Goal: Task Accomplishment & Management: Use online tool/utility

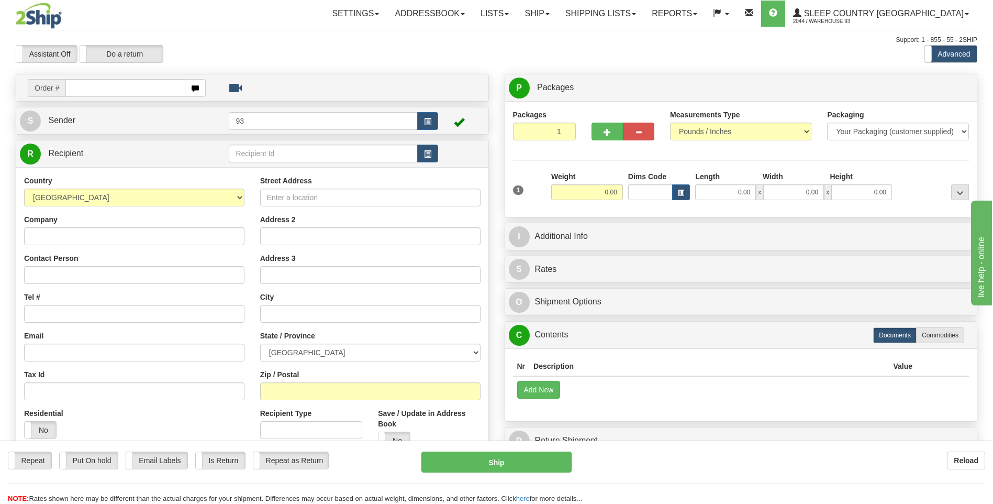
click at [118, 87] on input "text" at bounding box center [124, 88] width 119 height 18
click at [121, 84] on input "text" at bounding box center [124, 88] width 119 height 18
type input "9000I028261"
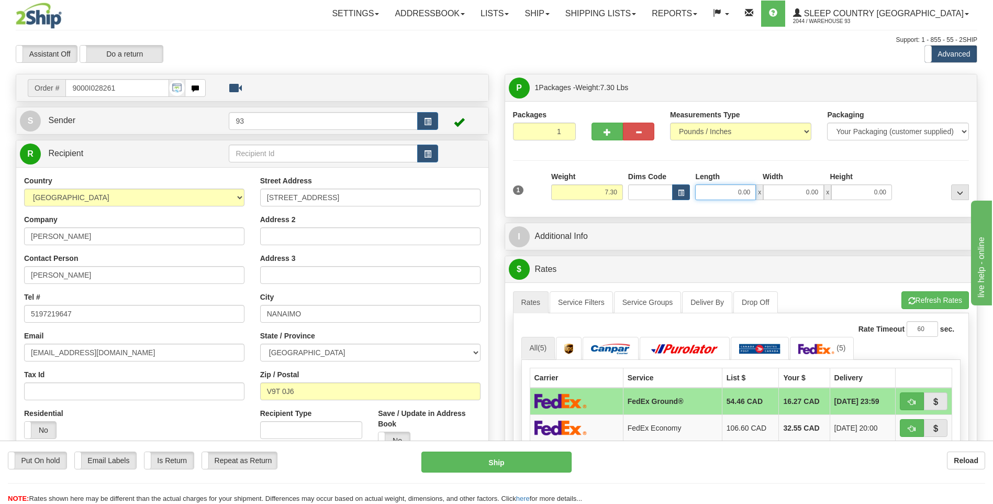
click at [724, 193] on input "0.00" at bounding box center [725, 192] width 61 height 16
type input "12.00"
click at [795, 188] on input "0.00" at bounding box center [793, 192] width 61 height 16
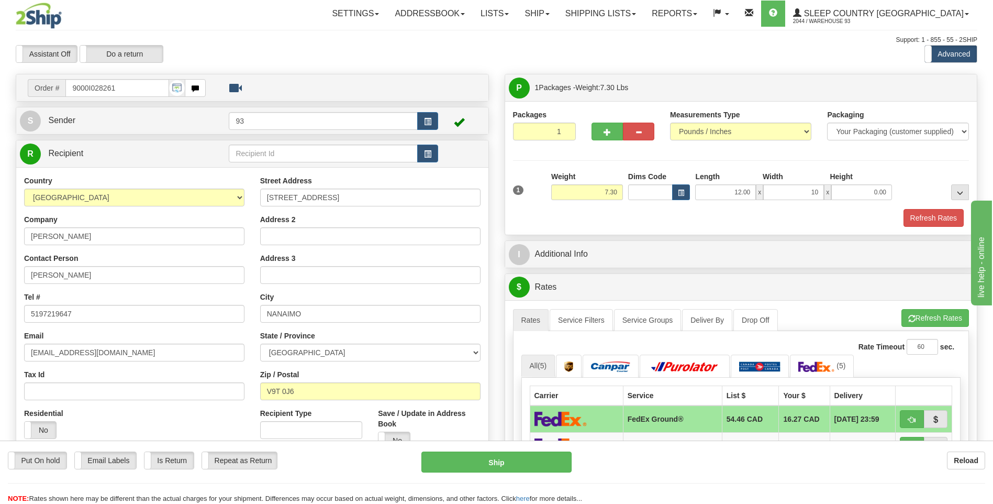
type input "10.00"
click at [864, 183] on div "Height" at bounding box center [861, 177] width 68 height 13
click at [877, 192] on input "0.00" at bounding box center [861, 192] width 61 height 16
type input "3.00"
click at [941, 215] on button "Refresh Rates" at bounding box center [934, 218] width 60 height 18
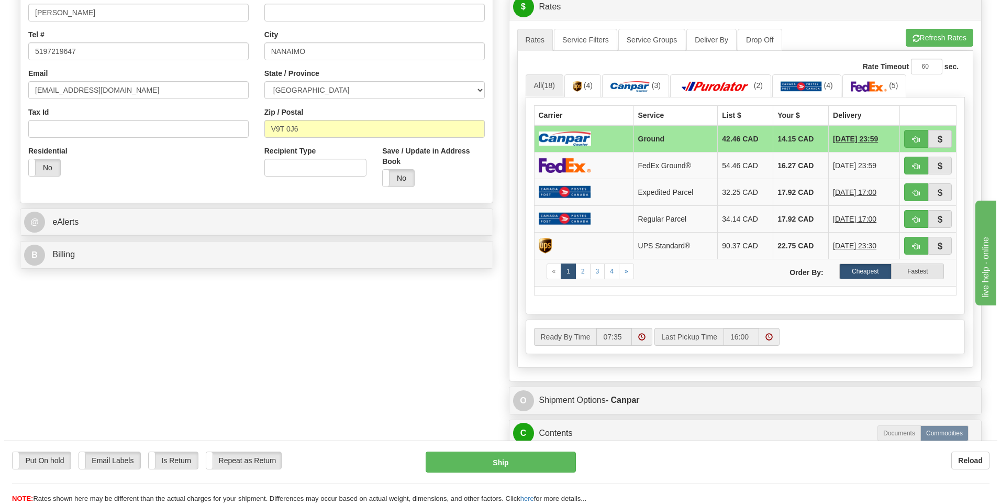
scroll to position [262, 0]
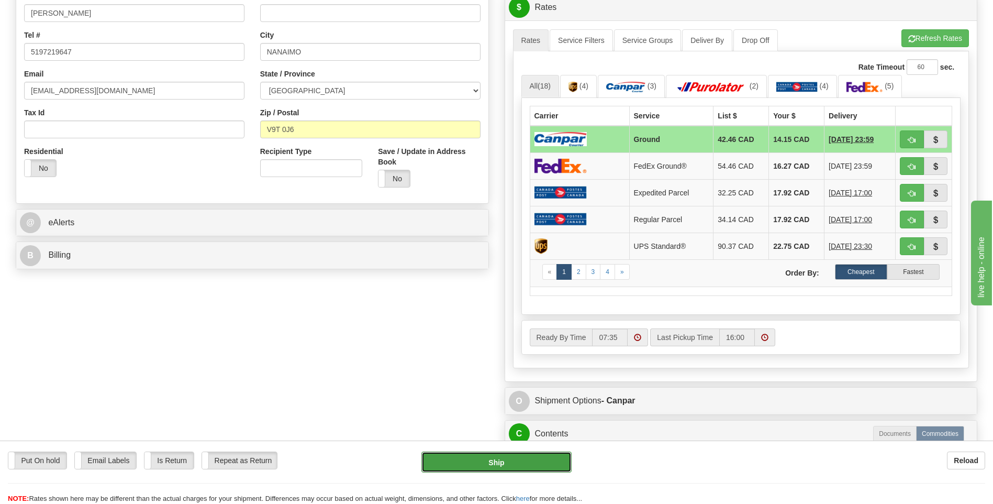
click at [490, 471] on button "Ship" at bounding box center [496, 461] width 150 height 21
type input "1"
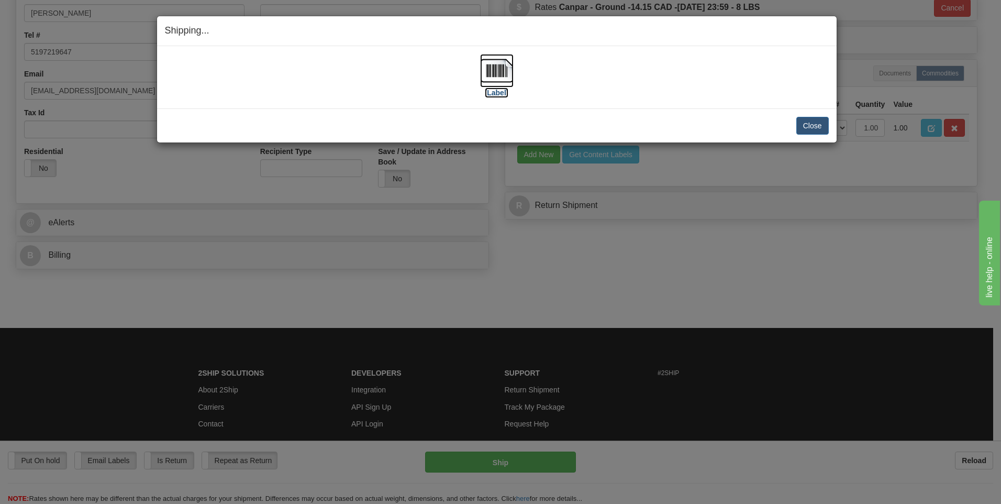
click at [501, 75] on img at bounding box center [497, 71] width 34 height 34
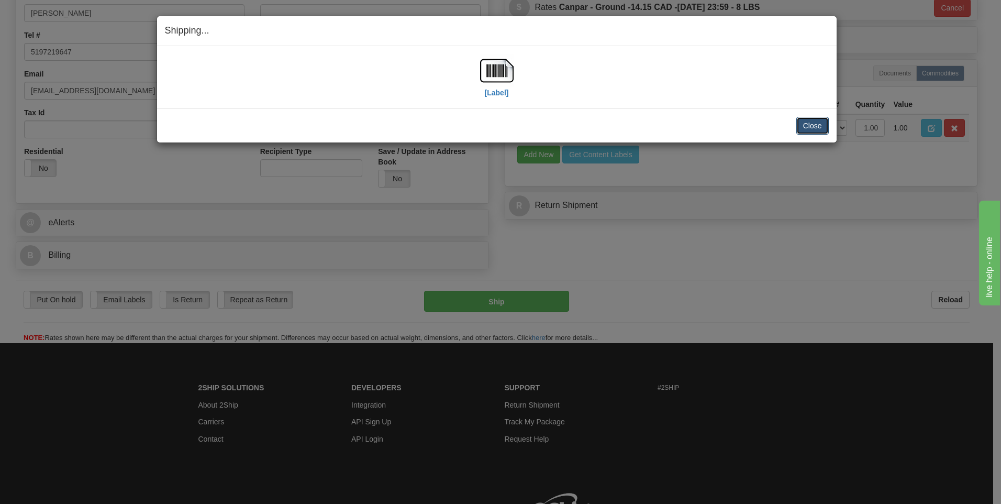
click at [809, 126] on button "Close" at bounding box center [812, 126] width 32 height 18
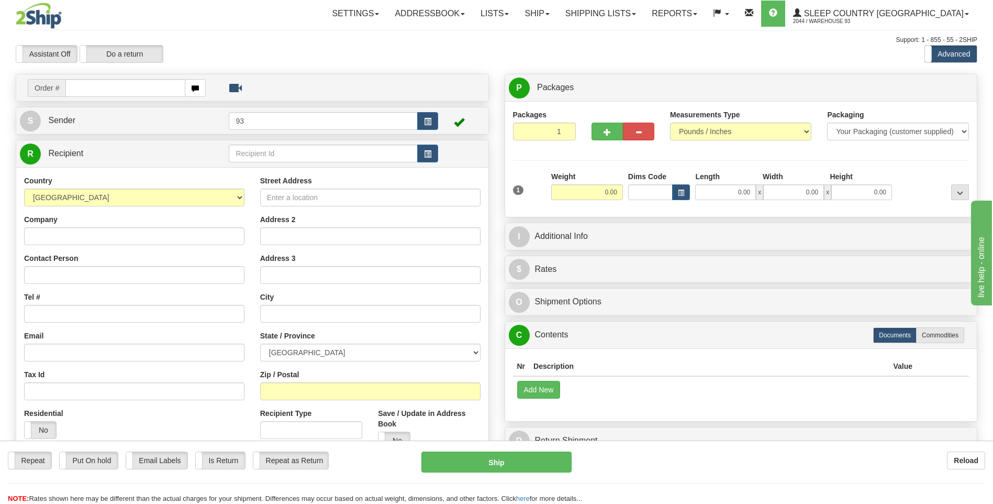
click at [88, 87] on input "text" at bounding box center [124, 88] width 119 height 18
type input "9000I027891"
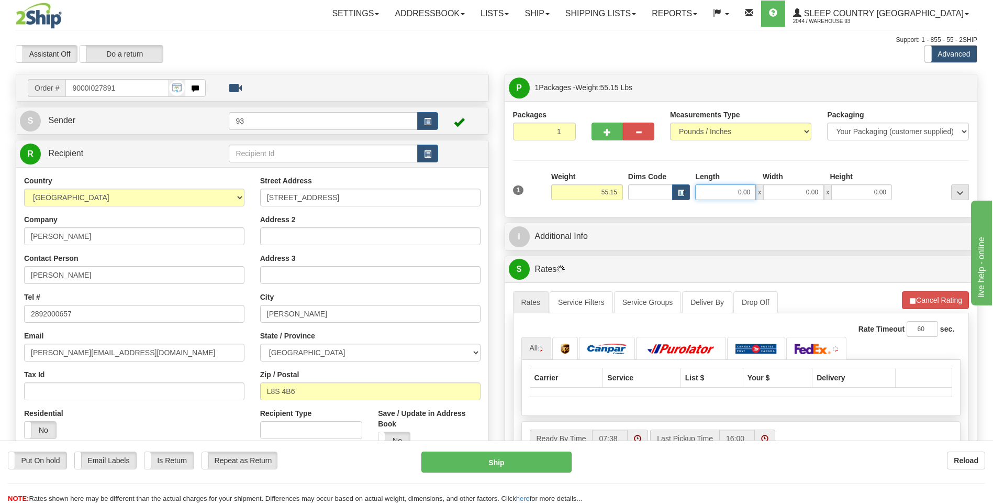
click at [720, 195] on input "0.00" at bounding box center [725, 192] width 61 height 16
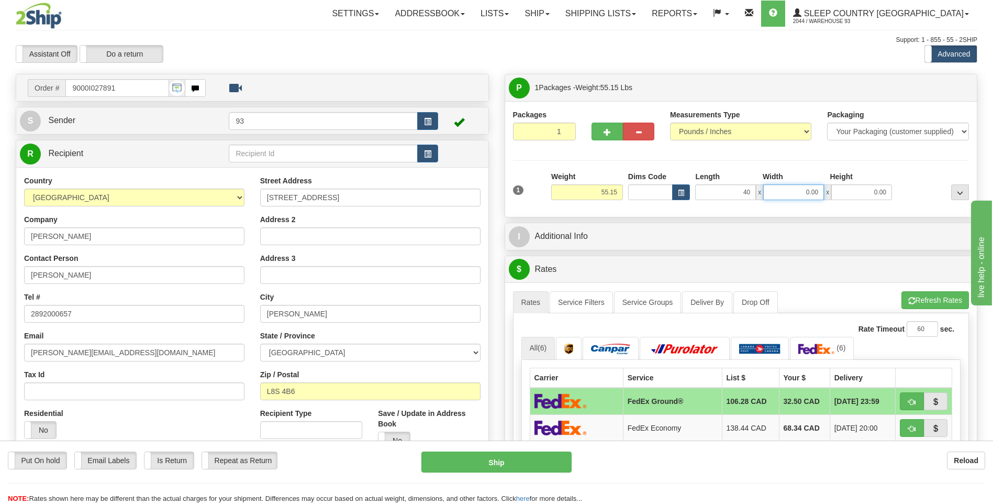
type input "40.00"
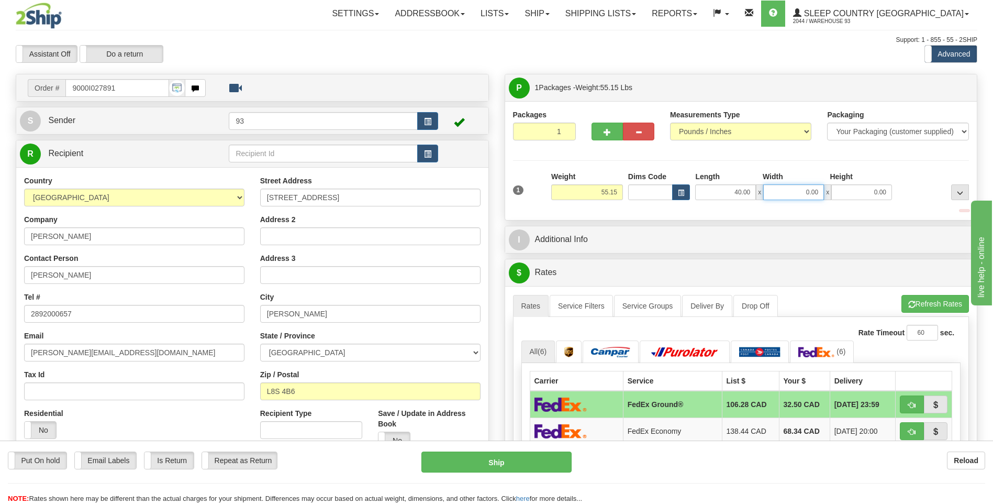
click at [800, 195] on input "0.00" at bounding box center [793, 192] width 61 height 16
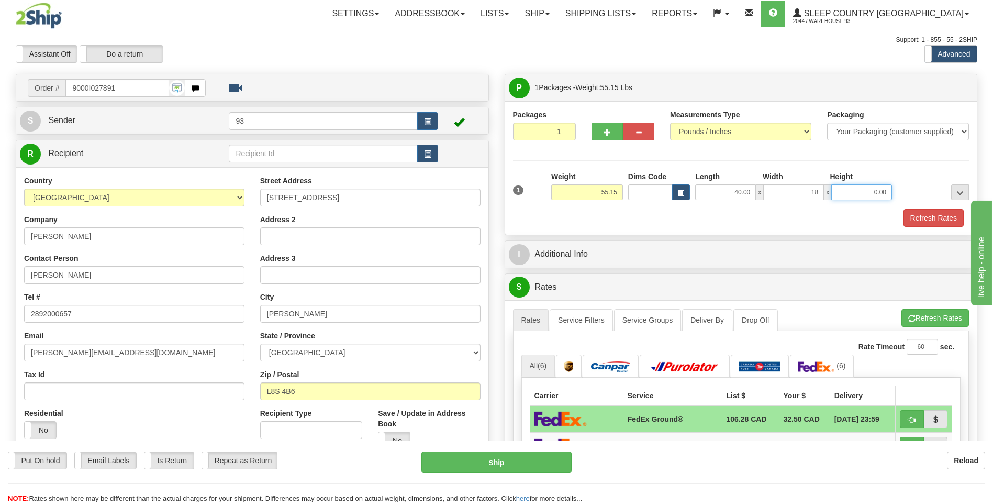
type input "18.00"
click at [870, 197] on input "0.00" at bounding box center [861, 192] width 61 height 16
type input "18.00"
click at [934, 216] on button "Refresh Rates" at bounding box center [934, 218] width 60 height 18
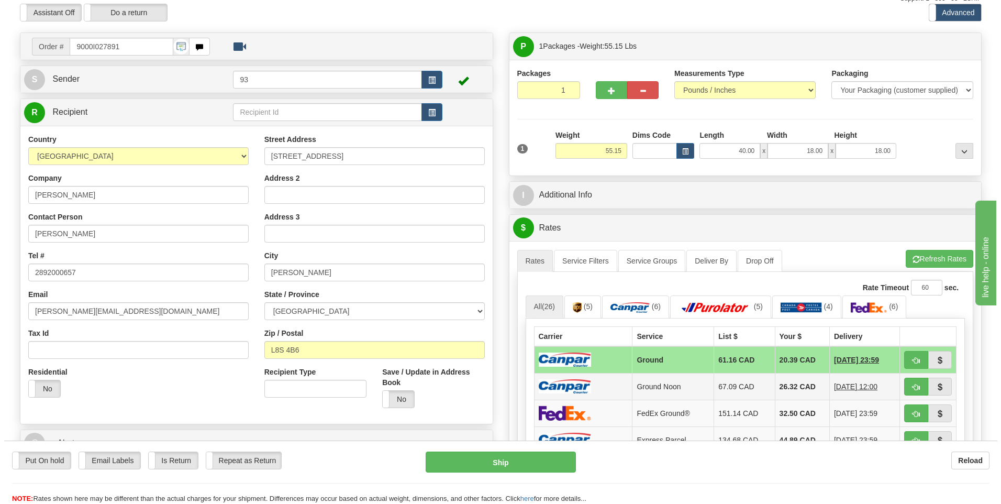
scroll to position [105, 0]
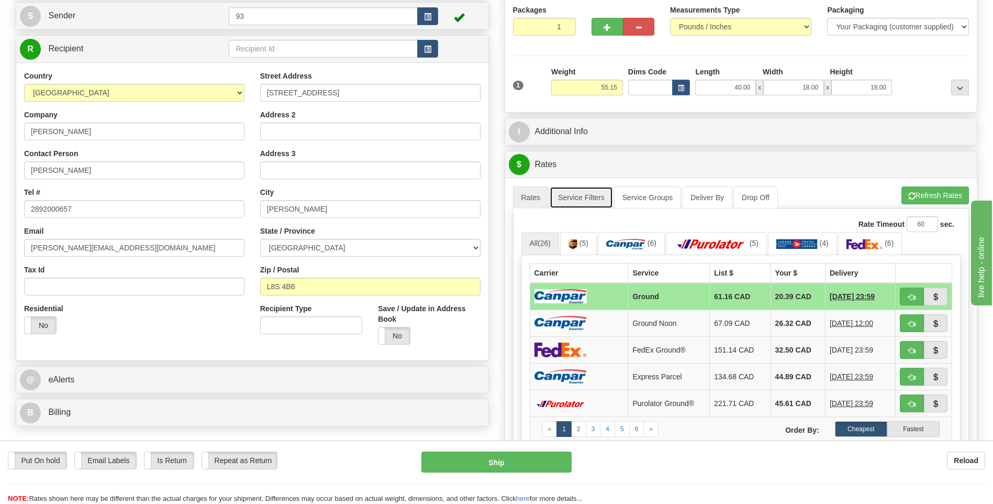
click at [593, 196] on link "Service Filters" at bounding box center [581, 197] width 63 height 22
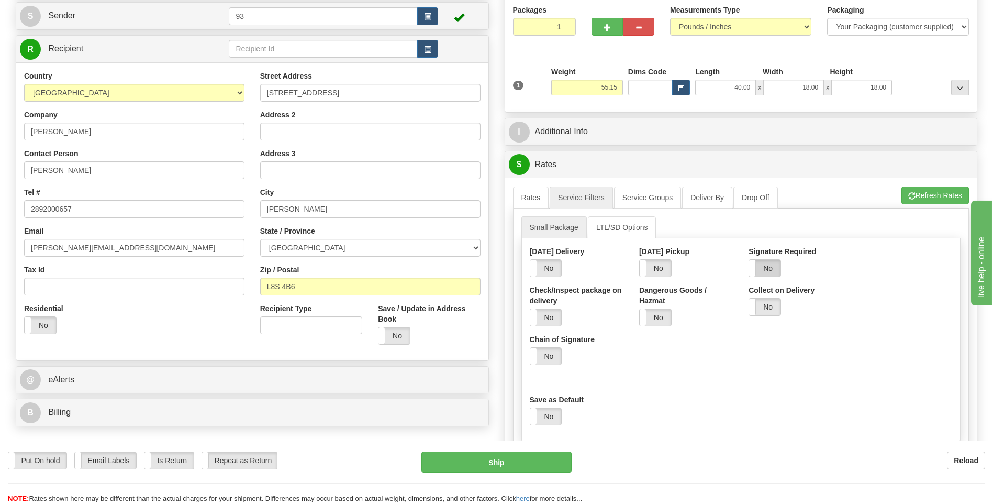
click at [768, 274] on label "No" at bounding box center [764, 268] width 31 height 17
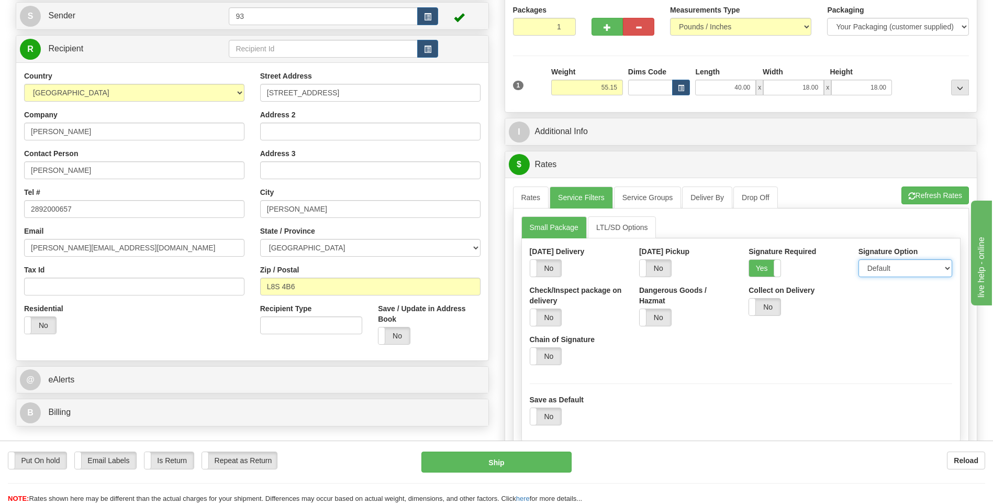
click at [894, 271] on select "Default Adult Direct Indirect No Signature Required" at bounding box center [905, 268] width 94 height 18
select select "1"
click at [858, 259] on select "Default Adult Direct Indirect No Signature Required" at bounding box center [905, 268] width 94 height 18
click at [522, 195] on link "Rates" at bounding box center [531, 197] width 36 height 22
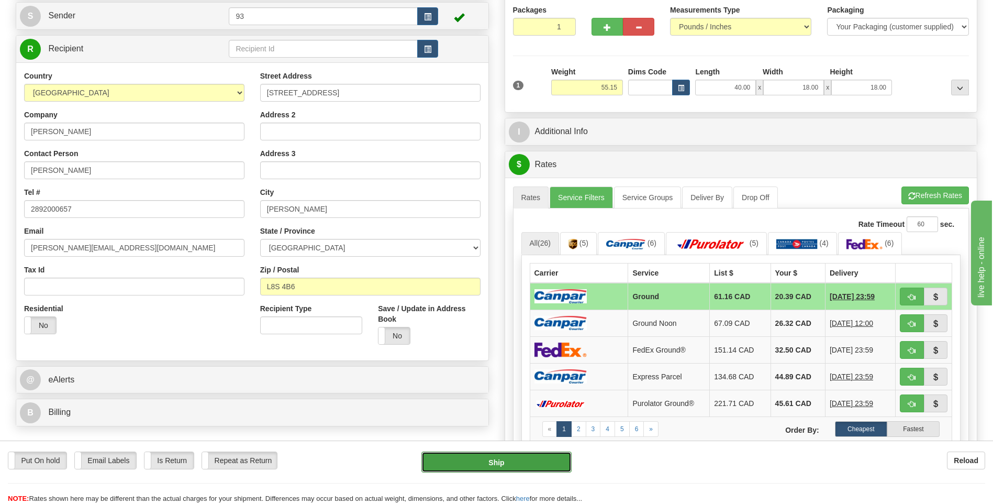
click at [528, 465] on button "Ship" at bounding box center [496, 461] width 150 height 21
type input "1"
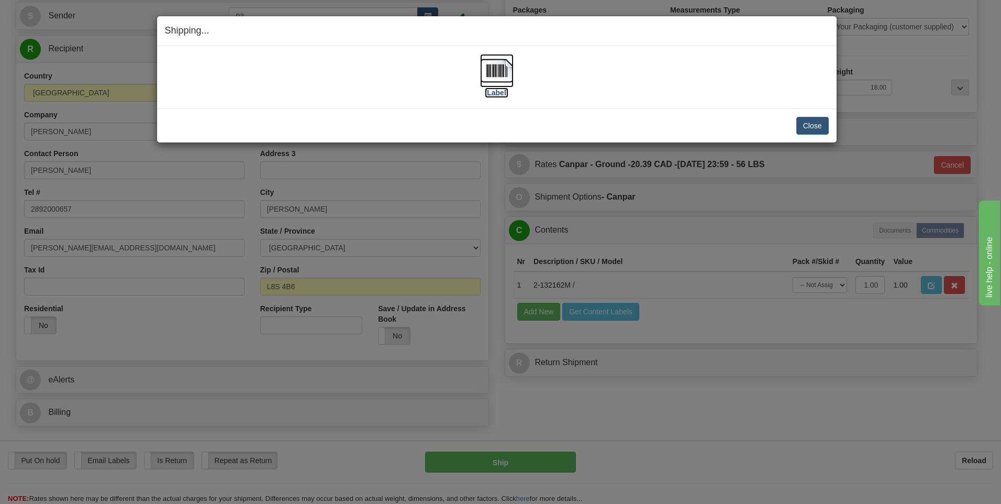
click at [500, 70] on img at bounding box center [497, 71] width 34 height 34
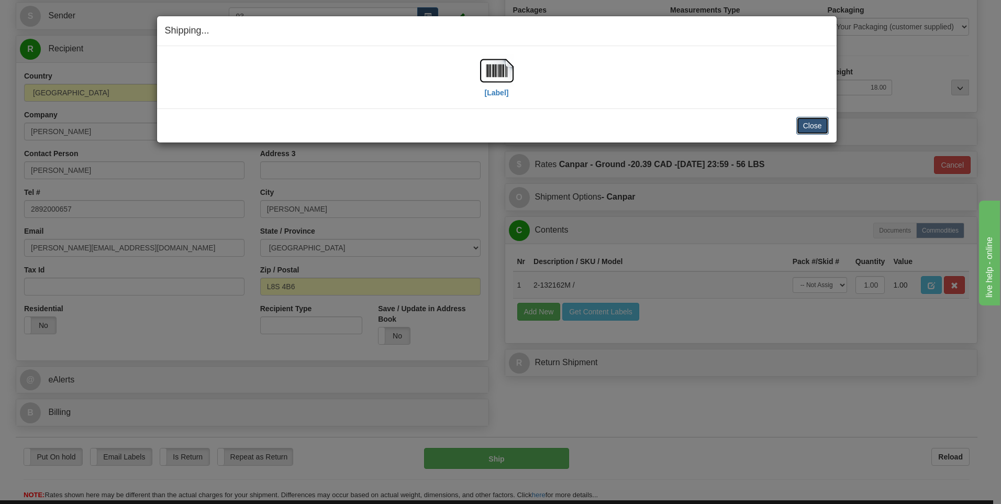
click at [820, 126] on button "Close" at bounding box center [812, 126] width 32 height 18
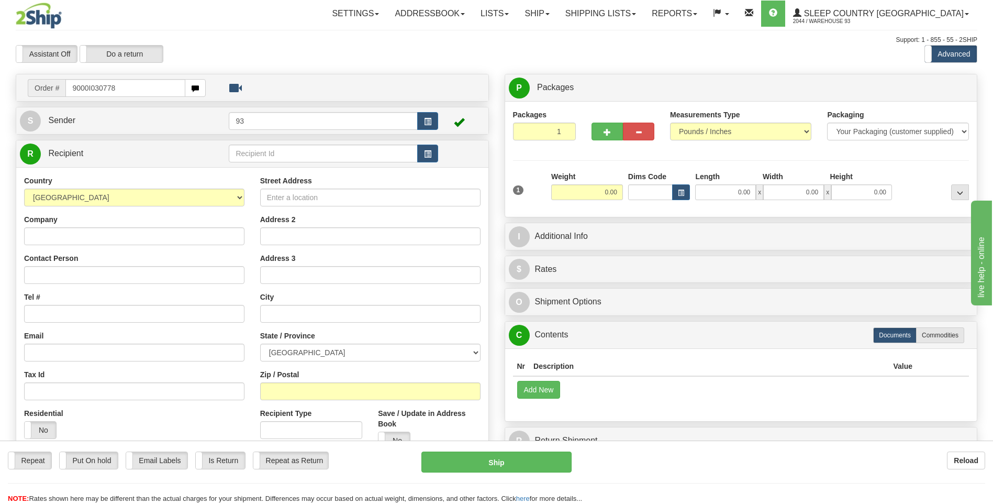
type input "9000I030778"
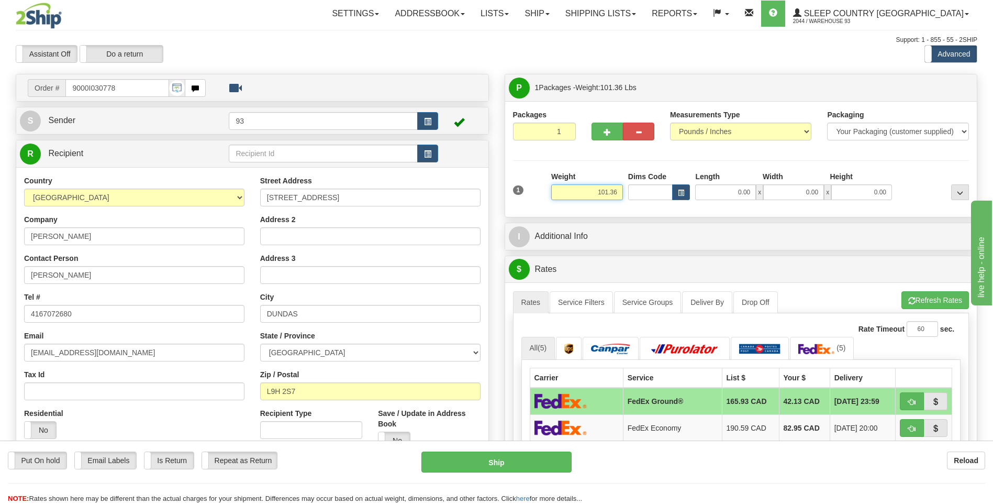
click at [618, 192] on input "101.36" at bounding box center [587, 192] width 72 height 16
type input "1"
type input "45.00"
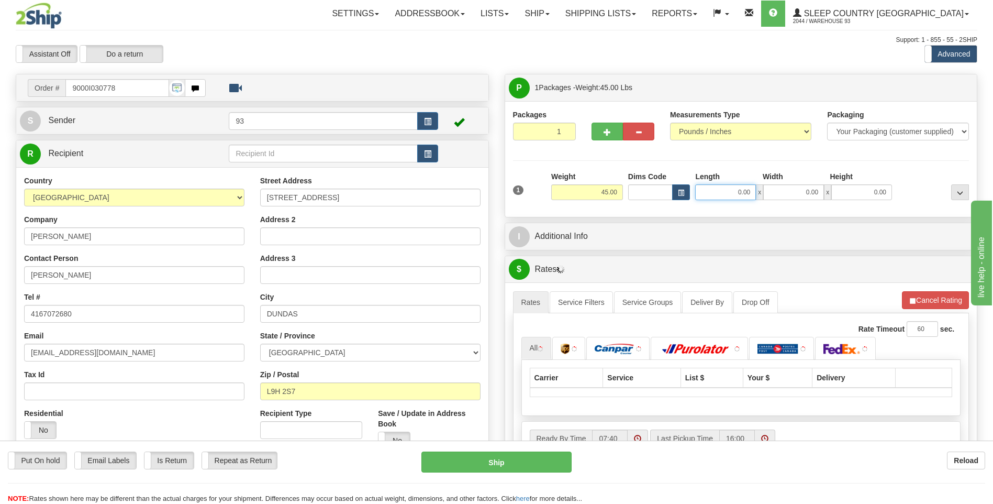
click at [734, 188] on input "0.00" at bounding box center [725, 192] width 61 height 16
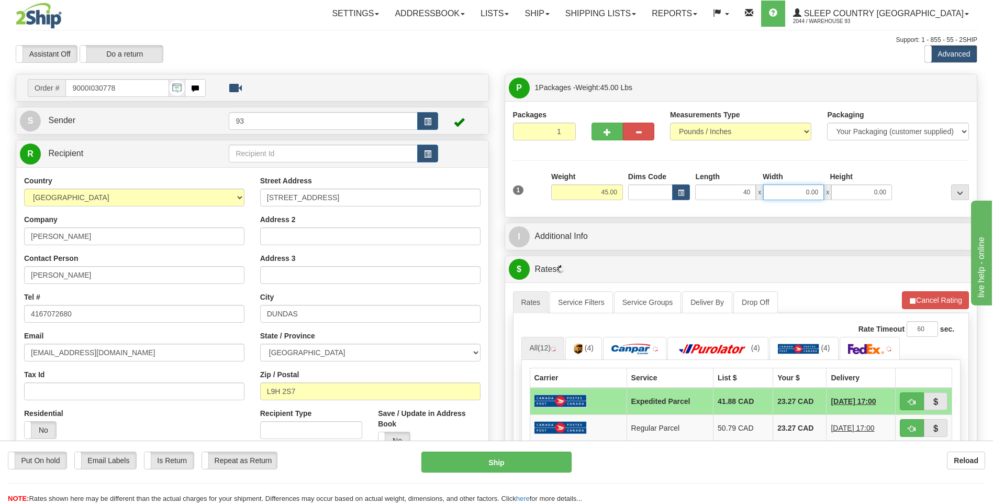
type input "40.00"
click at [792, 185] on input "0.00" at bounding box center [793, 192] width 61 height 16
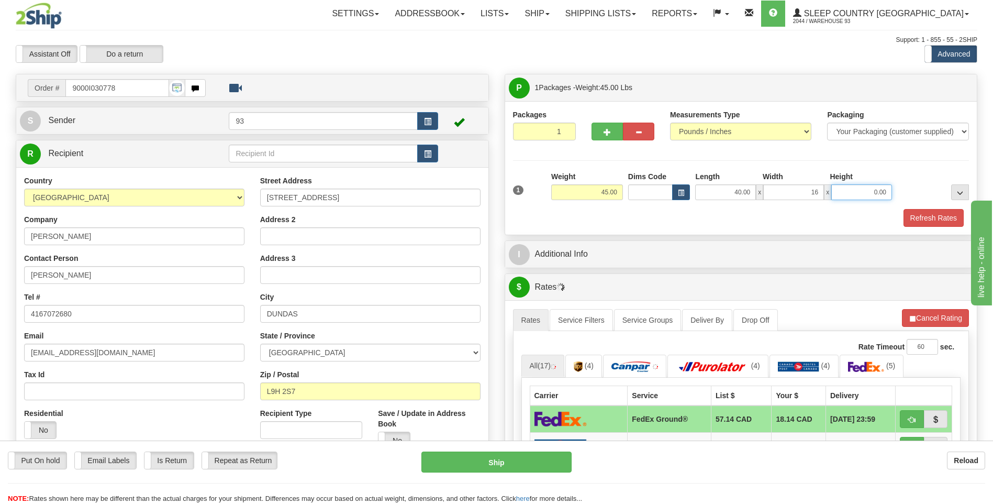
type input "16.00"
click at [862, 185] on input "0.00" at bounding box center [861, 192] width 61 height 16
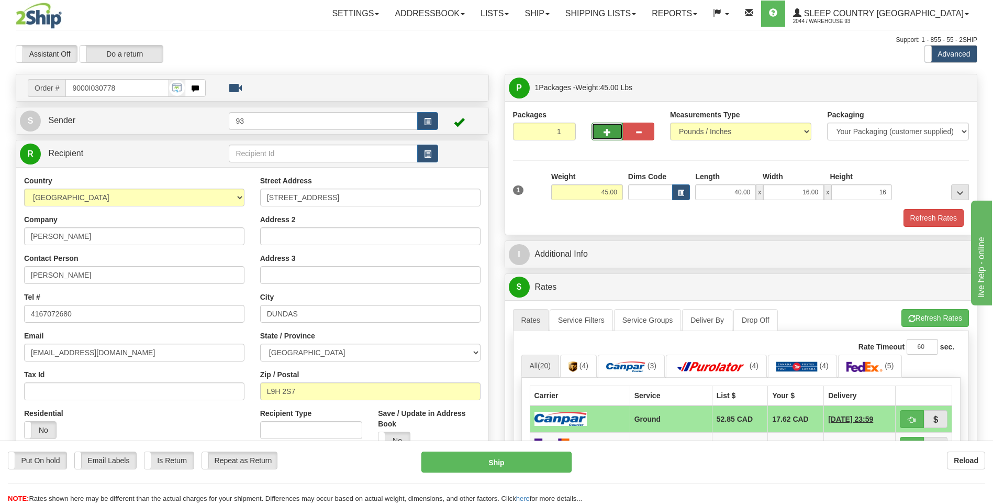
type input "16.00"
click at [596, 134] on button "button" at bounding box center [607, 131] width 31 height 18
type input "2"
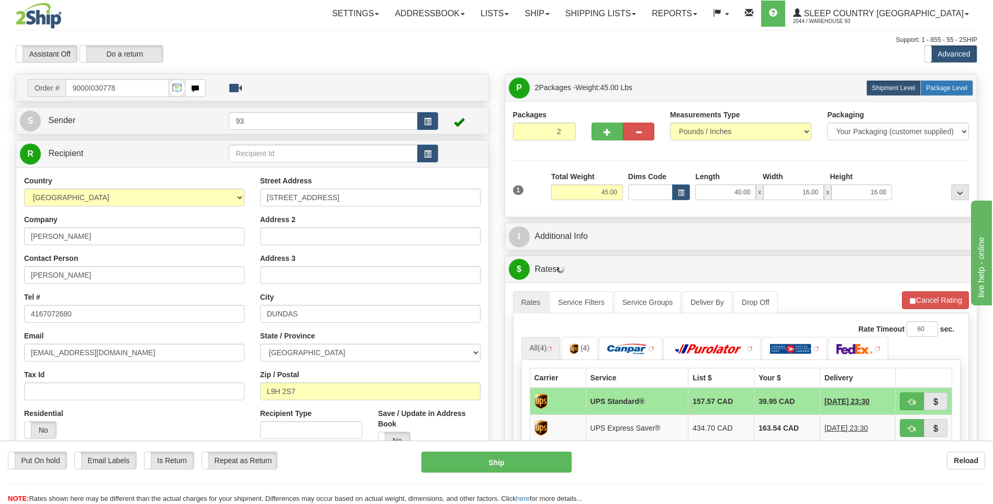
click at [961, 93] on label "Package Level Pack.." at bounding box center [946, 88] width 53 height 16
radio input "true"
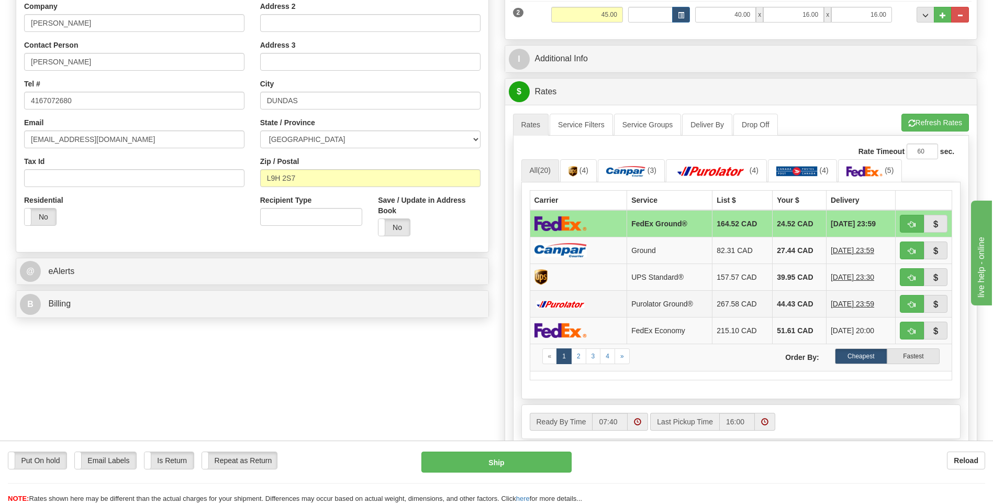
scroll to position [262, 0]
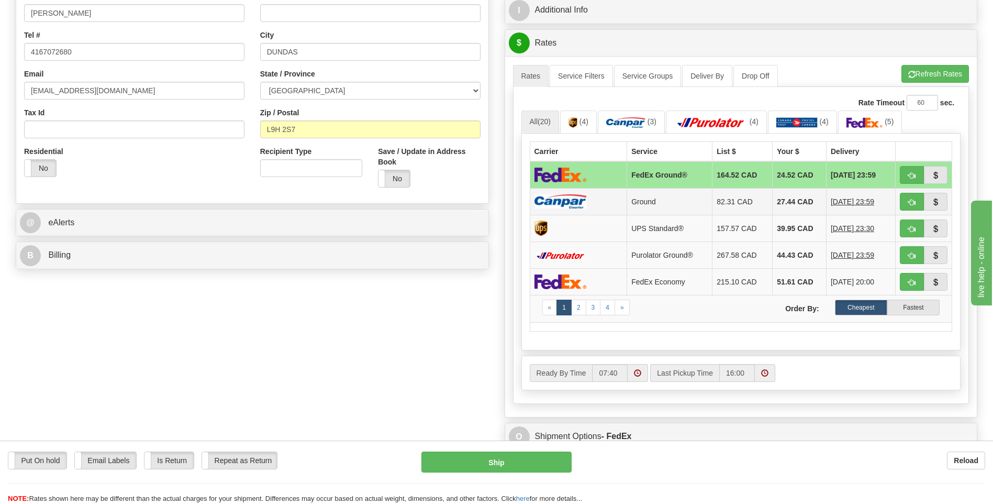
click at [604, 199] on td at bounding box center [578, 201] width 97 height 27
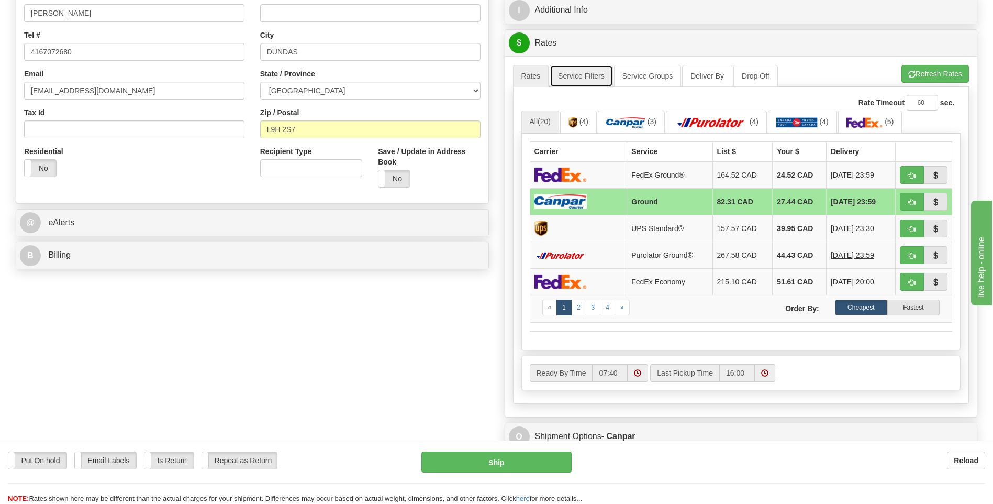
click at [574, 73] on link "Service Filters" at bounding box center [581, 76] width 63 height 22
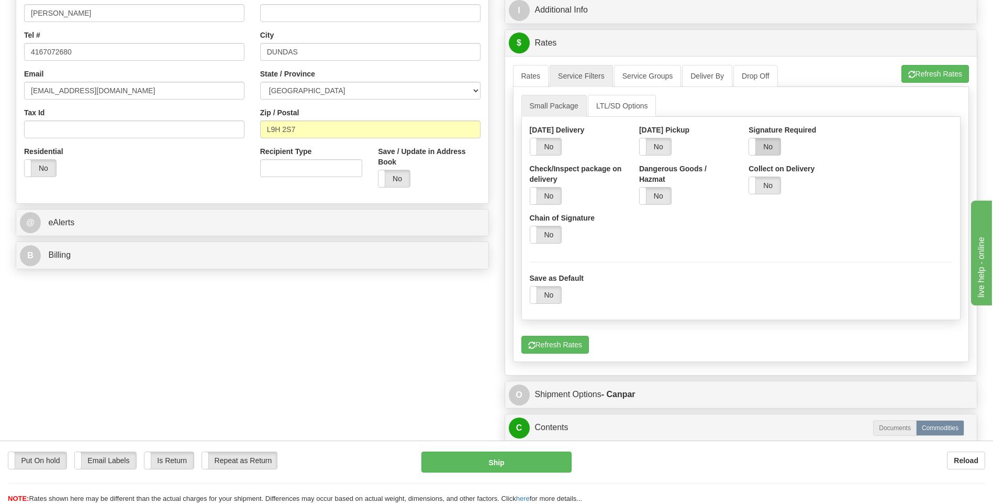
click at [757, 141] on label "No" at bounding box center [764, 146] width 31 height 17
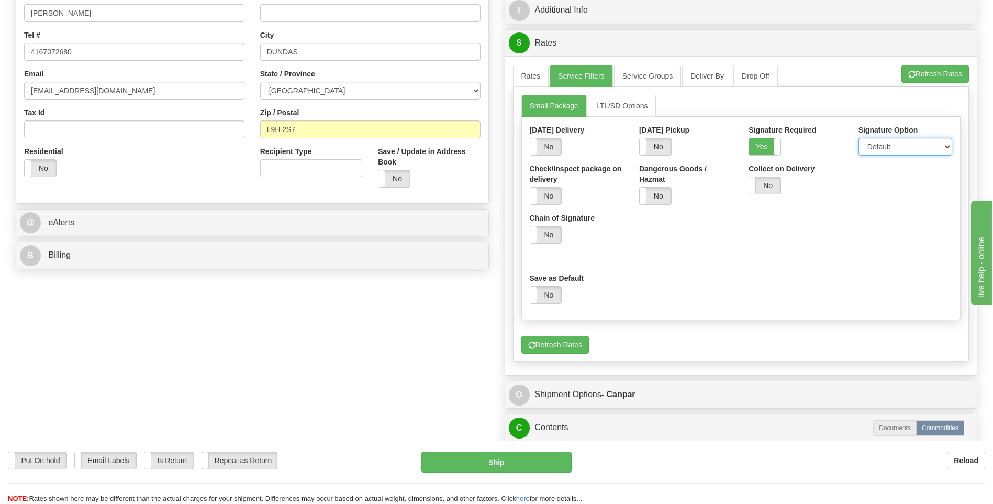
click at [895, 147] on select "Default Adult Direct Indirect No Signature Required" at bounding box center [905, 147] width 94 height 18
select select "1"
click at [858, 138] on select "Default Adult Direct Indirect No Signature Required" at bounding box center [905, 147] width 94 height 18
click at [536, 73] on link "Rates" at bounding box center [531, 76] width 36 height 22
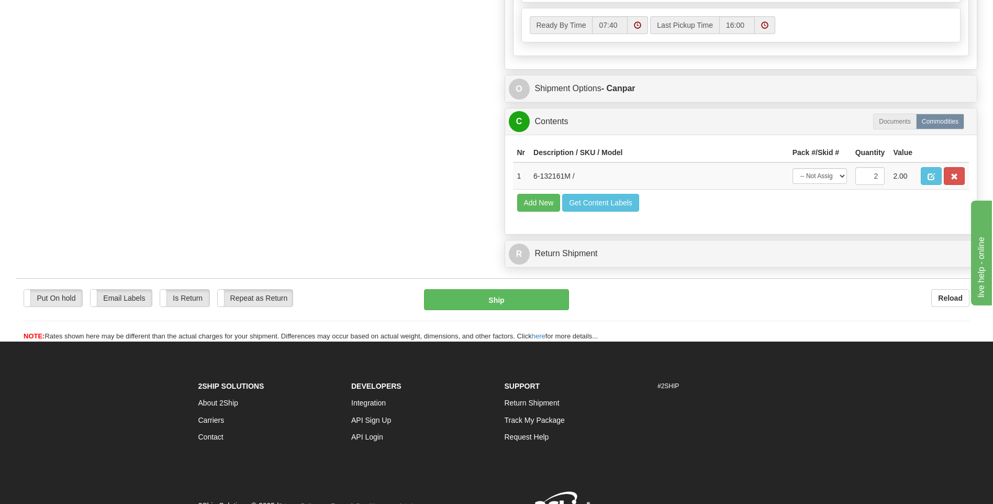
scroll to position [628, 0]
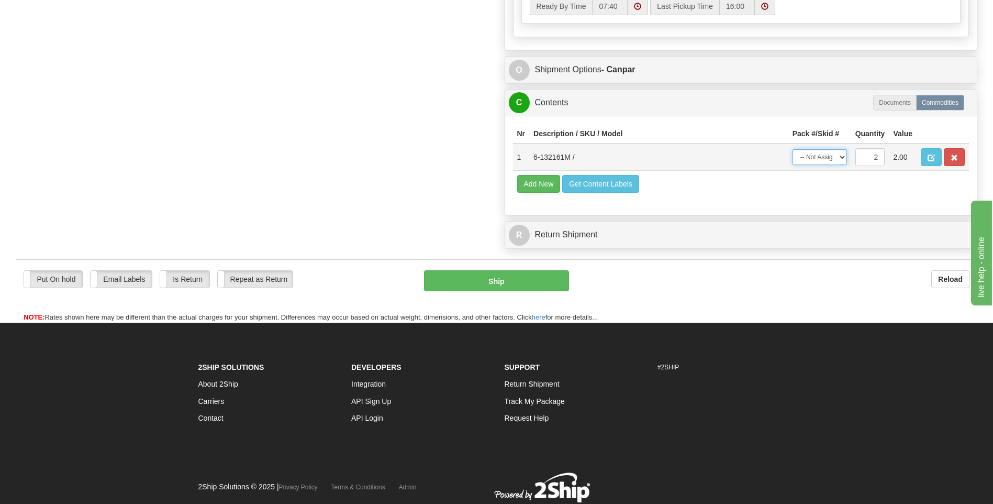
click at [829, 157] on select "-- Not Assigned -- Package 1 Package 2 Split" at bounding box center [820, 157] width 54 height 16
select select "SPLIT"
click at [793, 149] on select "-- Not Assigned -- Package 1 Package 2 Split" at bounding box center [820, 157] width 54 height 16
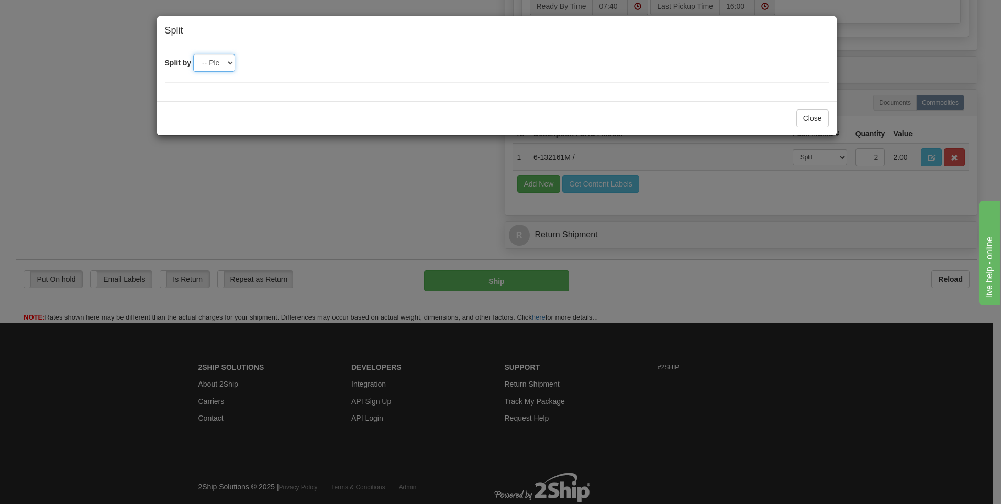
click at [224, 66] on select "-- Please select -- 2" at bounding box center [214, 63] width 42 height 18
select select "2"
click at [193, 54] on select "-- Please select -- 2" at bounding box center [214, 63] width 42 height 18
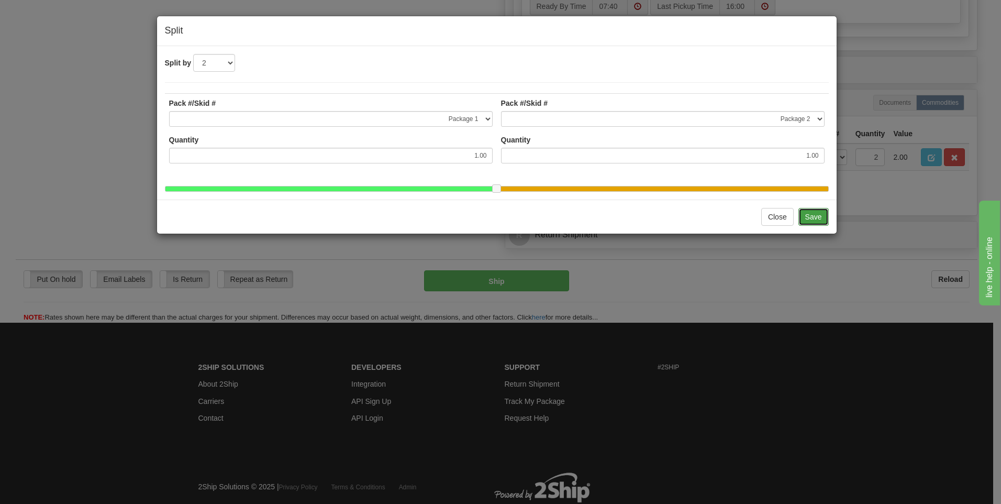
click at [811, 225] on button "Save" at bounding box center [813, 217] width 30 height 18
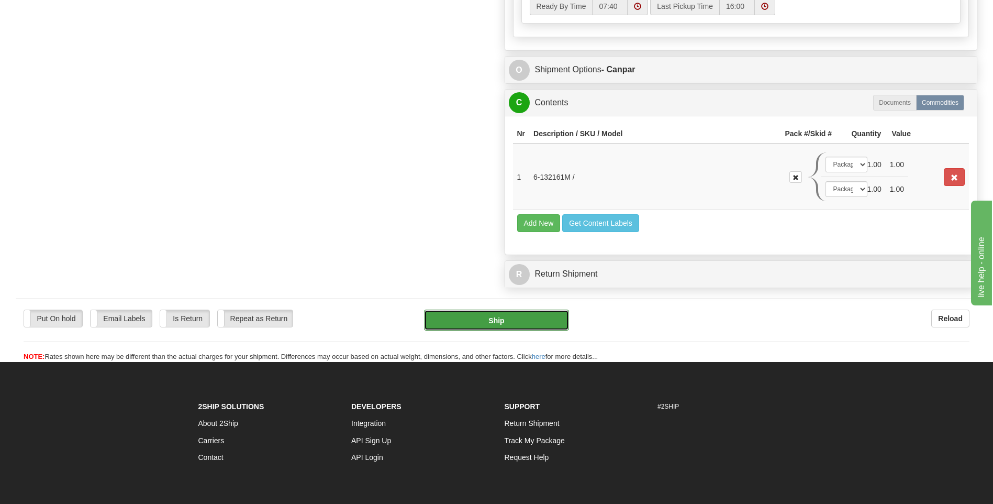
click at [526, 316] on button "Ship" at bounding box center [496, 319] width 144 height 21
type input "1"
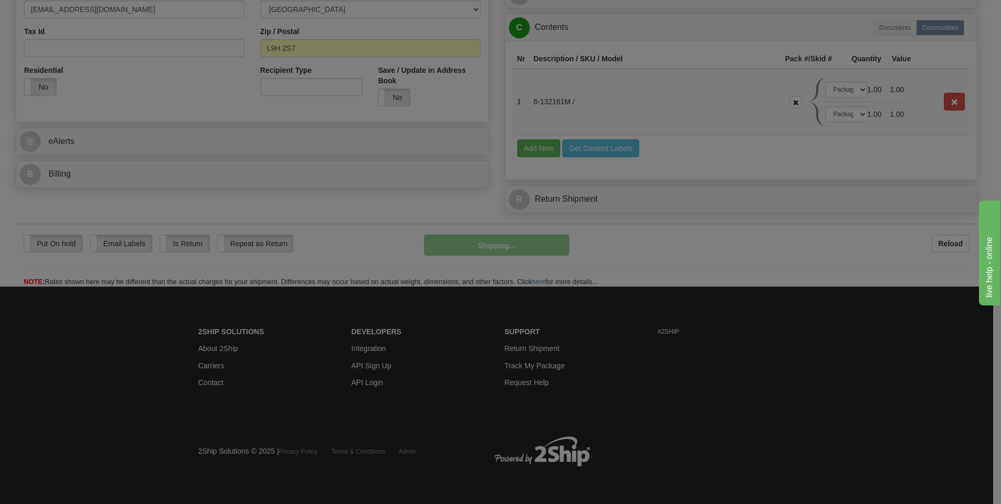
scroll to position [343, 0]
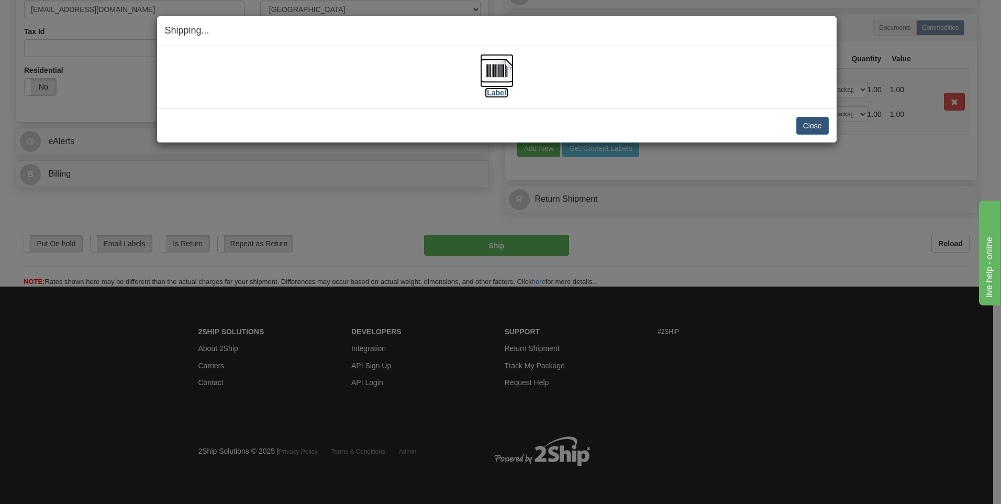
click at [500, 69] on img at bounding box center [497, 71] width 34 height 34
click at [810, 125] on button "Close" at bounding box center [812, 126] width 32 height 18
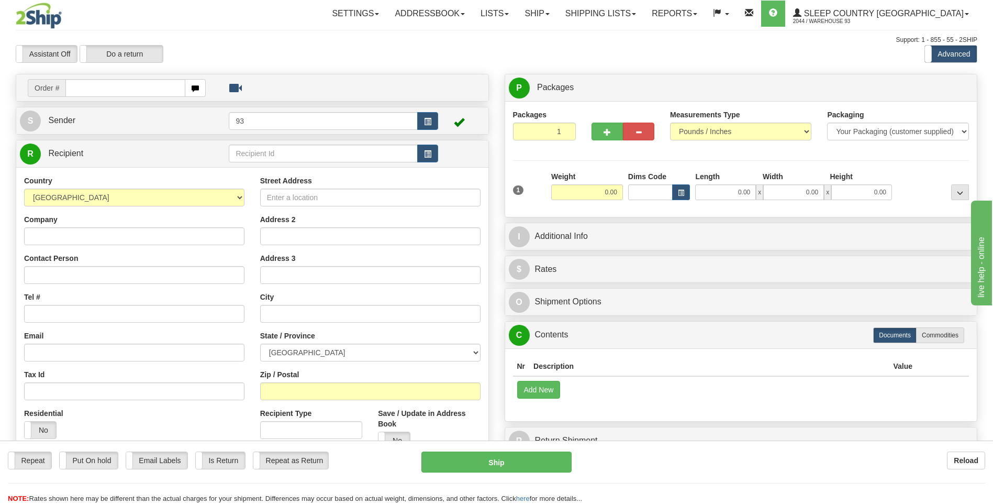
click at [116, 89] on input "text" at bounding box center [124, 88] width 119 height 18
click at [104, 95] on input "text" at bounding box center [124, 88] width 119 height 18
type input "9000I021628"
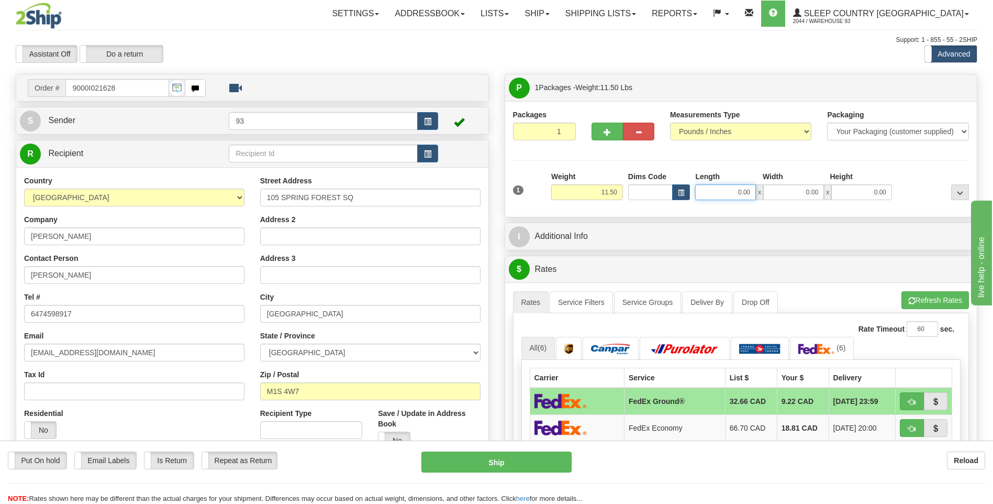
click at [730, 191] on input "0.00" at bounding box center [725, 192] width 61 height 16
type input "40.00"
click at [809, 187] on input "0.00" at bounding box center [793, 192] width 61 height 16
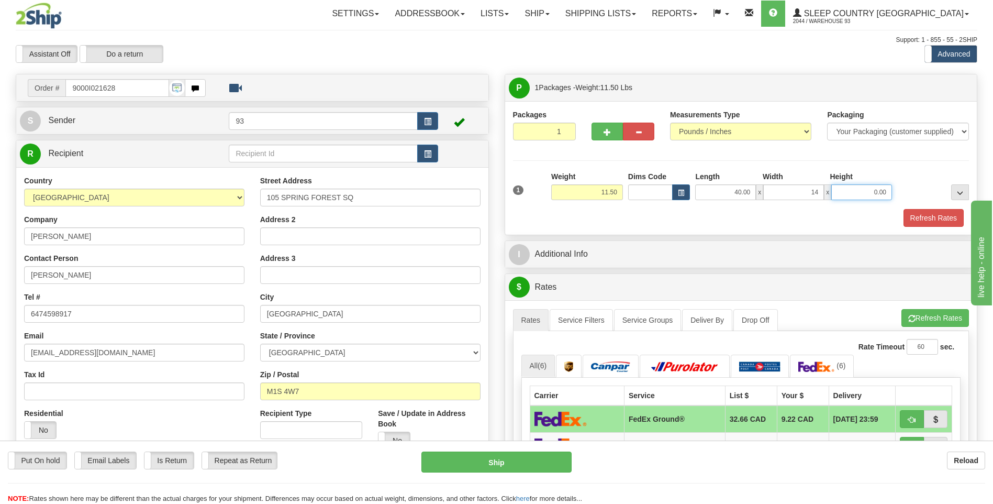
type input "14.00"
click at [873, 190] on input "0.00" at bounding box center [861, 192] width 61 height 16
type input "14.00"
click at [920, 211] on button "Refresh Rates" at bounding box center [934, 218] width 60 height 18
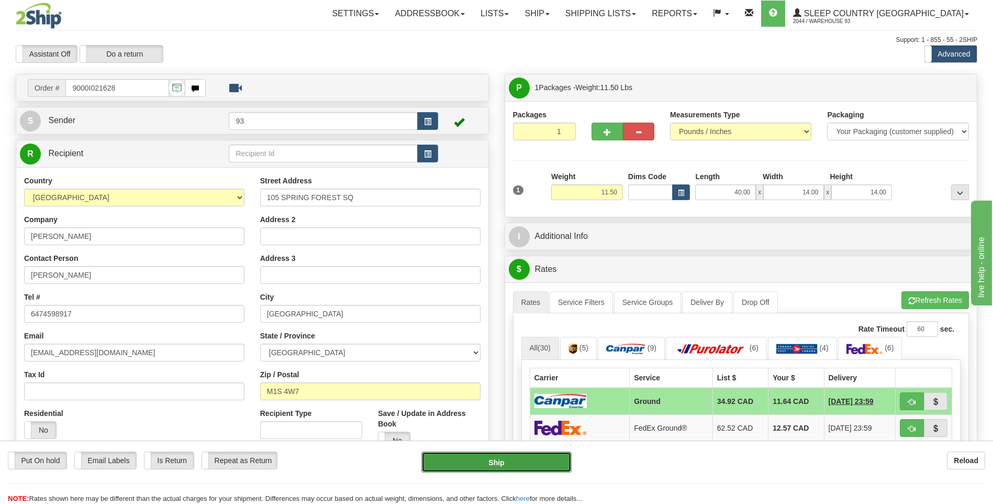
click at [548, 463] on button "Ship" at bounding box center [496, 461] width 150 height 21
type input "1"
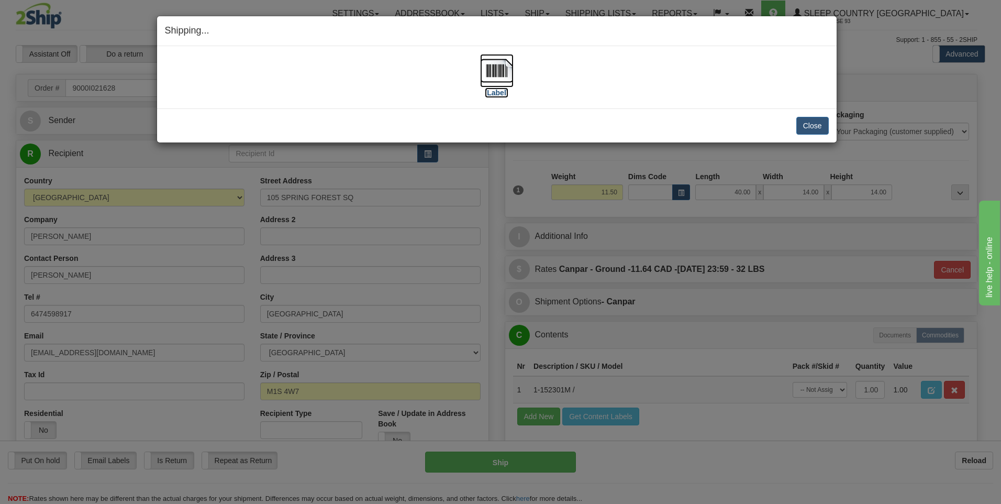
click at [499, 73] on img at bounding box center [497, 71] width 34 height 34
click at [806, 125] on button "Close" at bounding box center [812, 126] width 32 height 18
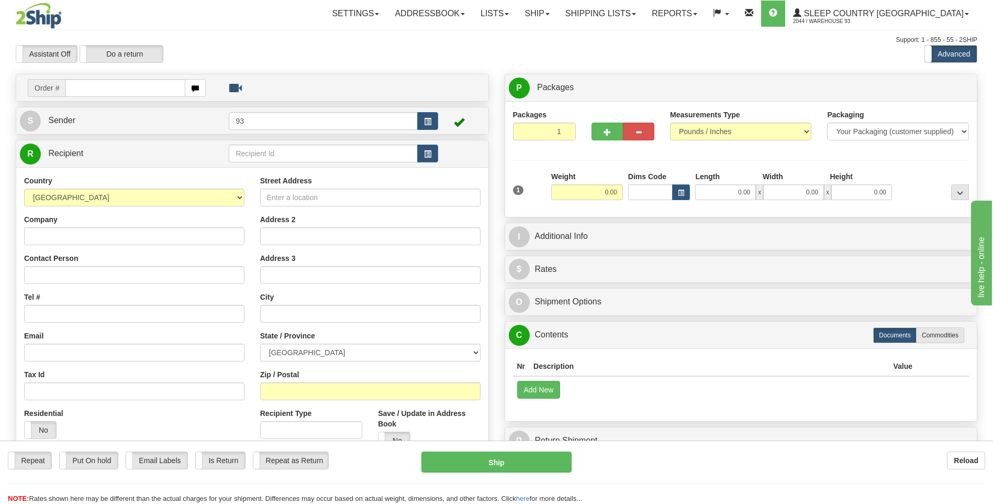
click at [155, 87] on input "text" at bounding box center [124, 88] width 119 height 18
type input "9000I028419"
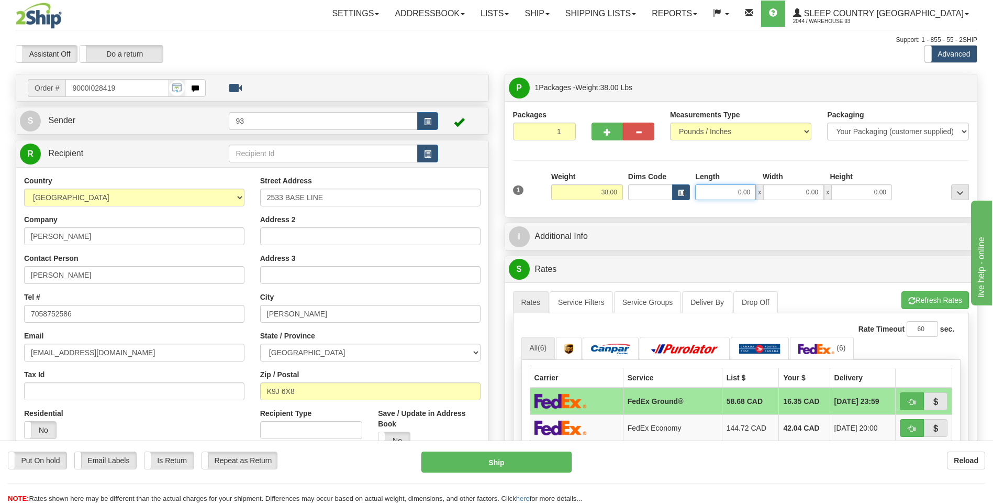
click at [729, 193] on input "0.00" at bounding box center [725, 192] width 61 height 16
type input "40.00"
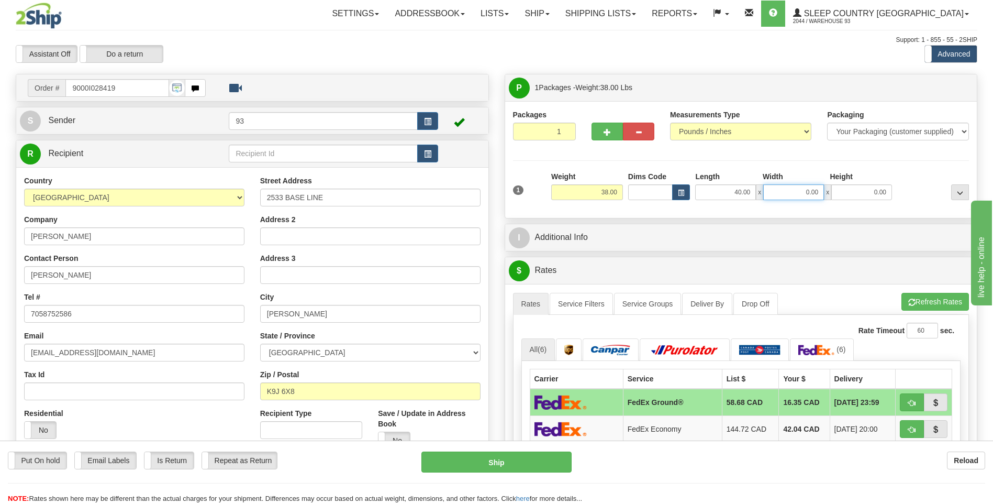
click at [782, 195] on input "0.00" at bounding box center [793, 192] width 61 height 16
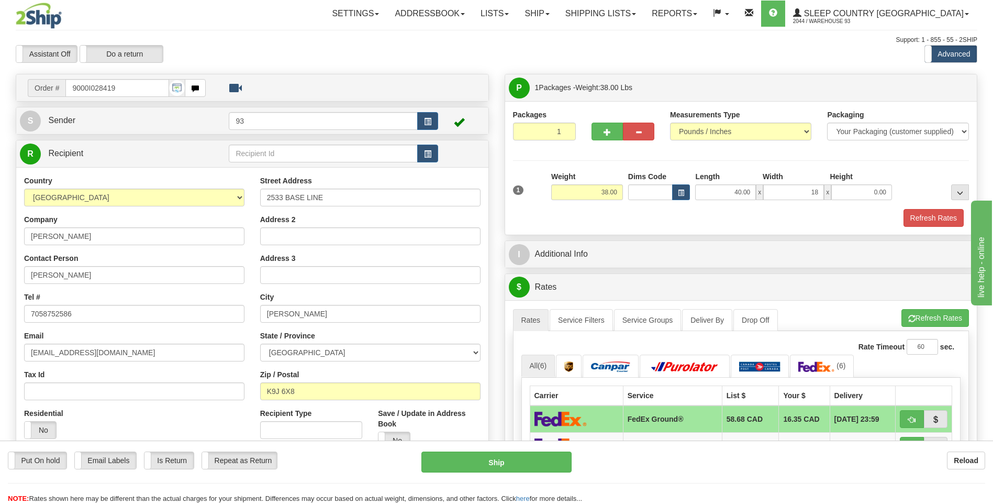
type input "18.00"
click at [864, 202] on div "1 Weight 38.00 Dims Code x x" at bounding box center [741, 189] width 462 height 37
click at [864, 196] on input "0.00" at bounding box center [861, 192] width 61 height 16
type input "18.00"
click at [939, 218] on button "Refresh Rates" at bounding box center [934, 218] width 60 height 18
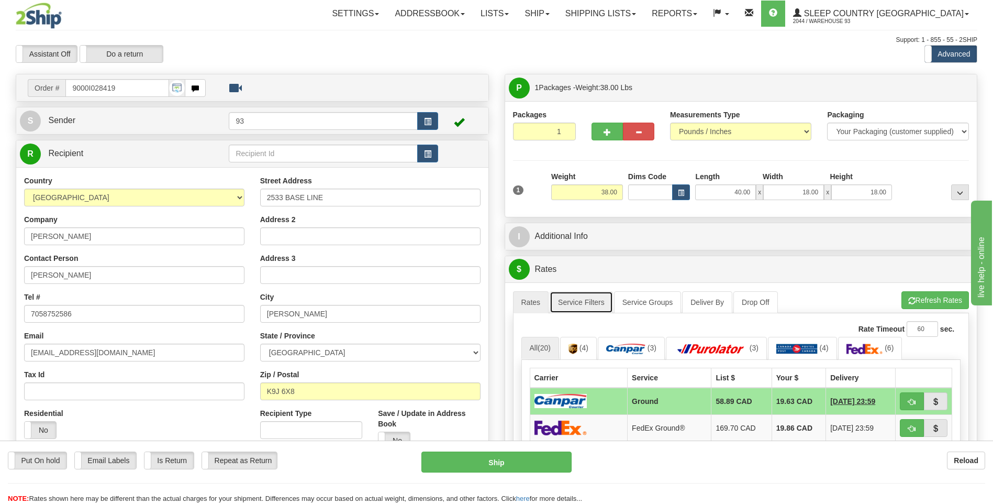
click at [592, 300] on link "Service Filters" at bounding box center [581, 302] width 63 height 22
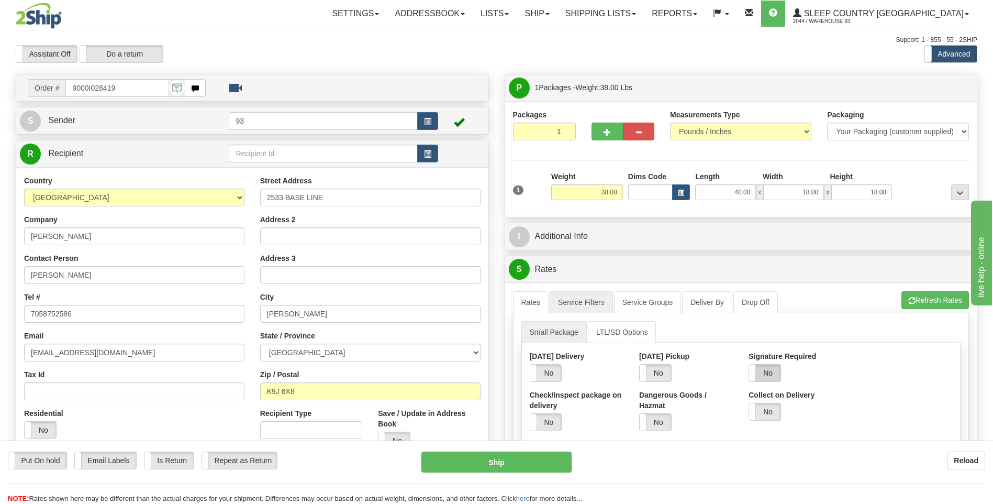
click at [770, 372] on label "No" at bounding box center [764, 372] width 31 height 17
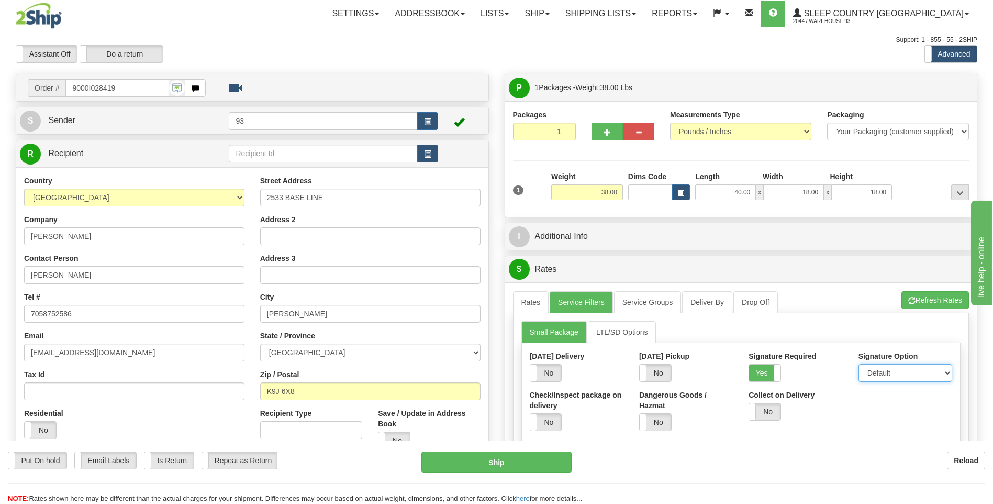
click at [894, 369] on select "Default Adult Direct Indirect No Signature Required" at bounding box center [905, 373] width 94 height 18
select select "1"
click at [858, 364] on select "Default Adult Direct Indirect No Signature Required" at bounding box center [905, 373] width 94 height 18
click at [534, 302] on link "Rates" at bounding box center [531, 302] width 36 height 22
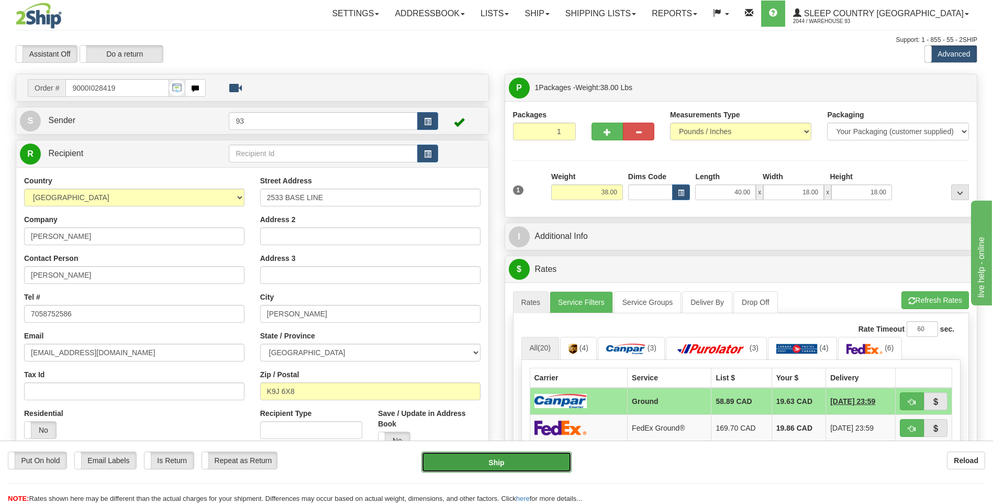
click at [549, 462] on button "Ship" at bounding box center [496, 461] width 150 height 21
type input "1"
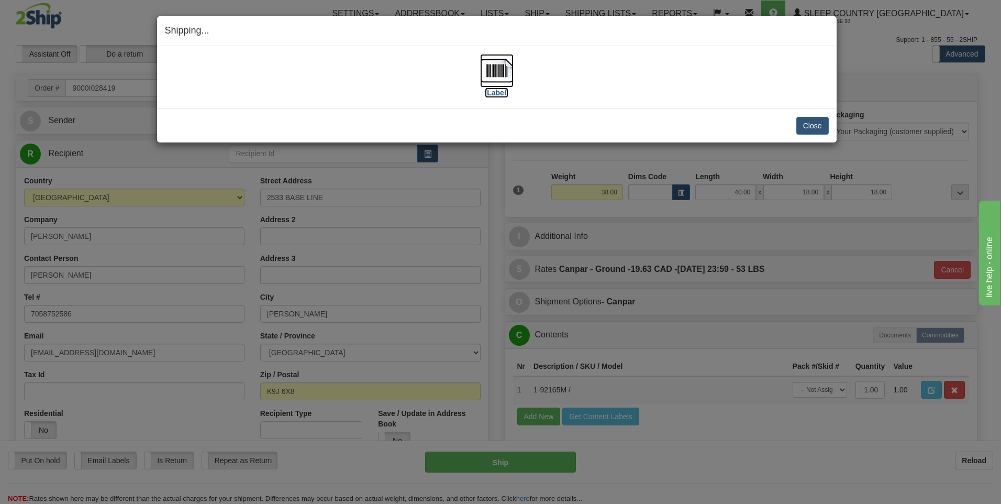
click at [507, 71] on img at bounding box center [497, 71] width 34 height 34
click at [805, 119] on button "Close" at bounding box center [812, 126] width 32 height 18
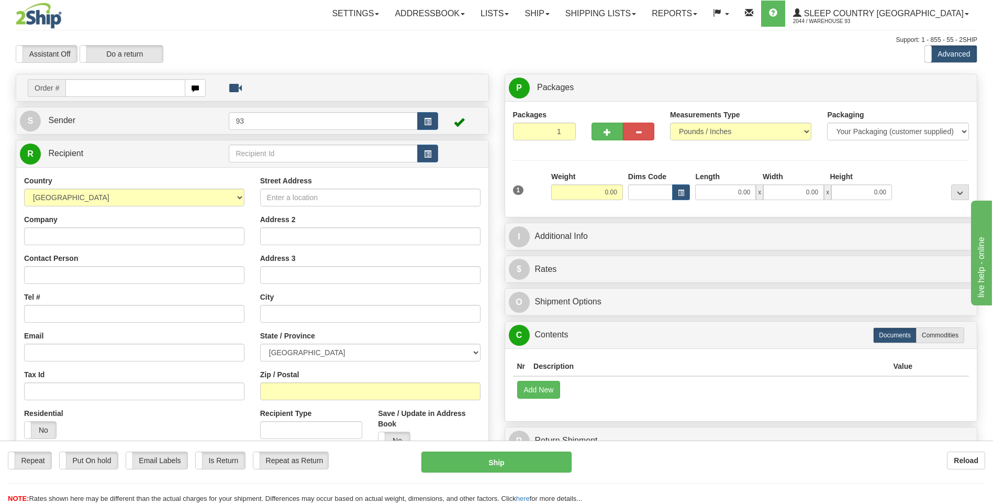
click at [109, 91] on input "text" at bounding box center [124, 88] width 119 height 18
type input "9000I029288"
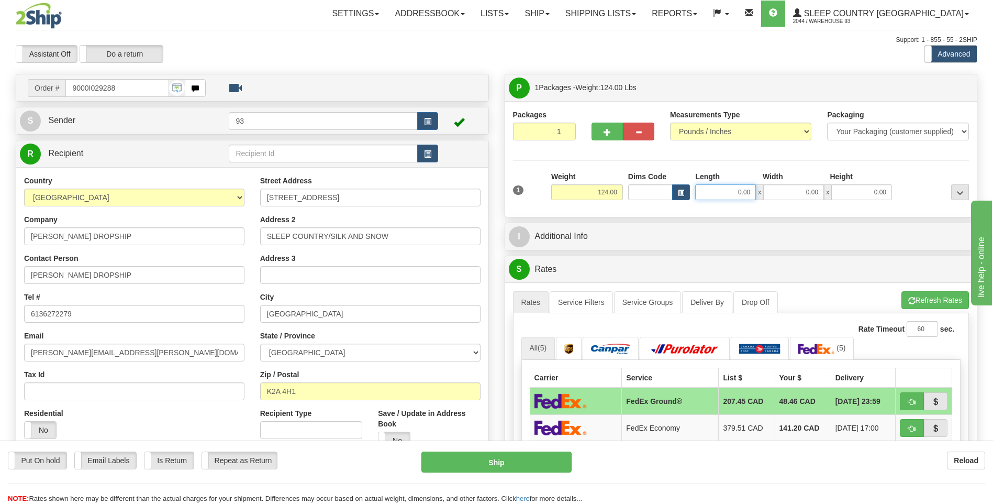
click at [726, 194] on input "0.00" at bounding box center [725, 192] width 61 height 16
type input "40.00"
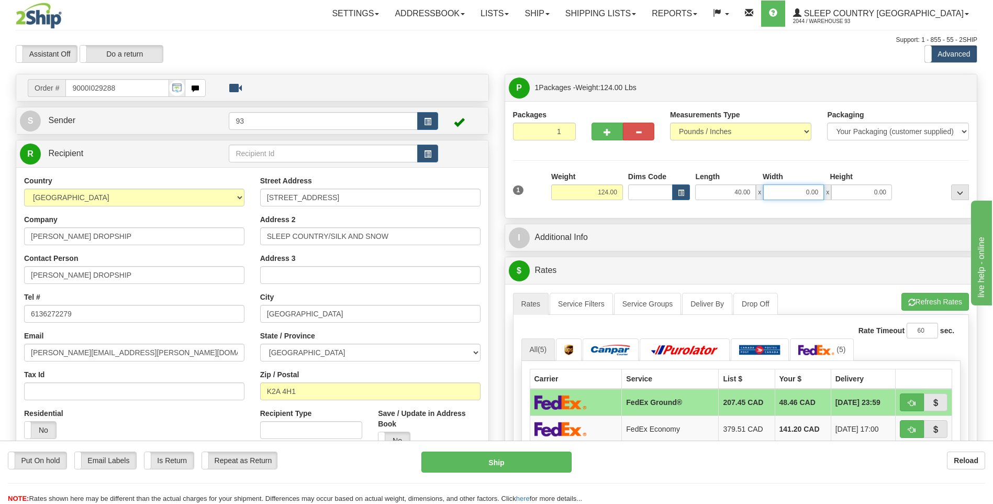
click at [784, 193] on input "0.00" at bounding box center [793, 192] width 61 height 16
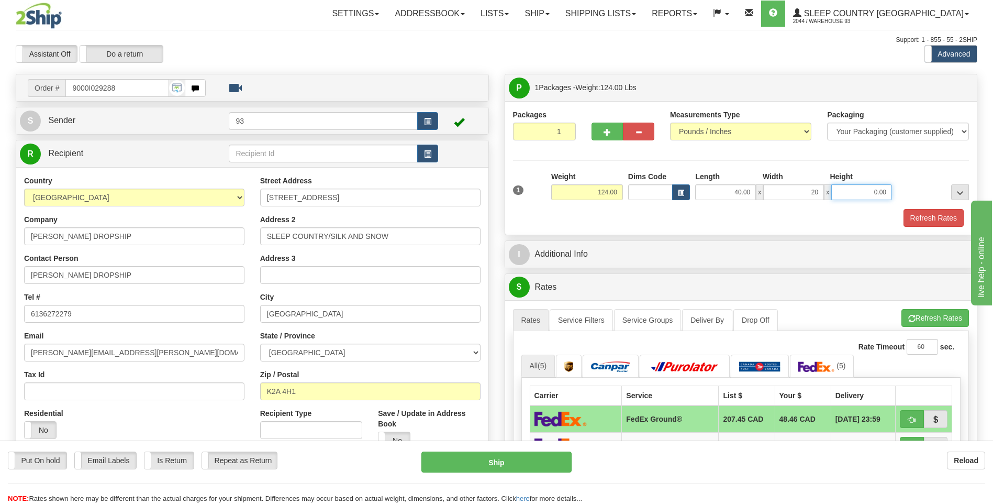
type input "20.00"
click at [847, 191] on input "0.00" at bounding box center [861, 192] width 61 height 16
type input "20.00"
click at [930, 221] on button "Refresh Rates" at bounding box center [934, 218] width 60 height 18
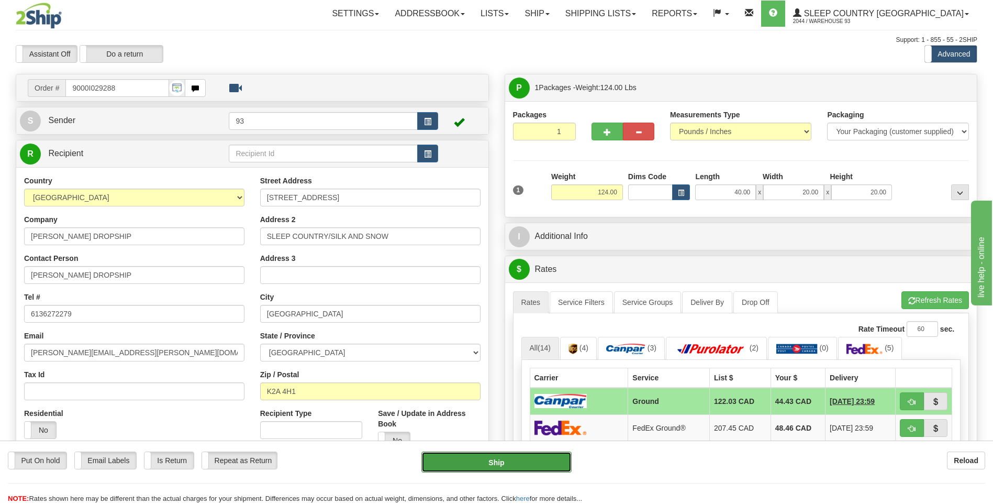
click at [479, 467] on button "Ship" at bounding box center [496, 461] width 150 height 21
type input "1"
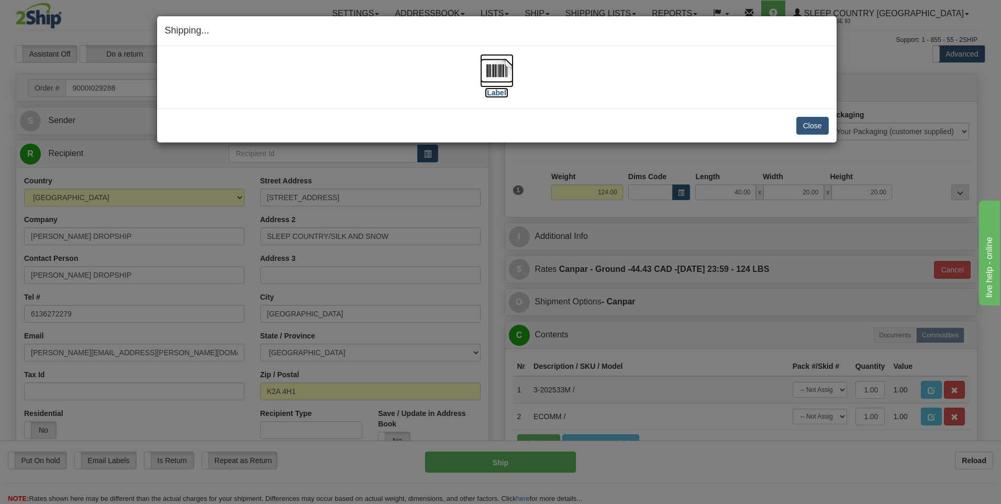
click at [507, 71] on img at bounding box center [497, 71] width 34 height 34
click at [817, 125] on button "Close" at bounding box center [812, 126] width 32 height 18
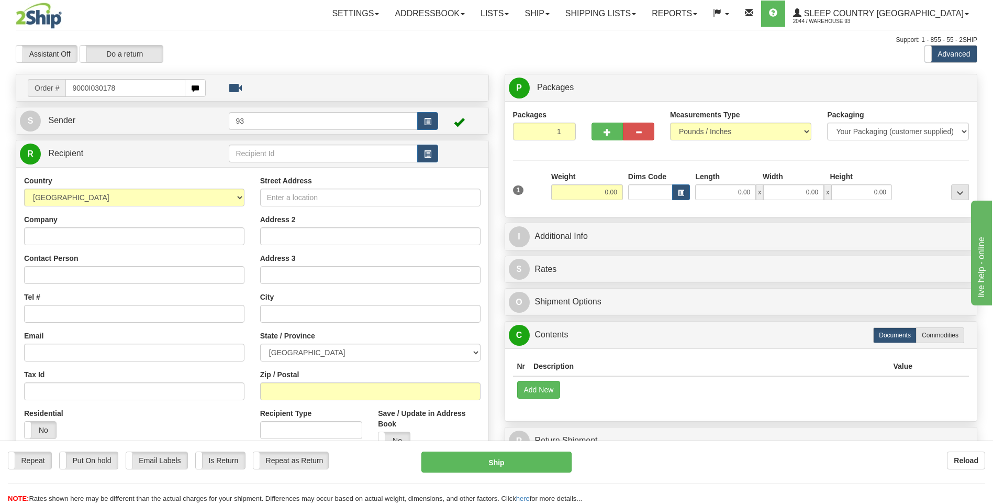
type input "9000I030178"
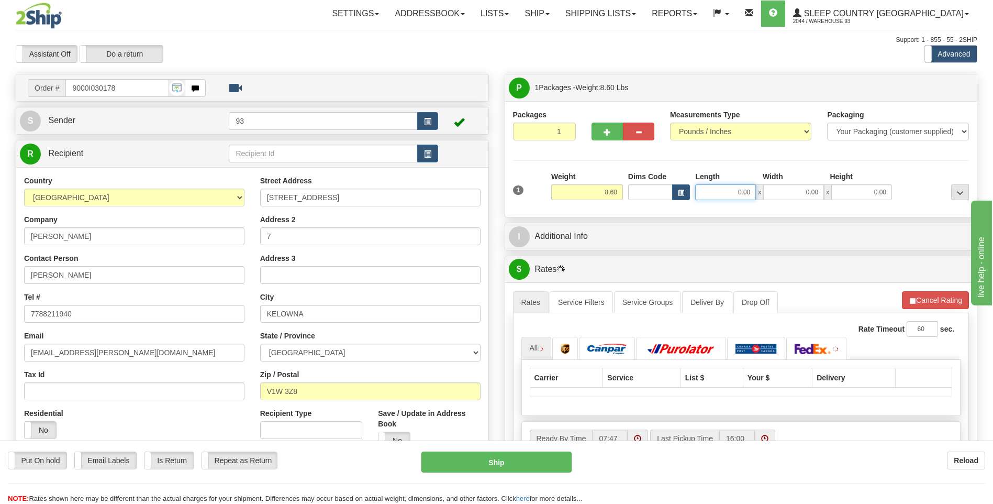
click at [735, 192] on input "0.00" at bounding box center [725, 192] width 61 height 16
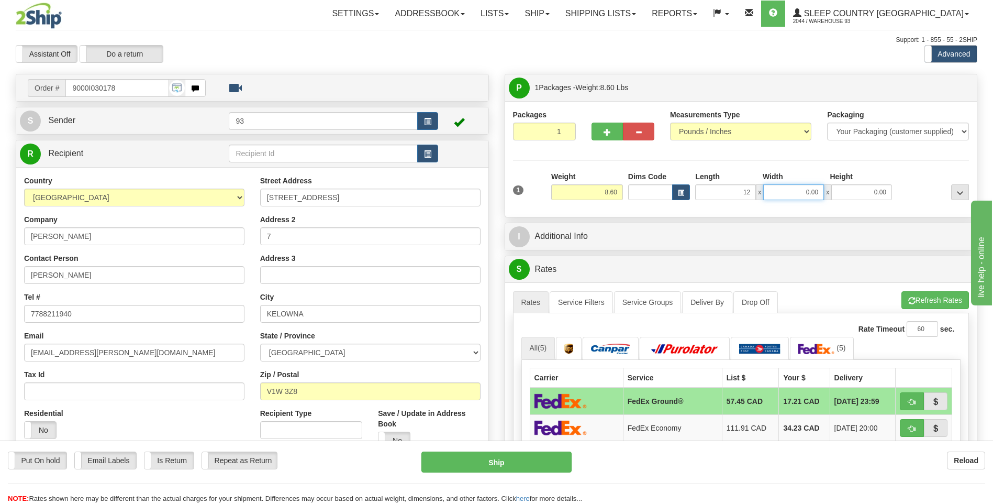
type input "12.00"
click at [805, 192] on input "0.00" at bounding box center [793, 192] width 61 height 16
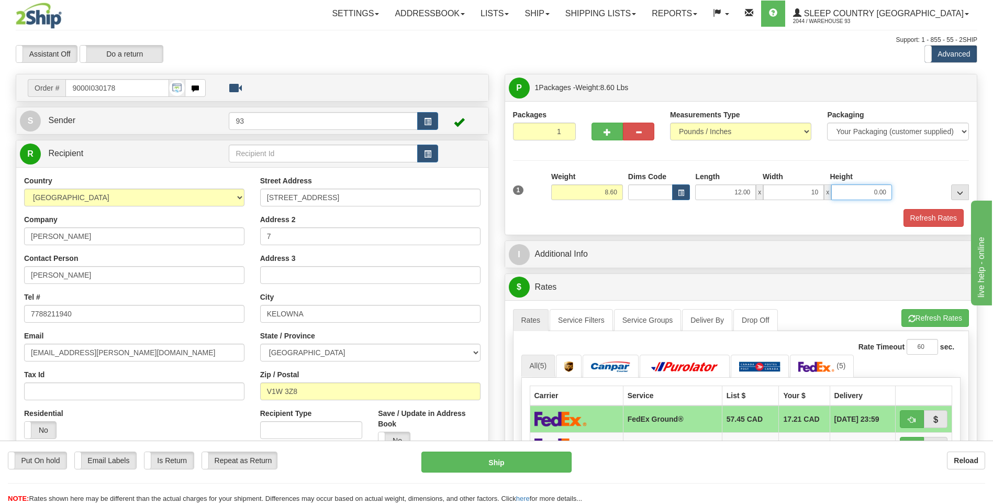
type input "10.00"
click at [881, 193] on input "0.00" at bounding box center [861, 192] width 61 height 16
type input "5.00"
click at [928, 216] on button "Refresh Rates" at bounding box center [934, 218] width 60 height 18
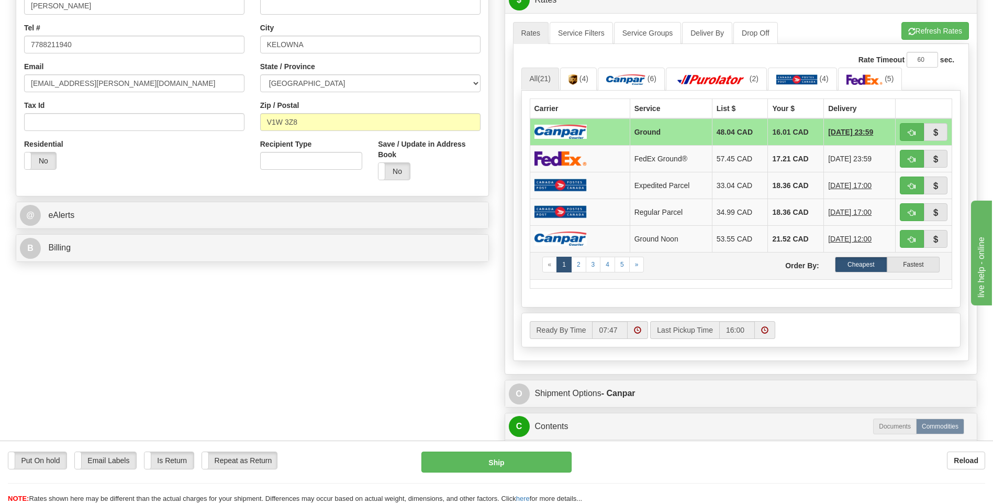
scroll to position [419, 0]
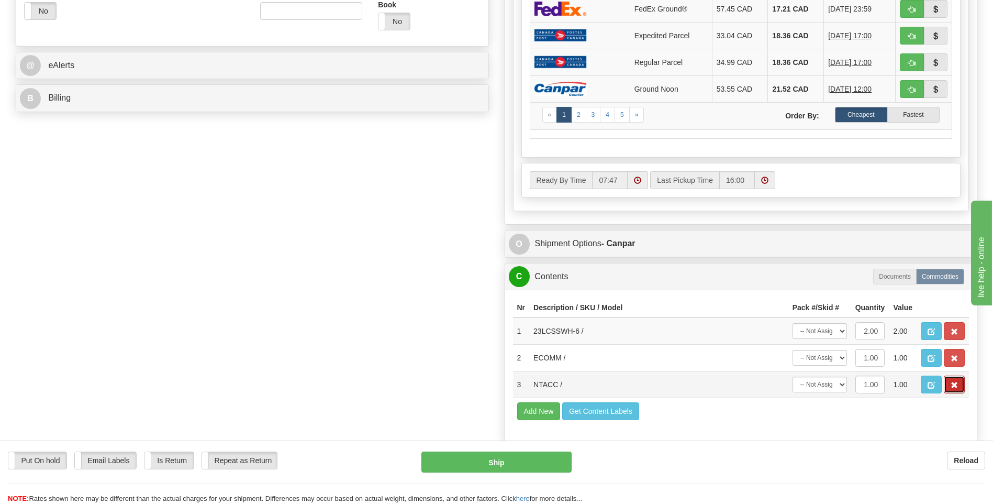
click at [956, 385] on span "button" at bounding box center [954, 385] width 7 height 7
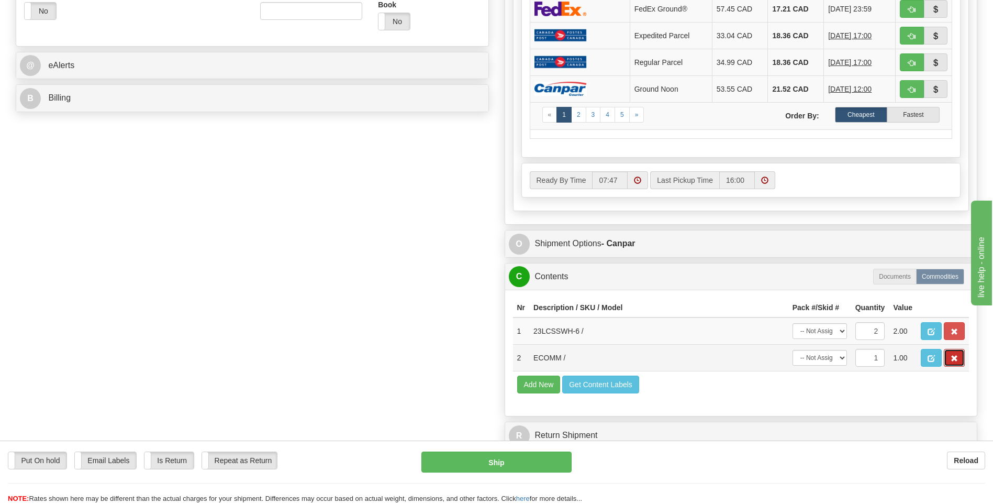
click at [957, 358] on span "button" at bounding box center [954, 358] width 7 height 7
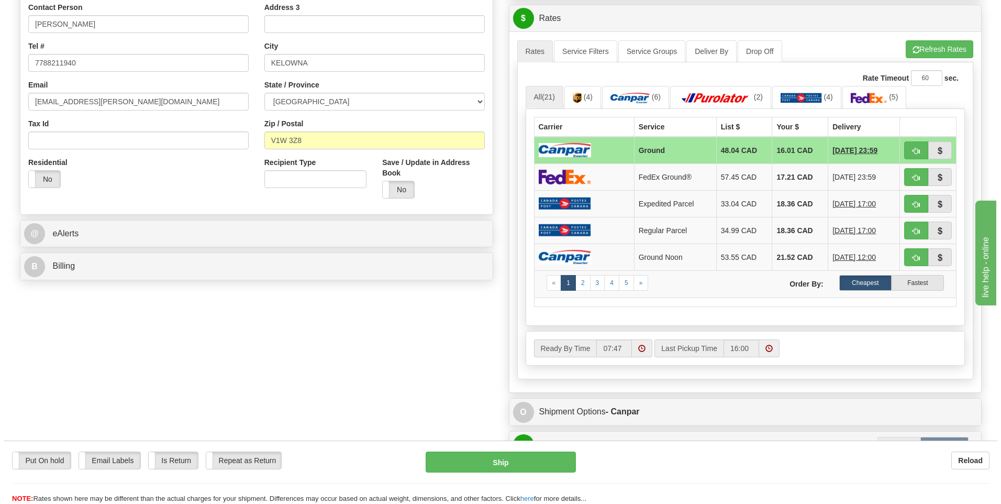
scroll to position [209, 0]
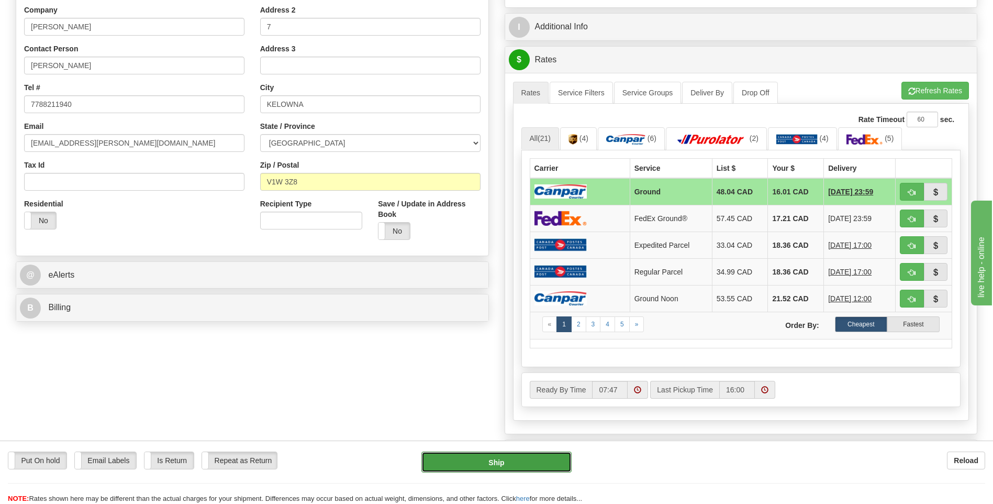
click at [540, 454] on button "Ship" at bounding box center [496, 461] width 150 height 21
type input "1"
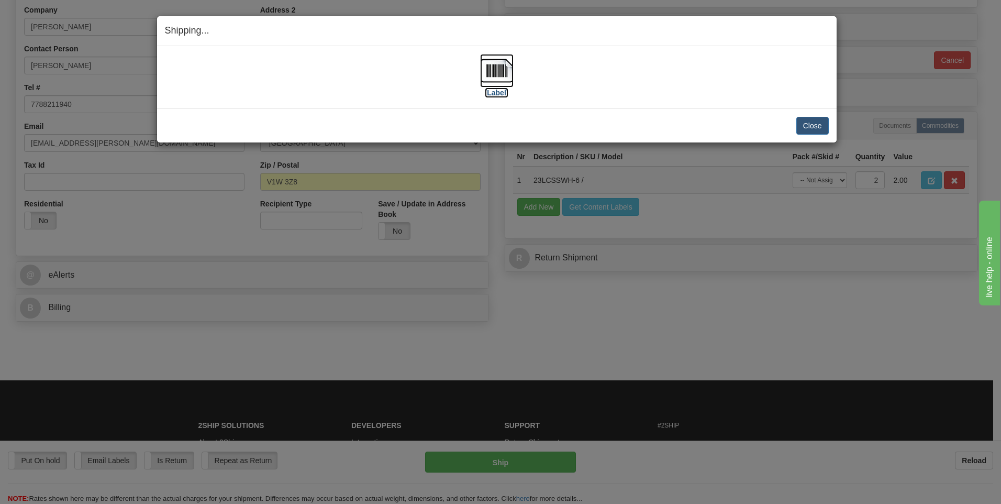
click at [497, 65] on img at bounding box center [497, 71] width 34 height 34
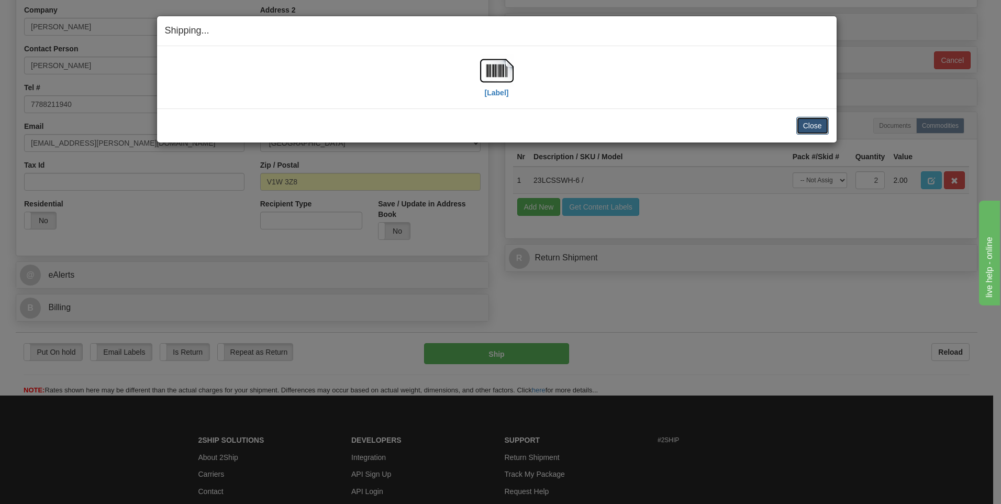
click at [812, 128] on button "Close" at bounding box center [812, 126] width 32 height 18
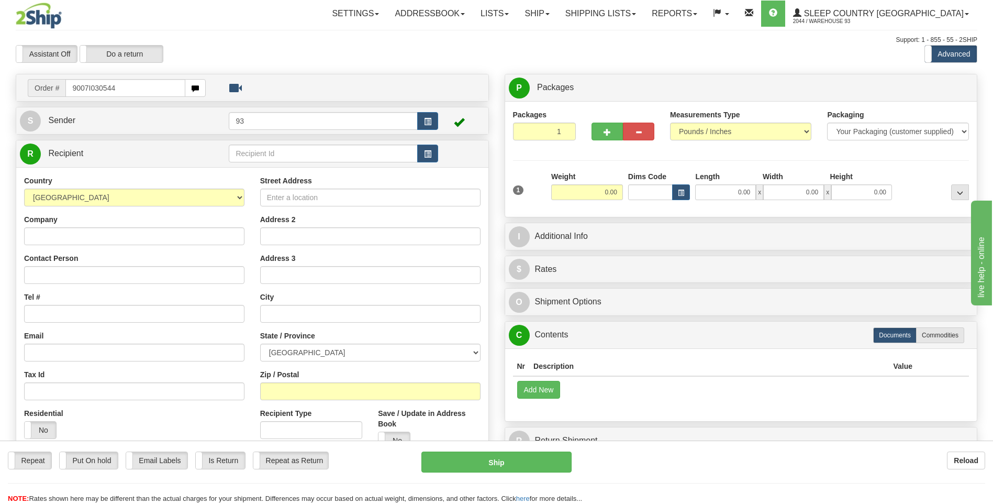
type input "9007I030544"
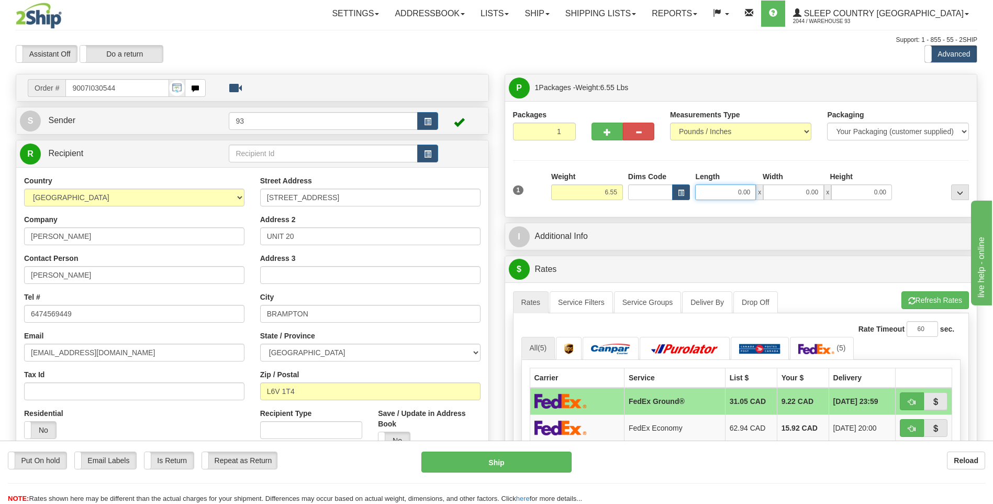
click at [715, 191] on input "0.00" at bounding box center [725, 192] width 61 height 16
type input "12.00"
click at [786, 192] on input "0.00" at bounding box center [793, 192] width 61 height 16
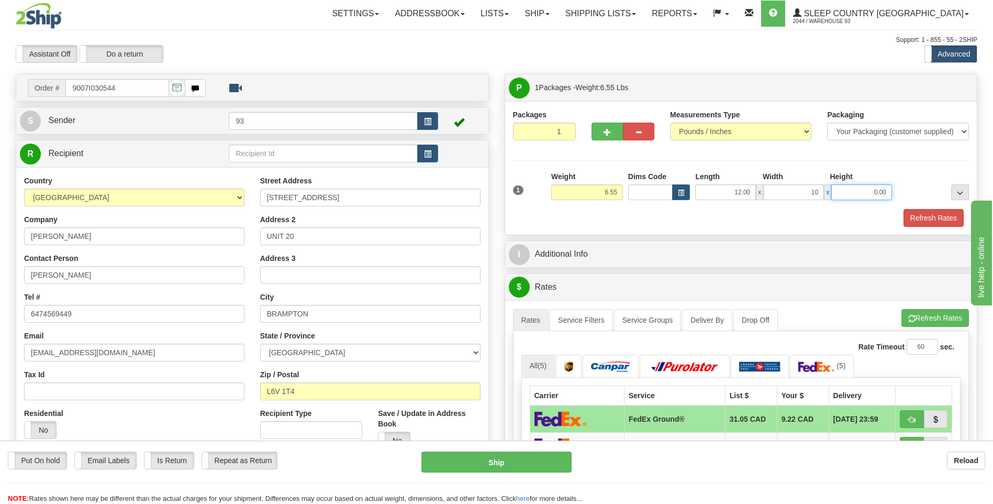
type input "10.00"
click at [848, 192] on input "0.00" at bounding box center [861, 192] width 61 height 16
type input "3.00"
click at [934, 219] on button "Refresh Rates" at bounding box center [934, 218] width 60 height 18
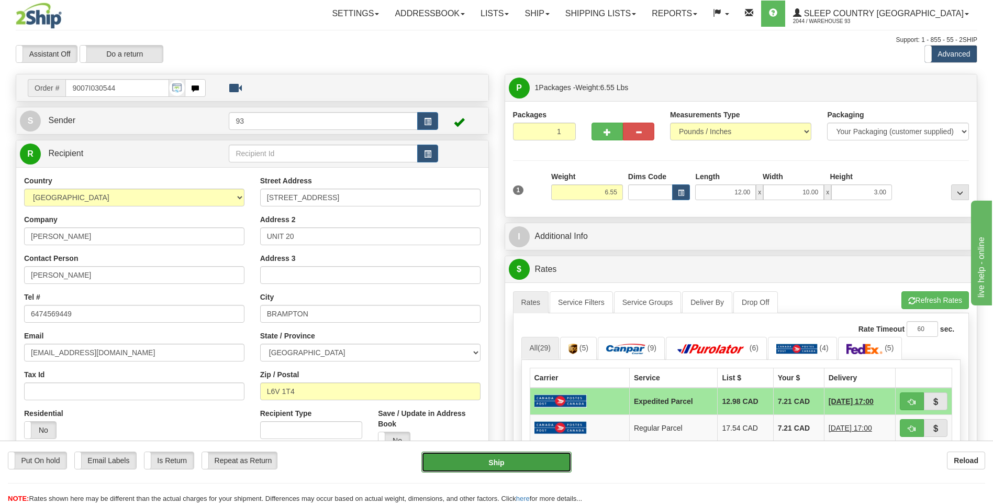
click at [541, 460] on button "Ship" at bounding box center [496, 461] width 150 height 21
type input "DOM.EP"
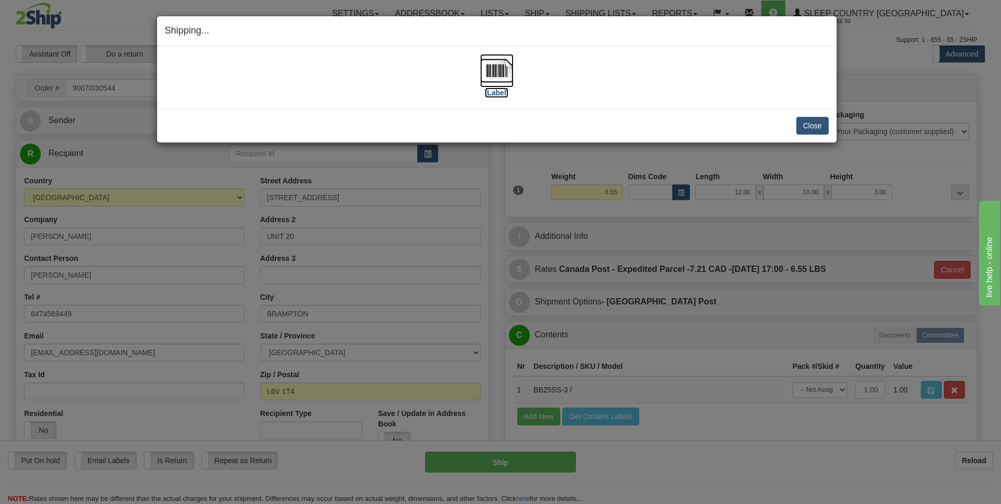
click at [490, 80] on img at bounding box center [497, 71] width 34 height 34
click at [818, 126] on button "Close" at bounding box center [812, 126] width 32 height 18
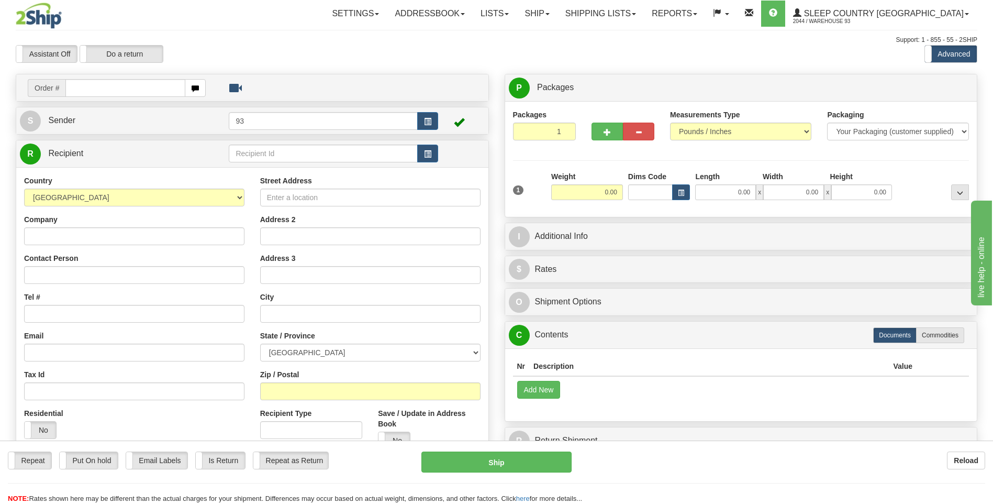
click at [78, 86] on input "text" at bounding box center [124, 88] width 119 height 18
type input "9000I031213"
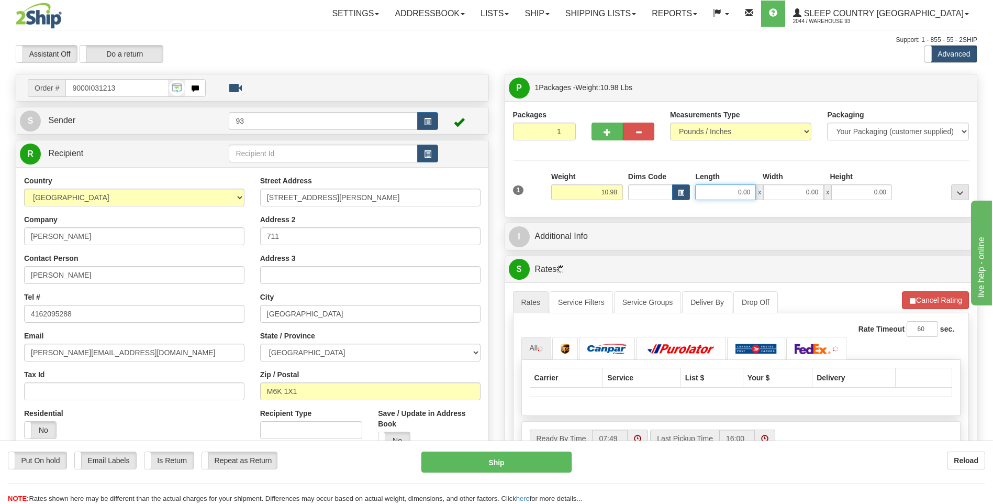
click at [738, 197] on input "0.00" at bounding box center [725, 192] width 61 height 16
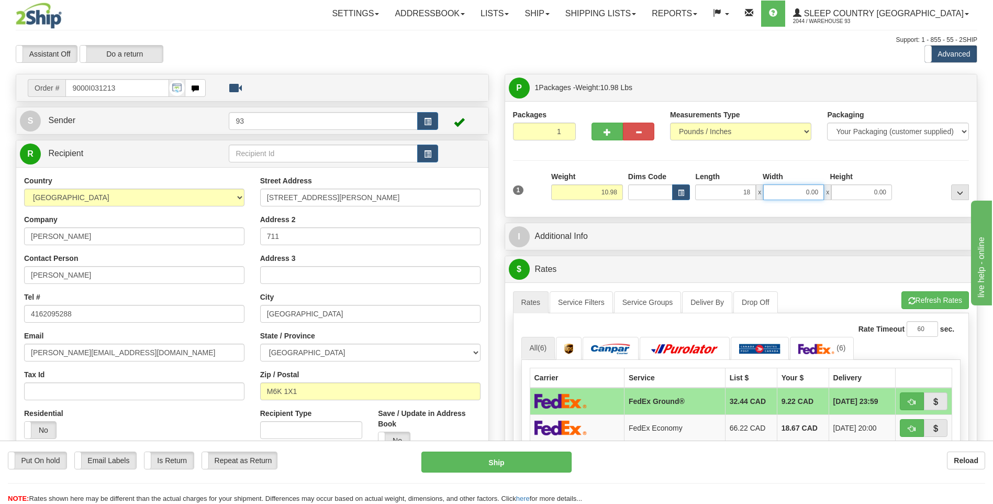
type input "18.00"
click at [775, 192] on input "0.00" at bounding box center [793, 192] width 61 height 16
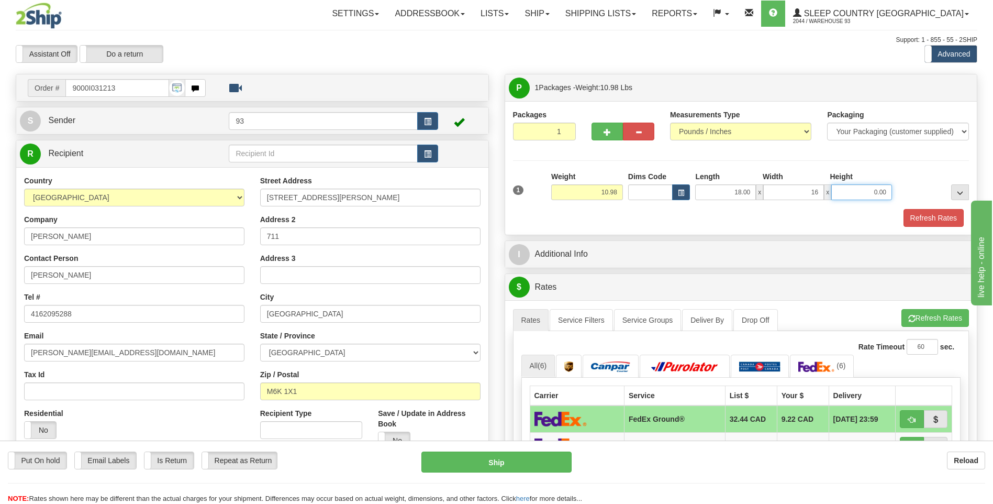
type input "16.00"
click at [846, 184] on input "0.00" at bounding box center [861, 192] width 61 height 16
type input "8.00"
click at [951, 222] on button "Refresh Rates" at bounding box center [934, 218] width 60 height 18
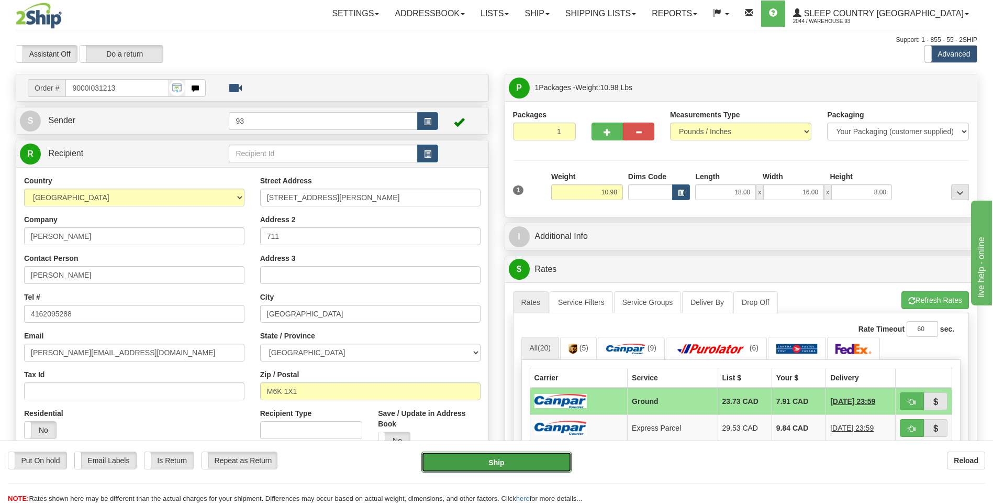
click at [503, 458] on button "Ship" at bounding box center [496, 461] width 150 height 21
type input "1"
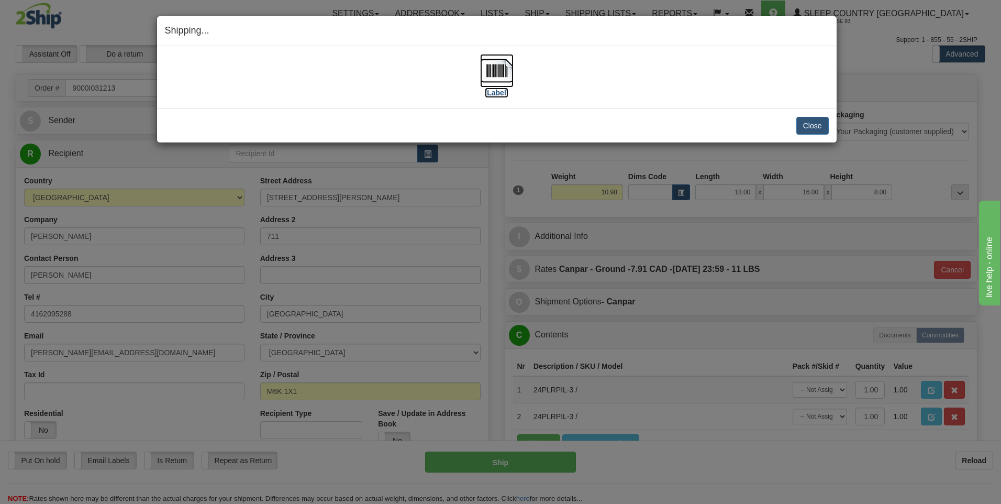
click at [500, 72] on img at bounding box center [497, 71] width 34 height 34
click at [813, 132] on button "Close" at bounding box center [812, 126] width 32 height 18
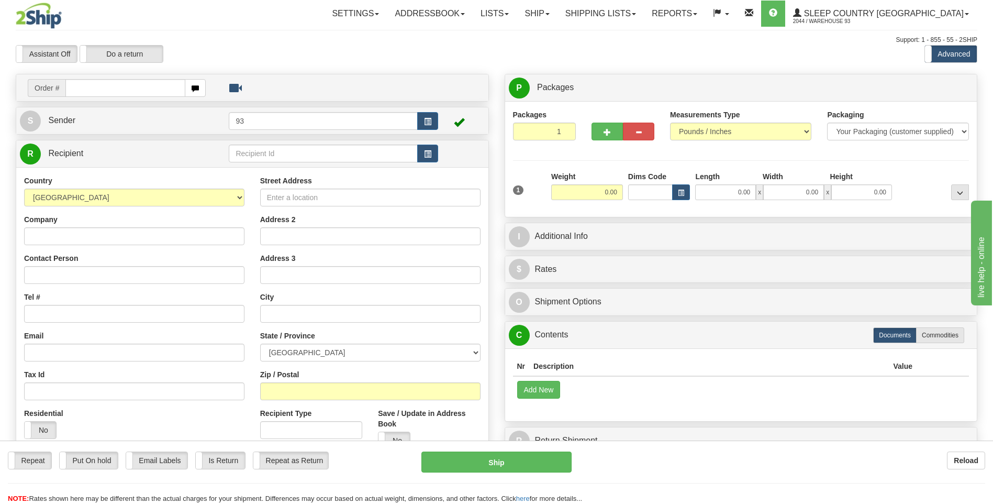
click at [132, 92] on input "text" at bounding box center [124, 88] width 119 height 18
type input "9000I031286"
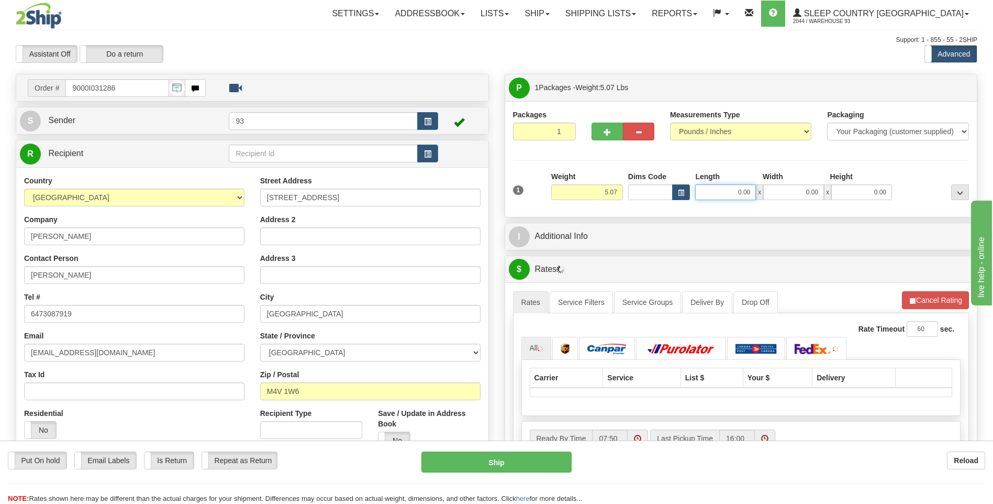
click at [736, 195] on input "0.00" at bounding box center [725, 192] width 61 height 16
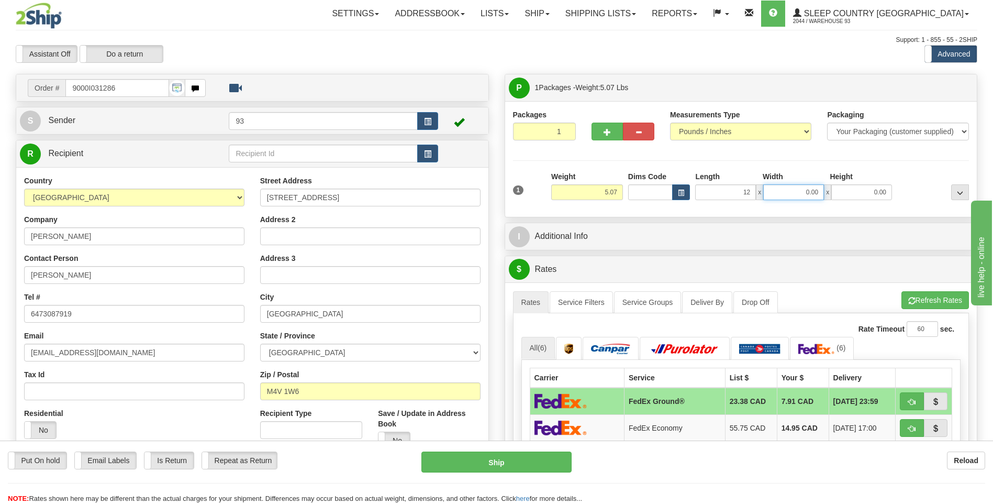
type input "12.00"
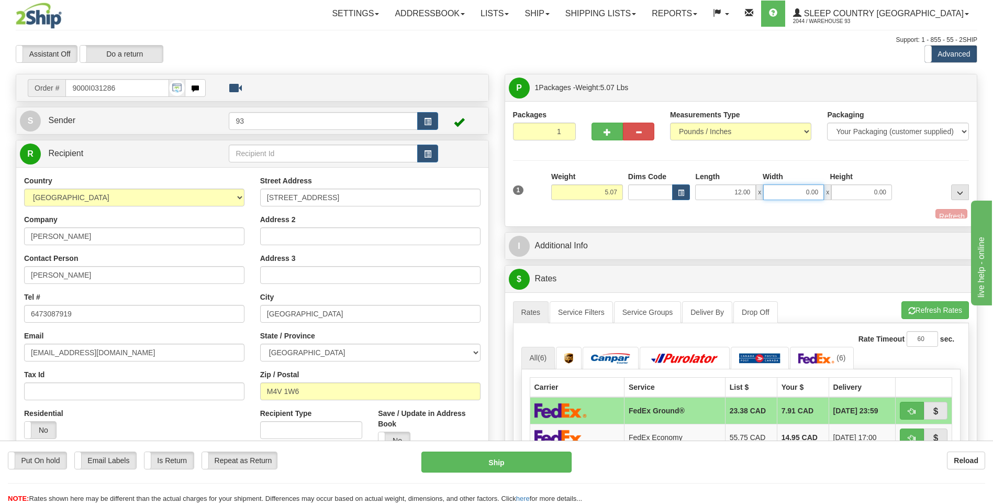
click at [795, 186] on input "0.00" at bounding box center [793, 192] width 61 height 16
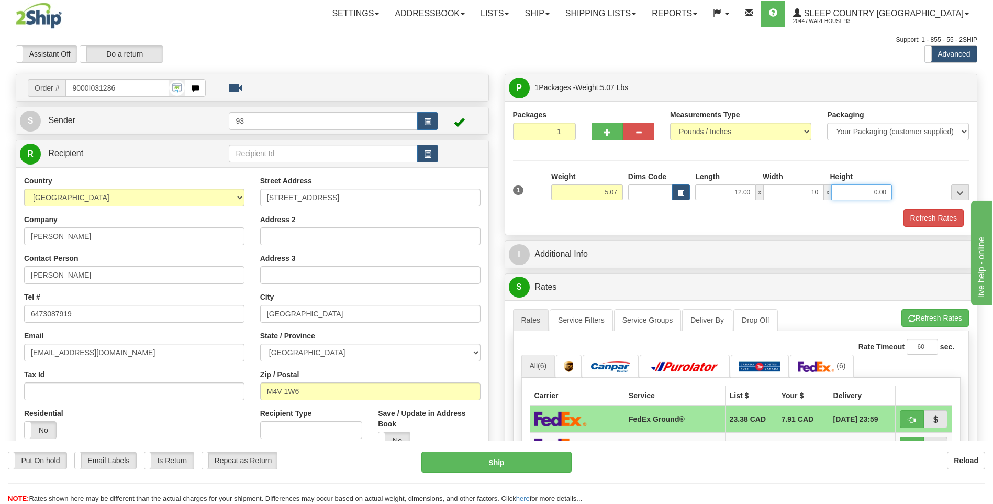
type input "10.00"
click at [853, 192] on input "0.00" at bounding box center [861, 192] width 61 height 16
type input "3.00"
click at [934, 218] on button "Refresh Rates" at bounding box center [934, 218] width 60 height 18
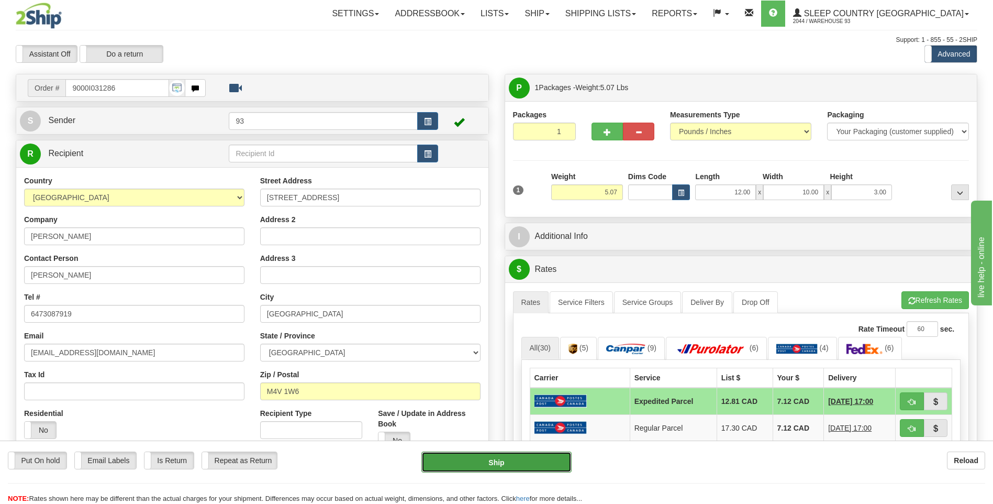
click at [534, 460] on button "Ship" at bounding box center [496, 461] width 150 height 21
type input "DOM.EP"
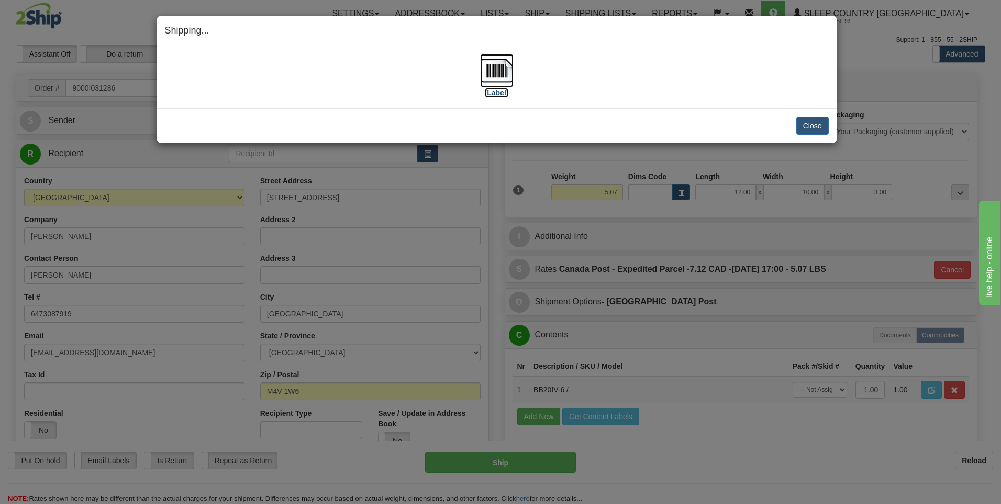
click at [496, 70] on img at bounding box center [497, 71] width 34 height 34
click at [817, 120] on button "Close" at bounding box center [812, 126] width 32 height 18
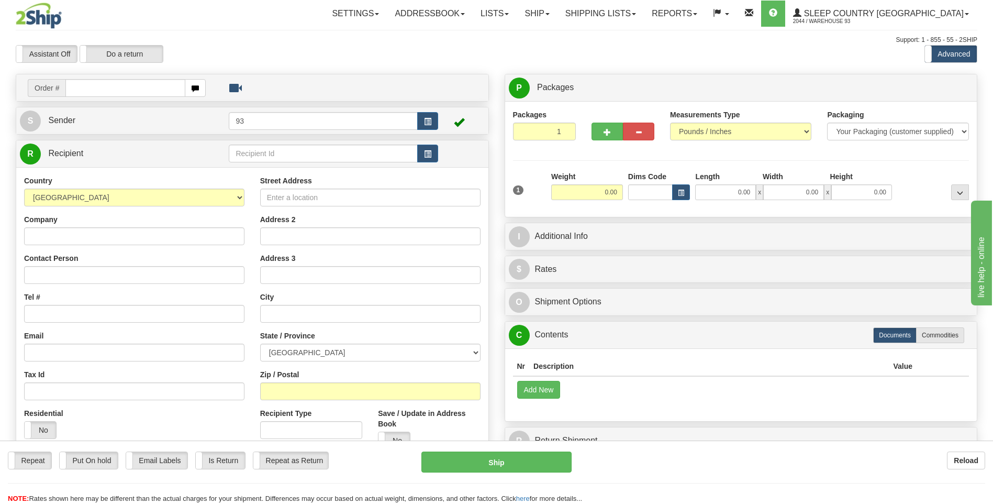
click at [749, 474] on div "Repeat Repeat Put On hold Put On hold Print Order Slip Print Order Slip Email L…" at bounding box center [496, 477] width 993 height 52
click at [129, 91] on input "text" at bounding box center [124, 88] width 119 height 18
type input "9000I031342"
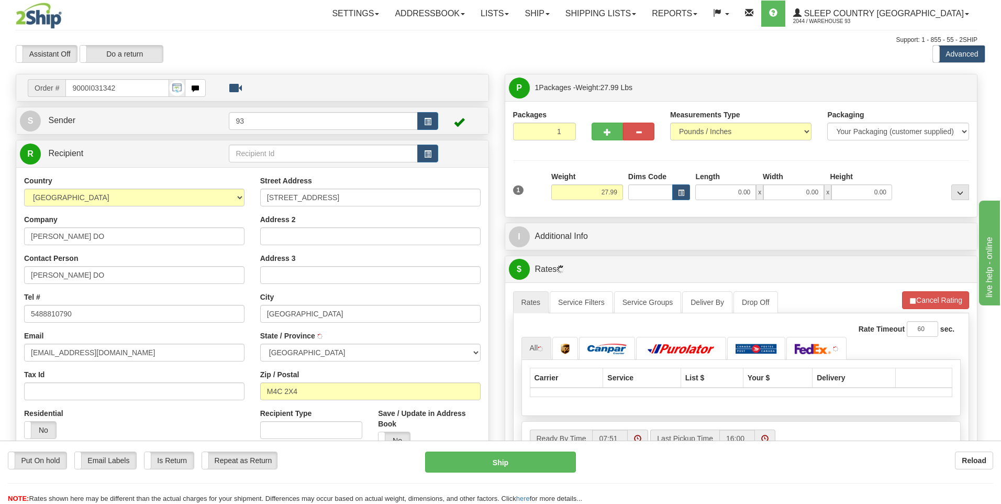
type input "EAST YORK"
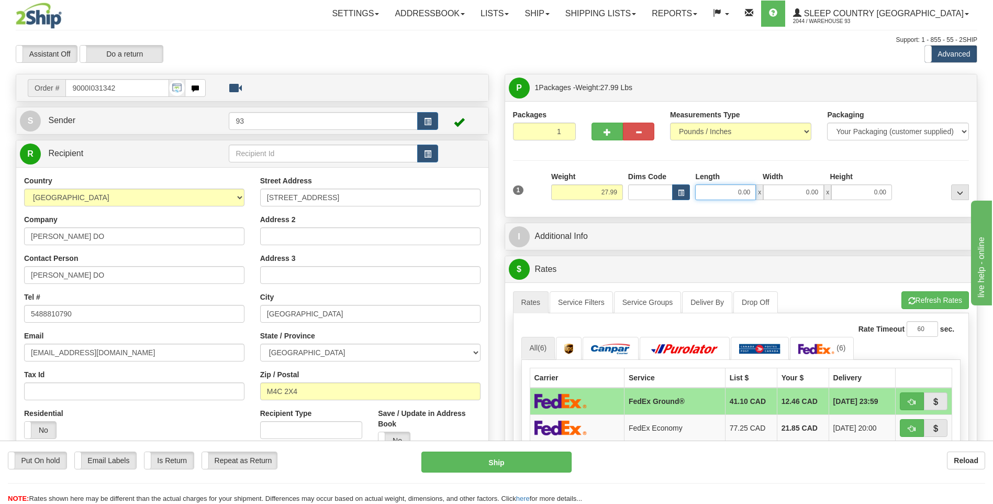
click at [730, 193] on input "0.00" at bounding box center [725, 192] width 61 height 16
type input "40.00"
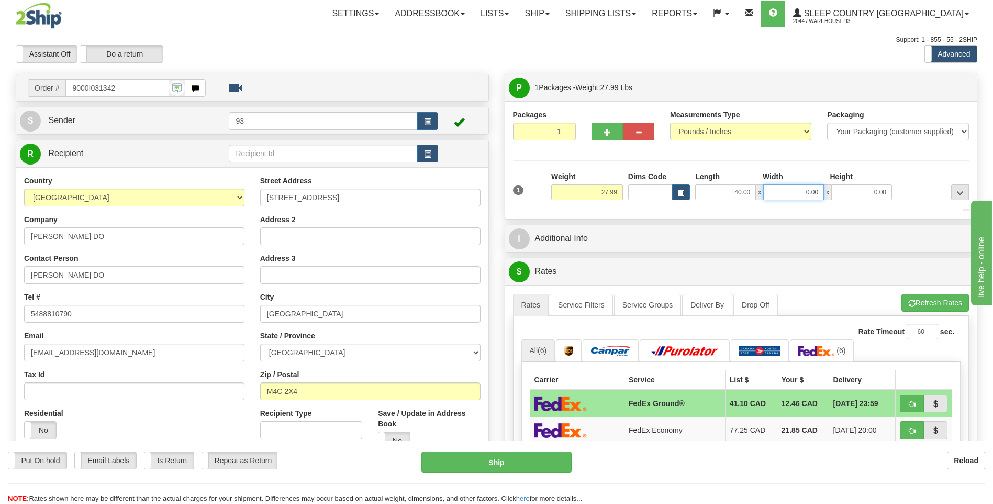
click at [791, 190] on input "0.00" at bounding box center [793, 192] width 61 height 16
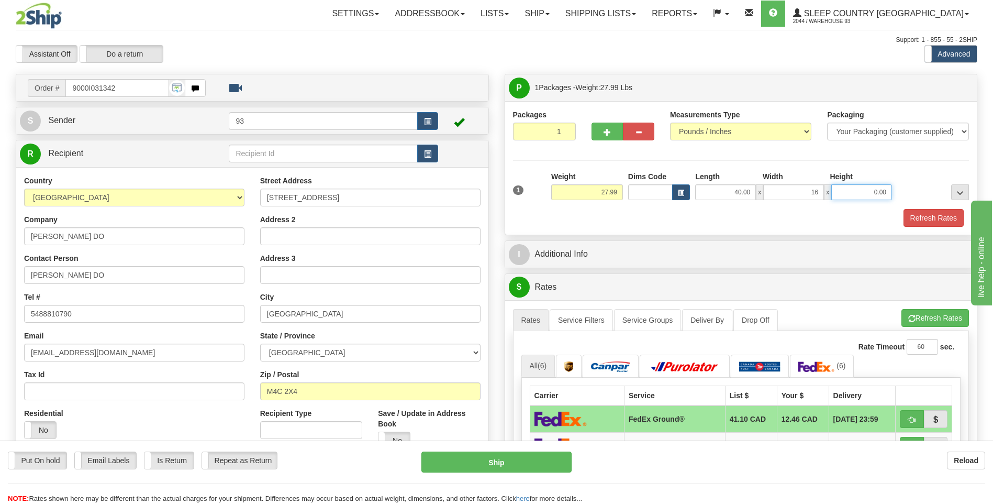
type input "16.00"
click at [862, 187] on input "0.00" at bounding box center [861, 192] width 61 height 16
type input "16.00"
click at [946, 215] on button "Refresh Rates" at bounding box center [934, 218] width 60 height 18
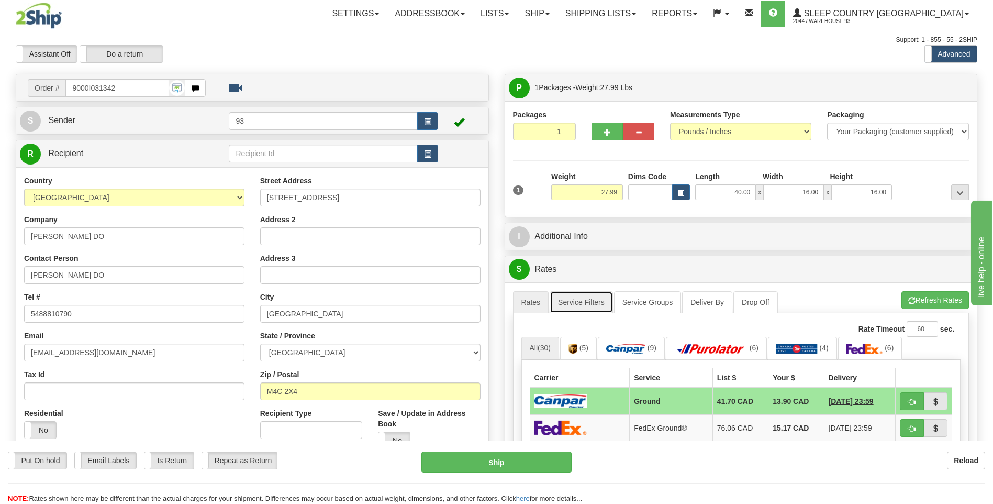
click at [578, 297] on link "Service Filters" at bounding box center [581, 302] width 63 height 22
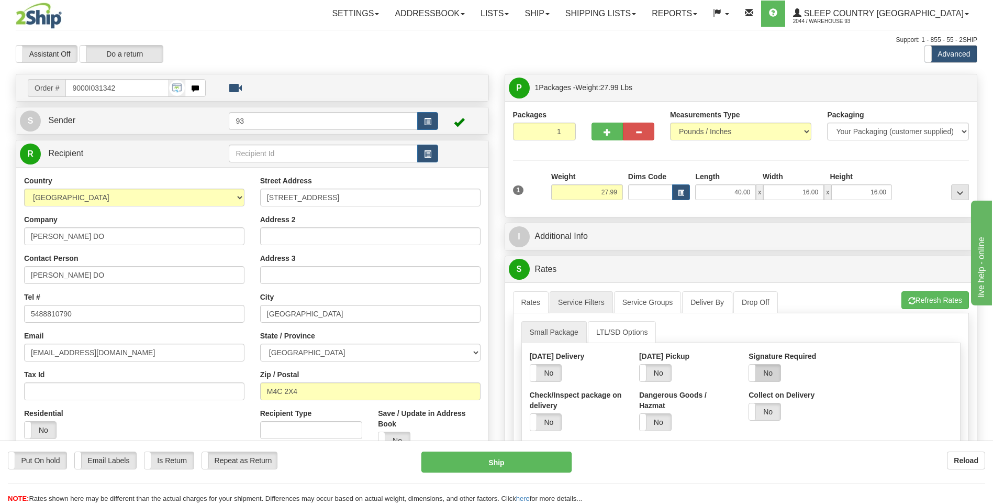
click at [763, 372] on label "No" at bounding box center [764, 372] width 31 height 17
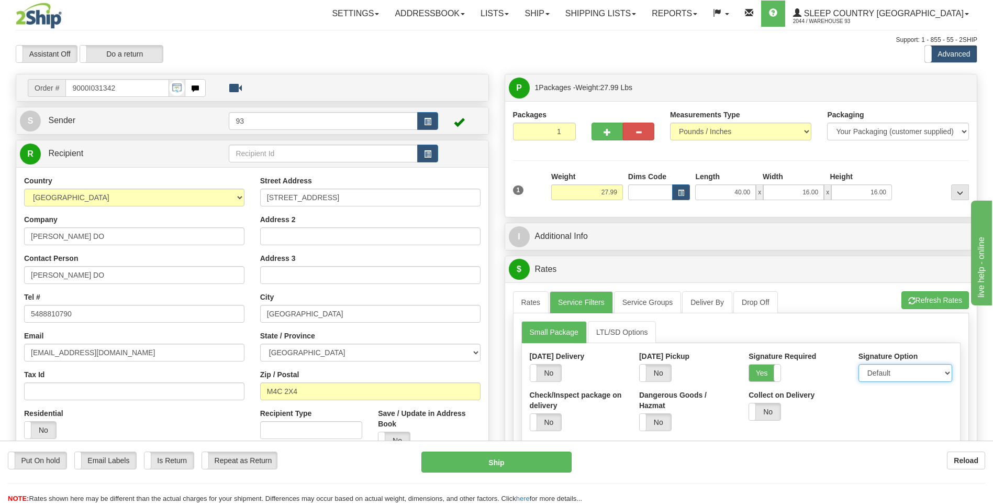
click at [891, 374] on select "Default Adult Direct Indirect No Signature Required" at bounding box center [905, 373] width 94 height 18
select select "1"
click at [858, 364] on select "Default Adult Direct Indirect No Signature Required" at bounding box center [905, 373] width 94 height 18
click at [519, 305] on link "Rates" at bounding box center [531, 302] width 36 height 22
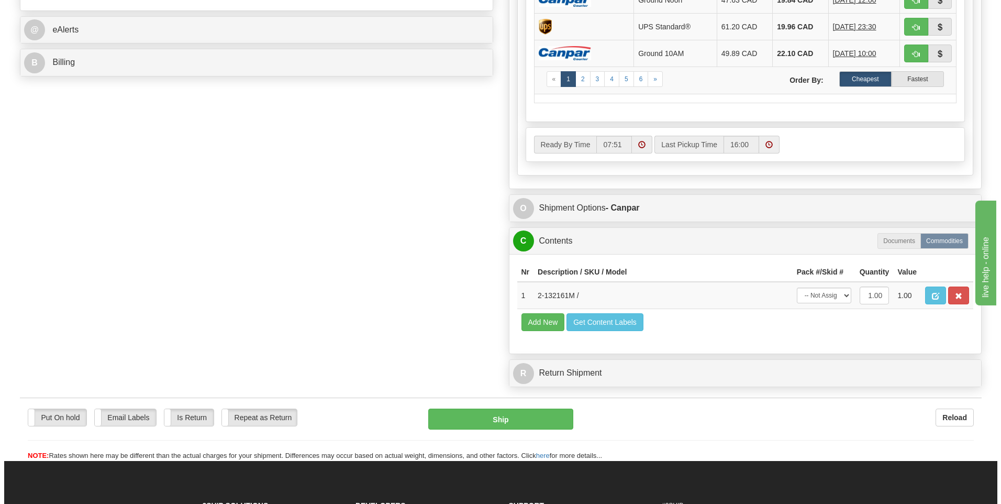
scroll to position [471, 0]
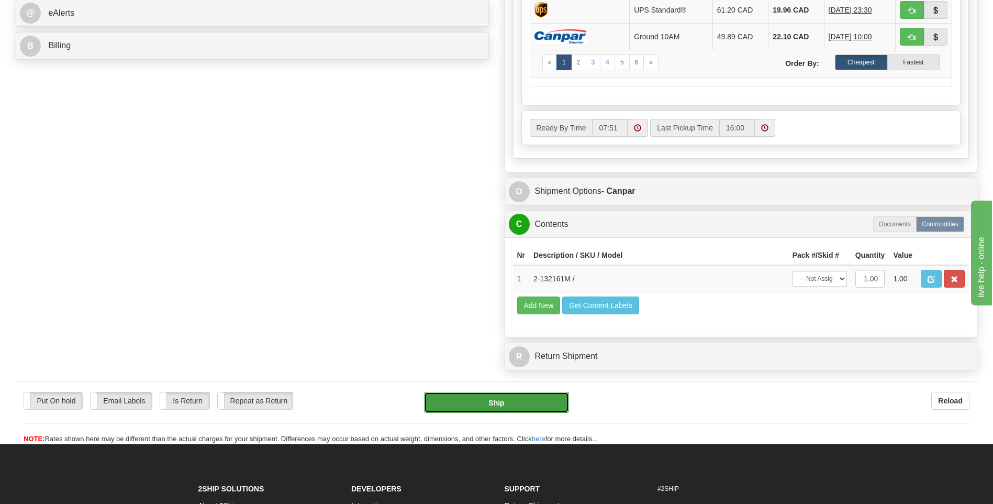
click at [544, 396] on button "Ship" at bounding box center [496, 402] width 144 height 21
type input "1"
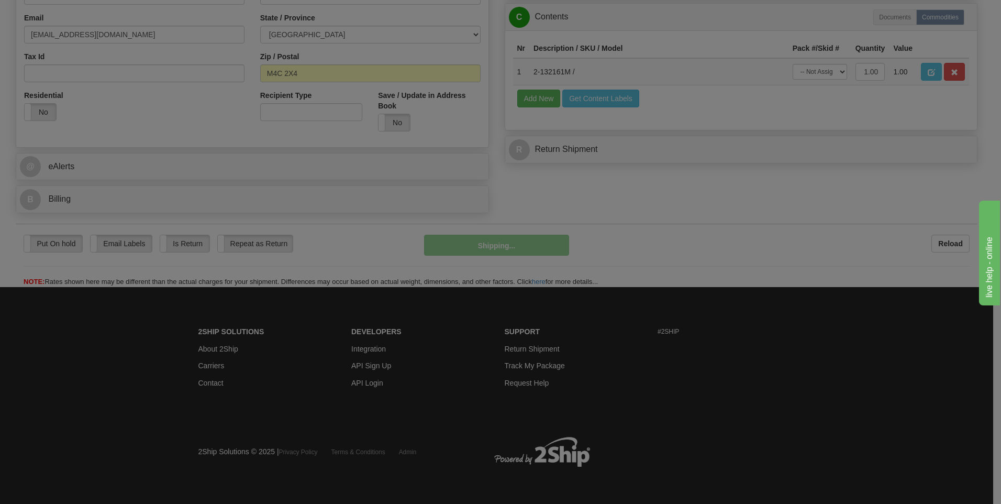
scroll to position [318, 0]
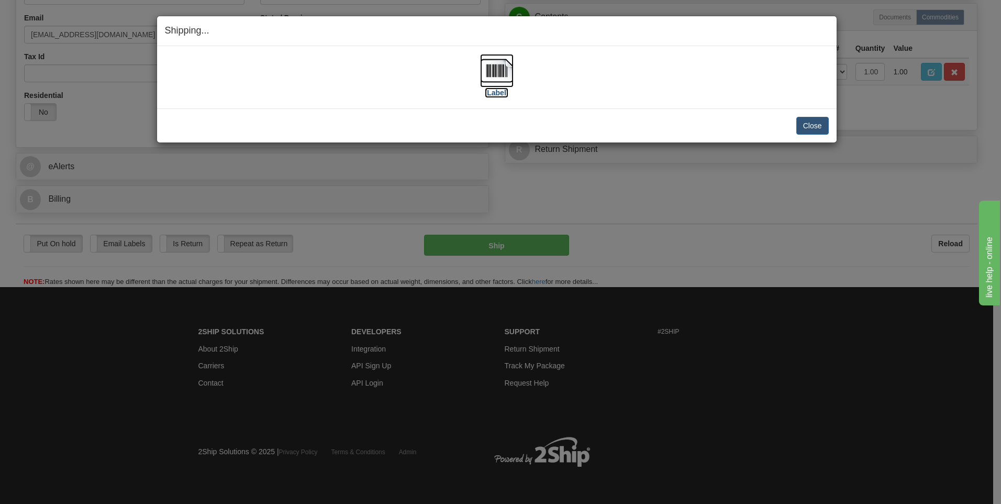
click at [496, 65] on img at bounding box center [497, 71] width 34 height 34
click at [810, 126] on button "Close" at bounding box center [812, 126] width 32 height 18
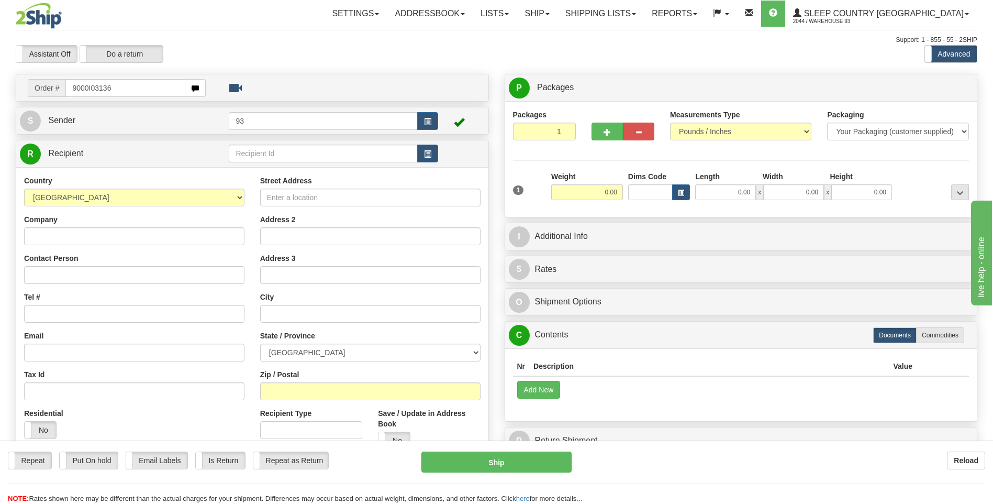
type input "9000I03136"
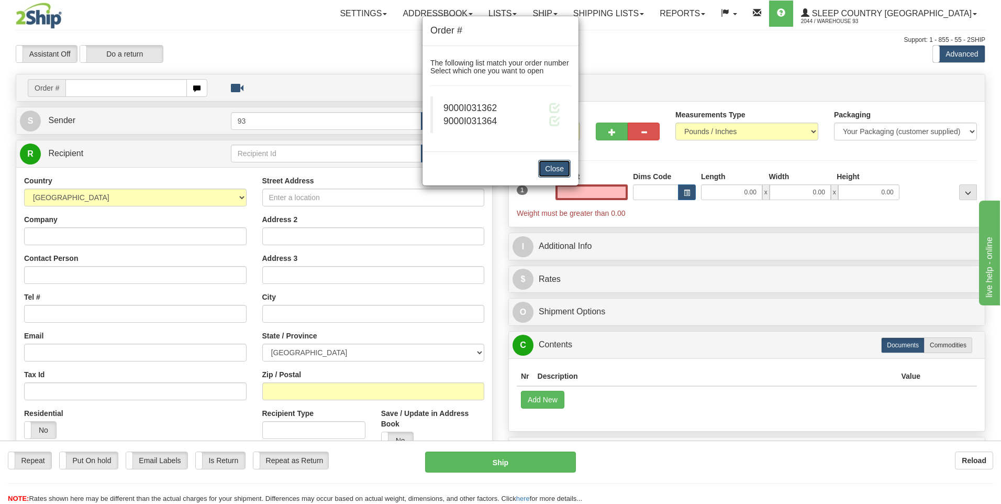
type input "0.00"
click at [554, 168] on button "Close" at bounding box center [554, 169] width 32 height 18
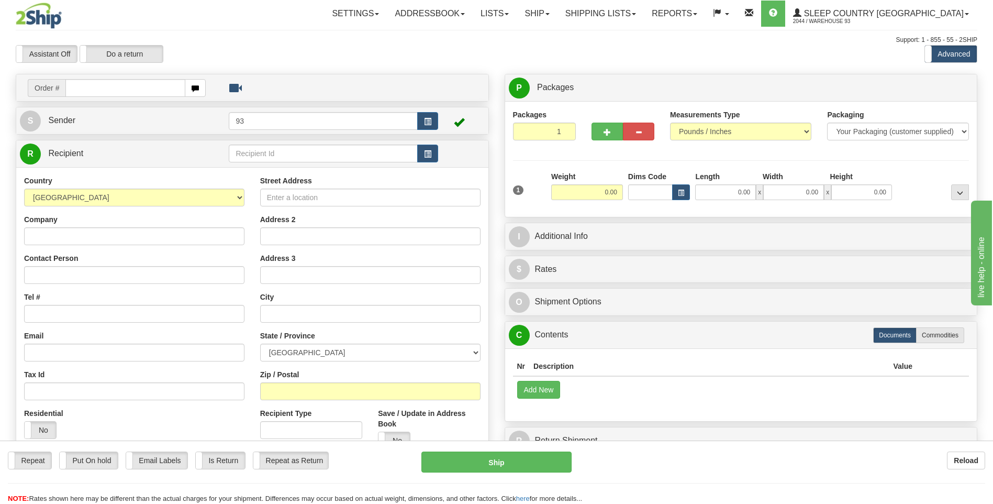
click at [126, 85] on input "text" at bounding box center [124, 88] width 119 height 18
type input "9000I031346"
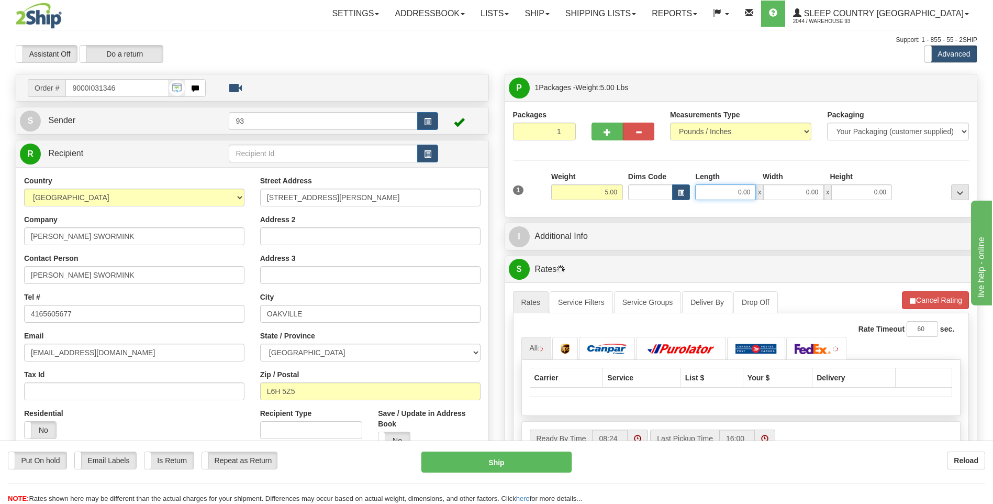
click at [723, 185] on input "0.00" at bounding box center [725, 192] width 61 height 16
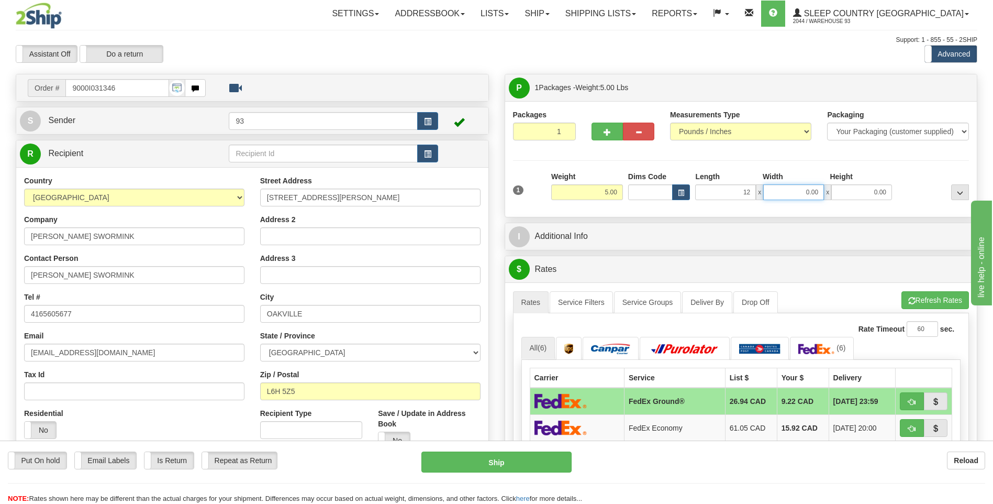
type input "12.00"
click at [789, 192] on input "0.00" at bounding box center [793, 192] width 61 height 16
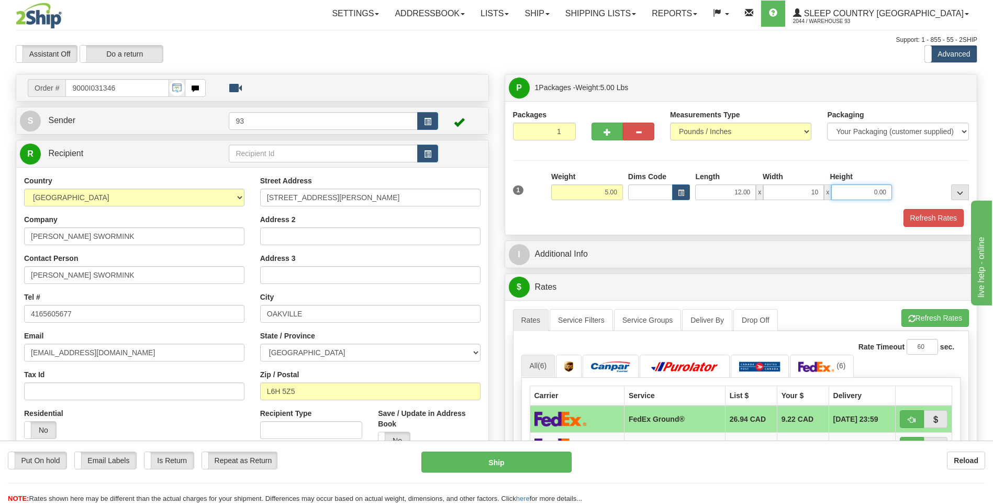
type input "10.00"
click at [847, 190] on input "0.00" at bounding box center [861, 192] width 61 height 16
type input "4.00"
click at [891, 222] on div "Refresh Rates" at bounding box center [741, 218] width 462 height 18
click at [929, 219] on button "Refresh Rates" at bounding box center [934, 218] width 60 height 18
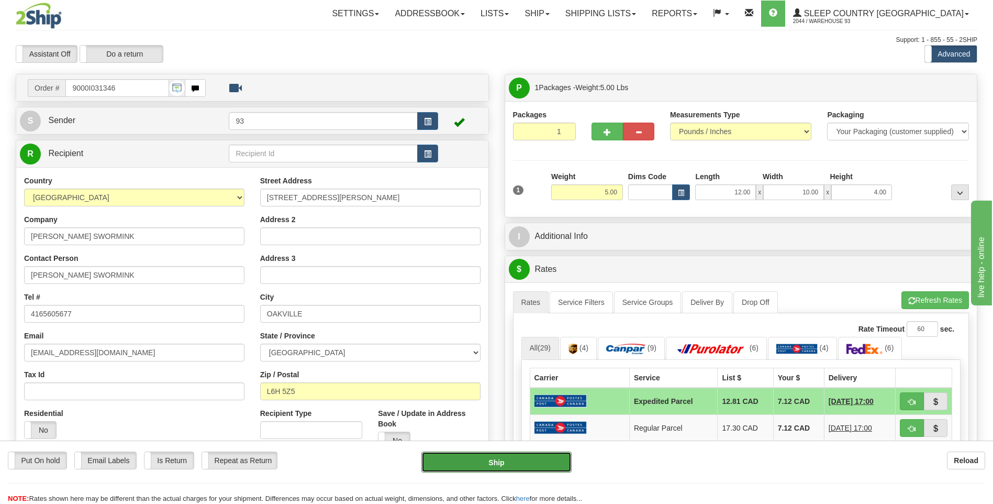
click at [533, 460] on button "Ship" at bounding box center [496, 461] width 150 height 21
type input "DOM.EP"
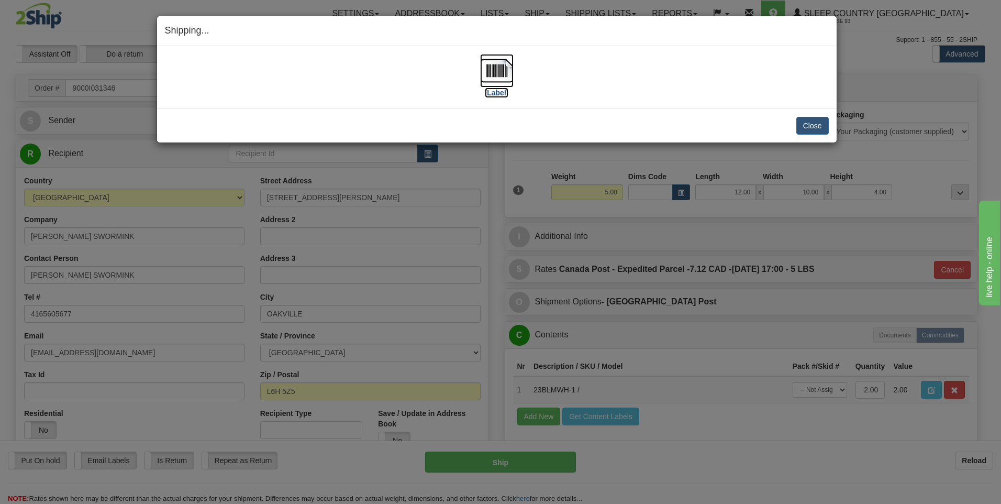
click at [499, 70] on img at bounding box center [497, 71] width 34 height 34
click at [816, 128] on button "Close" at bounding box center [812, 126] width 32 height 18
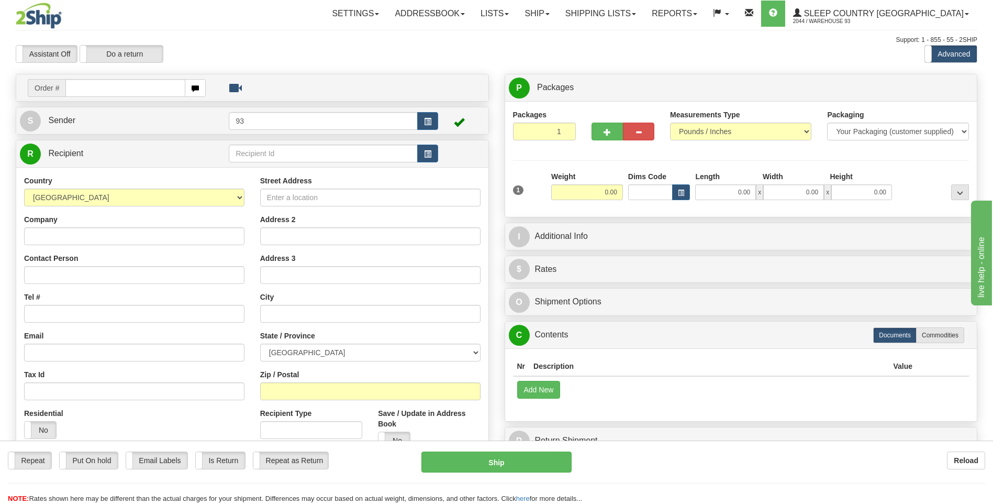
click at [111, 87] on div "Toggle navigation Settings Shipping Preferences Fields Preferences New" at bounding box center [496, 294] width 993 height 589
click at [111, 87] on input "text" at bounding box center [124, 88] width 119 height 18
type input "9000I031356"
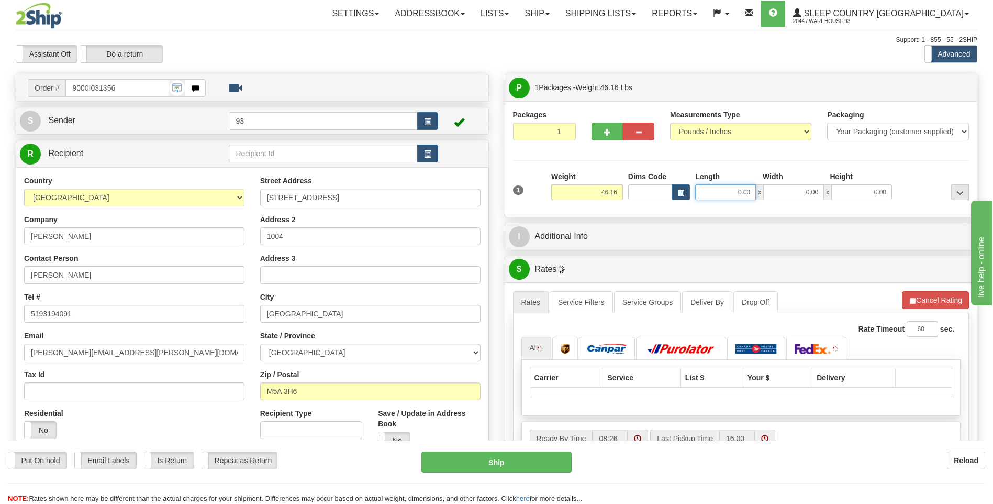
click at [727, 188] on input "0.00" at bounding box center [725, 192] width 61 height 16
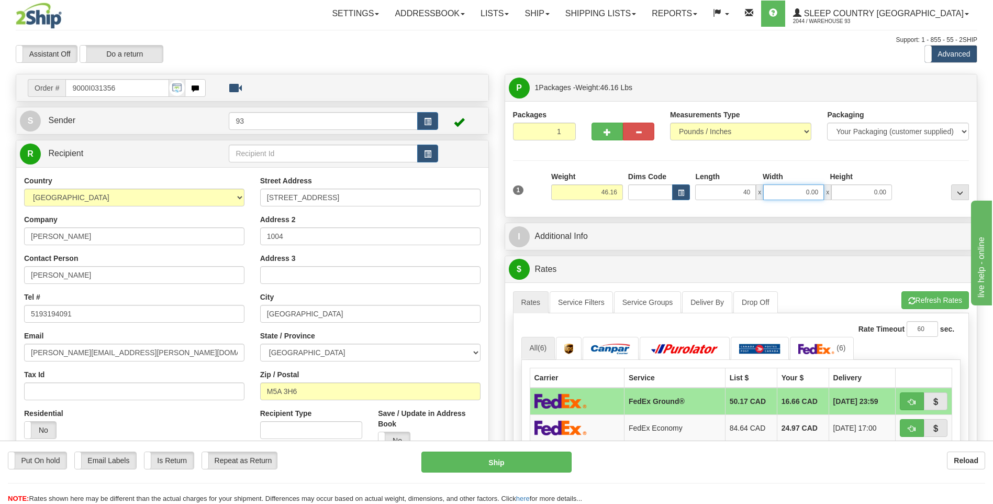
type input "40.00"
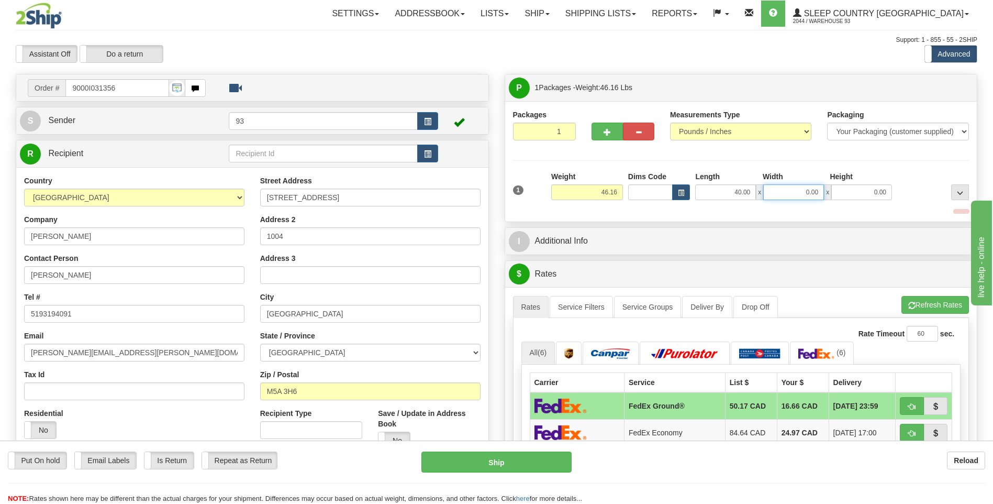
click at [787, 190] on input "0.00" at bounding box center [793, 192] width 61 height 16
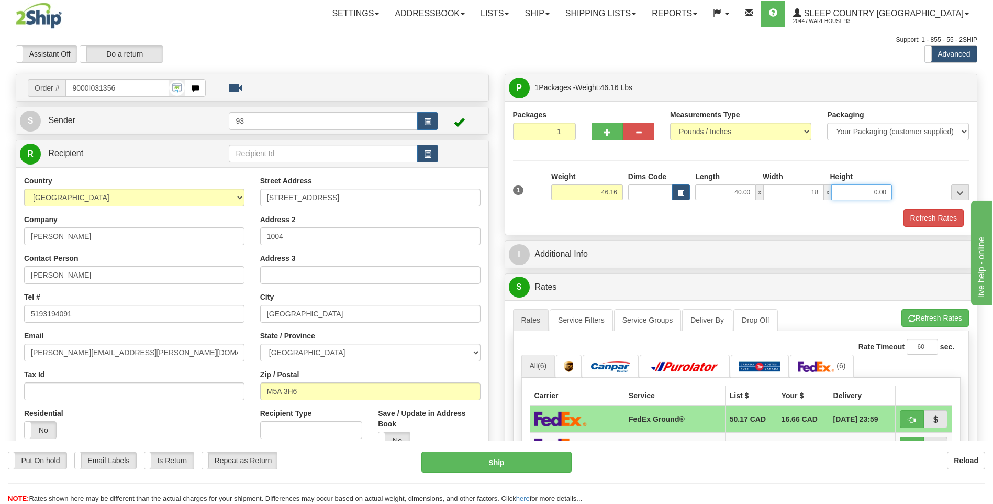
type input "18.00"
click at [850, 196] on input "0.00" at bounding box center [861, 192] width 61 height 16
type input "18.00"
click at [941, 220] on button "Refresh Rates" at bounding box center [934, 218] width 60 height 18
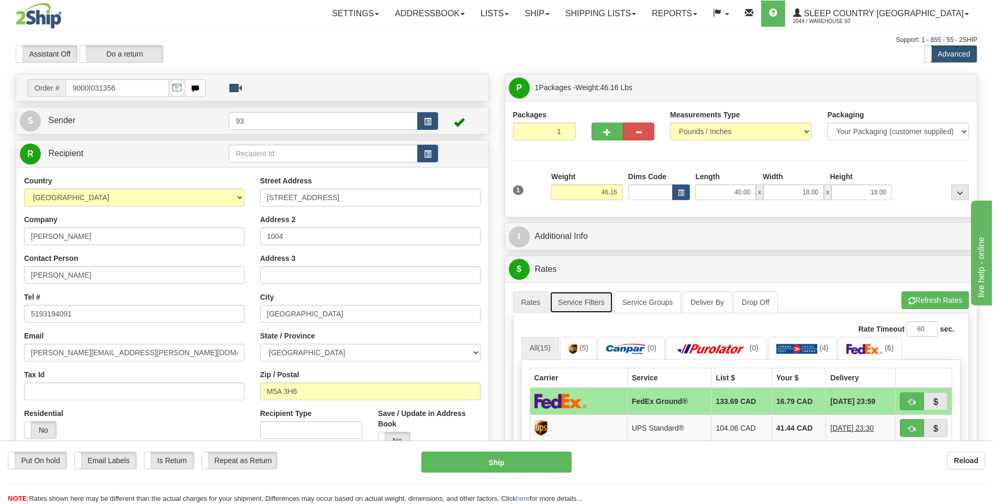
click at [593, 294] on link "Service Filters" at bounding box center [581, 302] width 63 height 22
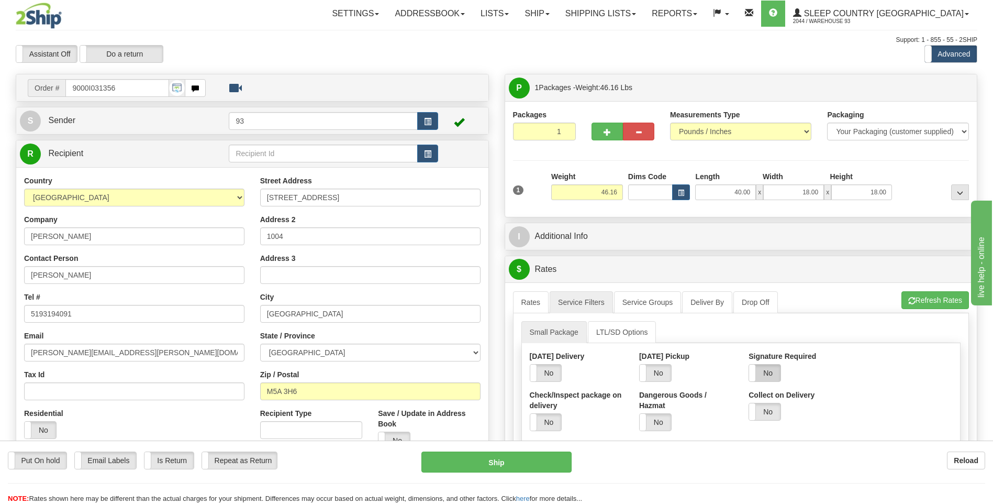
click at [766, 370] on label "No" at bounding box center [764, 372] width 31 height 17
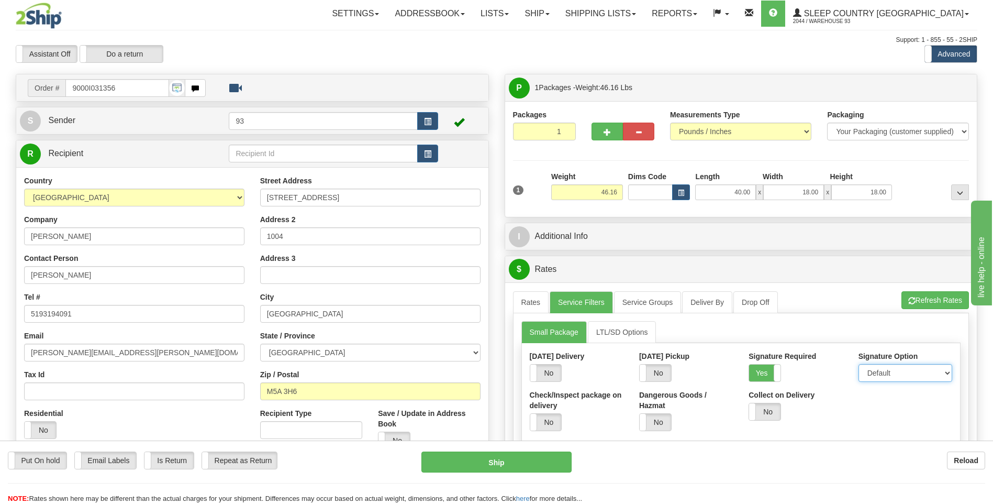
click at [918, 372] on select "Default Adult Direct Indirect No Signature Required" at bounding box center [905, 373] width 94 height 18
select select "1"
click at [858, 364] on select "Default Adult Direct Indirect No Signature Required" at bounding box center [905, 373] width 94 height 18
click at [522, 307] on link "Rates" at bounding box center [531, 302] width 36 height 22
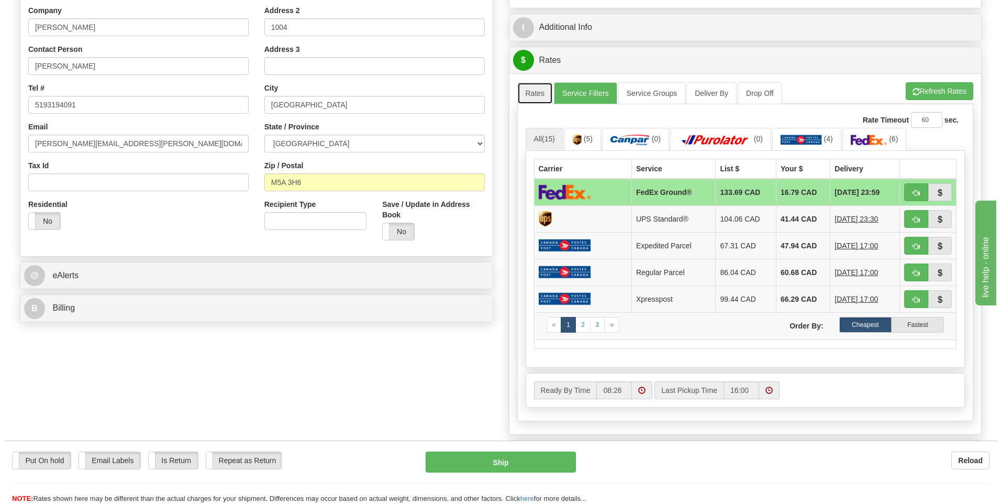
scroll to position [209, 0]
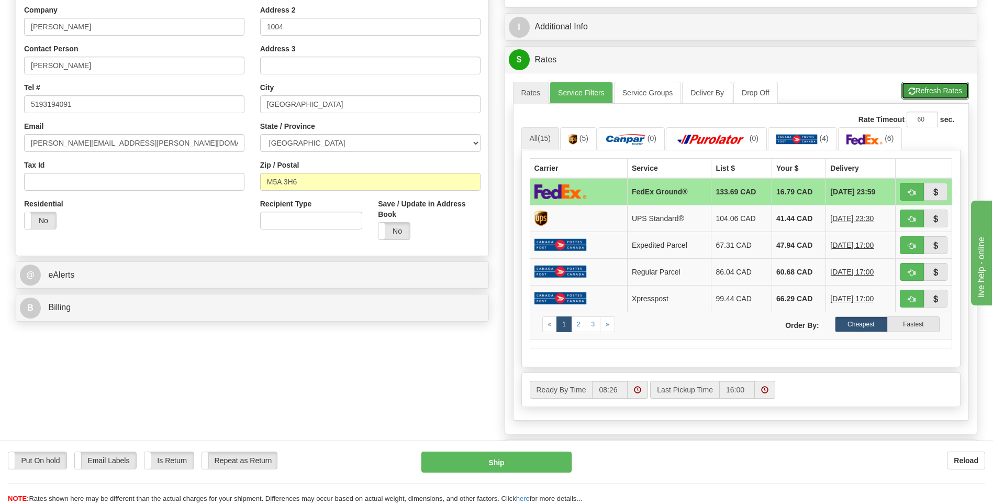
click at [913, 93] on span "button" at bounding box center [911, 91] width 7 height 7
click at [527, 461] on button "Ship" at bounding box center [496, 461] width 150 height 21
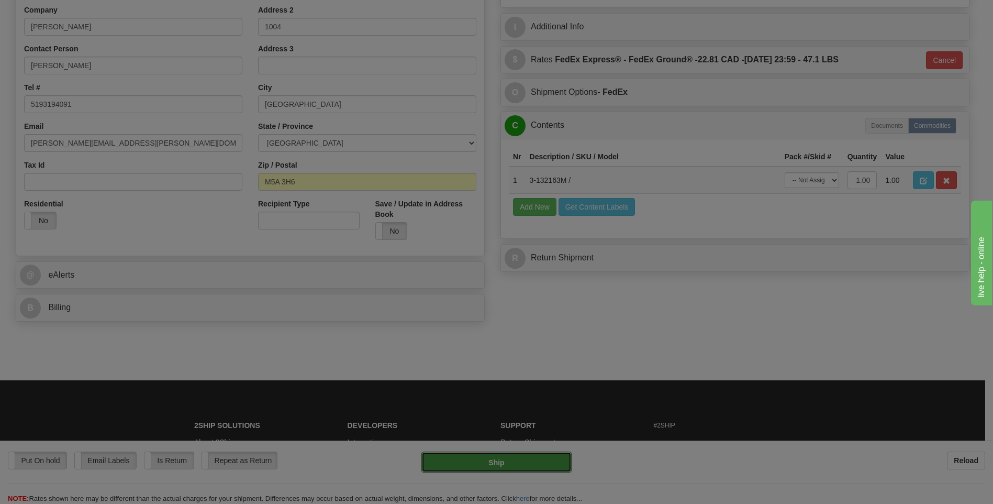
type input "92"
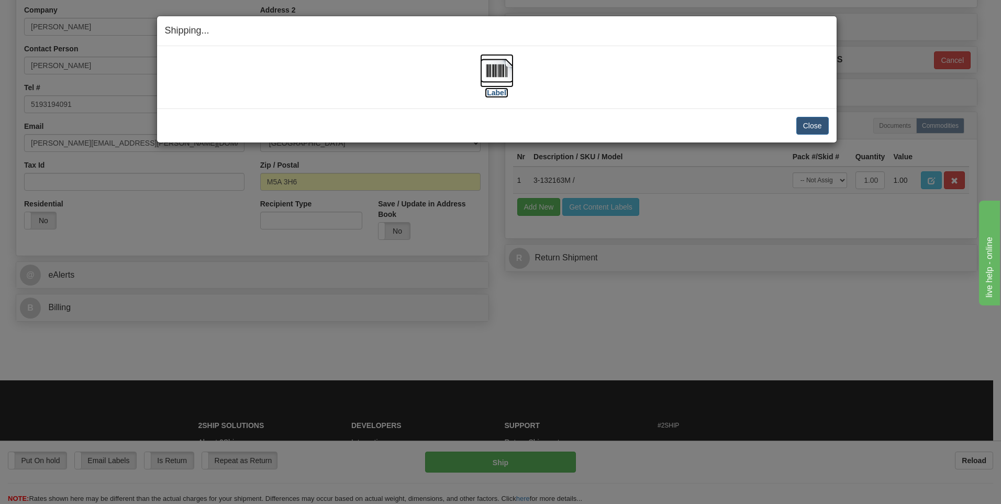
click at [495, 63] on img at bounding box center [497, 71] width 34 height 34
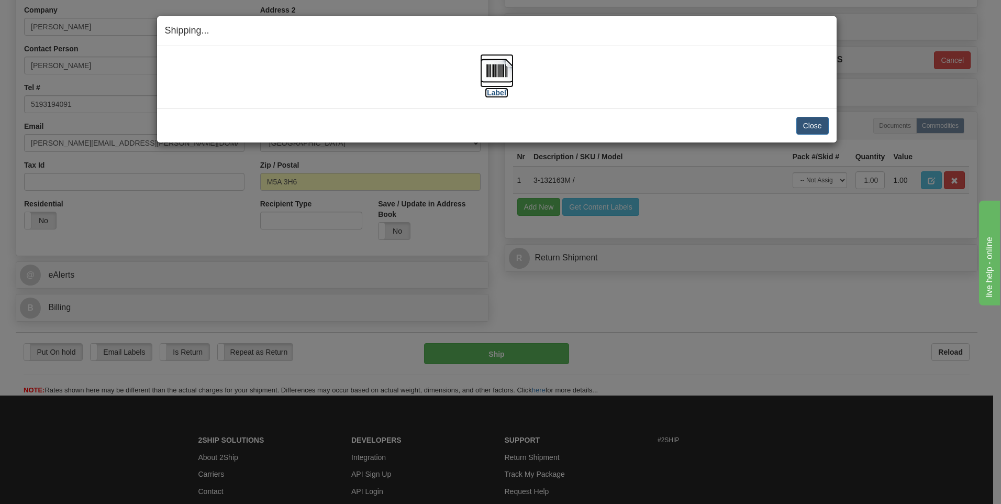
click at [503, 68] on img at bounding box center [497, 71] width 34 height 34
click at [815, 125] on button "Close" at bounding box center [812, 126] width 32 height 18
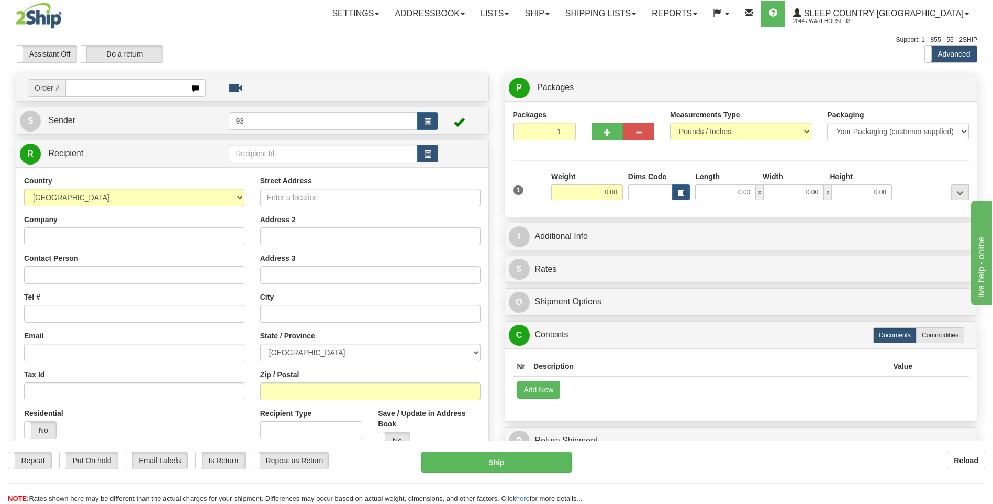
click at [128, 87] on input "text" at bounding box center [124, 88] width 119 height 18
type input "9000I031358"
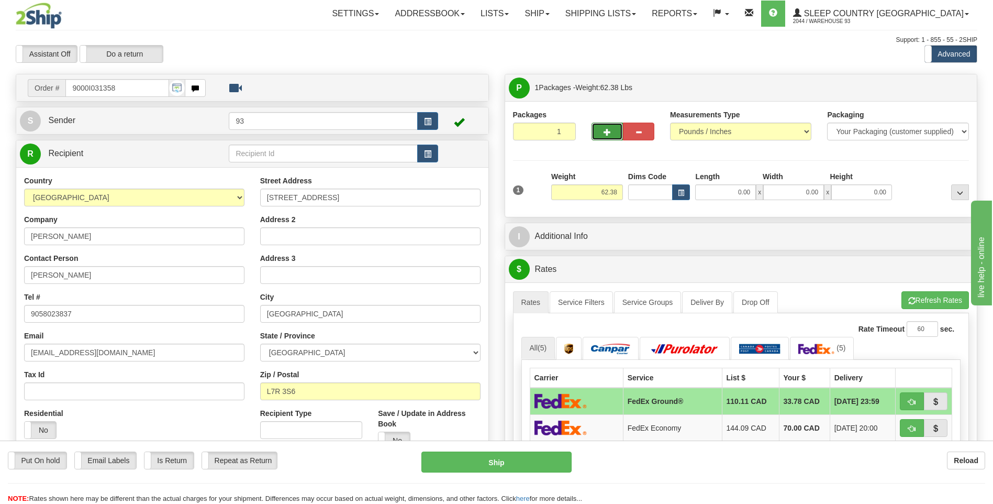
click at [607, 133] on span "button" at bounding box center [607, 132] width 7 height 7
type input "2"
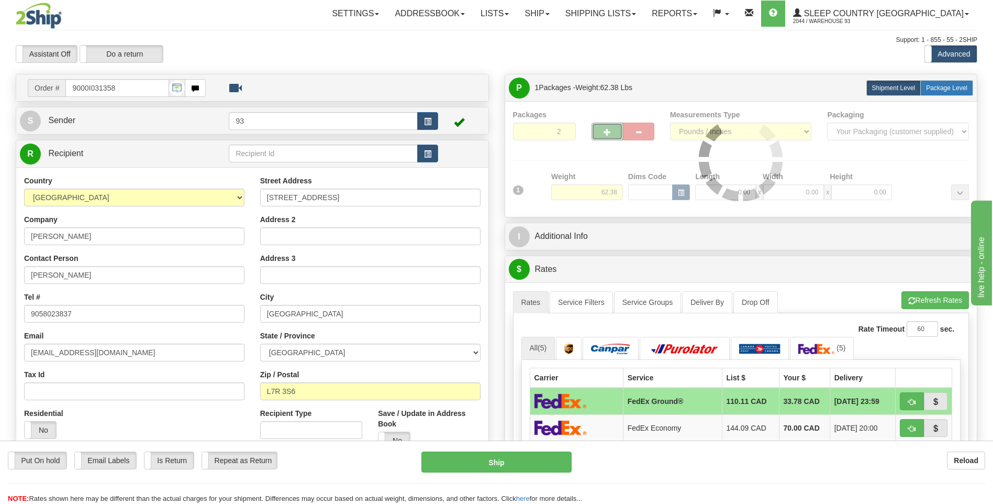
click at [943, 91] on span "Package Level" at bounding box center [946, 87] width 41 height 7
radio input "true"
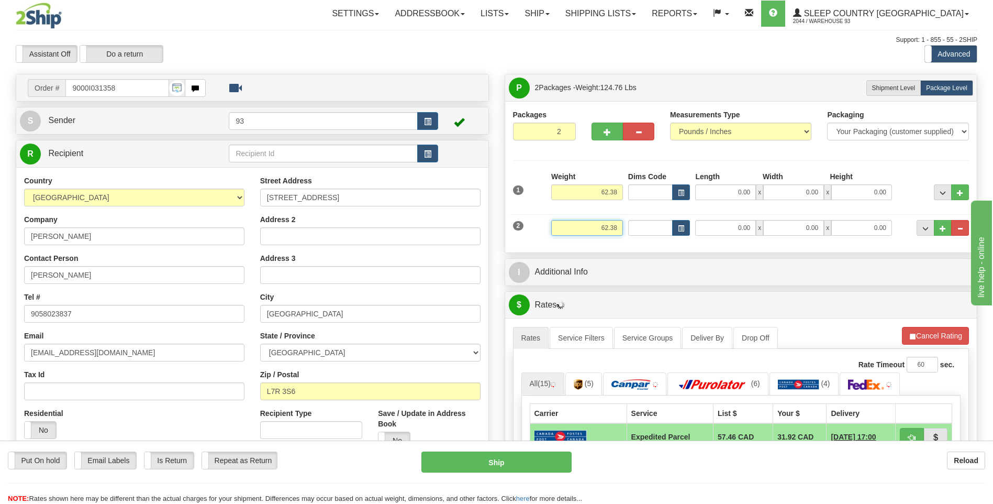
click at [620, 224] on input "62.38" at bounding box center [587, 228] width 72 height 16
type input "6"
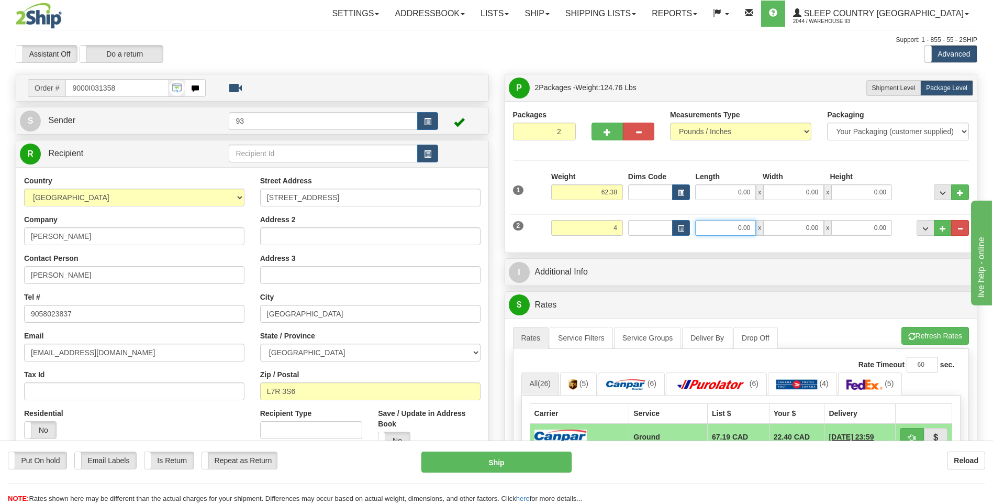
type input "4.00"
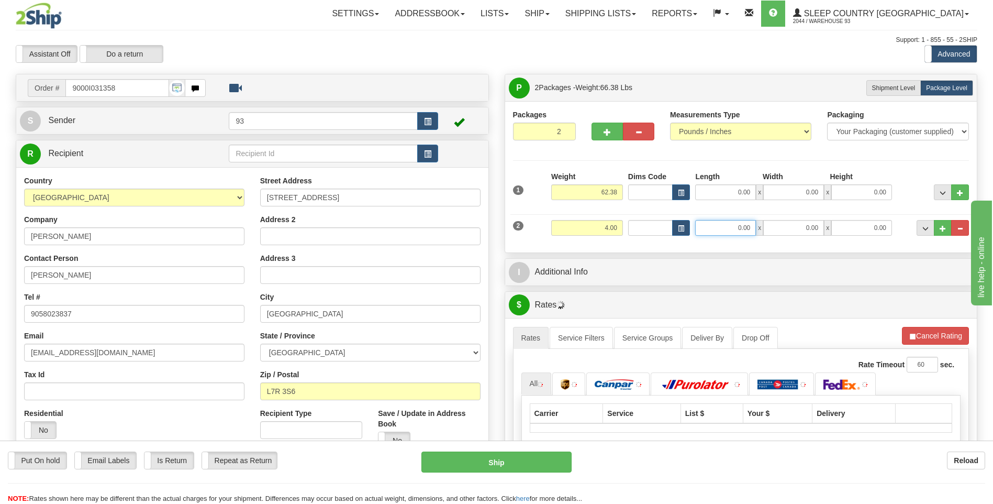
click at [729, 233] on input "0.00" at bounding box center [725, 228] width 61 height 16
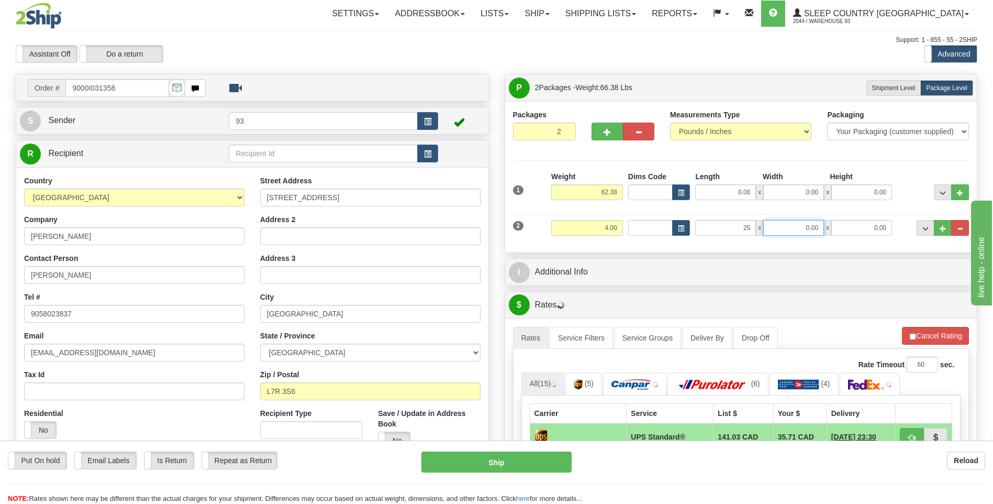
type input "25.00"
click at [789, 221] on input "0.00" at bounding box center [793, 228] width 61 height 16
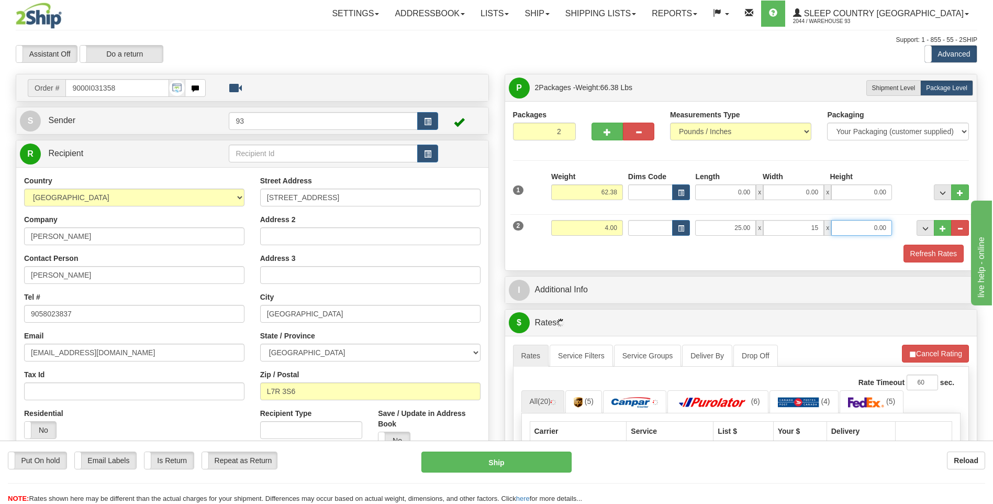
type input "15.00"
click at [865, 224] on input "0.00" at bounding box center [861, 228] width 61 height 16
type input "10.00"
click at [622, 191] on input "62.38" at bounding box center [587, 192] width 72 height 16
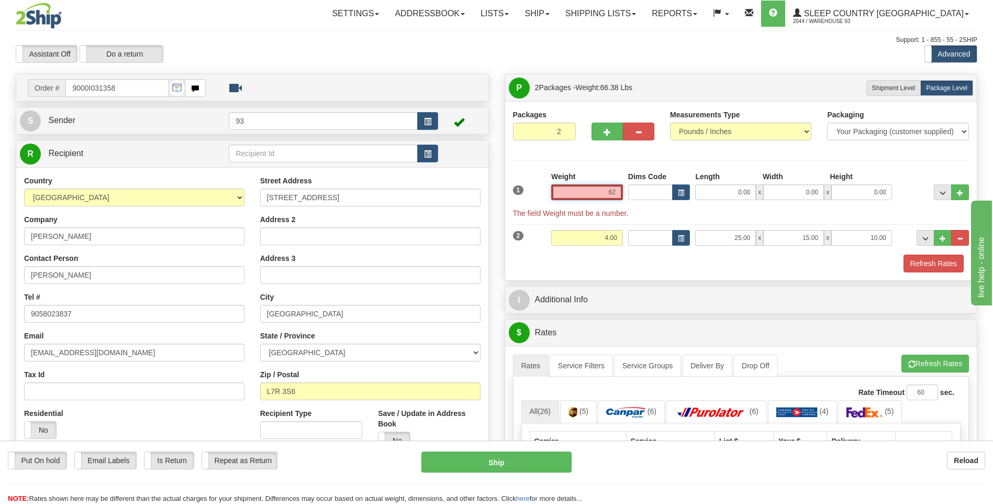
type input "6"
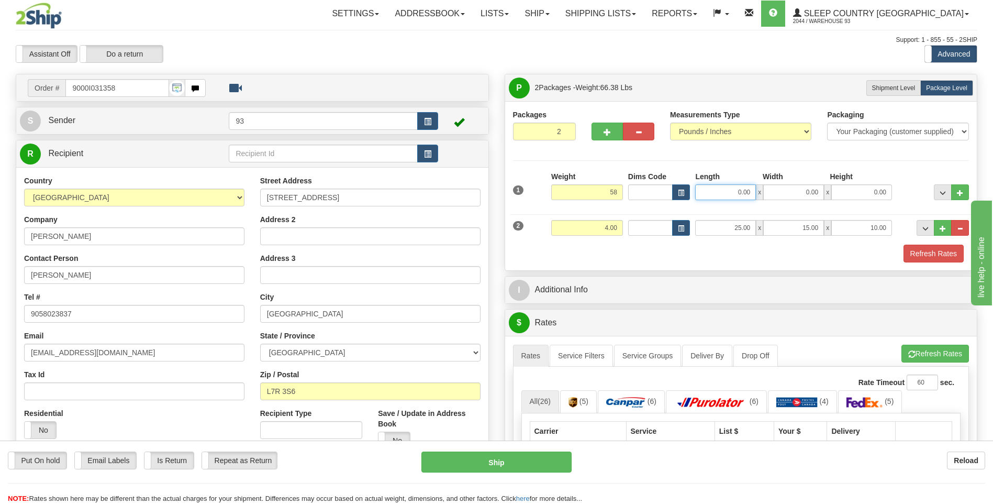
type input "58.00"
click at [727, 195] on input "0.00" at bounding box center [725, 192] width 61 height 16
type input "40.00"
click at [803, 191] on input "0.00" at bounding box center [793, 192] width 61 height 16
type input "18.00"
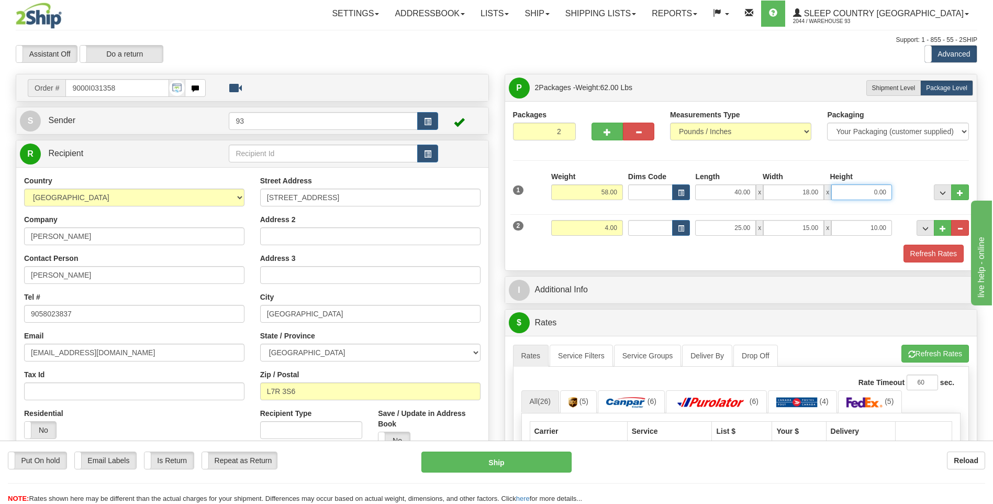
click at [861, 189] on input "0.00" at bounding box center [861, 192] width 61 height 16
type input "18.00"
click at [934, 246] on button "Refresh Rates" at bounding box center [934, 253] width 60 height 18
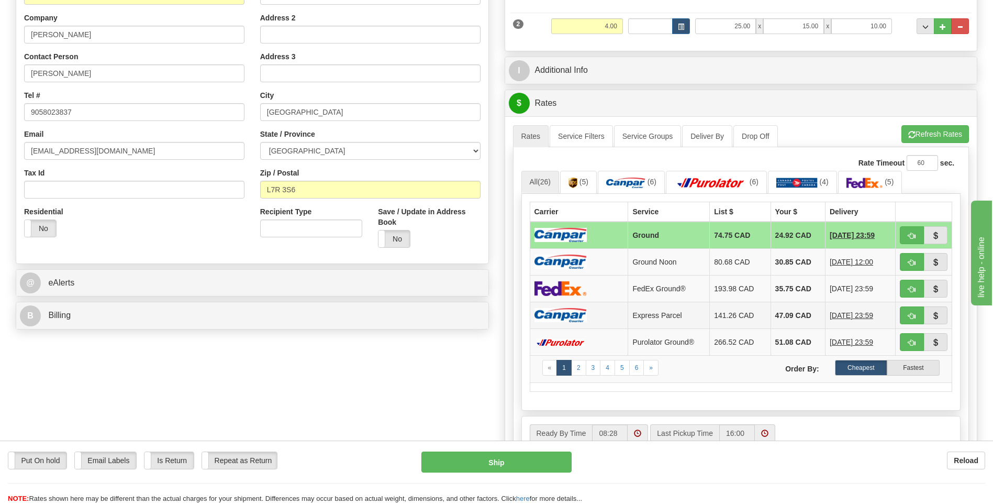
scroll to position [209, 0]
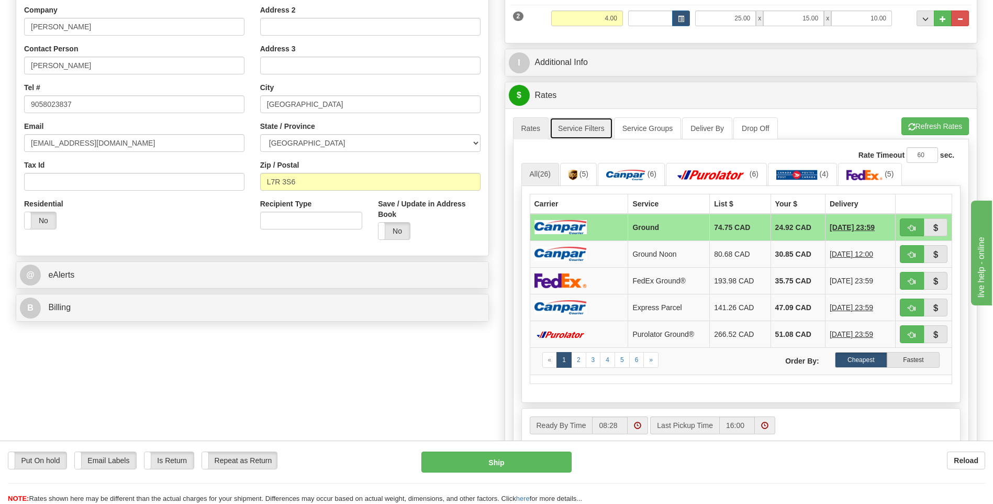
click at [588, 128] on link "Service Filters" at bounding box center [581, 128] width 63 height 22
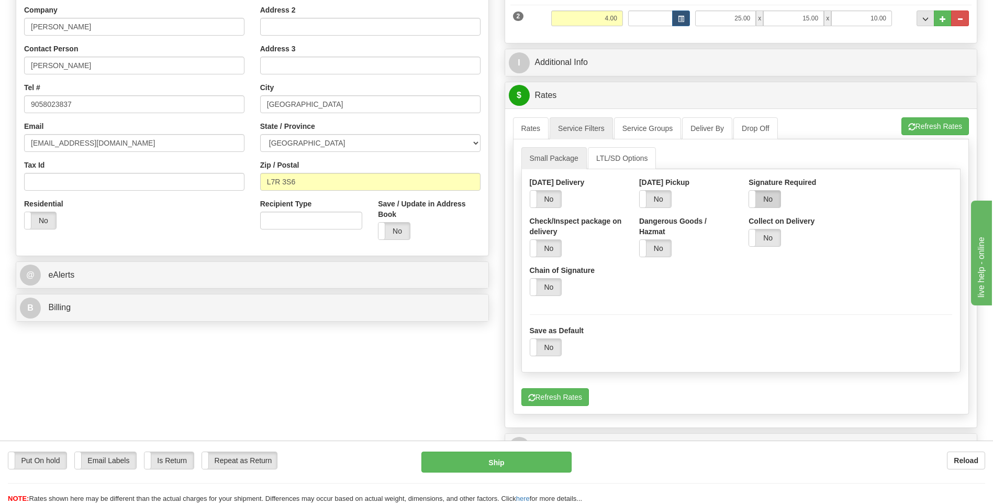
click at [774, 197] on label "No" at bounding box center [764, 199] width 31 height 17
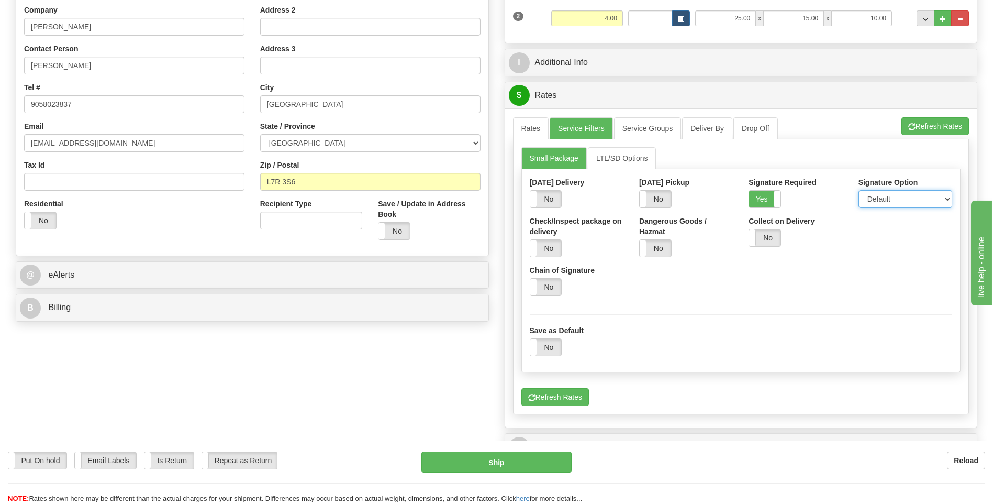
click at [901, 199] on select "Default Adult Direct Indirect No Signature Required" at bounding box center [905, 199] width 94 height 18
select select "1"
click at [858, 190] on select "Default Adult Direct Indirect No Signature Required" at bounding box center [905, 199] width 94 height 18
click at [532, 131] on link "Rates" at bounding box center [531, 128] width 36 height 22
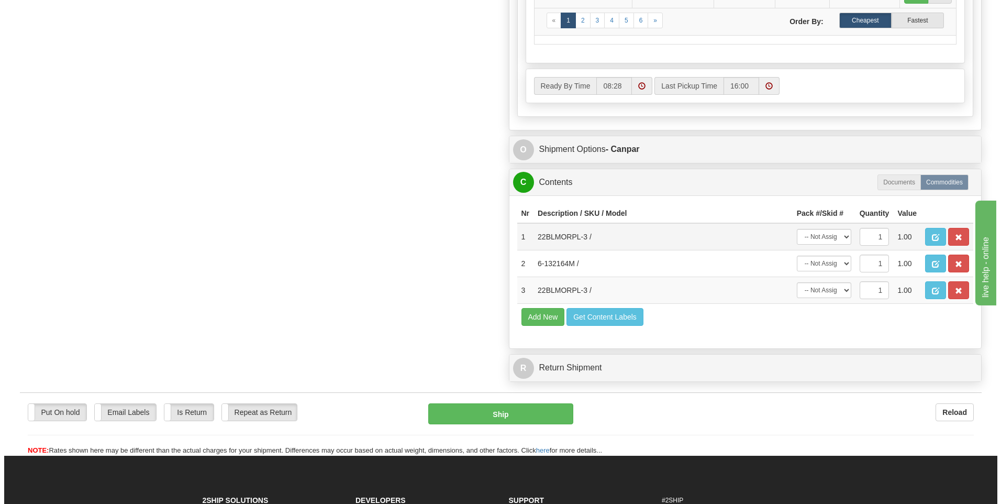
scroll to position [628, 0]
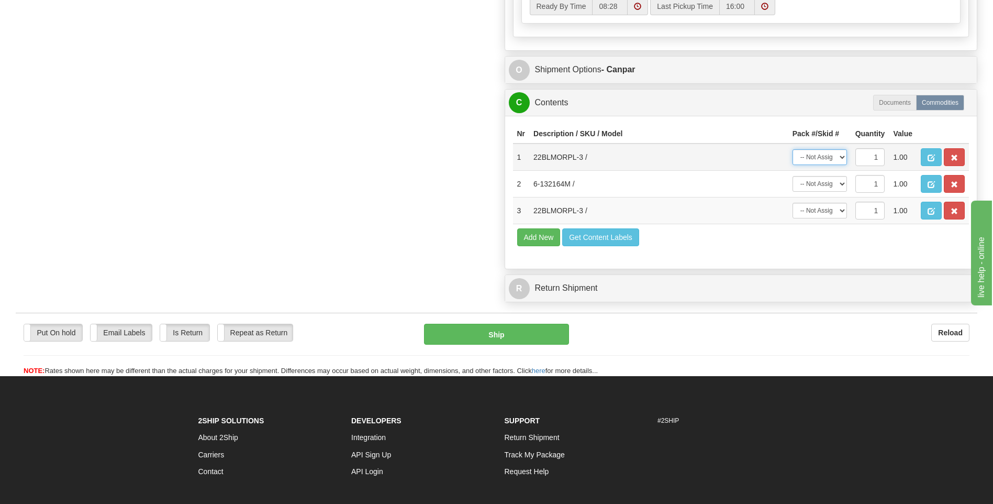
click at [833, 159] on select "-- Not Assigned -- Package 1 Package 2" at bounding box center [820, 157] width 54 height 16
select select "1"
click at [793, 149] on select "-- Not Assigned -- Package 1 Package 2" at bounding box center [820, 157] width 54 height 16
click at [839, 211] on select "-- Not Assigned -- Package 1 Package 2" at bounding box center [820, 211] width 54 height 16
select select "1"
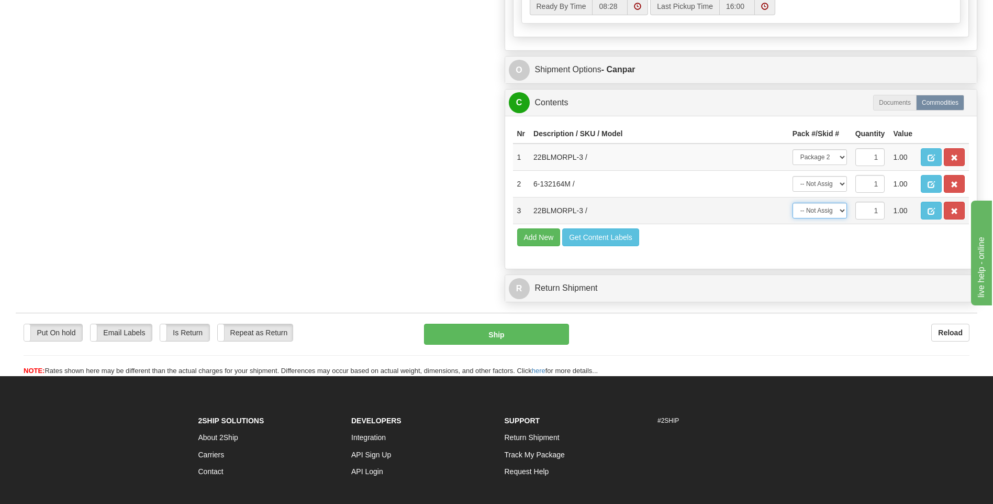
click at [793, 203] on select "-- Not Assigned -- Package 1 Package 2" at bounding box center [820, 211] width 54 height 16
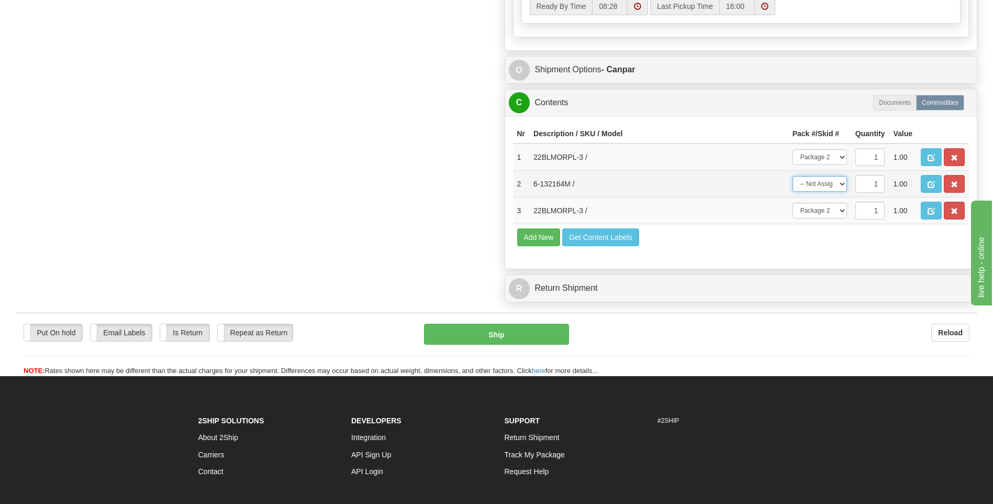
click at [834, 181] on select "-- Not Assigned -- Package 1 Package 2" at bounding box center [820, 184] width 54 height 16
select select "0"
click at [793, 176] on select "-- Not Assigned -- Package 1 Package 2" at bounding box center [820, 184] width 54 height 16
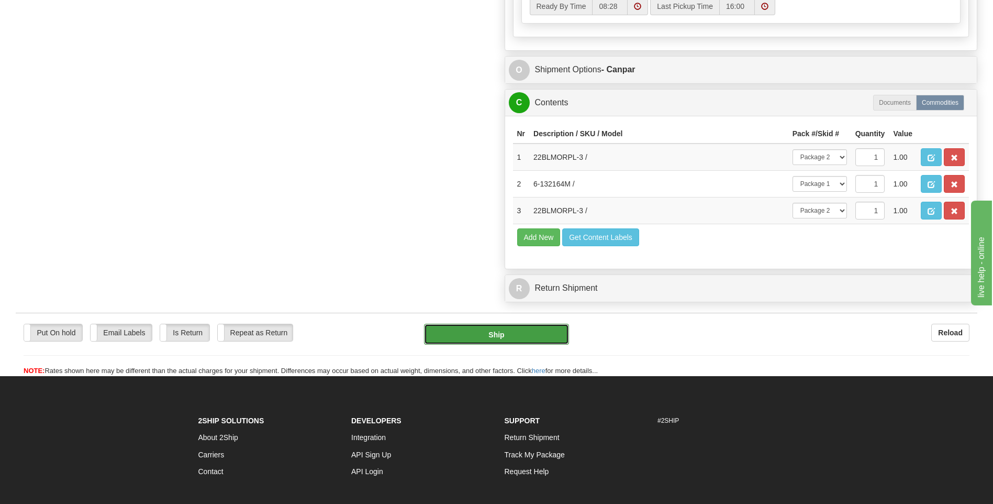
click at [519, 338] on button "Ship" at bounding box center [496, 334] width 144 height 21
type input "1"
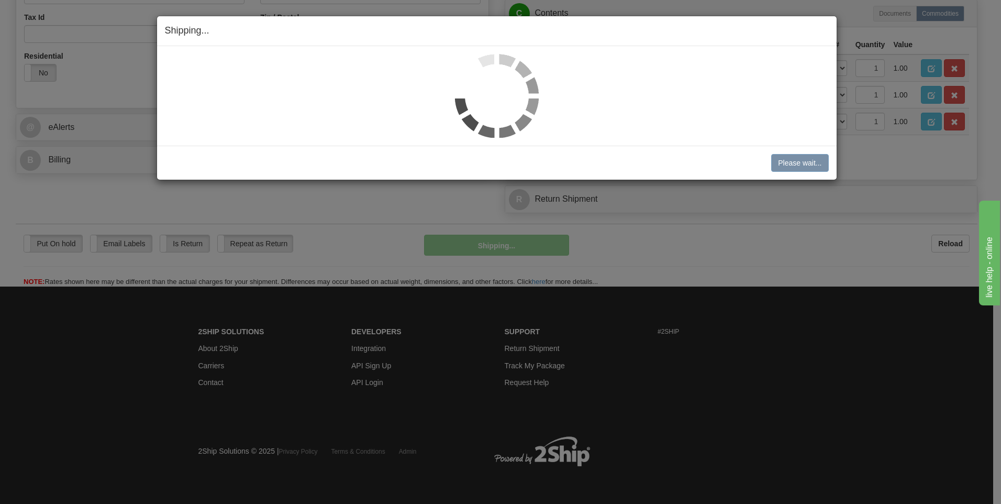
scroll to position [357, 0]
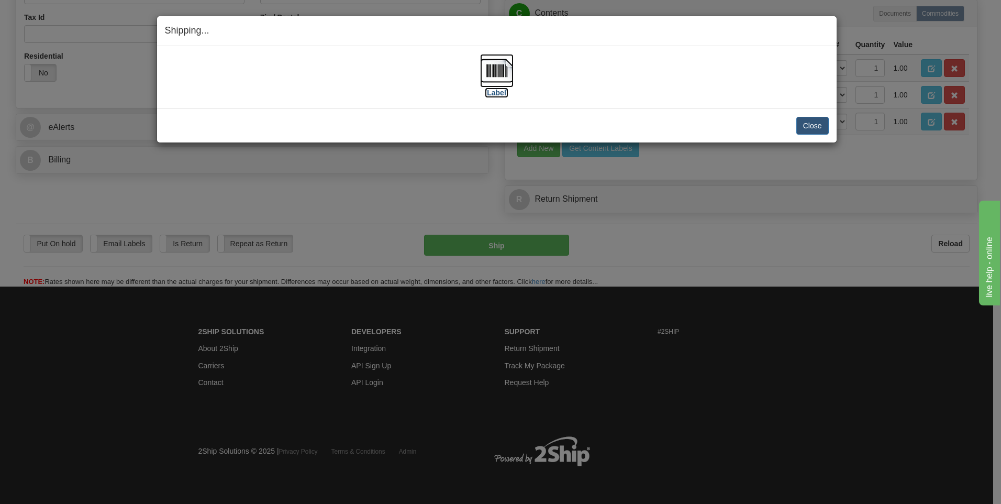
click at [501, 64] on img at bounding box center [497, 71] width 34 height 34
click at [806, 118] on button "Close" at bounding box center [812, 126] width 32 height 18
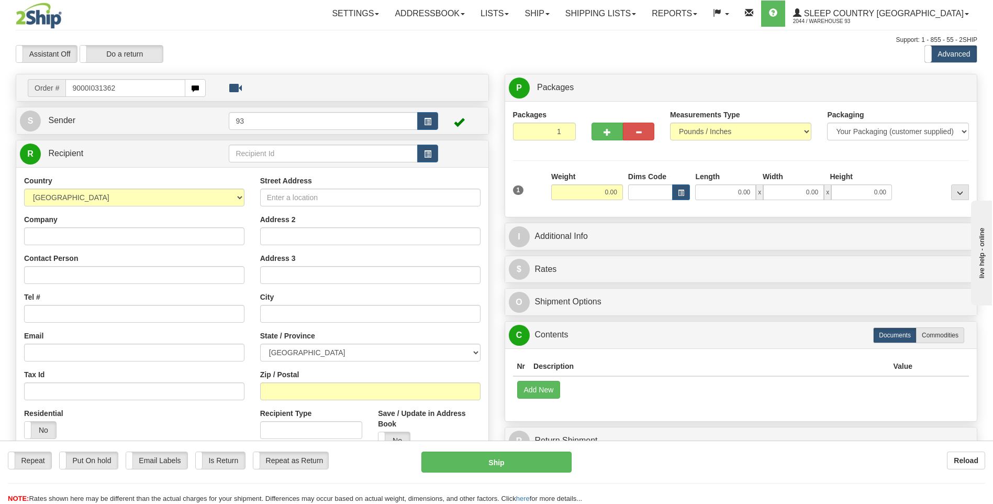
type input "9000I031362"
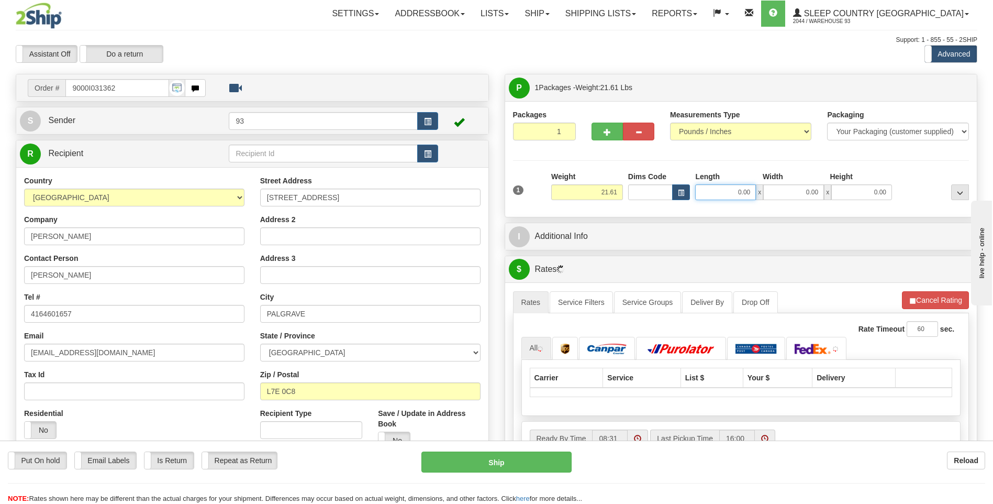
click at [737, 194] on input "0.00" at bounding box center [725, 192] width 61 height 16
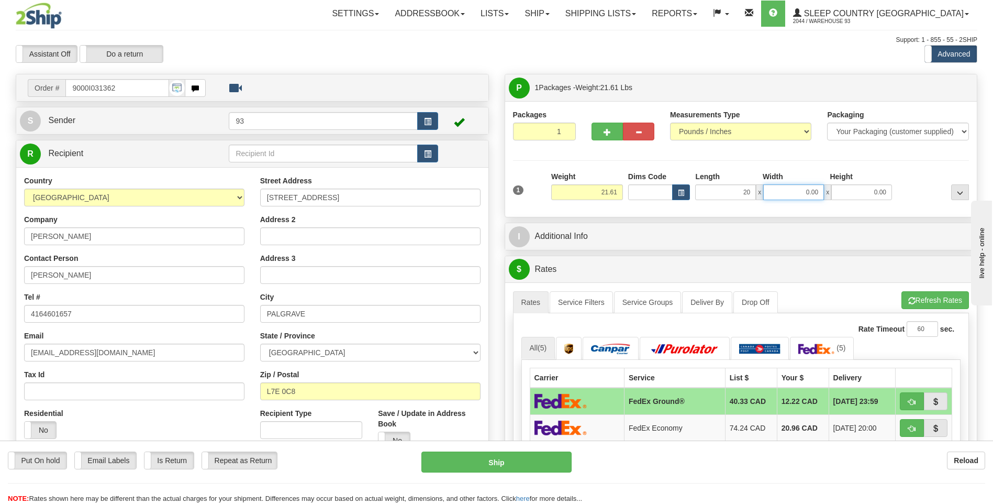
type input "20.00"
click at [789, 188] on input "0.00" at bounding box center [793, 192] width 61 height 16
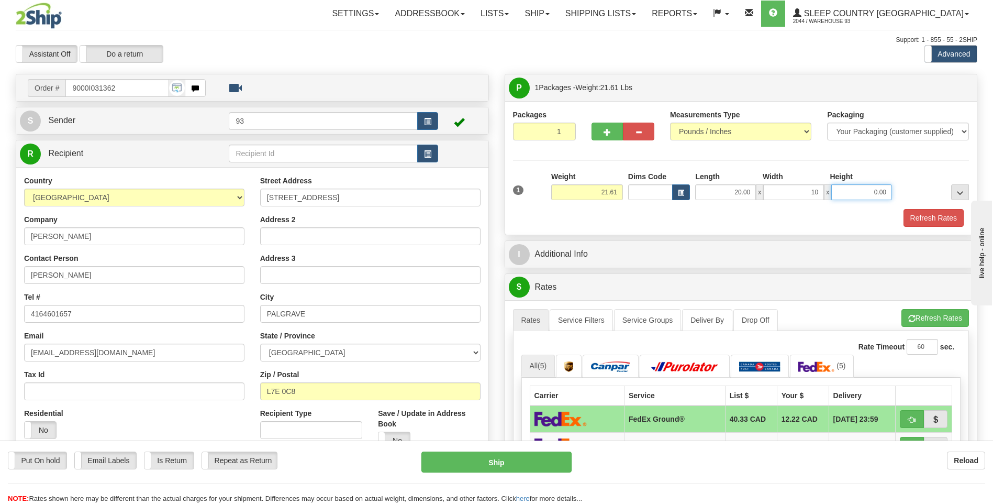
type input "10.00"
click at [863, 194] on input "0.00" at bounding box center [861, 192] width 61 height 16
type input "10.00"
click at [929, 220] on button "Refresh Rates" at bounding box center [934, 218] width 60 height 18
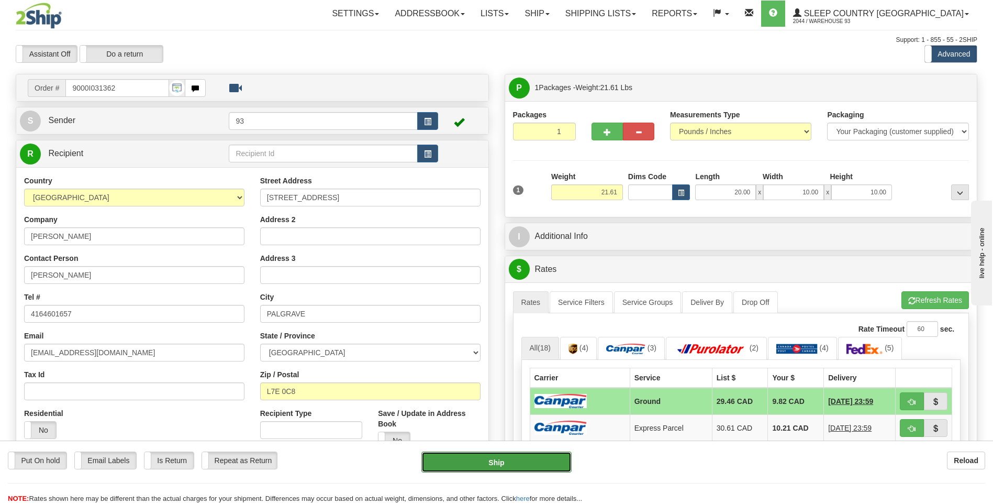
click at [545, 460] on button "Ship" at bounding box center [496, 461] width 150 height 21
type input "1"
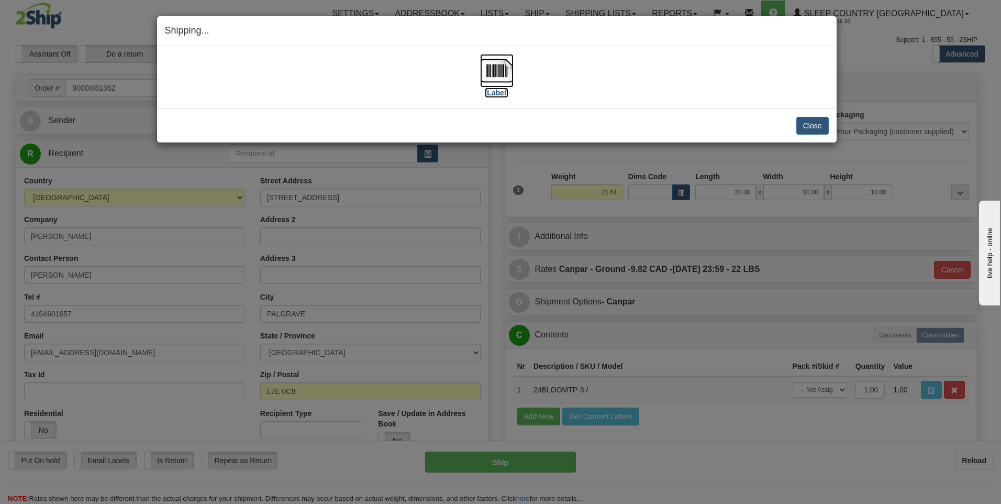
click at [490, 65] on img at bounding box center [497, 71] width 34 height 34
click at [810, 129] on button "Close" at bounding box center [812, 126] width 32 height 18
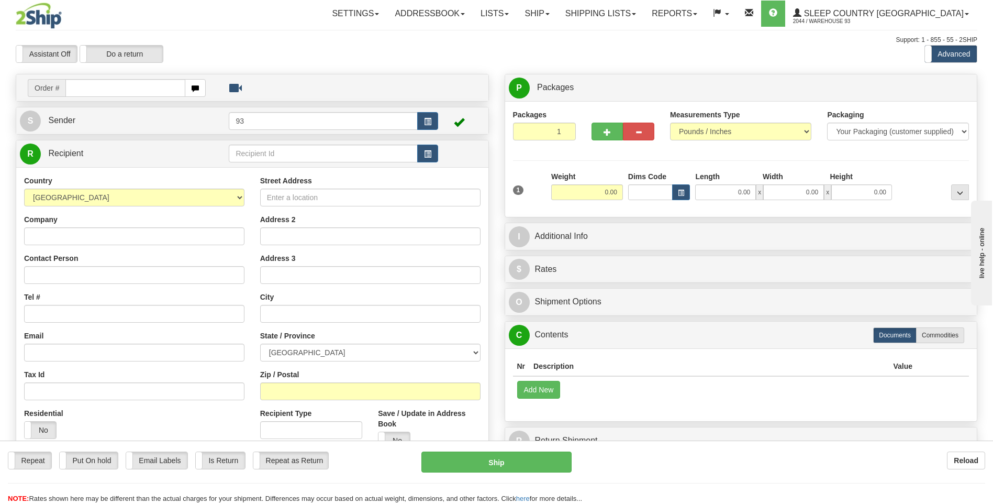
click at [107, 90] on input "text" at bounding box center [124, 88] width 119 height 18
type input "9000I031364"
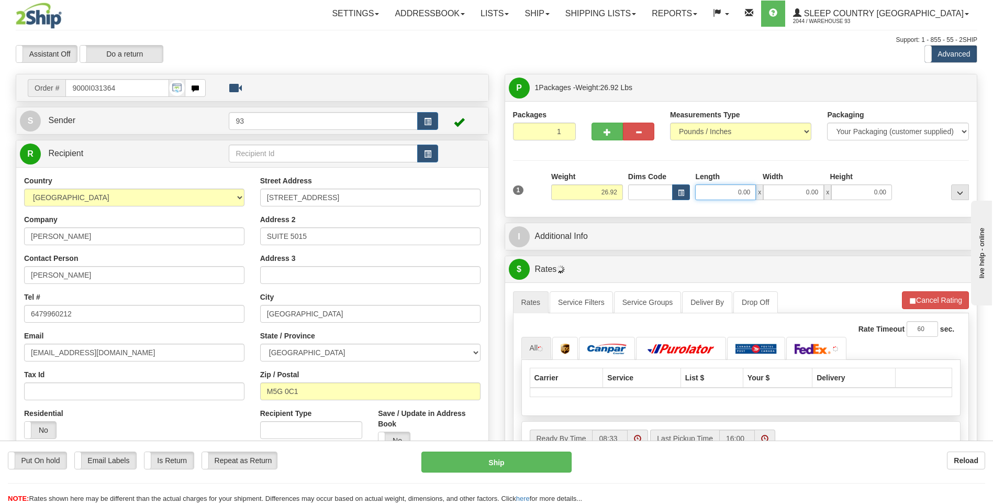
click at [733, 191] on input "0.00" at bounding box center [725, 192] width 61 height 16
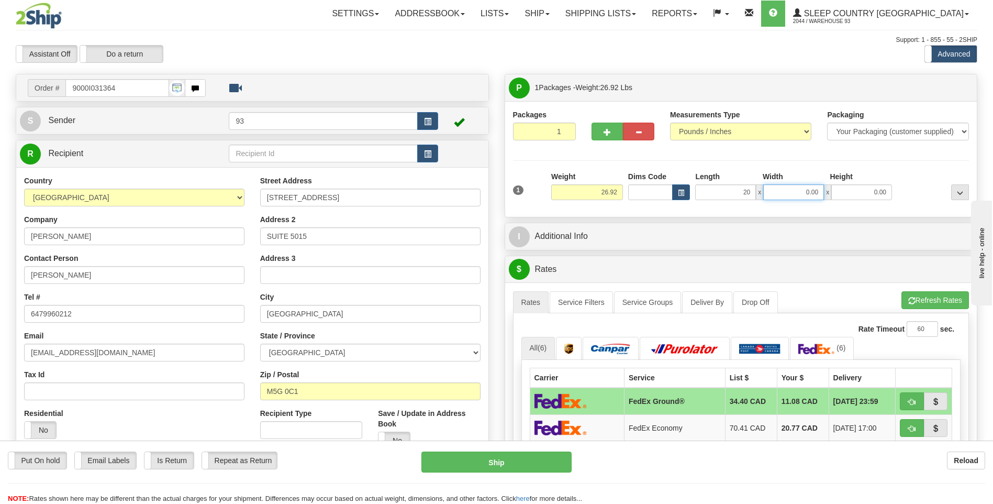
type input "20.00"
click at [781, 189] on input "0.00" at bounding box center [793, 192] width 61 height 16
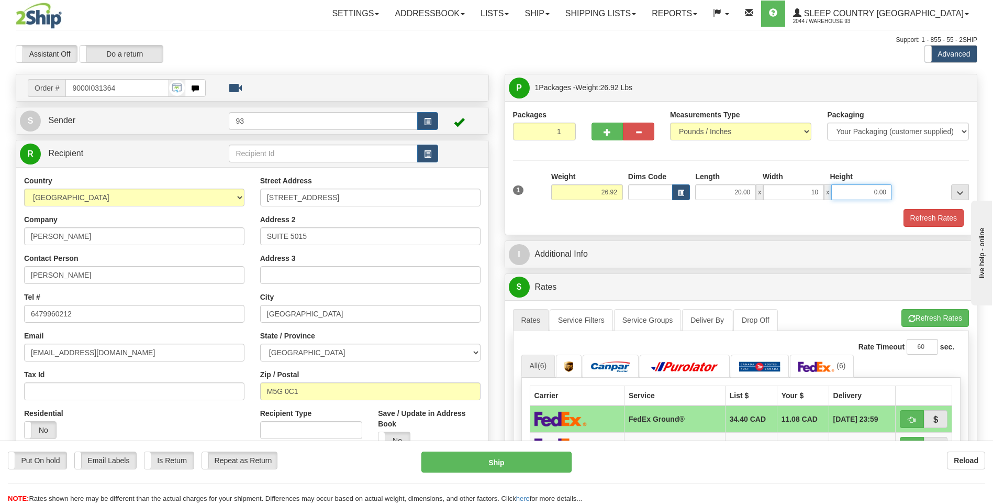
type input "10.00"
click at [862, 192] on input "0.00" at bounding box center [861, 192] width 61 height 16
type input "10.00"
click at [928, 218] on button "Refresh Rates" at bounding box center [934, 218] width 60 height 18
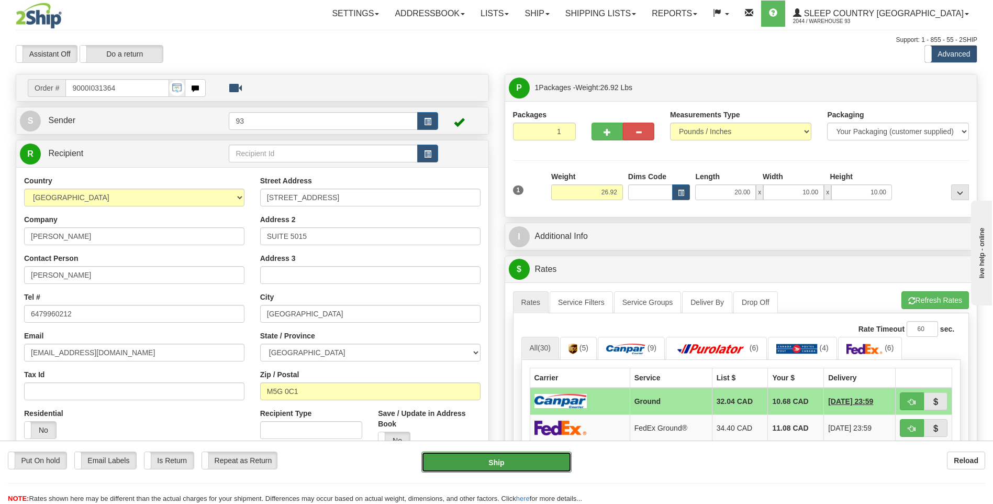
click at [543, 469] on button "Ship" at bounding box center [496, 461] width 150 height 21
type input "1"
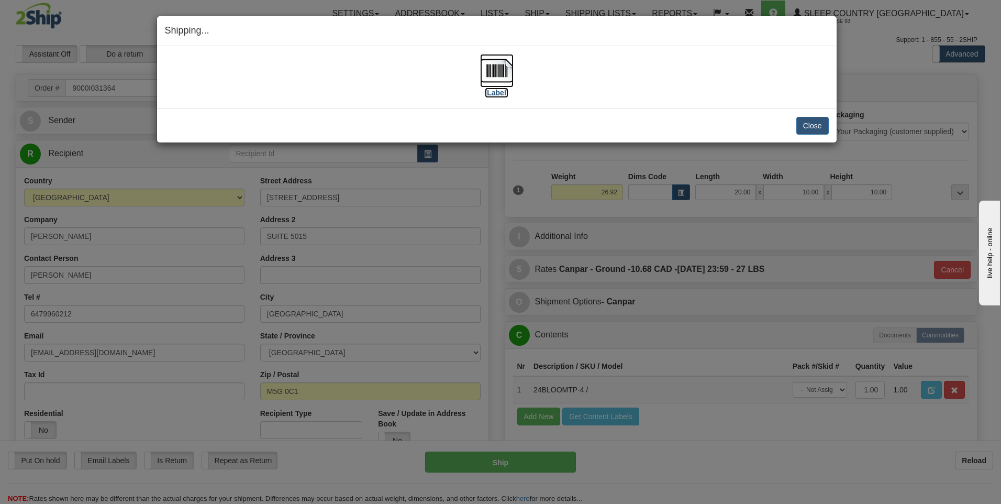
click at [506, 72] on img at bounding box center [497, 71] width 34 height 34
click at [817, 124] on button "Close" at bounding box center [812, 126] width 32 height 18
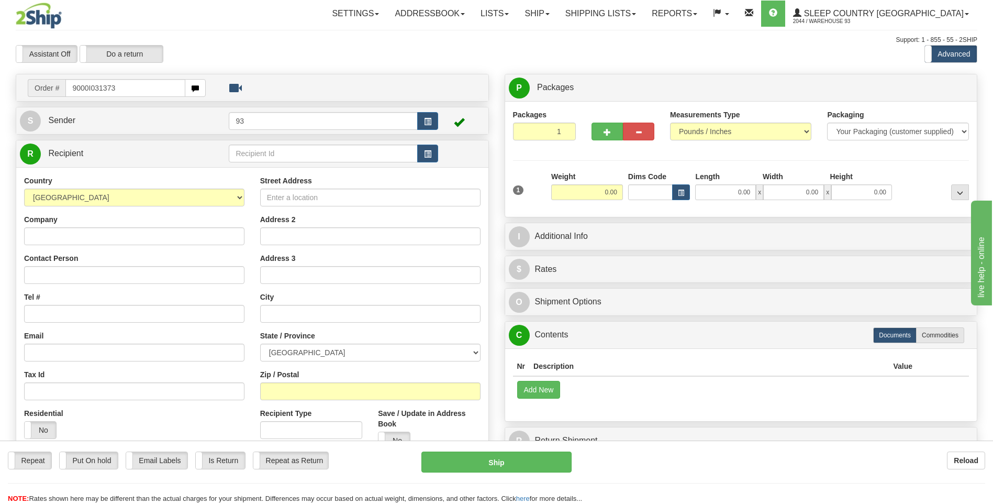
type input "9000I031373"
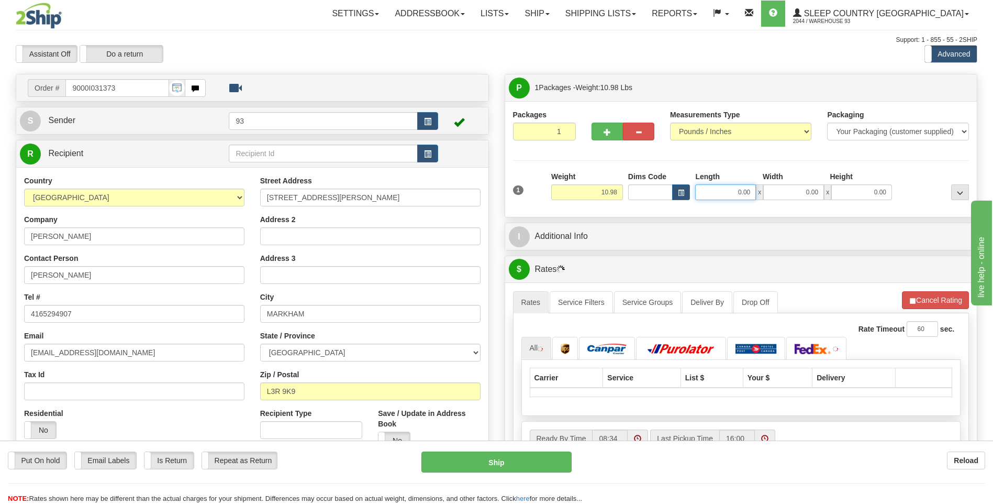
click at [726, 188] on input "0.00" at bounding box center [725, 192] width 61 height 16
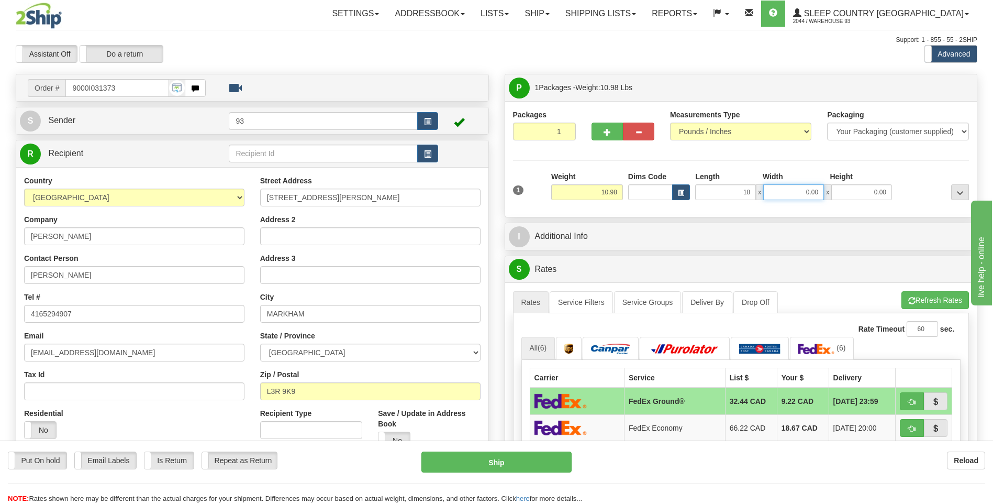
type input "18.00"
click at [796, 192] on input "0.00" at bounding box center [793, 192] width 61 height 16
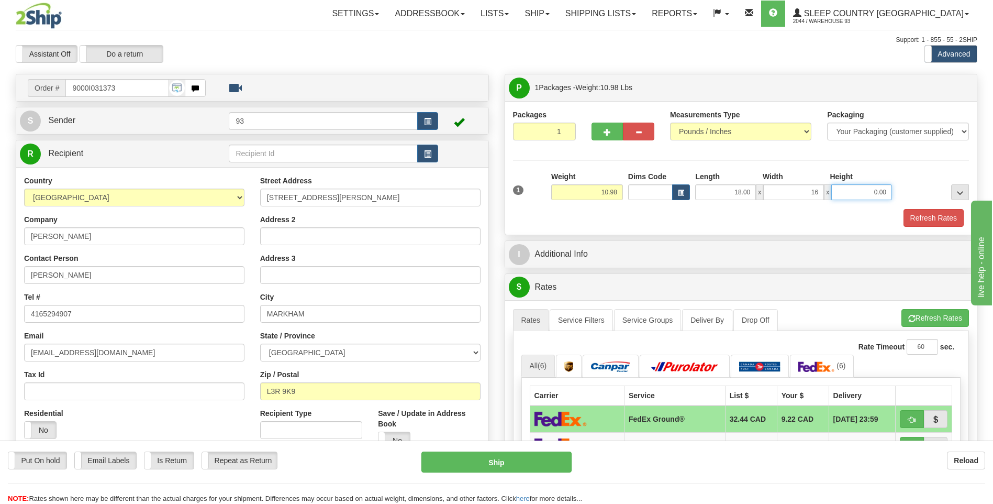
type input "16.00"
click at [891, 196] on input "0.00" at bounding box center [861, 192] width 61 height 16
type input "8.00"
click at [939, 218] on button "Refresh Rates" at bounding box center [934, 218] width 60 height 18
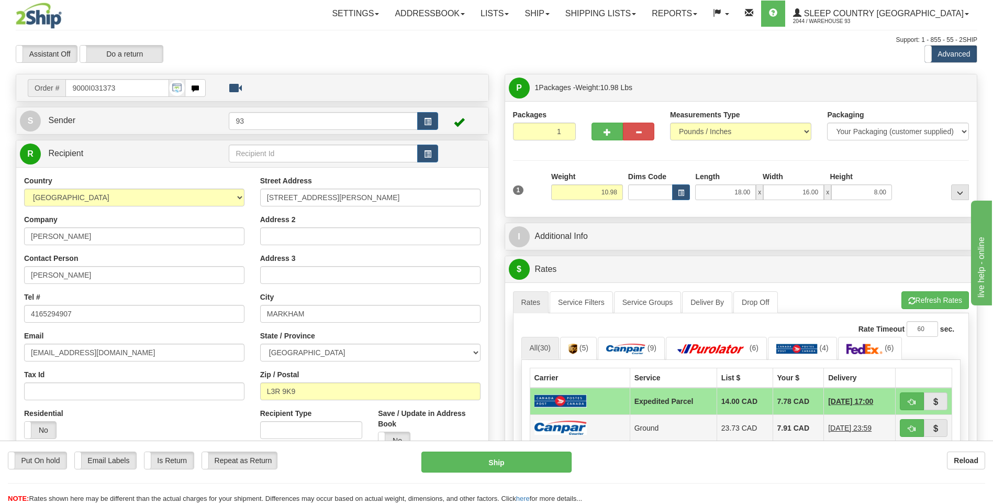
click at [592, 422] on td at bounding box center [580, 427] width 100 height 27
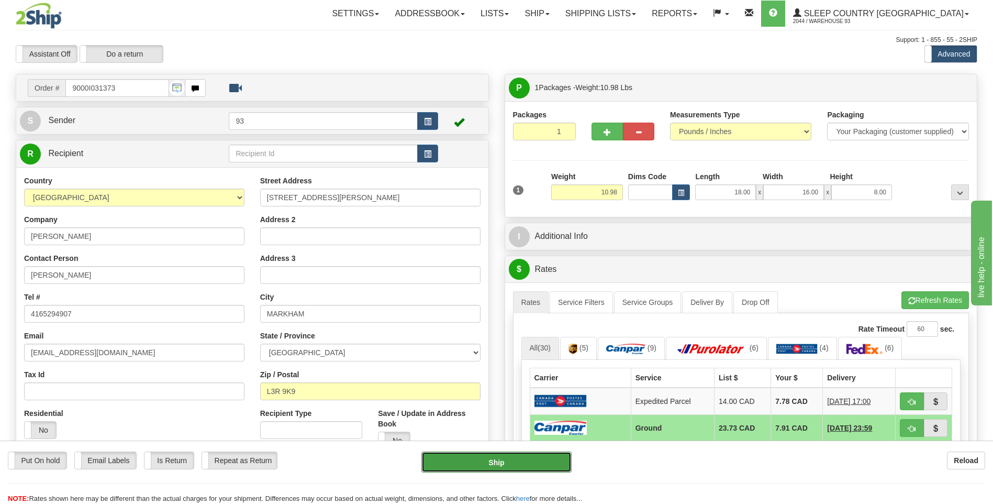
click at [539, 465] on button "Ship" at bounding box center [496, 461] width 150 height 21
type input "1"
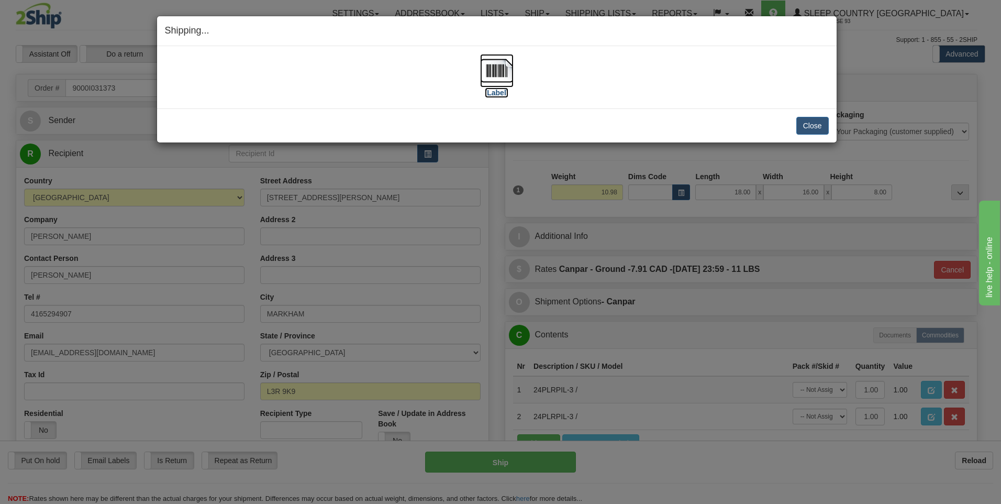
click at [493, 69] on img at bounding box center [497, 71] width 34 height 34
click at [812, 123] on button "Close" at bounding box center [812, 126] width 32 height 18
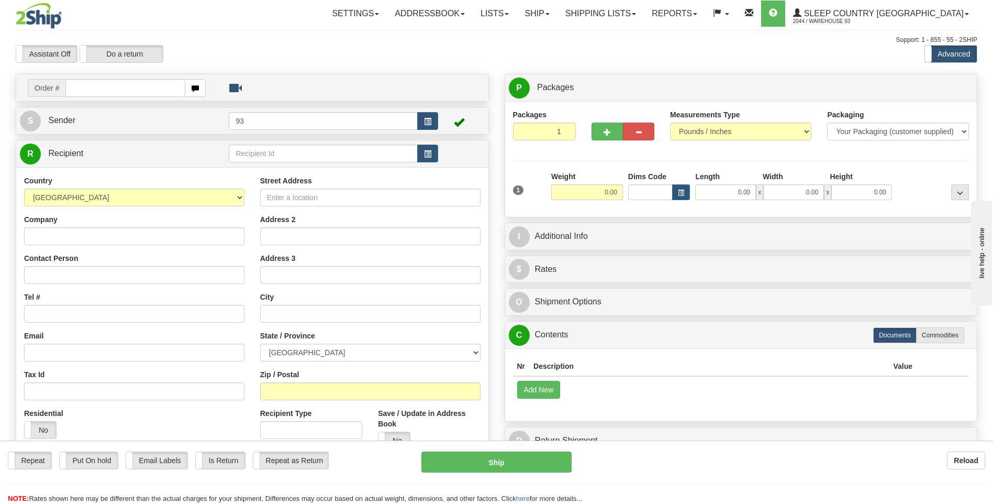
click at [105, 90] on input "text" at bounding box center [124, 88] width 119 height 18
type input "9000I031383"
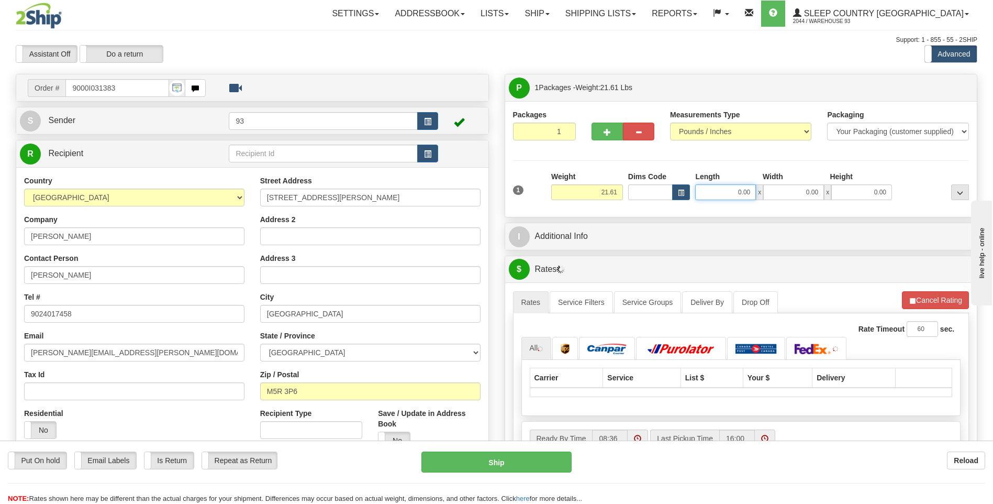
click at [730, 194] on input "0.00" at bounding box center [725, 192] width 61 height 16
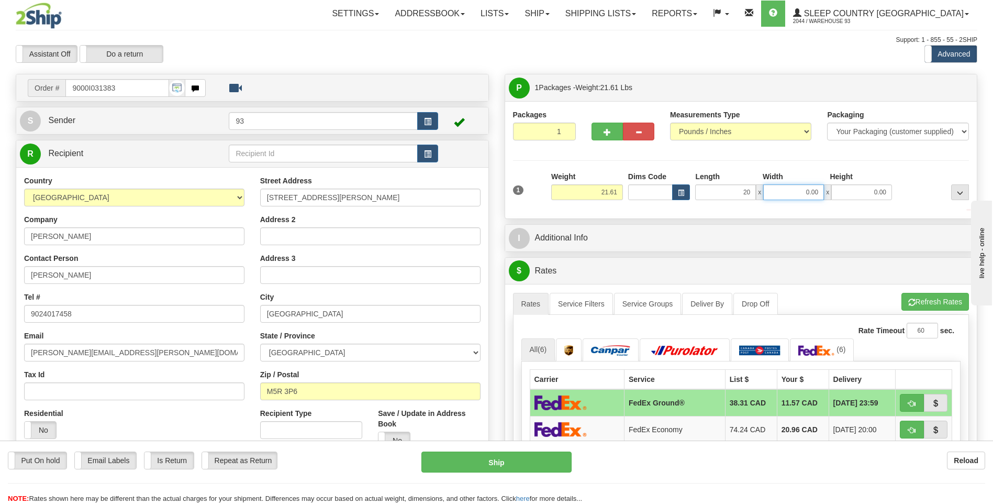
type input "20.00"
click at [784, 190] on input "0.00" at bounding box center [793, 192] width 61 height 16
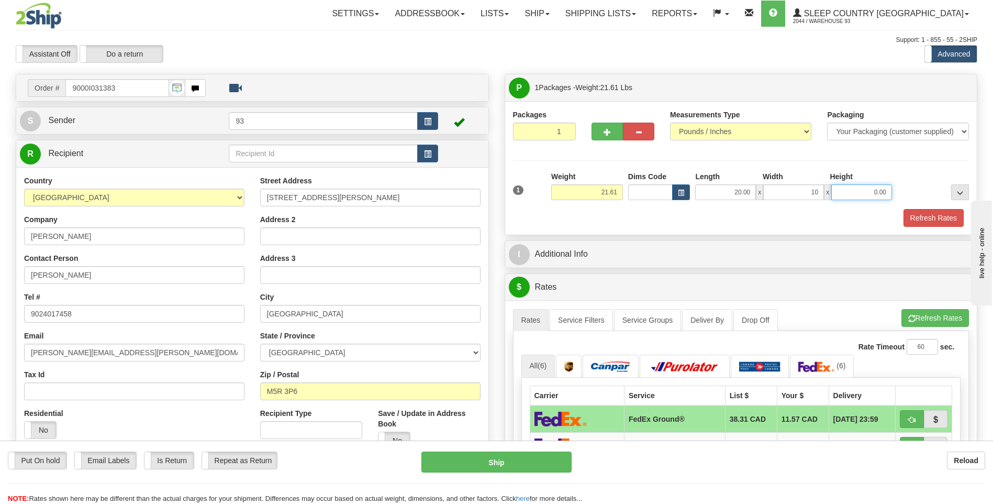
type input "10.00"
click at [872, 189] on input "0.00" at bounding box center [861, 192] width 61 height 16
type input "10.00"
click at [930, 214] on button "Refresh Rates" at bounding box center [934, 218] width 60 height 18
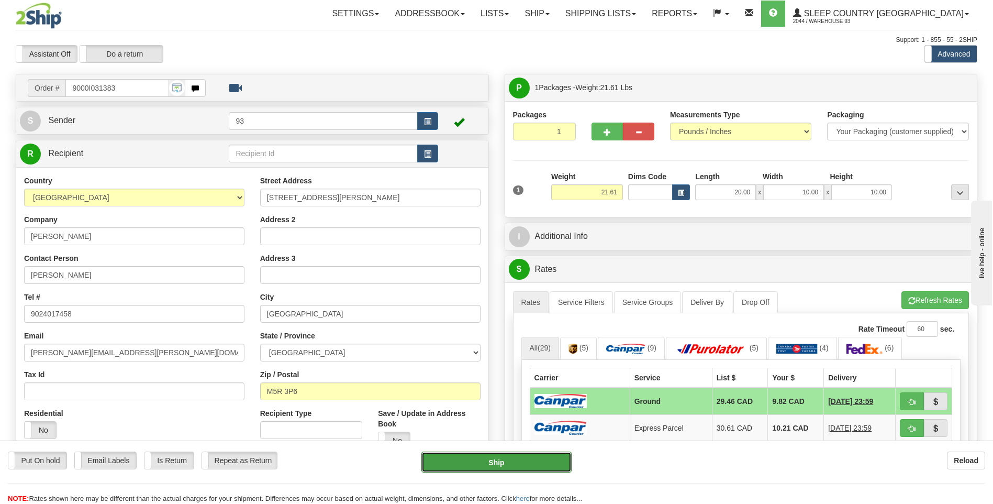
click at [517, 468] on button "Ship" at bounding box center [496, 461] width 150 height 21
type input "1"
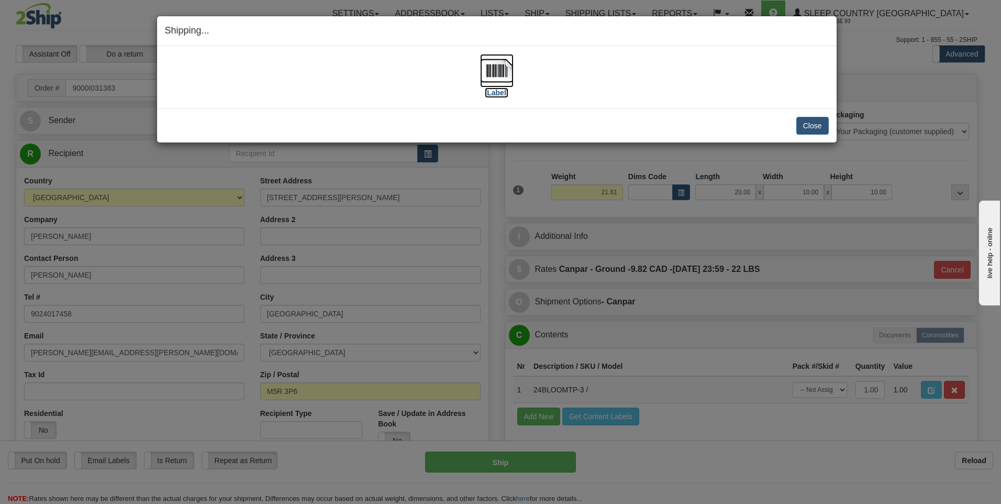
click at [506, 72] on img at bounding box center [497, 71] width 34 height 34
click at [806, 129] on button "Close" at bounding box center [812, 126] width 32 height 18
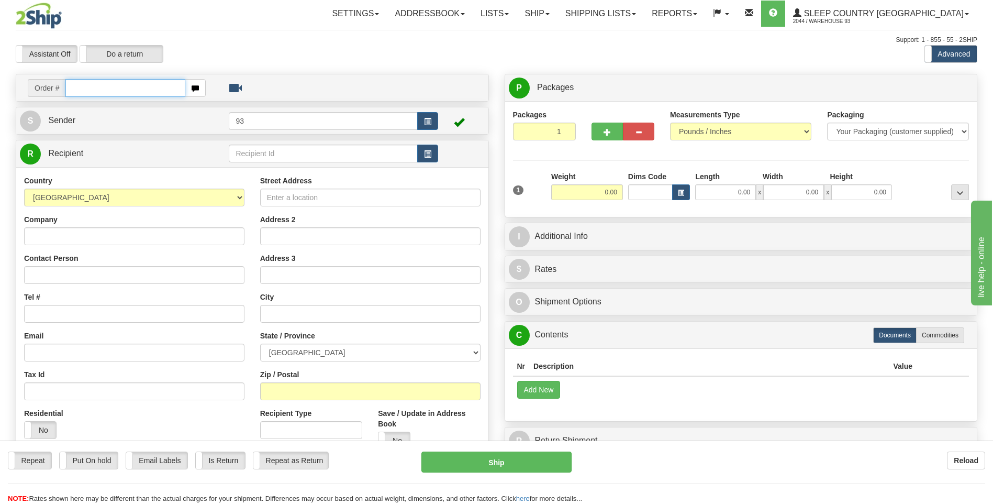
drag, startPoint x: 0, startPoint y: 0, endPoint x: 109, endPoint y: 86, distance: 139.4
click at [109, 86] on div "Toggle navigation Settings Shipping Preferences Fields Preferences New" at bounding box center [496, 294] width 993 height 589
type input "9000I031557"
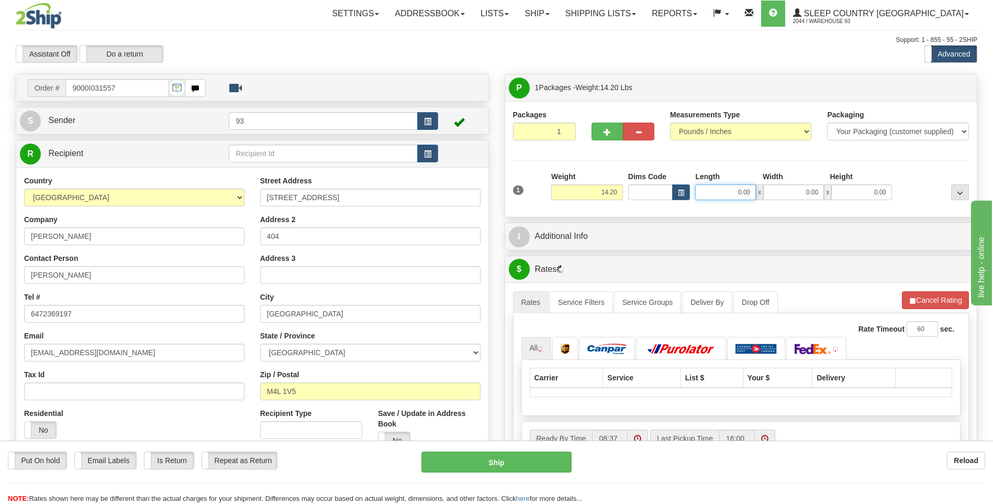
click at [732, 193] on input "0.00" at bounding box center [725, 192] width 61 height 16
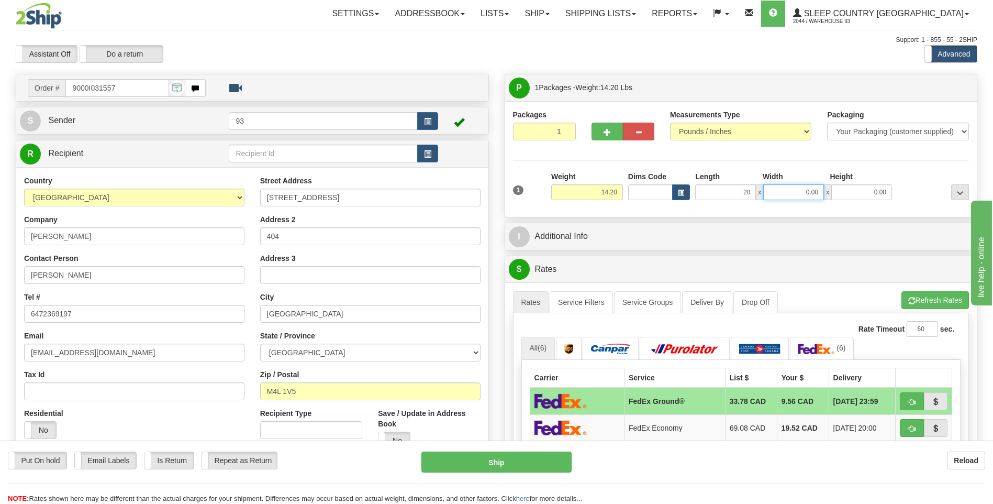
type input "20.00"
click at [799, 196] on input "0.00" at bounding box center [793, 192] width 61 height 16
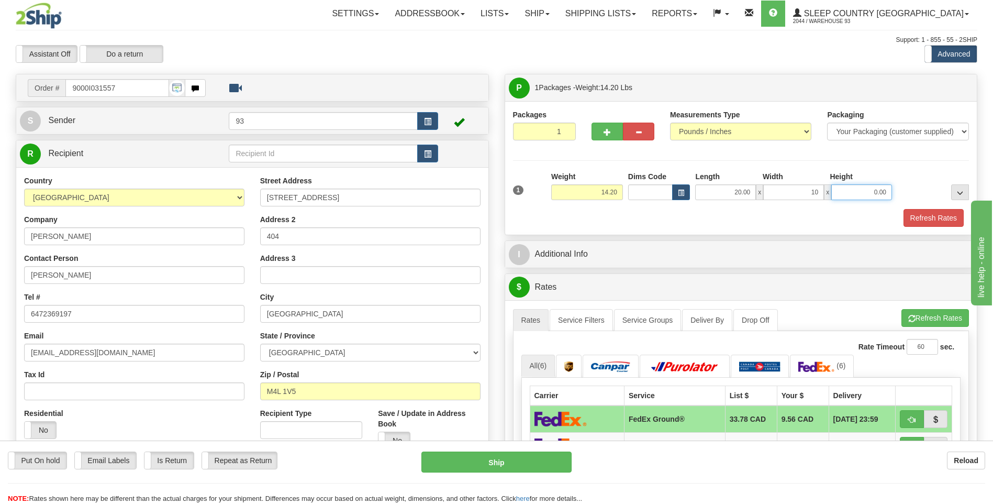
type input "10.00"
click at [869, 191] on input "0.00" at bounding box center [861, 192] width 61 height 16
type input "10.00"
click at [890, 214] on div "Refresh Rates" at bounding box center [741, 218] width 462 height 18
click at [942, 228] on div "Packages 1 1 Measurements Type" at bounding box center [741, 167] width 472 height 133
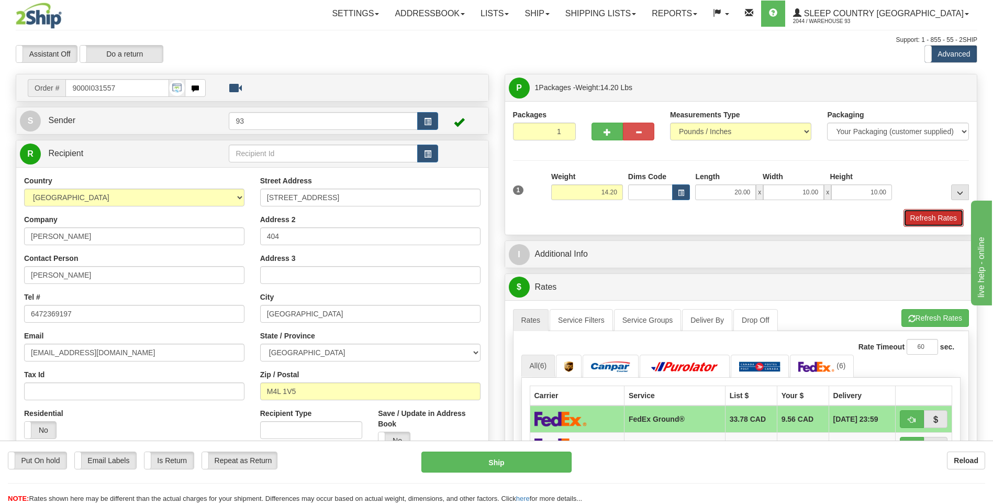
click at [939, 214] on button "Refresh Rates" at bounding box center [934, 218] width 60 height 18
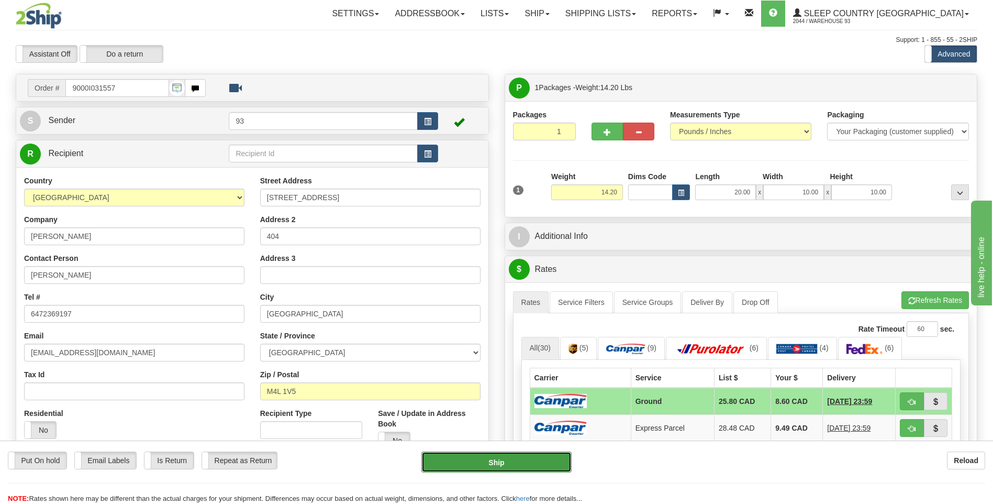
click at [535, 464] on button "Ship" at bounding box center [496, 461] width 150 height 21
type input "1"
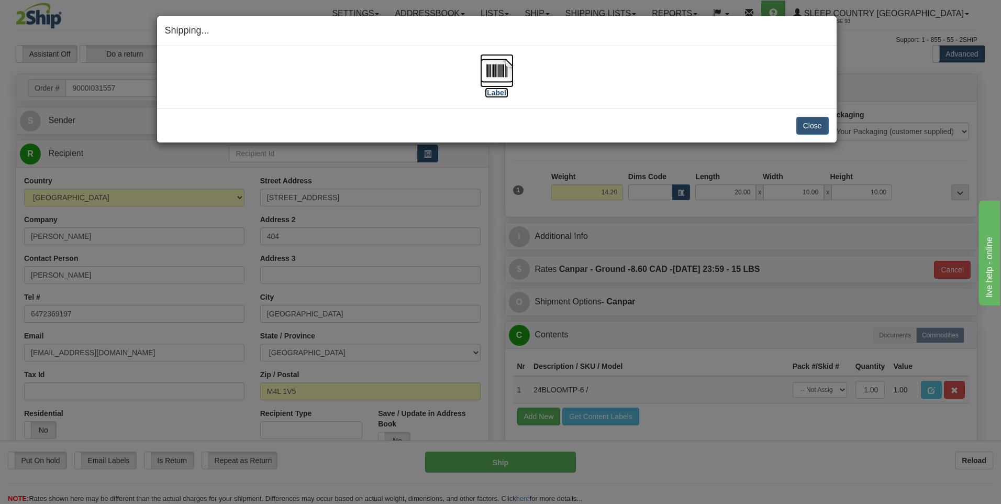
click at [487, 65] on img at bounding box center [497, 71] width 34 height 34
click at [815, 121] on button "Close" at bounding box center [812, 126] width 32 height 18
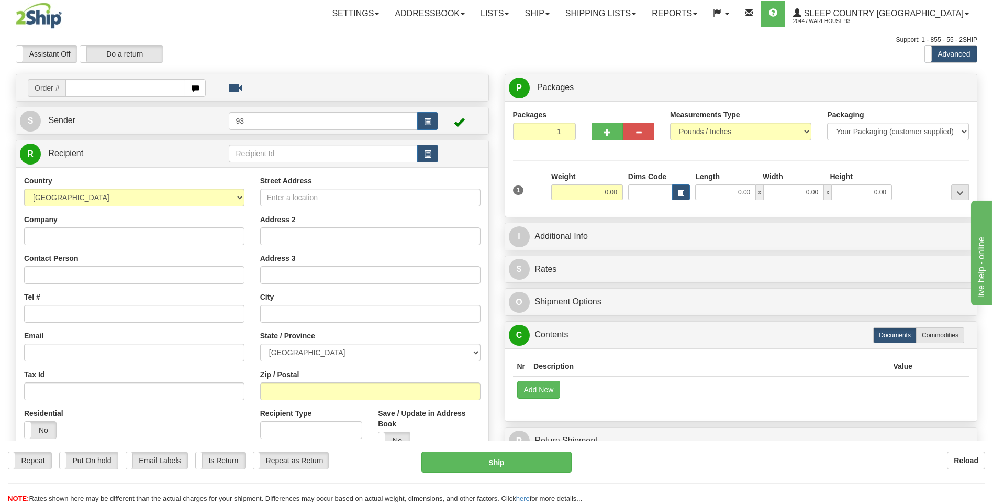
click at [107, 86] on input "text" at bounding box center [124, 88] width 119 height 18
type input "9000I031578"
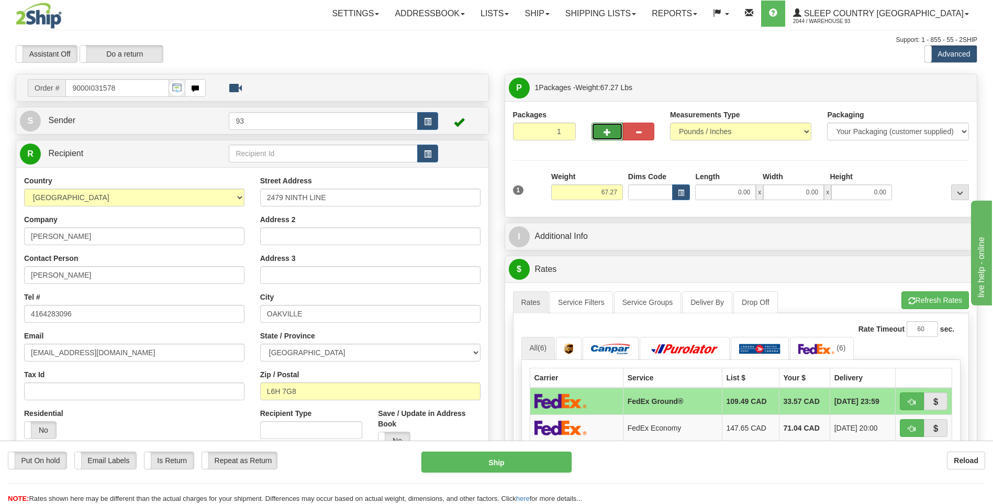
click at [608, 136] on button "button" at bounding box center [607, 131] width 31 height 18
type input "2"
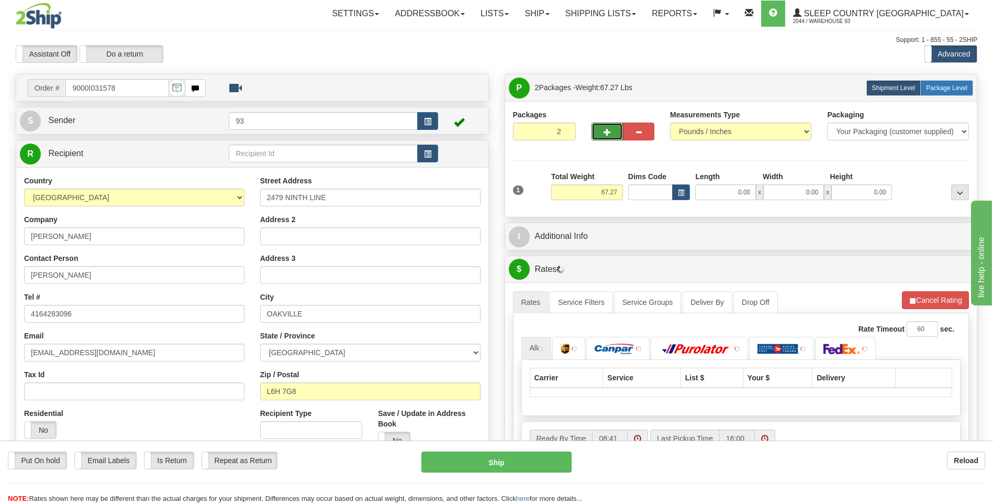
click at [938, 91] on span "Package Level" at bounding box center [946, 87] width 41 height 7
radio input "true"
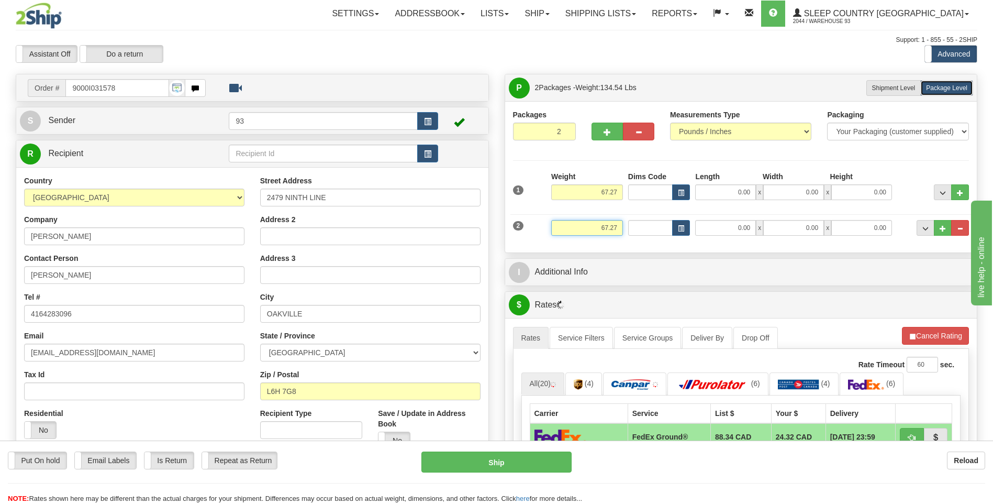
click at [618, 226] on input "67.27" at bounding box center [587, 228] width 72 height 16
type input "6"
type input "3.27"
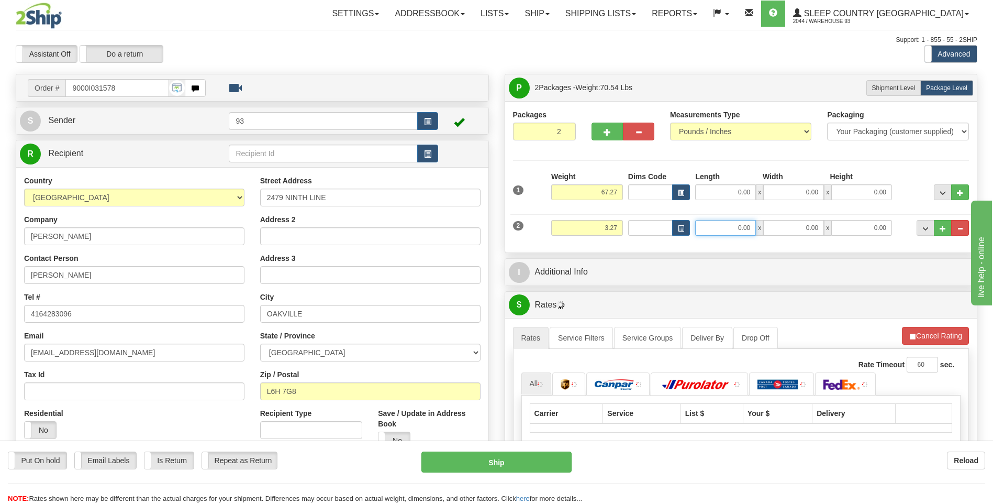
click at [735, 228] on input "0.00" at bounding box center [725, 228] width 61 height 16
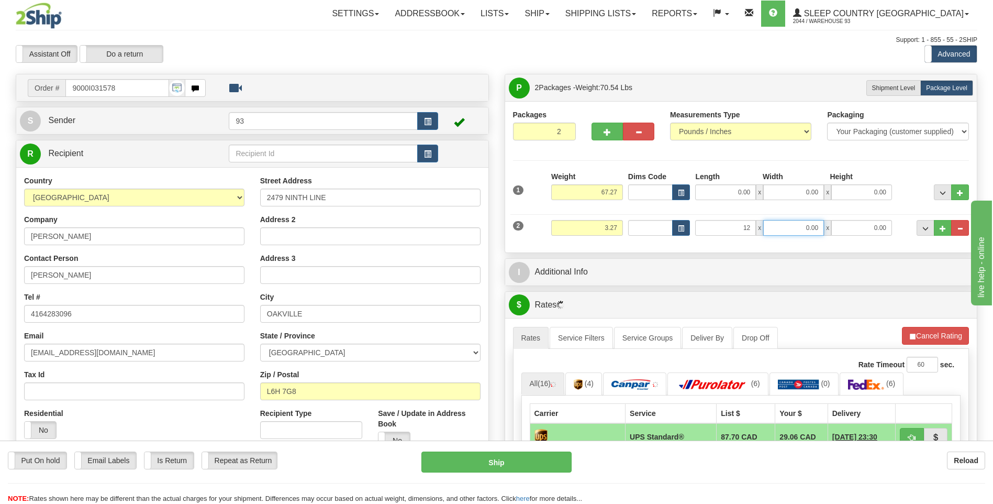
type input "12.00"
click at [774, 224] on input "0.00" at bounding box center [793, 228] width 61 height 16
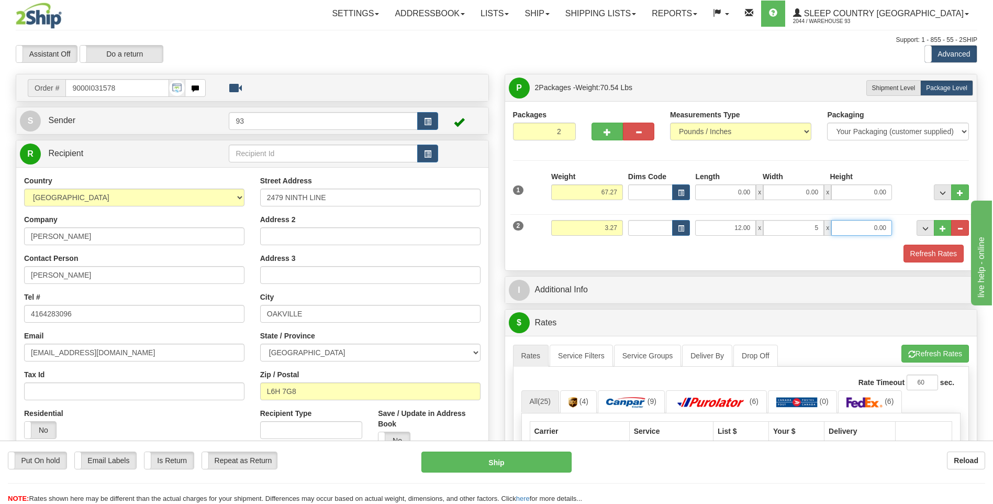
type input "5.00"
click at [851, 228] on input "0.00" at bounding box center [861, 228] width 61 height 16
type input "5.00"
click at [621, 194] on input "67.27" at bounding box center [587, 192] width 72 height 16
type input "63.00"
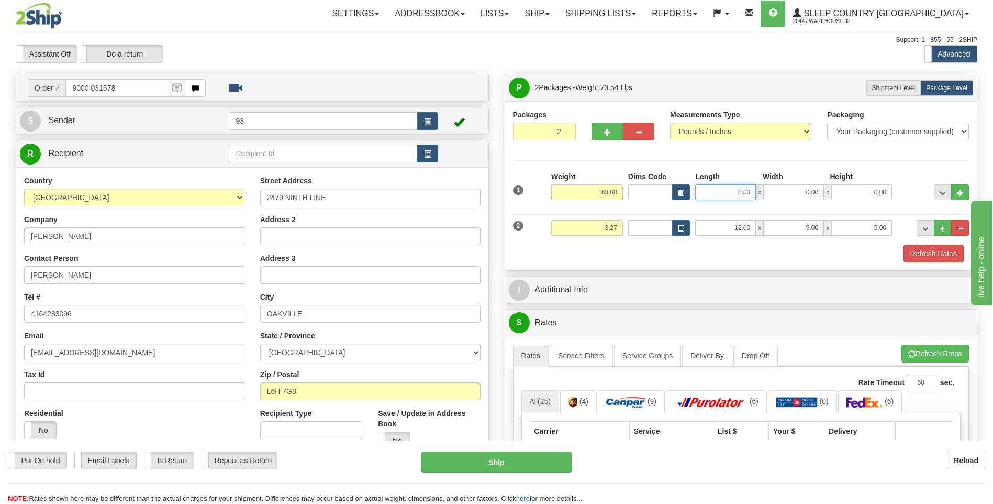
click at [708, 194] on input "0.00" at bounding box center [725, 192] width 61 height 16
type input "40.00"
click at [787, 193] on input "0.00" at bounding box center [793, 192] width 61 height 16
type input "20.00"
click at [853, 189] on input "0.00" at bounding box center [861, 192] width 61 height 16
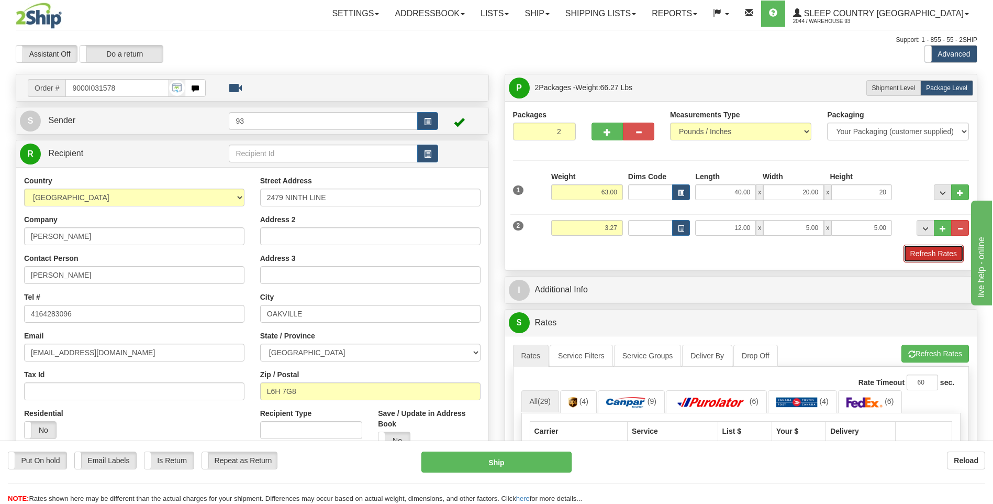
type input "20.00"
click at [929, 255] on button "Refresh Rates" at bounding box center [934, 253] width 60 height 18
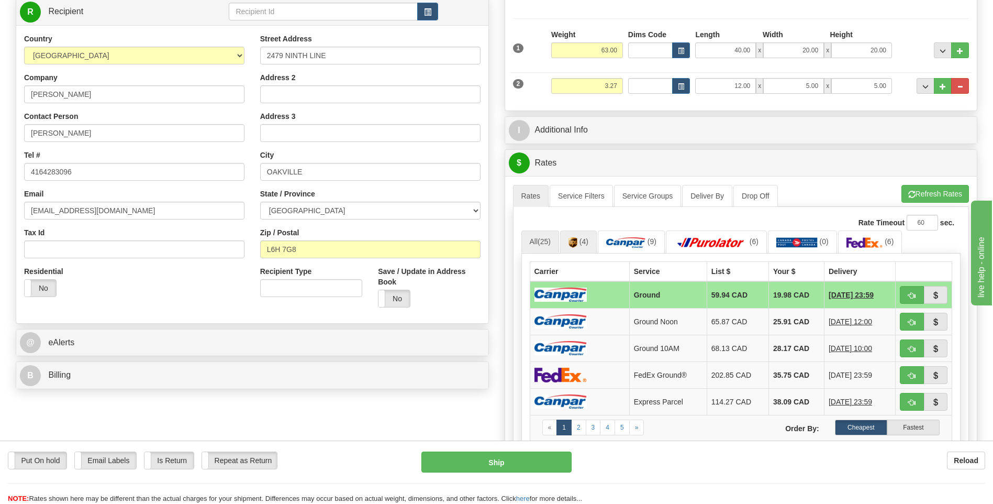
scroll to position [157, 0]
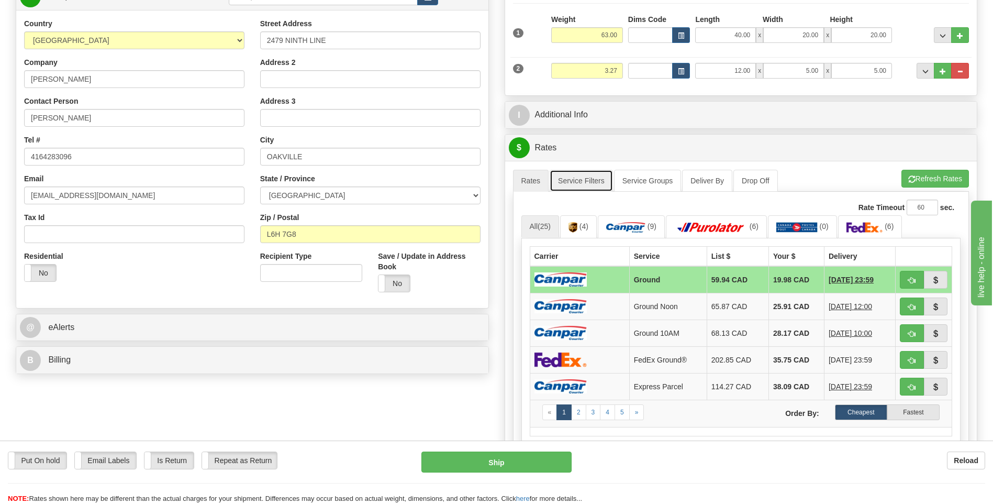
click at [588, 181] on link "Service Filters" at bounding box center [581, 181] width 63 height 22
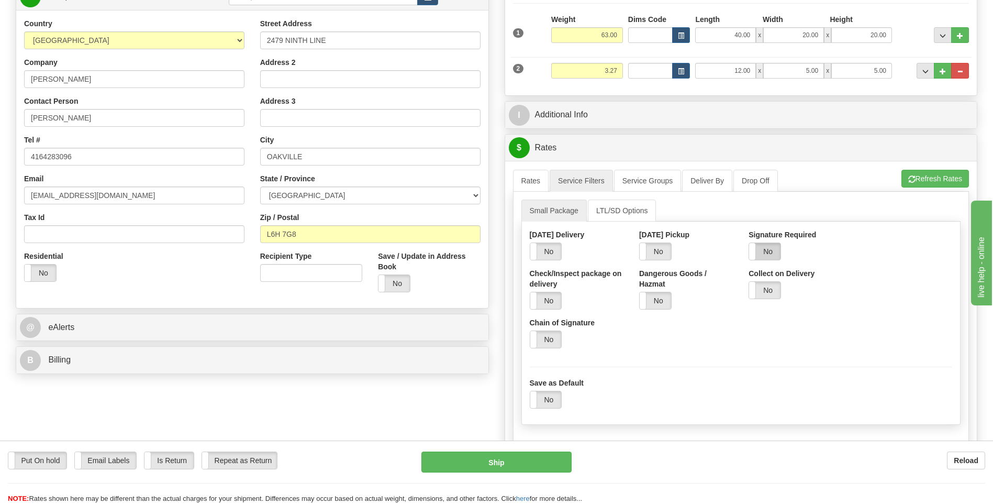
click at [774, 254] on label "No" at bounding box center [764, 251] width 31 height 17
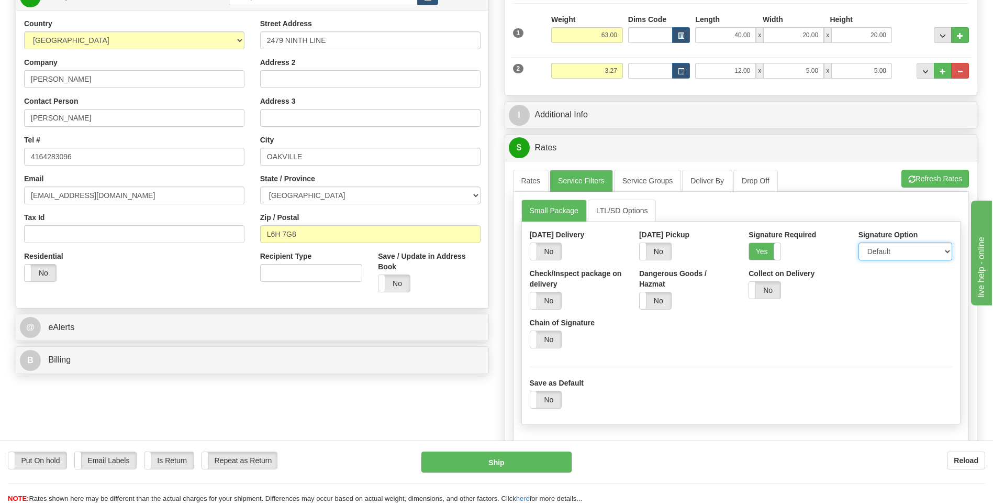
click at [904, 255] on select "Default Adult Direct Indirect No Signature Required" at bounding box center [905, 251] width 94 height 18
select select "1"
click at [858, 242] on select "Default Adult Direct Indirect No Signature Required" at bounding box center [905, 251] width 94 height 18
click at [525, 181] on link "Rates" at bounding box center [531, 181] width 36 height 22
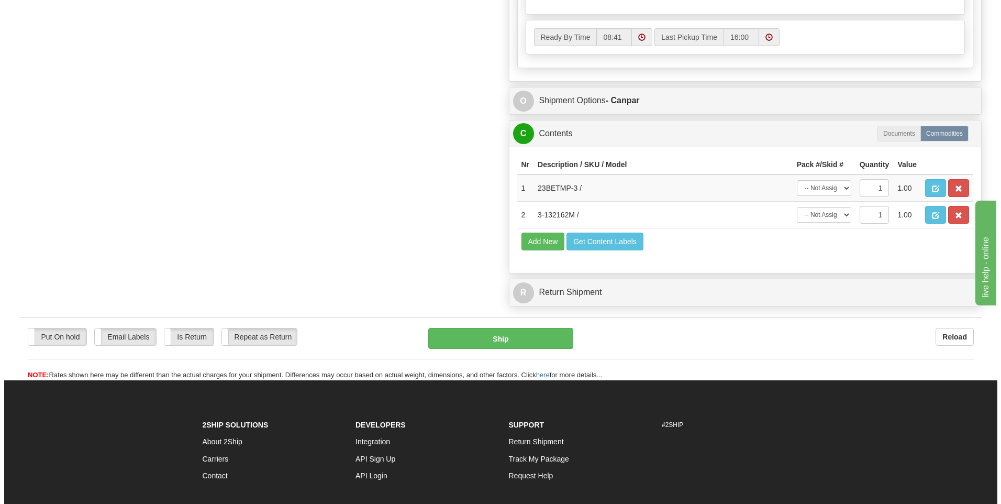
scroll to position [628, 0]
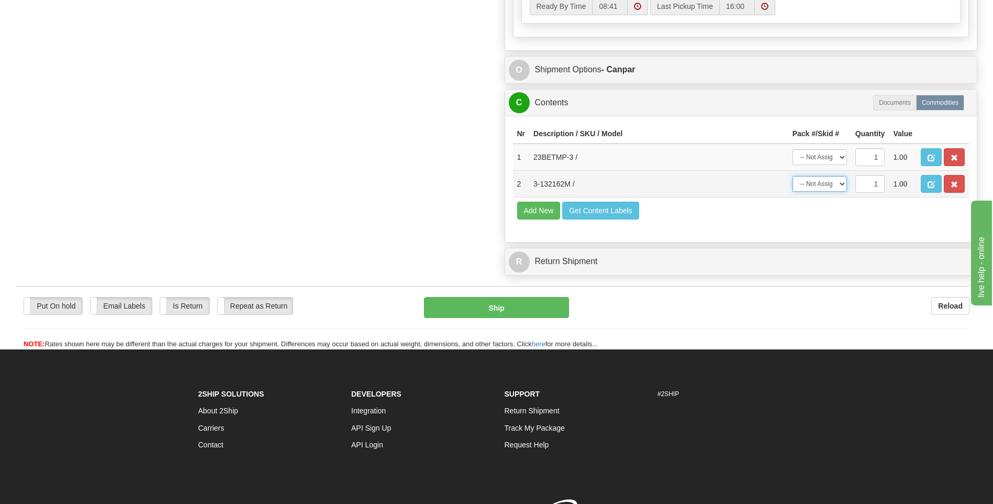
click at [831, 183] on select "-- Not Assigned -- Package 1 Package 2" at bounding box center [820, 184] width 54 height 16
select select "0"
click at [793, 176] on select "-- Not Assigned -- Package 1 Package 2" at bounding box center [820, 184] width 54 height 16
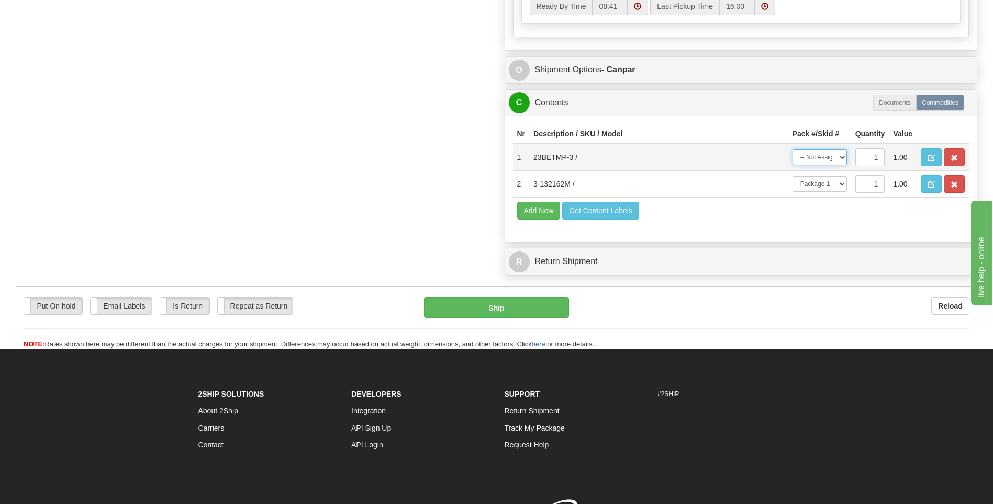
click at [832, 158] on select "-- Not Assigned -- Package 1 Package 2" at bounding box center [820, 157] width 54 height 16
select select "1"
click at [793, 149] on select "-- Not Assigned -- Package 1 Package 2" at bounding box center [820, 157] width 54 height 16
click at [528, 308] on button "Ship" at bounding box center [496, 307] width 144 height 21
type input "1"
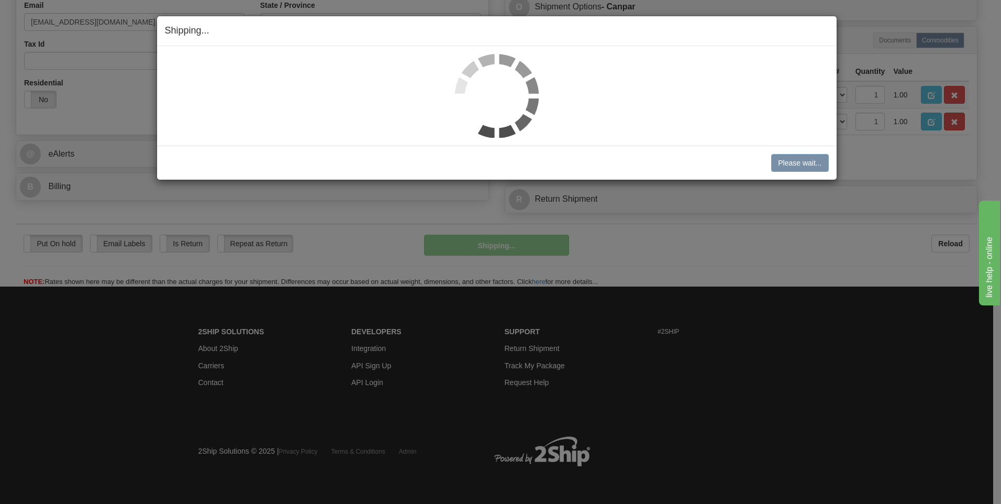
scroll to position [330, 0]
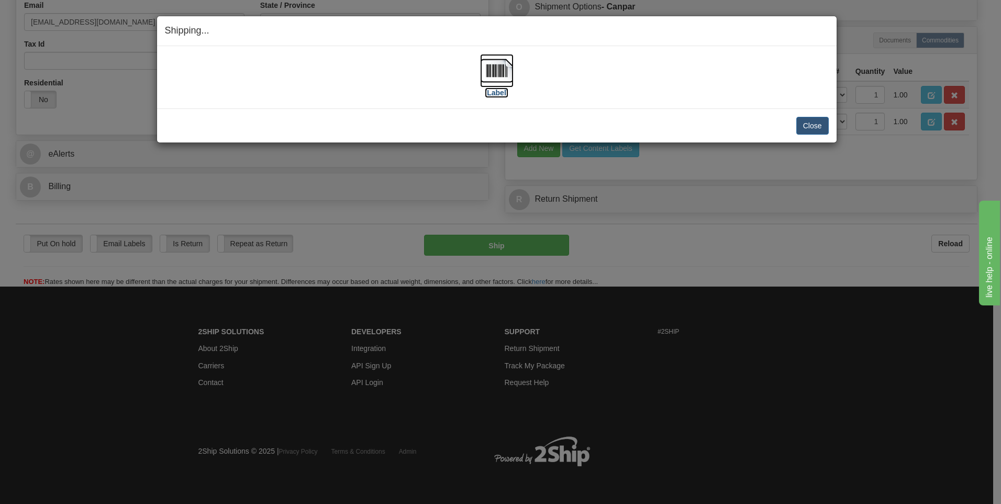
click at [490, 76] on img at bounding box center [497, 71] width 34 height 34
click at [813, 128] on button "Close" at bounding box center [812, 126] width 32 height 18
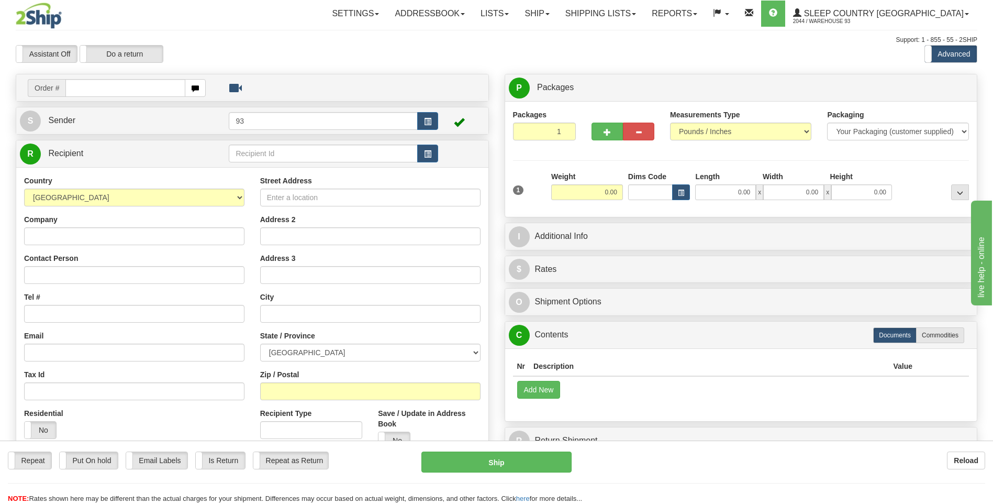
click at [120, 85] on input "text" at bounding box center [124, 88] width 119 height 18
type input "9000I031929"
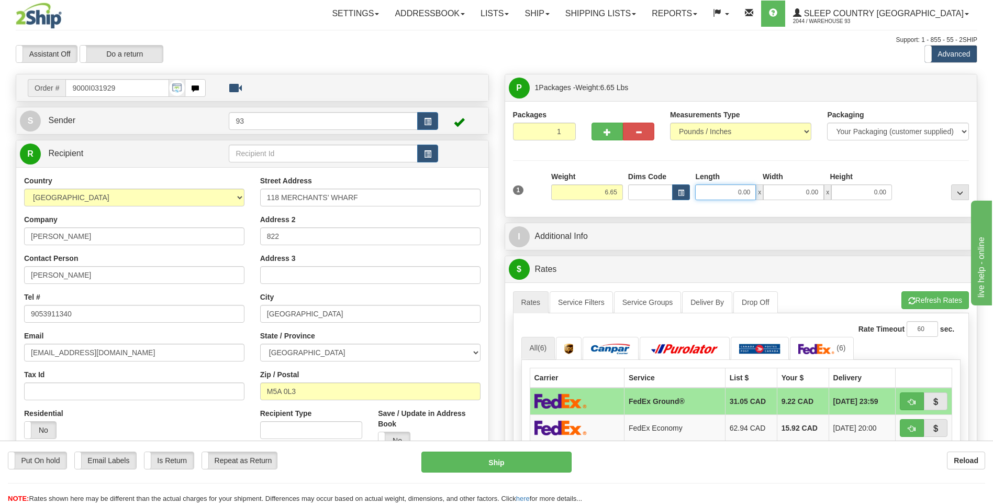
click at [735, 189] on input "0.00" at bounding box center [725, 192] width 61 height 16
type input "12.00"
click at [809, 194] on input "0.00" at bounding box center [793, 192] width 61 height 16
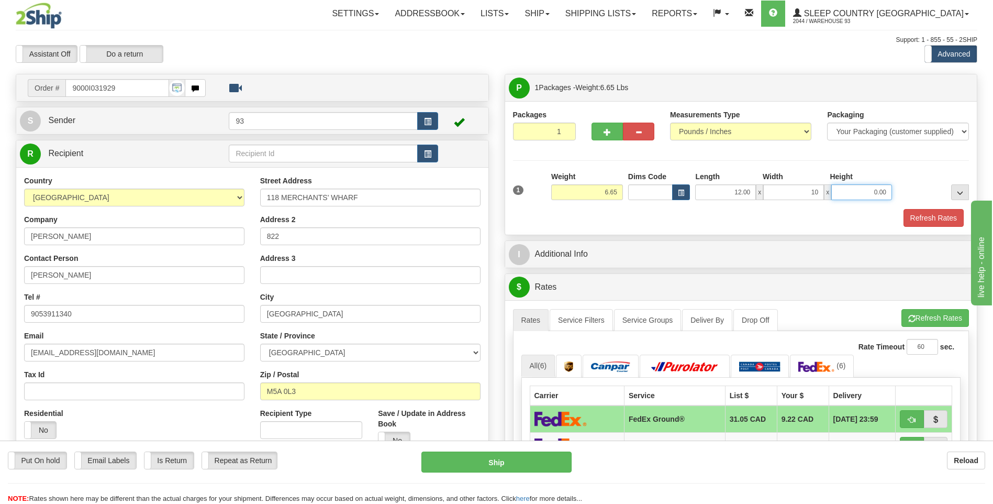
type input "10.00"
click at [874, 192] on input "0.00" at bounding box center [861, 192] width 61 height 16
type input "3.00"
click at [944, 218] on button "Refresh Rates" at bounding box center [934, 218] width 60 height 18
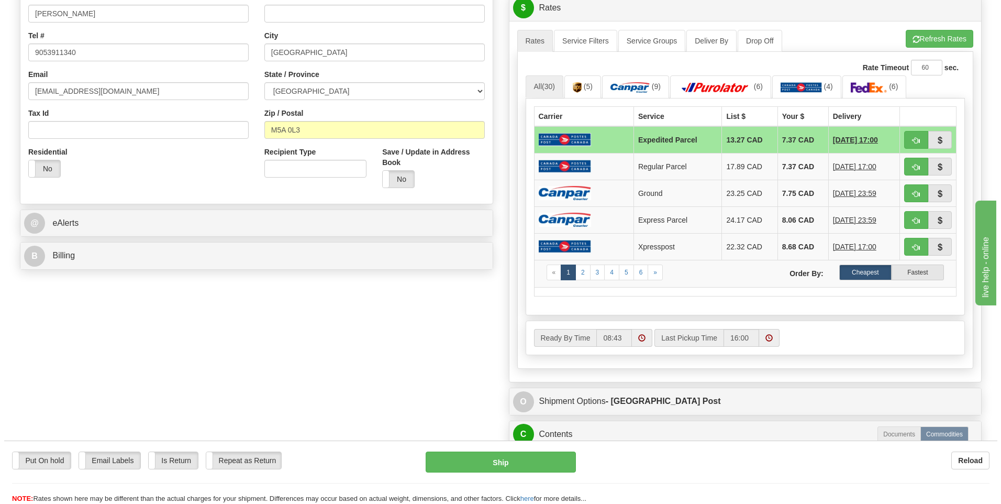
scroll to position [262, 0]
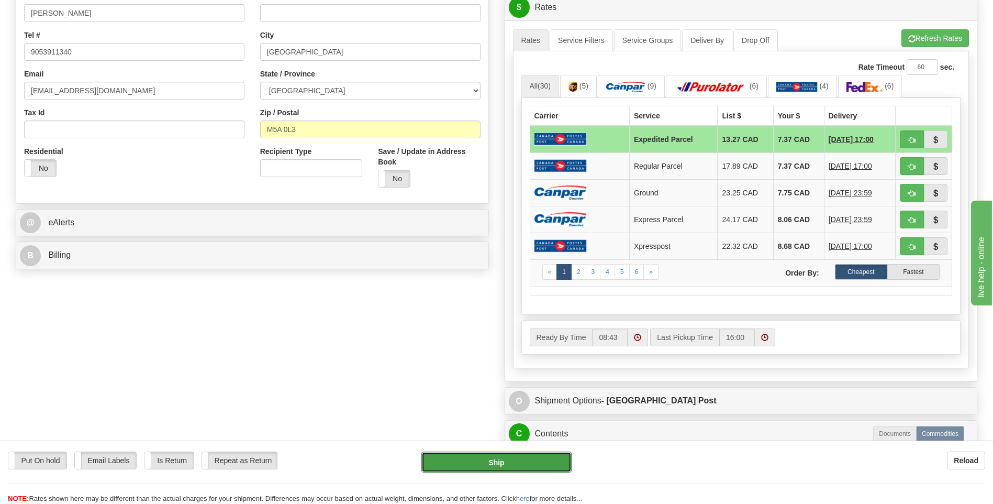
click at [540, 454] on button "Ship" at bounding box center [496, 461] width 150 height 21
type input "DOM.EP"
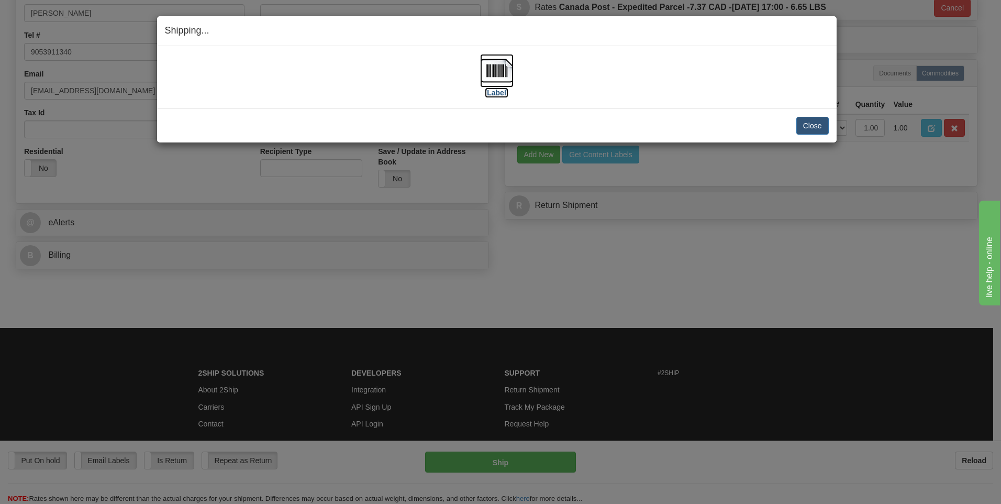
click at [501, 68] on img at bounding box center [497, 71] width 34 height 34
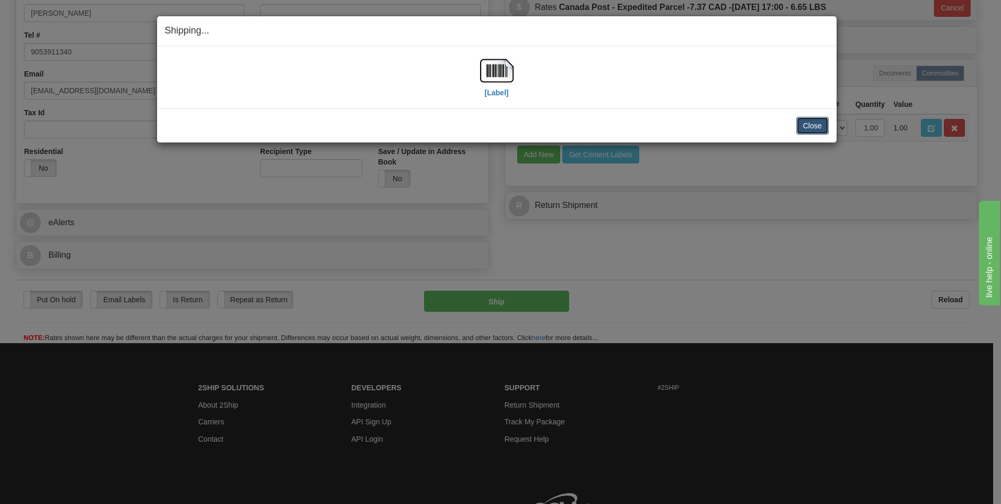
click at [811, 121] on button "Close" at bounding box center [812, 126] width 32 height 18
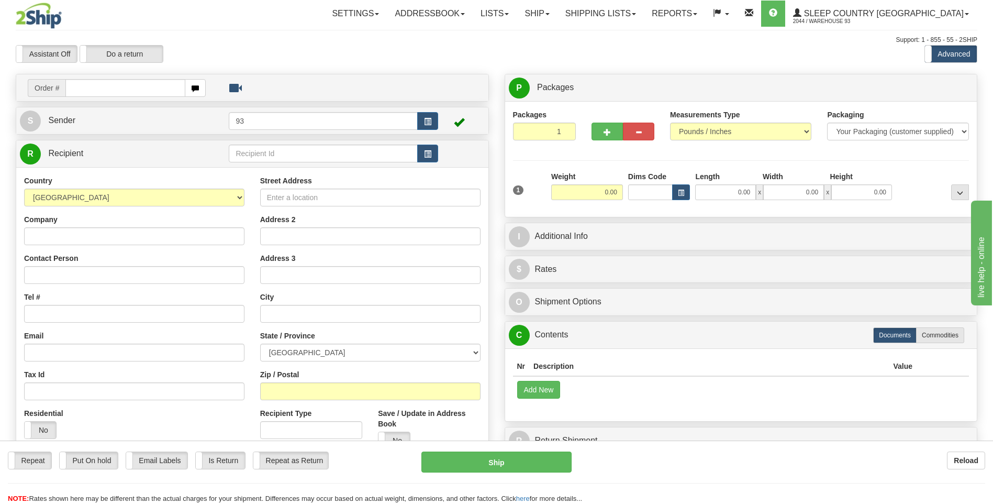
click at [111, 90] on input "text" at bounding box center [124, 88] width 119 height 18
type input "9000I031944"
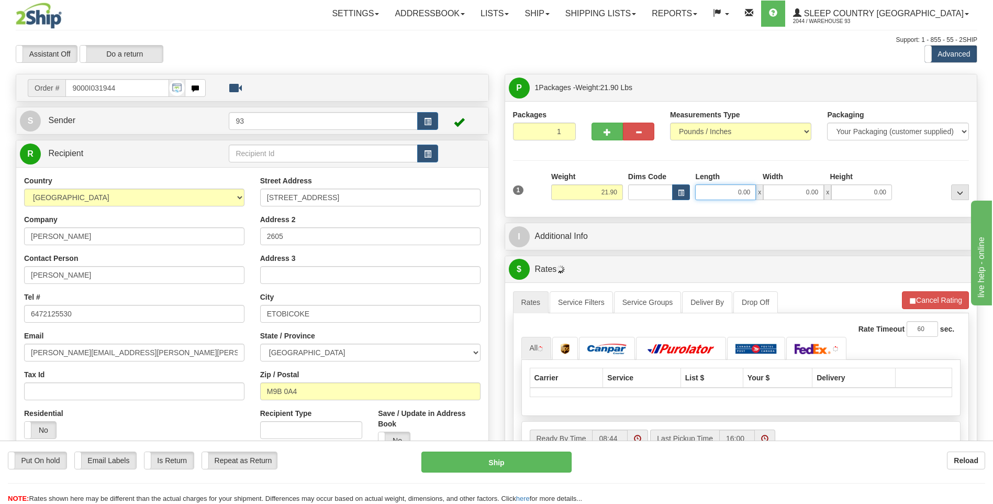
click at [719, 192] on input "0.00" at bounding box center [725, 192] width 61 height 16
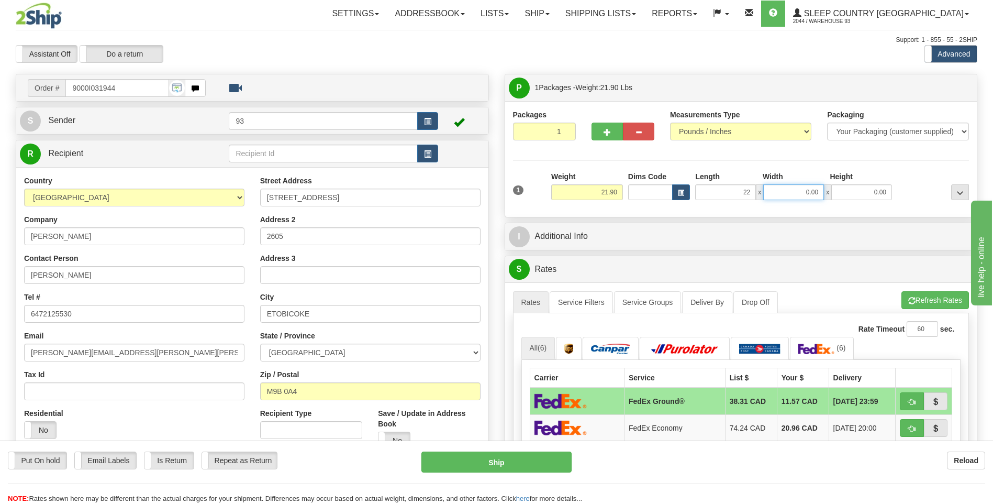
type input "22.00"
click at [800, 194] on input "0.00" at bounding box center [793, 192] width 61 height 16
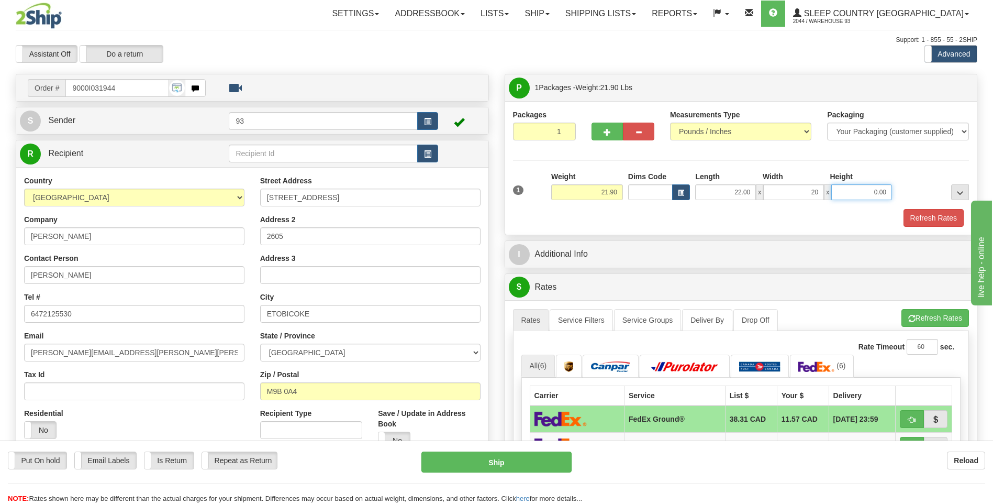
type input "20.00"
click at [882, 196] on input "0.00" at bounding box center [861, 192] width 61 height 16
type input "2"
type input "14.00"
click at [945, 218] on button "Refresh Rates" at bounding box center [934, 218] width 60 height 18
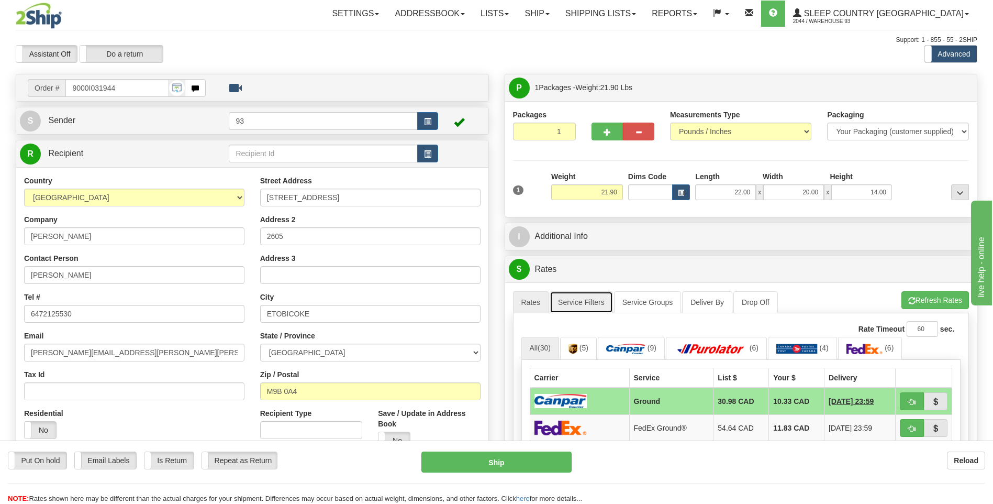
click at [600, 298] on link "Service Filters" at bounding box center [581, 302] width 63 height 22
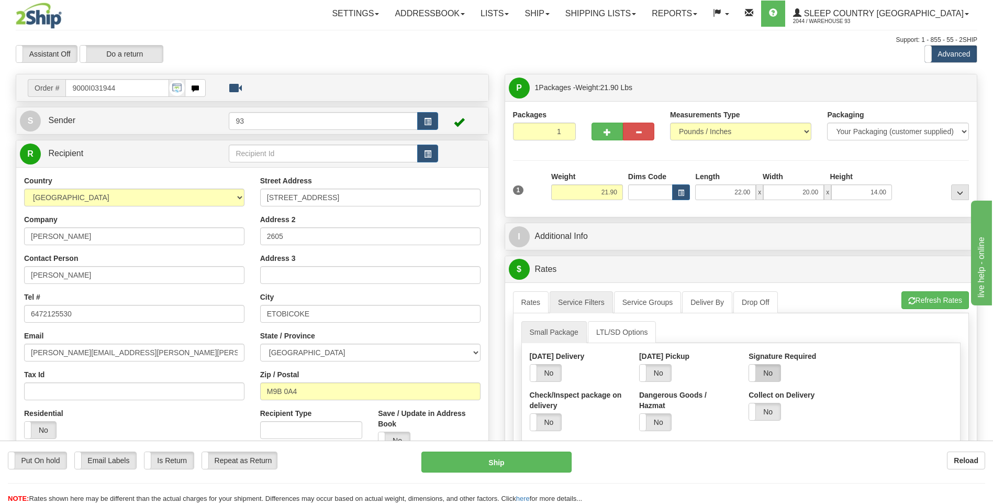
click at [779, 378] on label "No" at bounding box center [764, 372] width 31 height 17
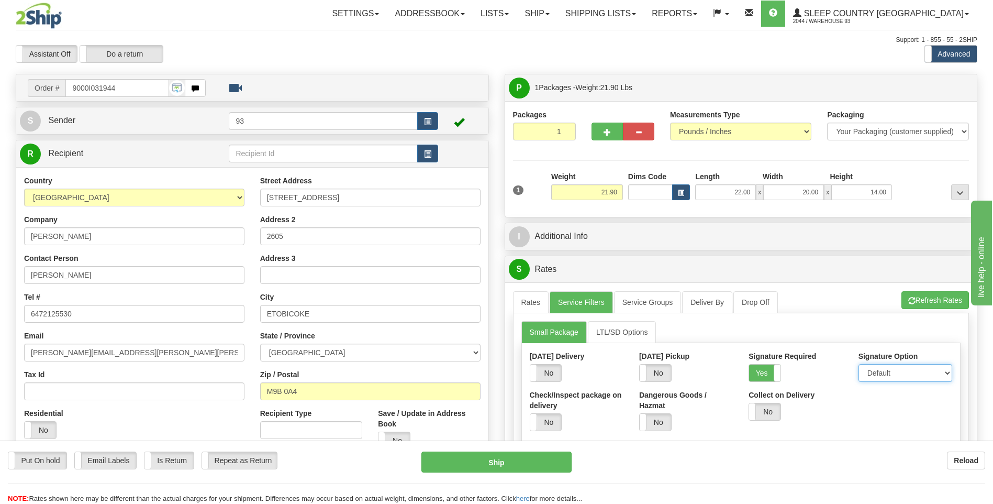
click at [878, 374] on select "Default Adult Direct Indirect No Signature Required" at bounding box center [905, 373] width 94 height 18
select select "1"
click at [858, 364] on select "Default Adult Direct Indirect No Signature Required" at bounding box center [905, 373] width 94 height 18
click at [527, 297] on link "Rates" at bounding box center [531, 302] width 36 height 22
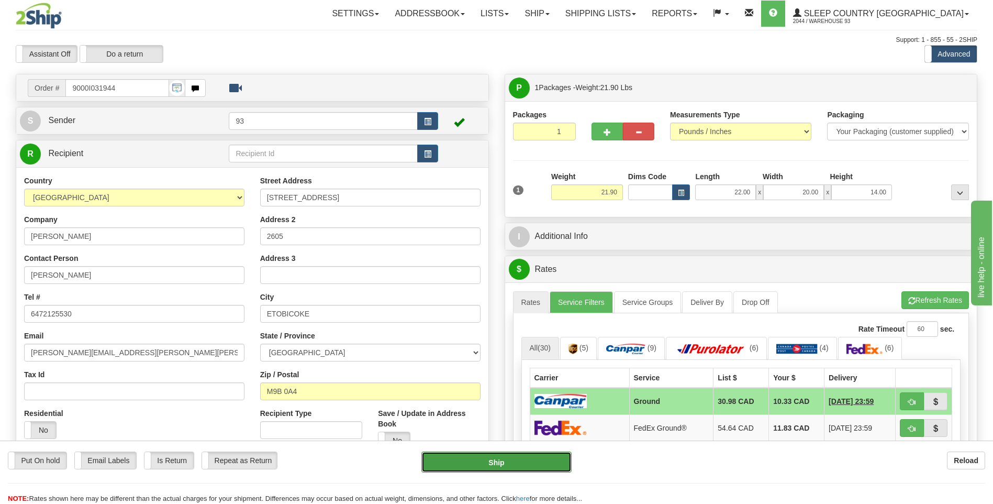
click at [523, 468] on button "Ship" at bounding box center [496, 461] width 150 height 21
type input "1"
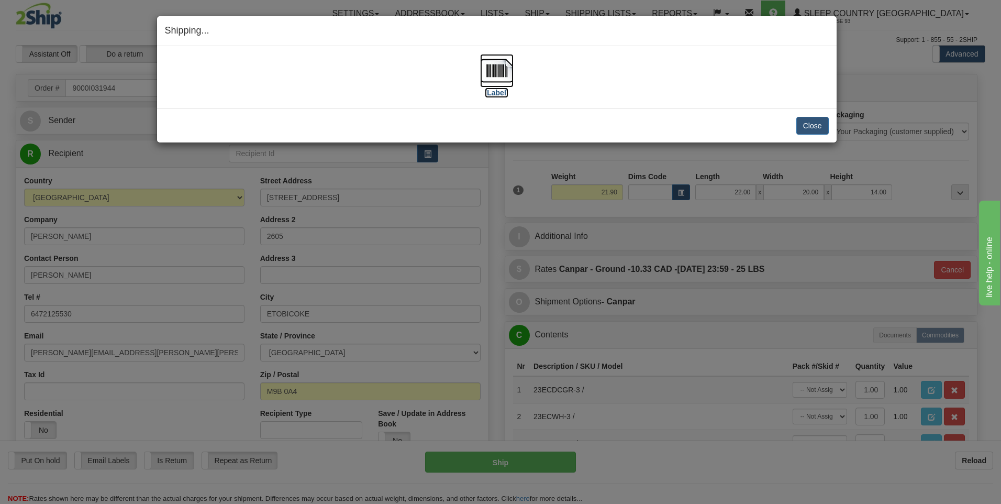
click at [496, 72] on img at bounding box center [497, 71] width 34 height 34
click at [816, 122] on button "Close" at bounding box center [812, 126] width 32 height 18
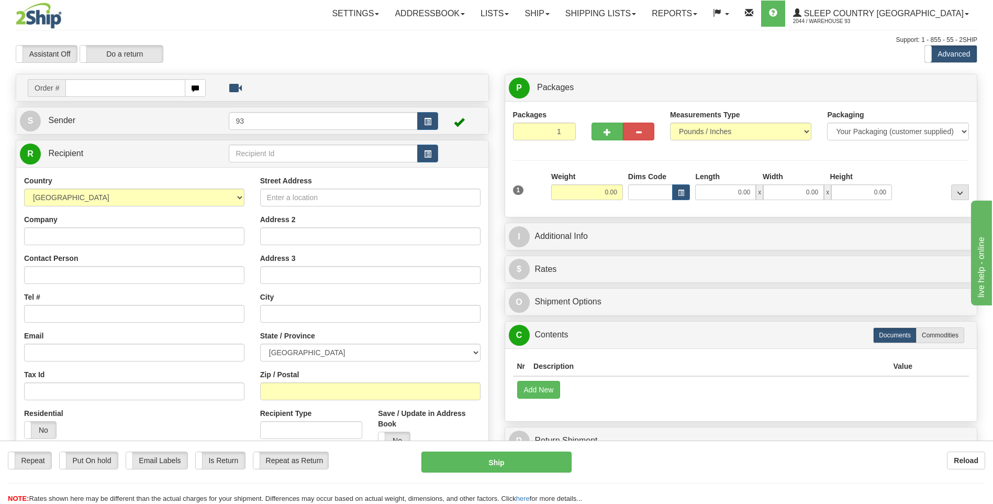
click at [149, 92] on input "text" at bounding box center [124, 88] width 119 height 18
type input "9000I032049"
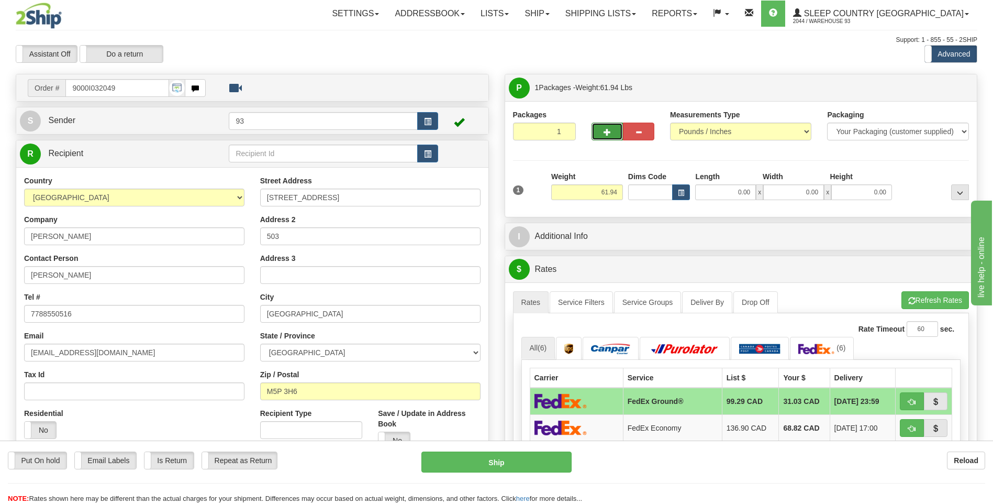
click at [610, 135] on span "button" at bounding box center [607, 132] width 7 height 7
type input "2"
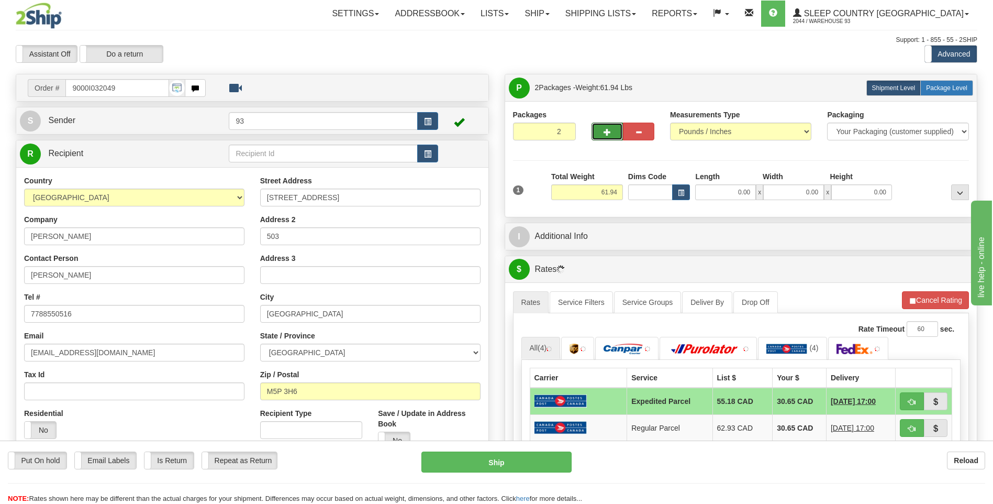
click at [928, 91] on span "Package Level" at bounding box center [946, 87] width 41 height 7
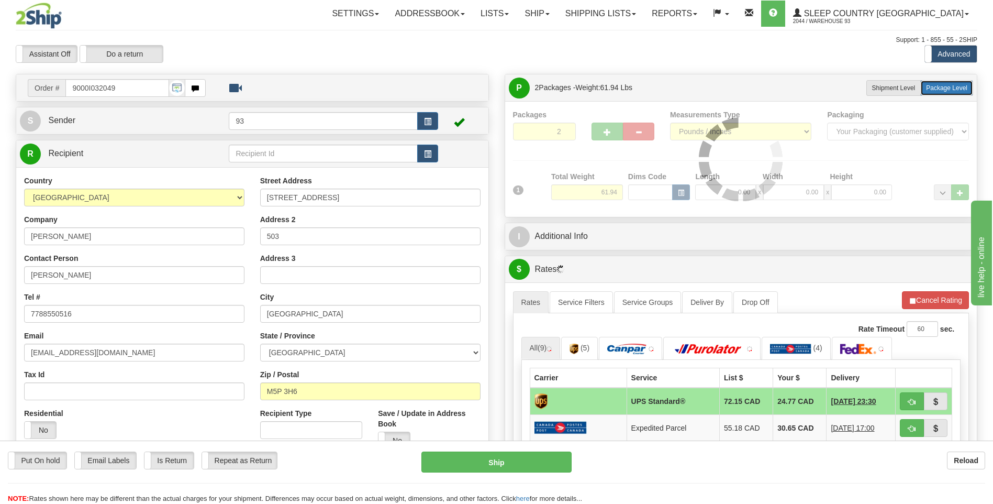
radio input "true"
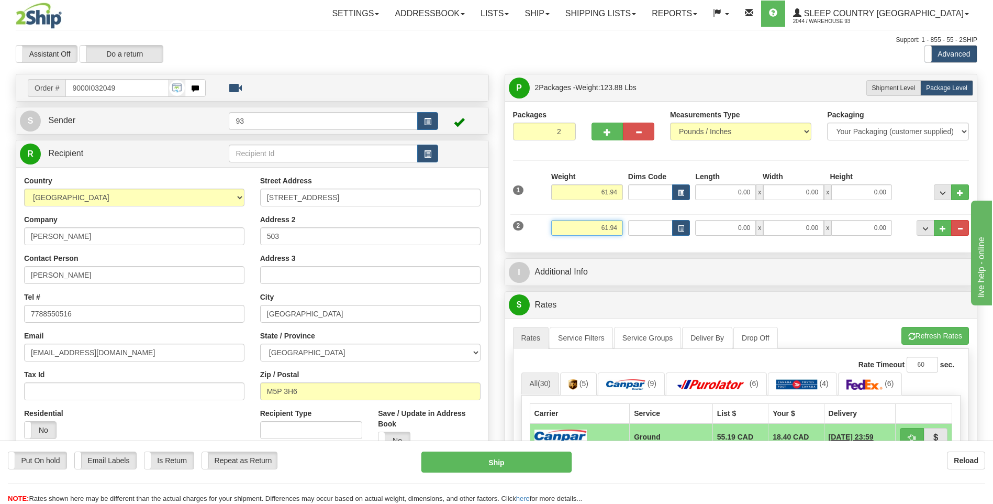
click at [621, 225] on input "61.94" at bounding box center [587, 228] width 72 height 16
type input "6.00"
click at [729, 228] on input "0.00" at bounding box center [725, 228] width 61 height 16
type input "22.00"
click at [787, 227] on input "0.00" at bounding box center [793, 228] width 61 height 16
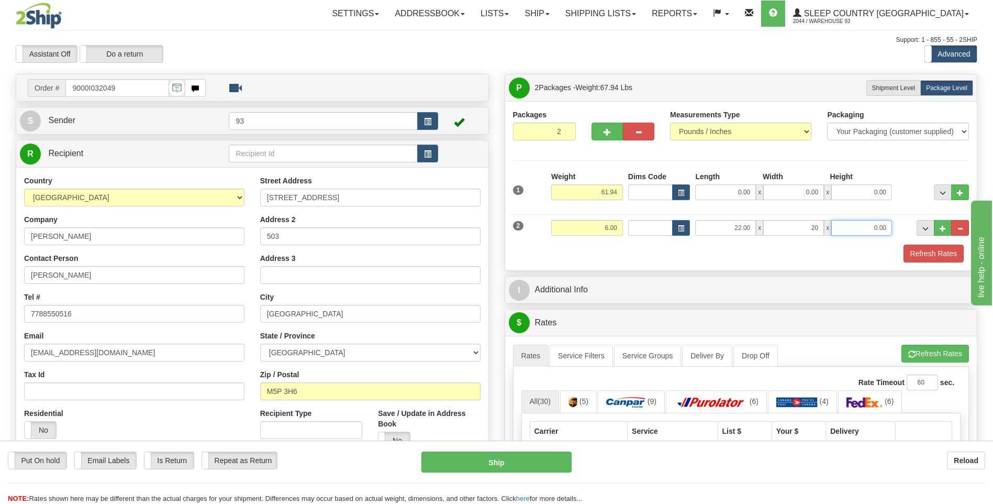
type input "20.00"
click at [850, 224] on input "0.00" at bounding box center [861, 228] width 61 height 16
type input "16.00"
click at [619, 192] on input "61.94" at bounding box center [587, 192] width 72 height 16
type input "6"
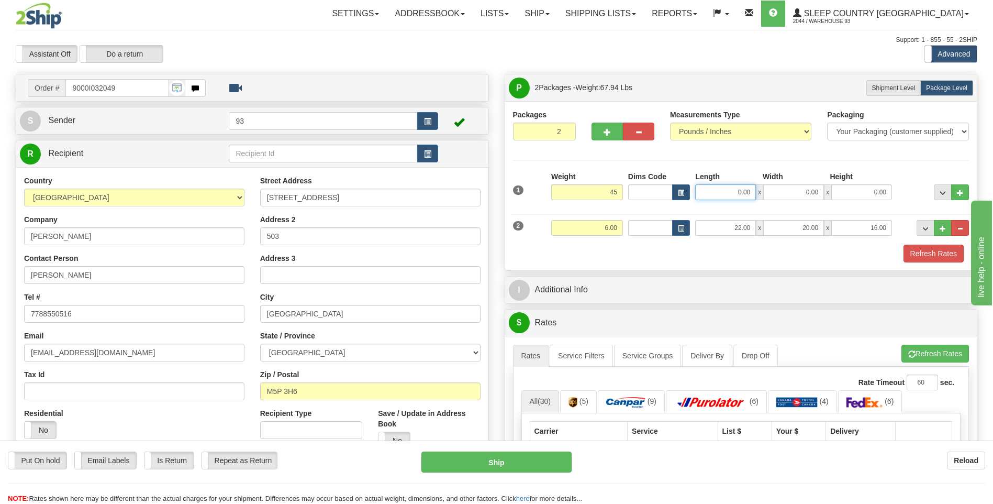
type input "45.00"
click at [717, 186] on input "0.00" at bounding box center [725, 192] width 61 height 16
type input "40.00"
click at [784, 188] on input "0.00" at bounding box center [793, 192] width 61 height 16
type input "18.00"
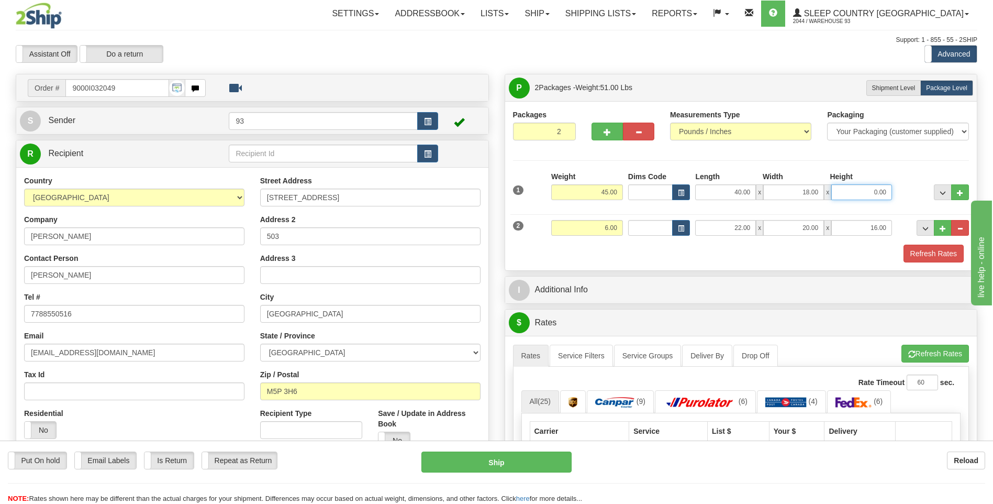
click at [857, 194] on input "0.00" at bounding box center [861, 192] width 61 height 16
type input "18.00"
click at [918, 252] on button "Refresh Rates" at bounding box center [934, 253] width 60 height 18
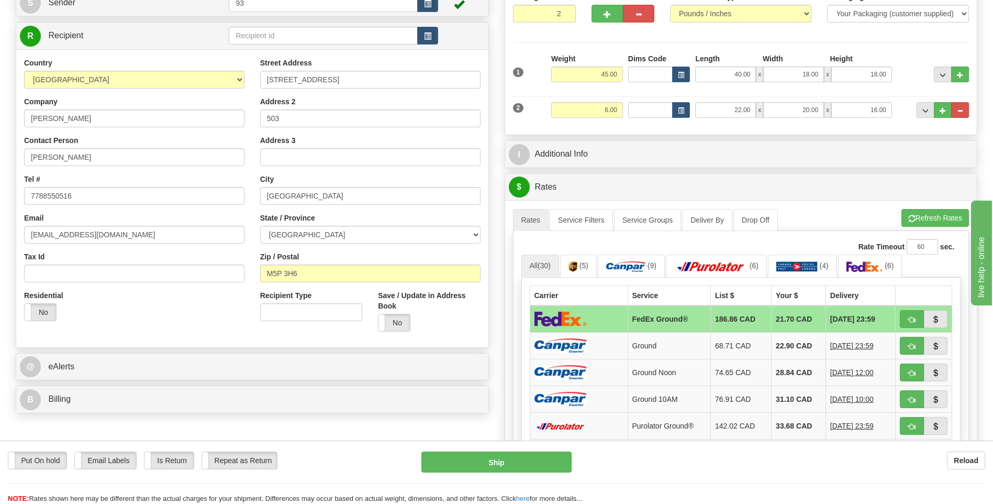
scroll to position [157, 0]
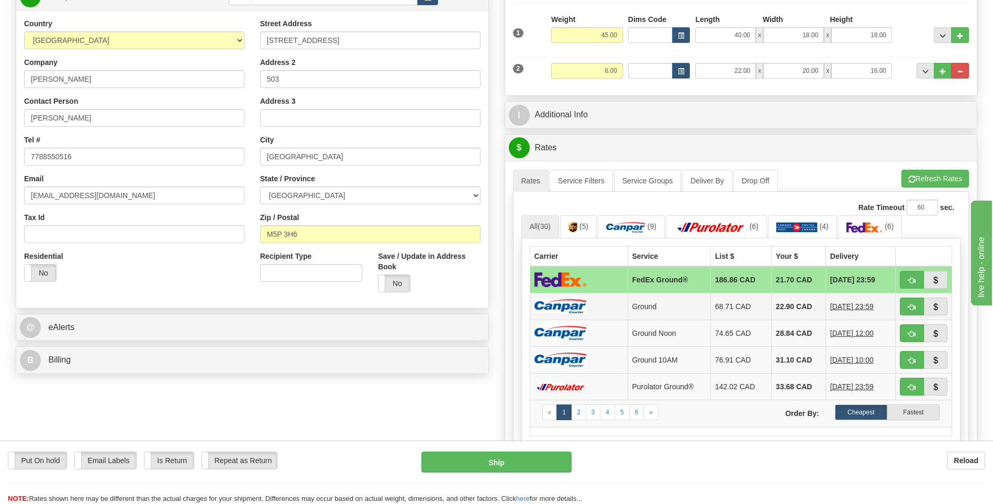
click at [581, 306] on img at bounding box center [560, 306] width 52 height 14
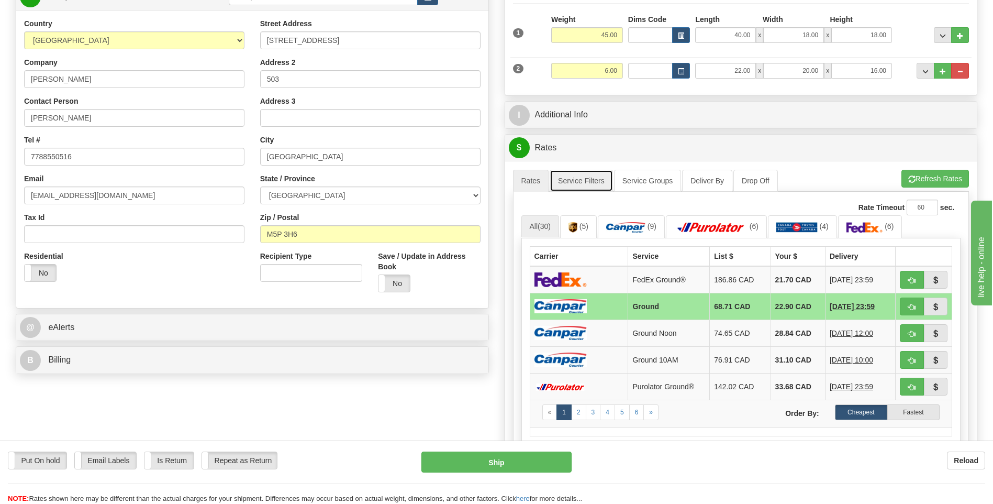
click at [567, 171] on link "Service Filters" at bounding box center [581, 181] width 63 height 22
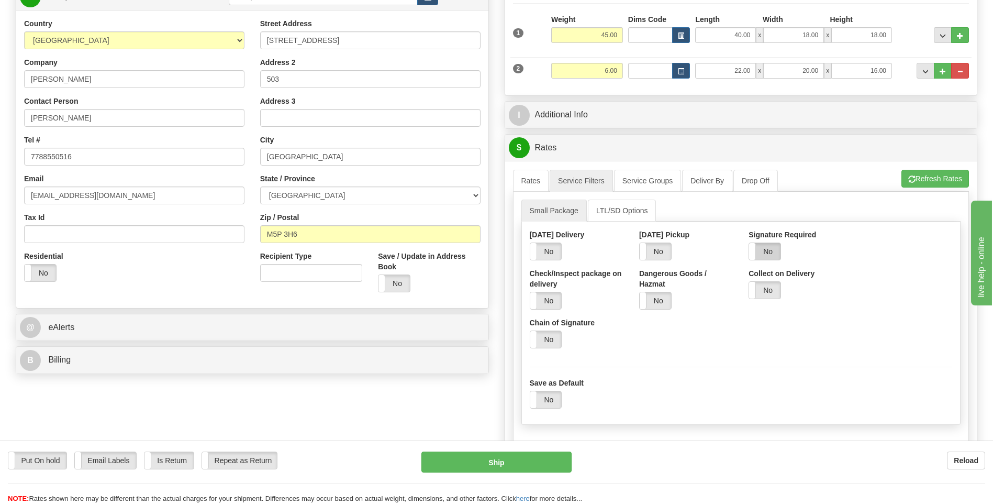
click at [773, 251] on label "No" at bounding box center [764, 251] width 31 height 17
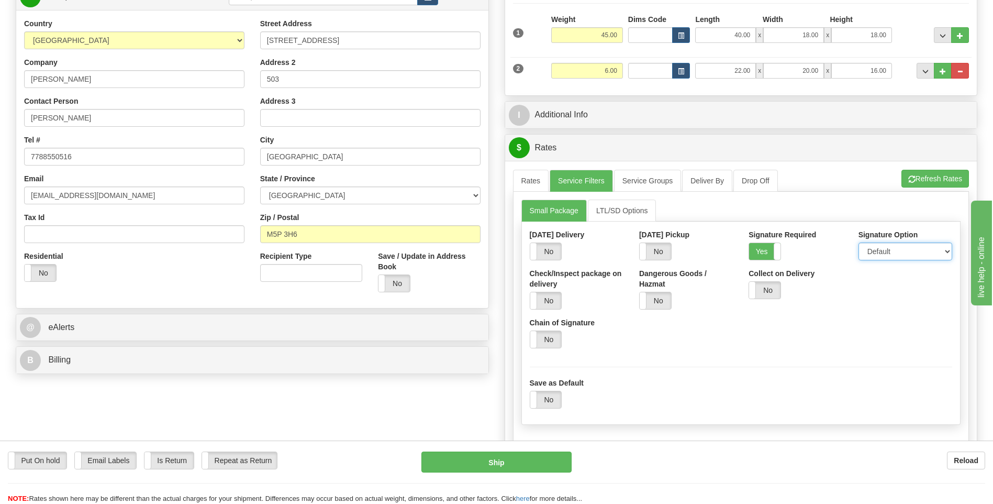
click at [883, 252] on select "Default Adult Direct Indirect No Signature Required" at bounding box center [905, 251] width 94 height 18
select select "1"
click at [858, 242] on select "Default Adult Direct Indirect No Signature Required" at bounding box center [905, 251] width 94 height 18
click at [516, 174] on link "Rates" at bounding box center [531, 181] width 36 height 22
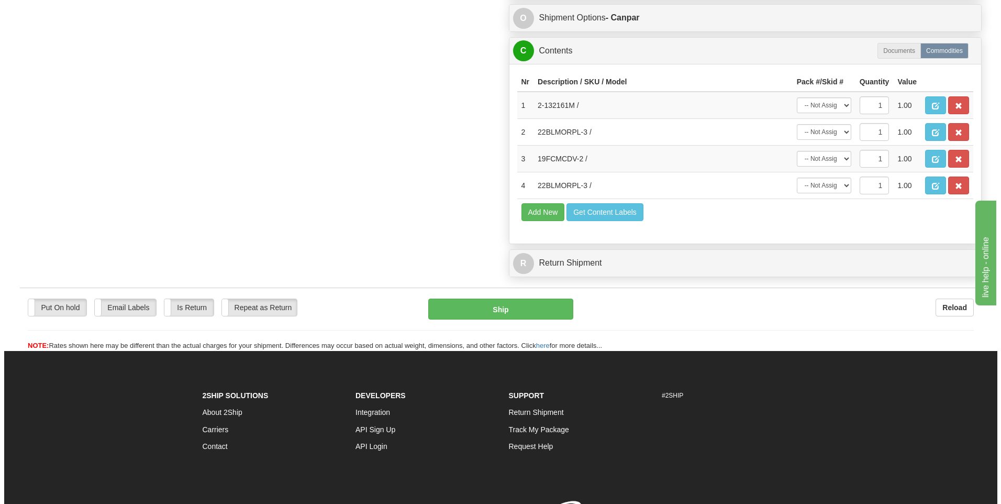
scroll to position [681, 0]
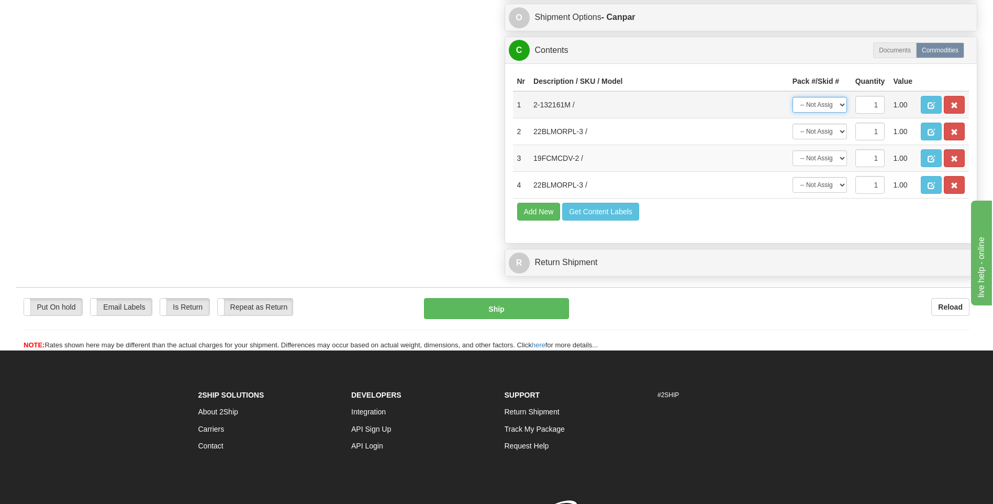
click at [824, 102] on select "-- Not Assigned -- Package 1 Package 2" at bounding box center [820, 105] width 54 height 16
select select "0"
click at [793, 97] on select "-- Not Assigned -- Package 1 Package 2" at bounding box center [820, 105] width 54 height 16
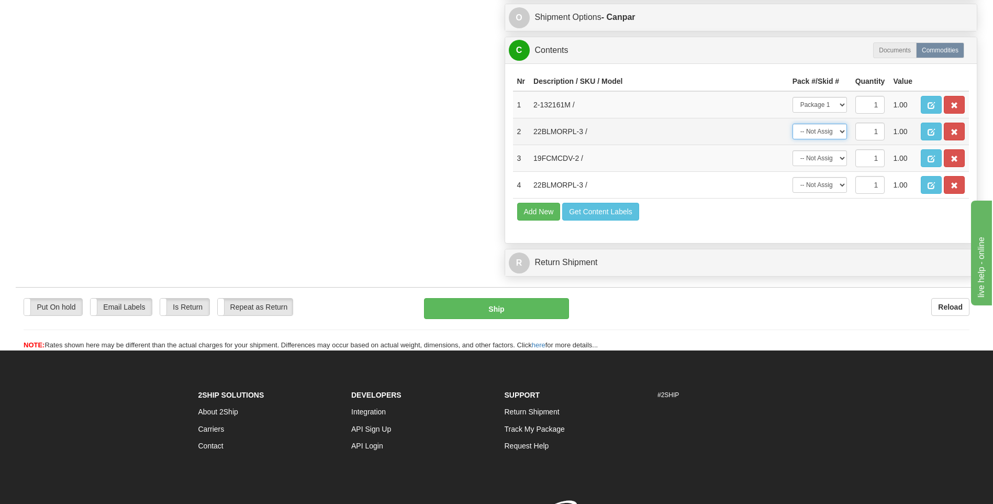
click at [827, 131] on select "-- Not Assigned -- Package 1 Package 2" at bounding box center [820, 132] width 54 height 16
select select "1"
click at [793, 124] on select "-- Not Assigned -- Package 1 Package 2" at bounding box center [820, 132] width 54 height 16
click at [831, 157] on select "-- Not Assigned -- Package 1 Package 2" at bounding box center [820, 158] width 54 height 16
select select "1"
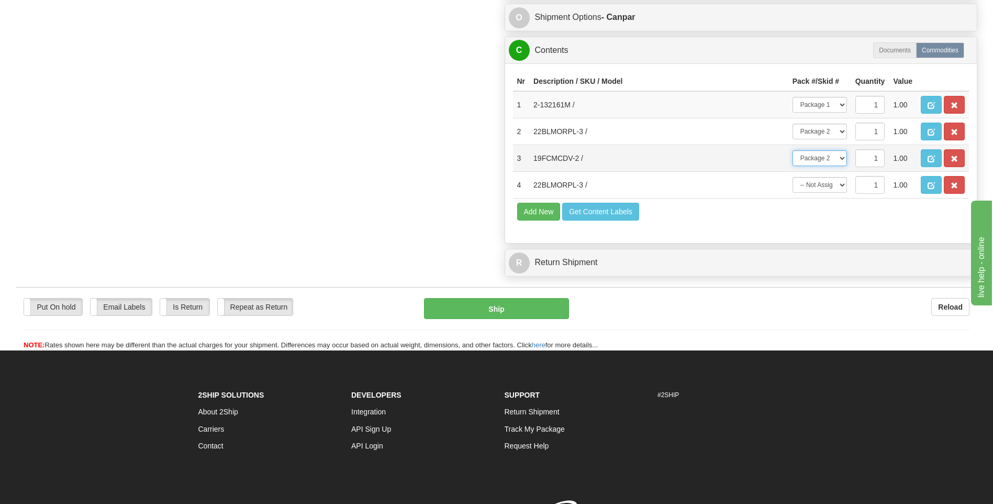
click at [793, 150] on select "-- Not Assigned -- Package 1 Package 2" at bounding box center [820, 158] width 54 height 16
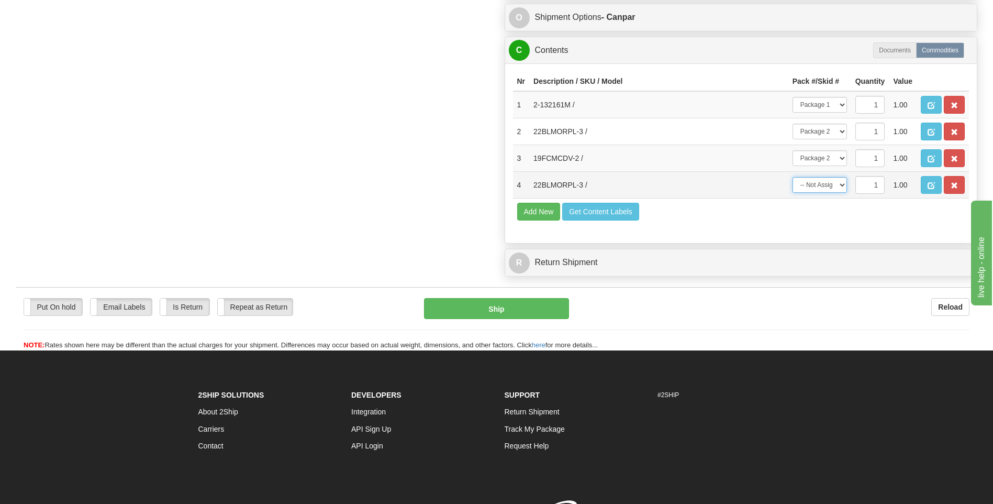
click at [823, 186] on select "-- Not Assigned -- Package 1 Package 2" at bounding box center [820, 185] width 54 height 16
select select "1"
click at [793, 177] on select "-- Not Assigned -- Package 1 Package 2" at bounding box center [820, 185] width 54 height 16
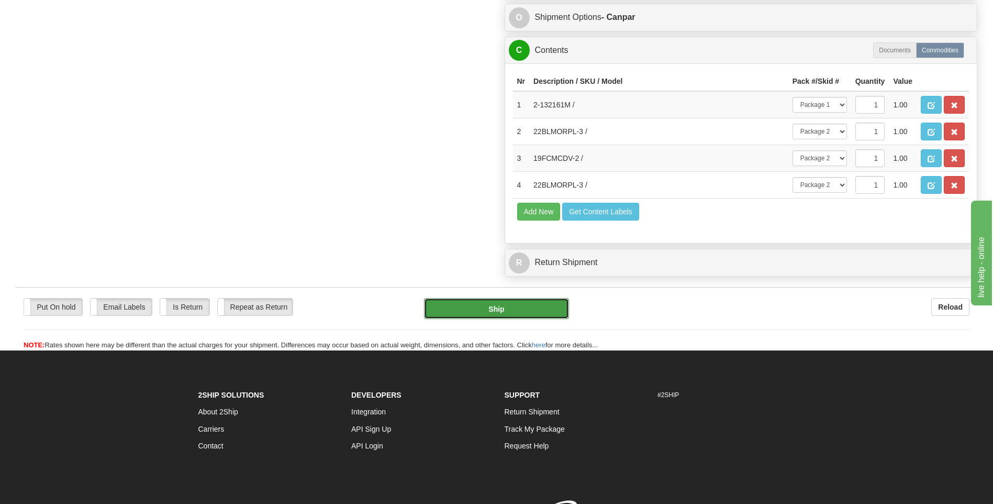
click at [558, 317] on button "Ship" at bounding box center [496, 308] width 144 height 21
type input "1"
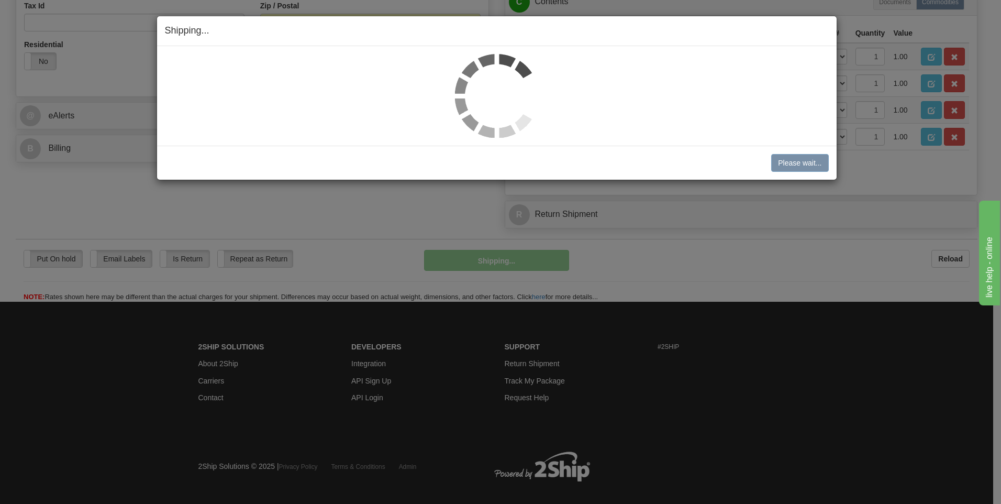
scroll to position [320, 0]
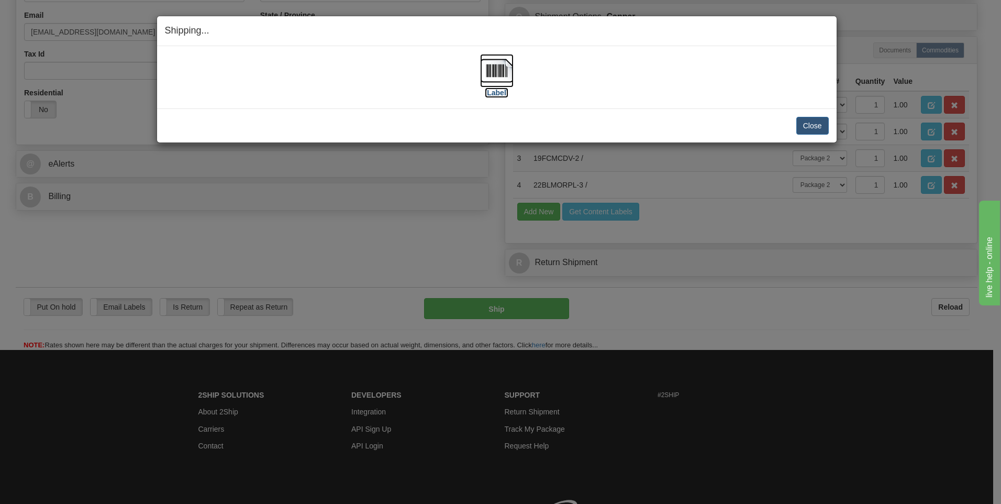
click at [494, 70] on img at bounding box center [497, 71] width 34 height 34
click at [815, 126] on button "Close" at bounding box center [812, 126] width 32 height 18
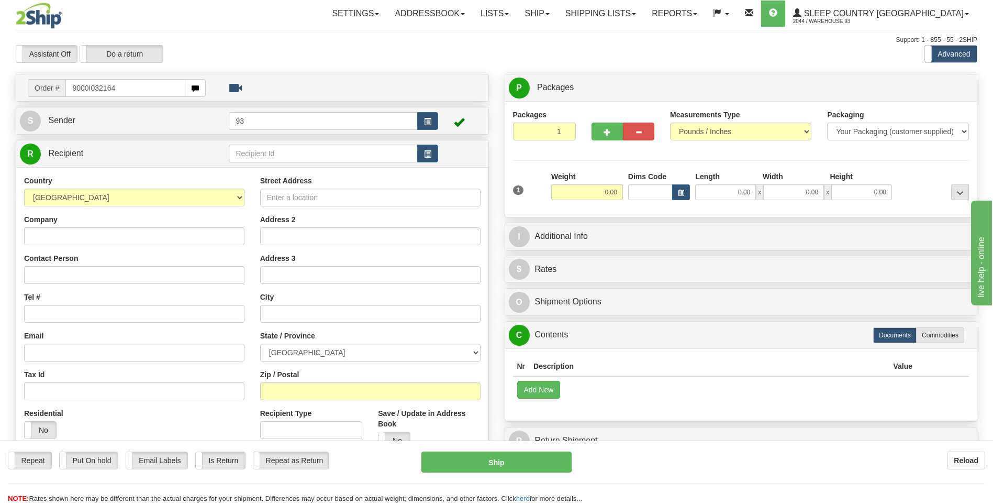
type input "9000I032164"
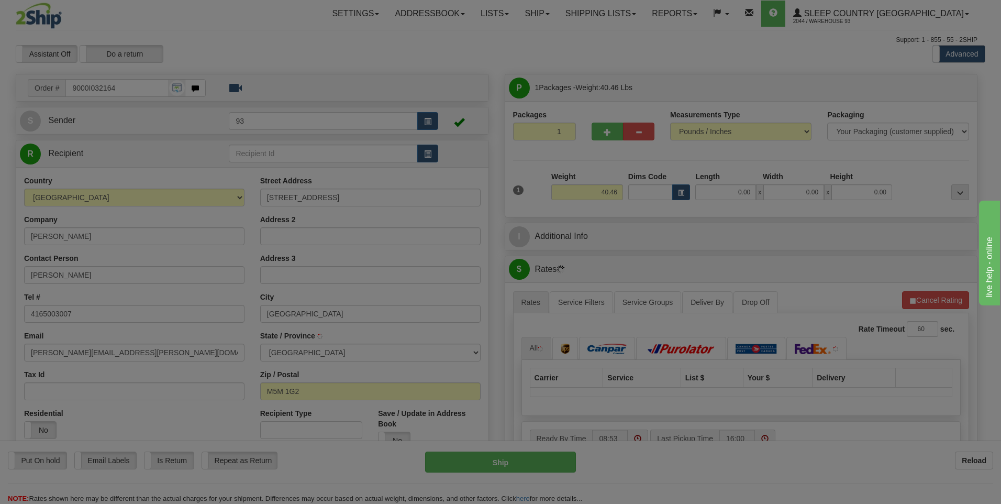
type input "[GEOGRAPHIC_DATA]"
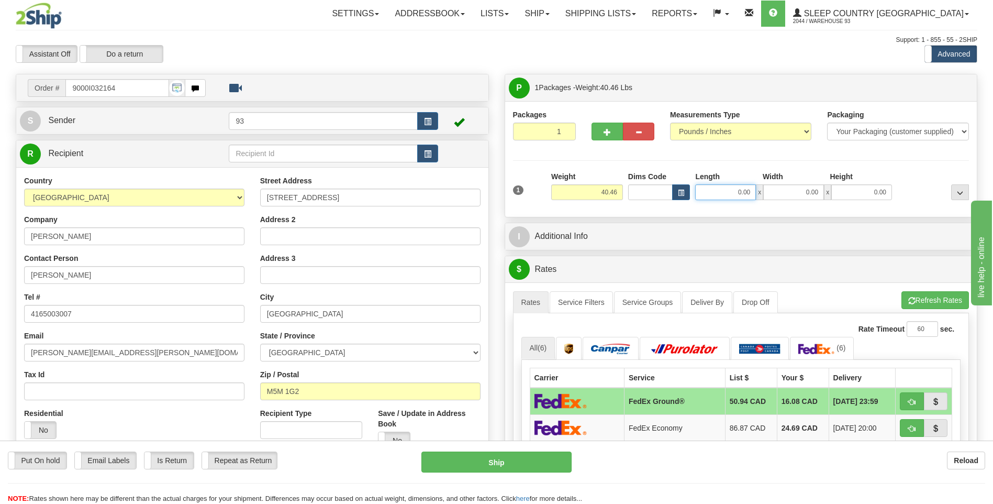
click at [729, 187] on input "0.00" at bounding box center [725, 192] width 61 height 16
type input "40.00"
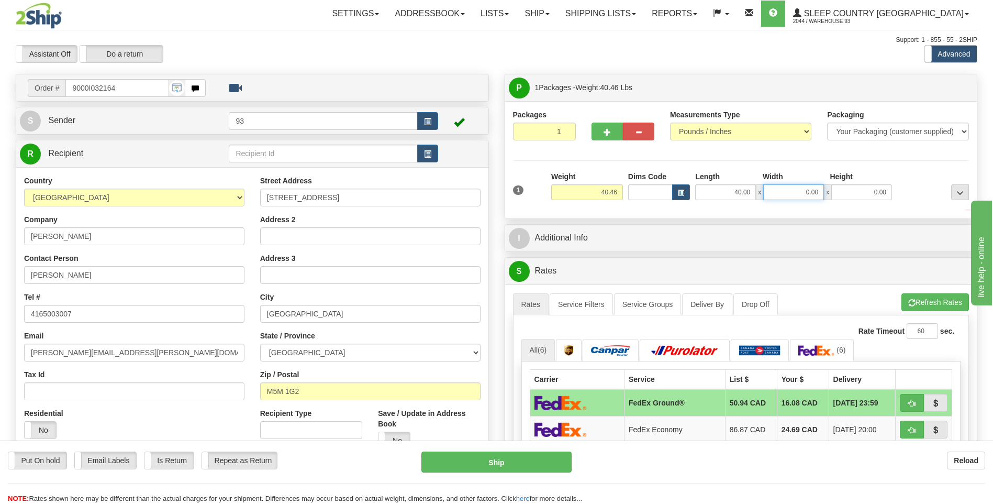
click at [796, 190] on input "0.00" at bounding box center [793, 192] width 61 height 16
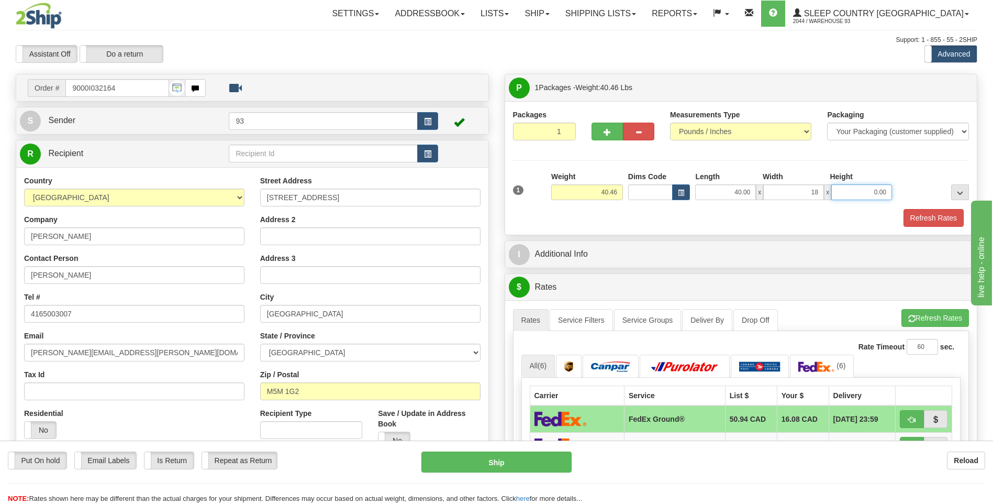
type input "18.00"
click at [850, 187] on input "0.00" at bounding box center [861, 192] width 61 height 16
type input "18.00"
click at [935, 216] on button "Refresh Rates" at bounding box center [934, 218] width 60 height 18
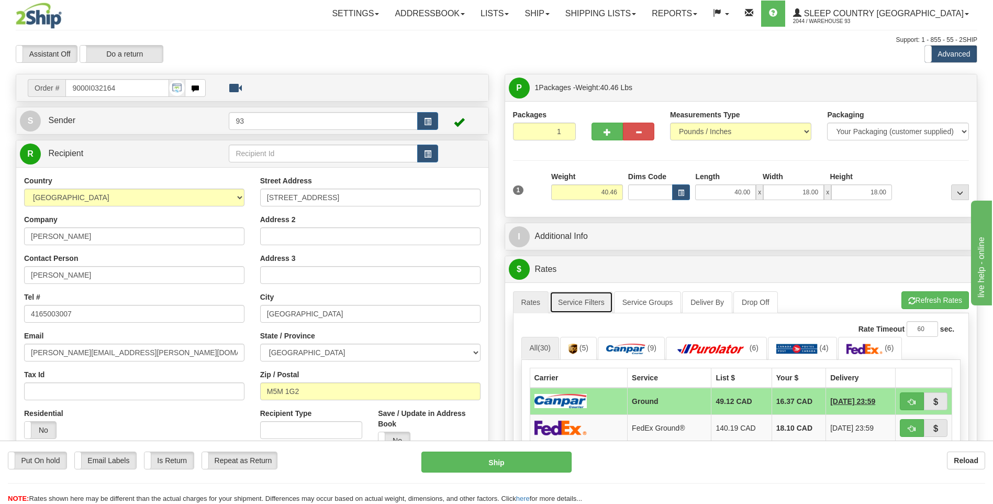
click at [592, 304] on link "Service Filters" at bounding box center [581, 302] width 63 height 22
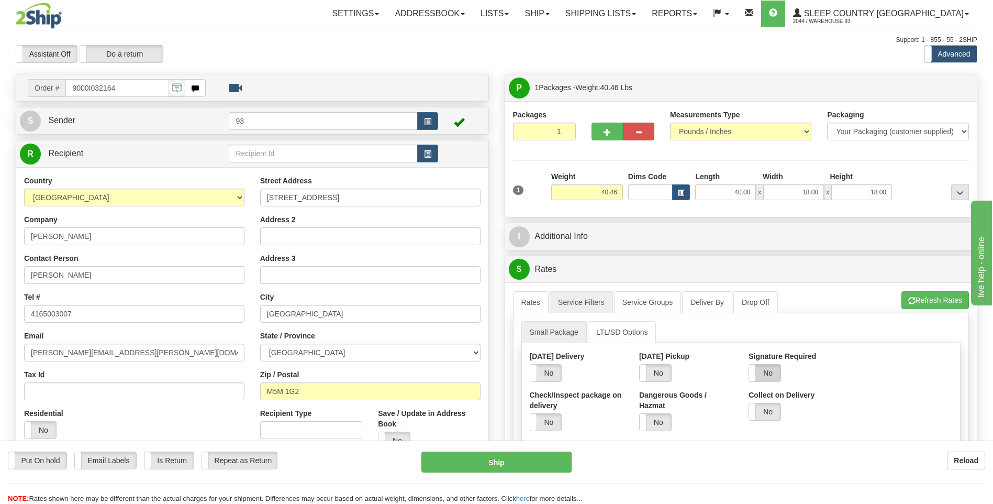
drag, startPoint x: 765, startPoint y: 373, endPoint x: 772, endPoint y: 374, distance: 6.3
click at [765, 374] on label "No" at bounding box center [764, 372] width 31 height 17
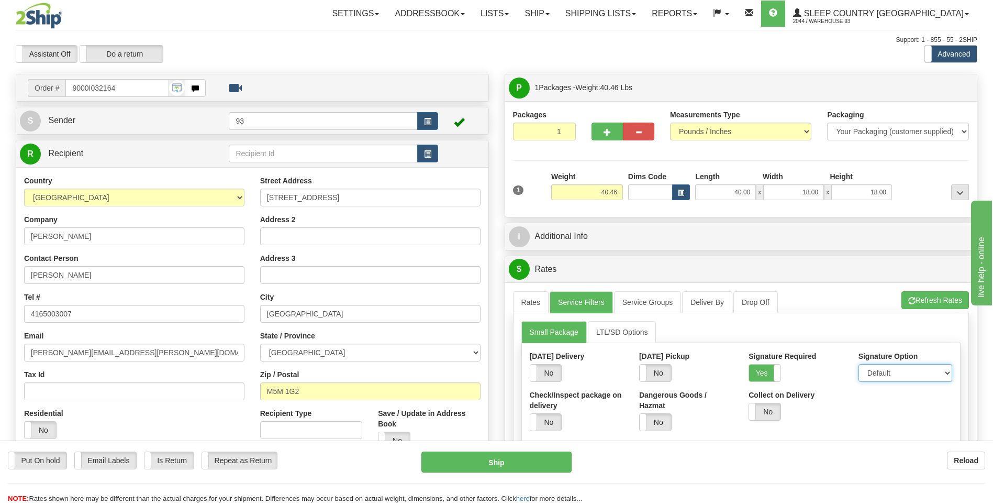
drag, startPoint x: 904, startPoint y: 374, endPoint x: 902, endPoint y: 379, distance: 5.3
click at [904, 374] on select "Default Adult Direct Indirect No Signature Required" at bounding box center [905, 373] width 94 height 18
select select "1"
click at [858, 364] on select "Default Adult Direct Indirect No Signature Required" at bounding box center [905, 373] width 94 height 18
click at [534, 309] on link "Rates" at bounding box center [531, 302] width 36 height 22
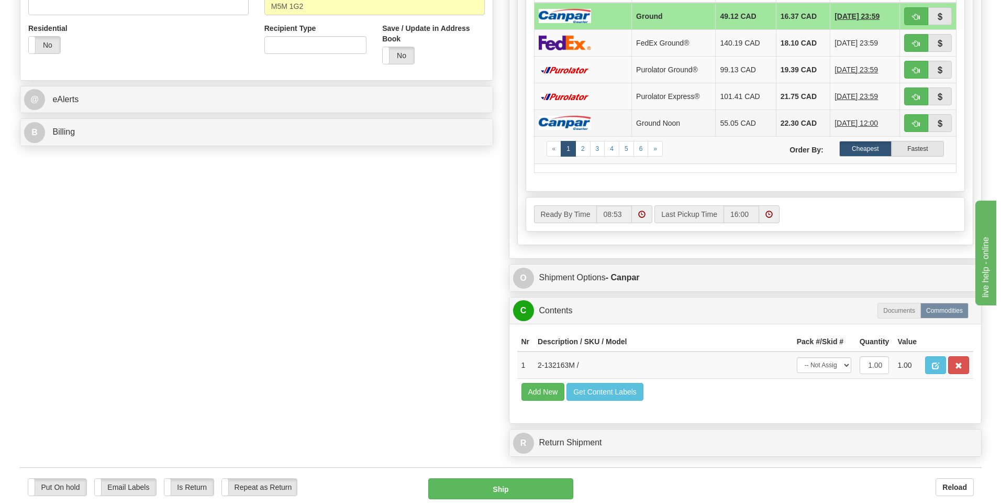
scroll to position [419, 0]
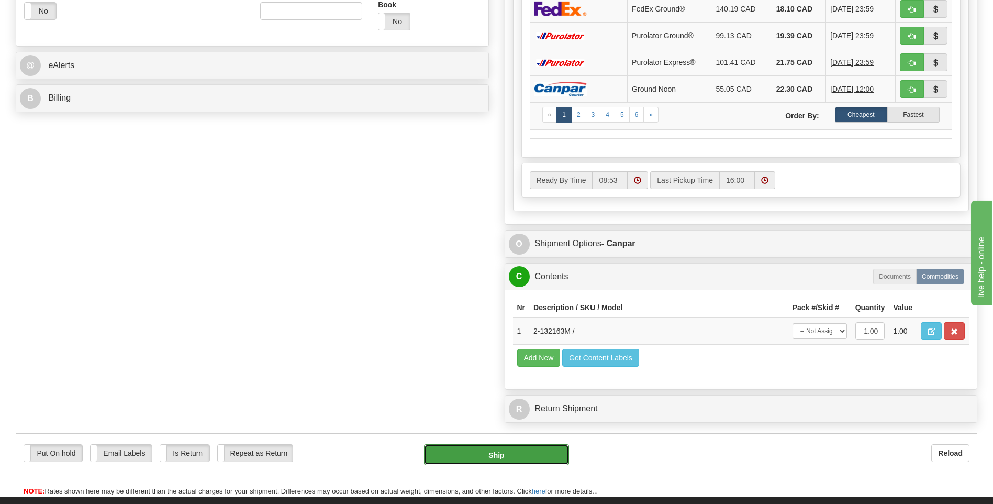
click at [549, 458] on button "Ship" at bounding box center [496, 454] width 144 height 21
type input "1"
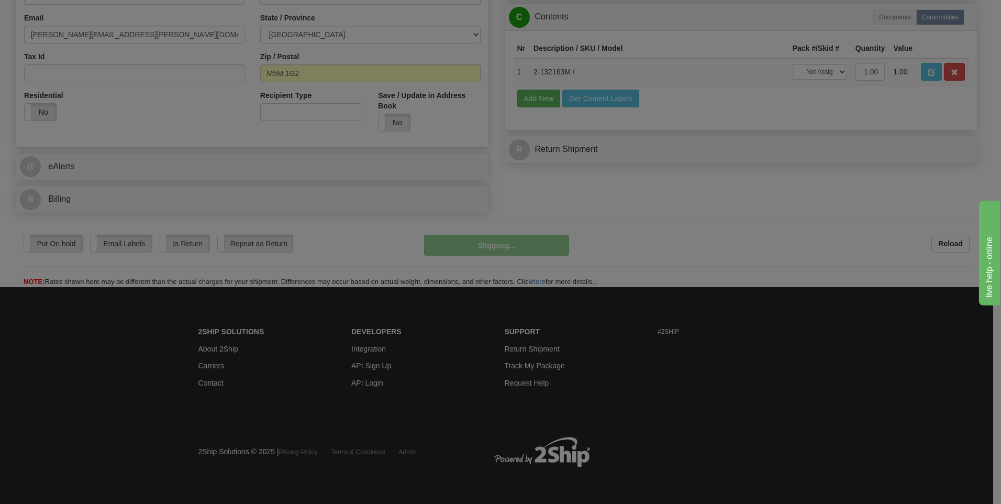
scroll to position [318, 0]
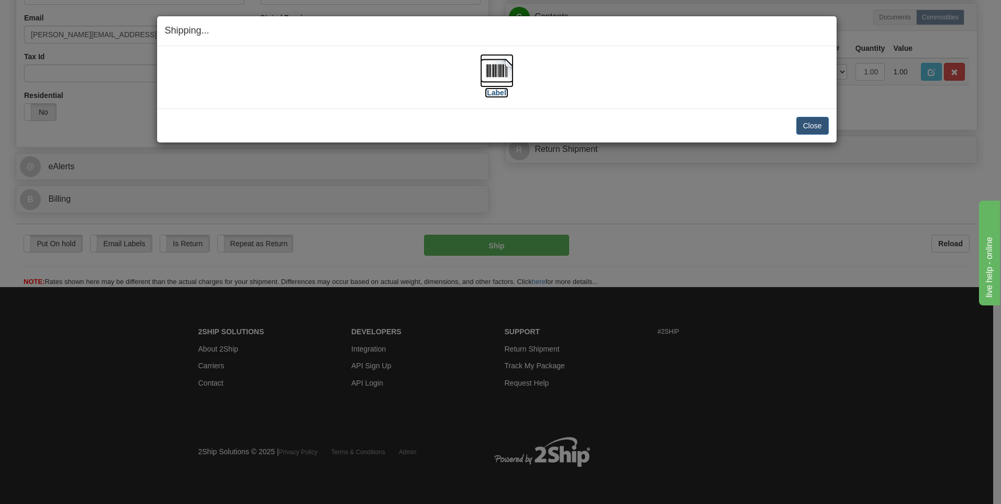
click at [494, 59] on img at bounding box center [497, 71] width 34 height 34
click at [820, 130] on button "Close" at bounding box center [812, 126] width 32 height 18
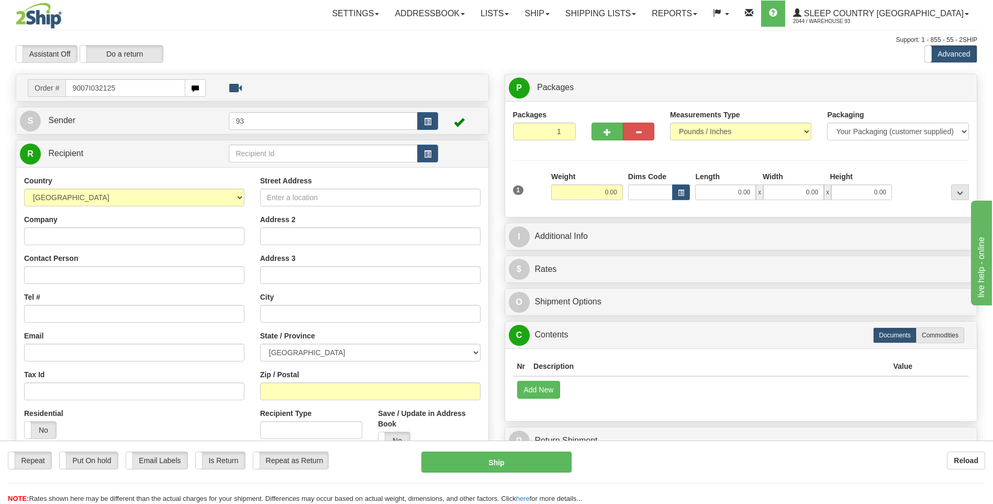
type input "9007I032125"
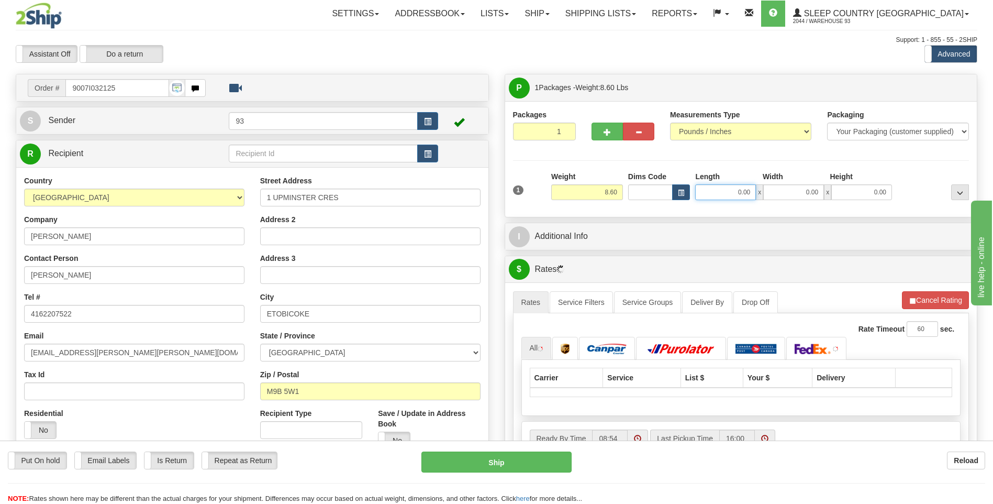
click at [719, 189] on input "0.00" at bounding box center [725, 192] width 61 height 16
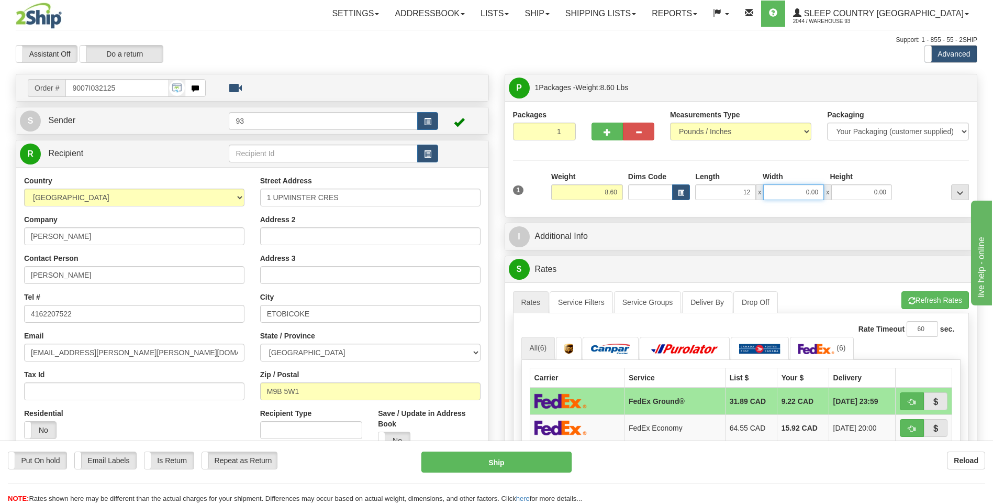
type input "12.00"
click at [805, 194] on input "0.00" at bounding box center [793, 192] width 61 height 16
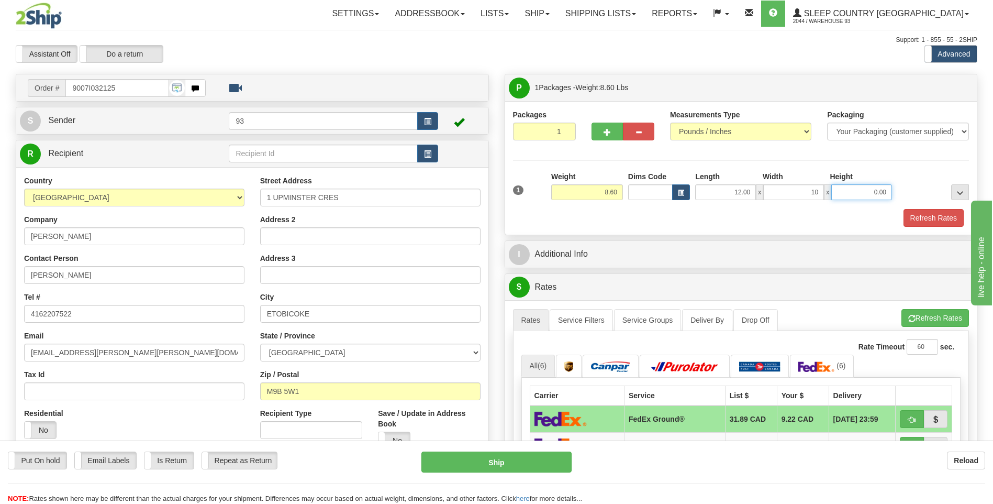
type input "10.00"
click at [884, 196] on input "0.00" at bounding box center [861, 192] width 61 height 16
type input "3.00"
click at [927, 220] on button "Refresh Rates" at bounding box center [934, 218] width 60 height 18
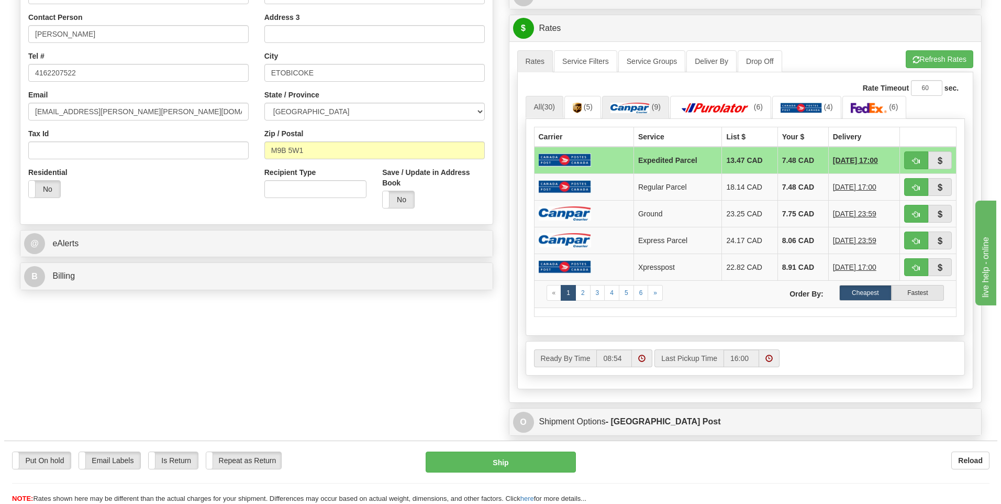
scroll to position [262, 0]
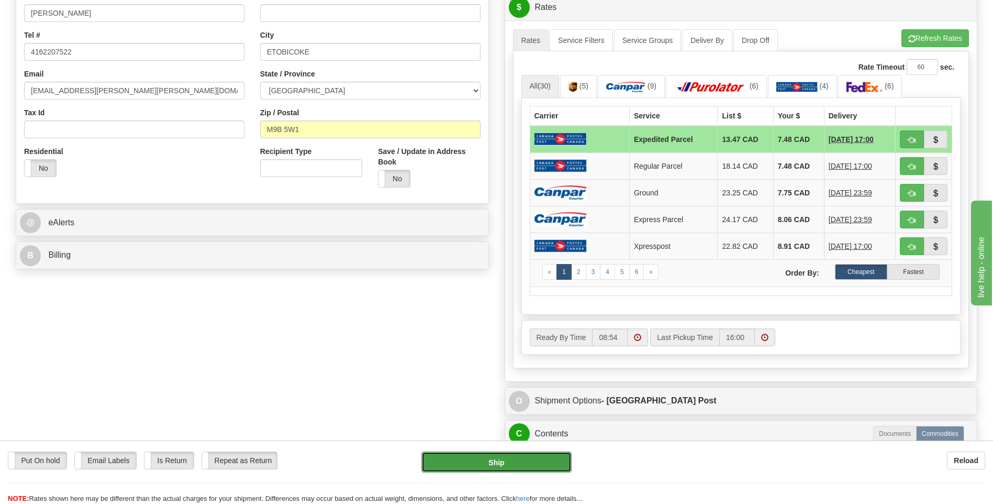
click at [526, 458] on button "Ship" at bounding box center [496, 461] width 150 height 21
type input "DOM.EP"
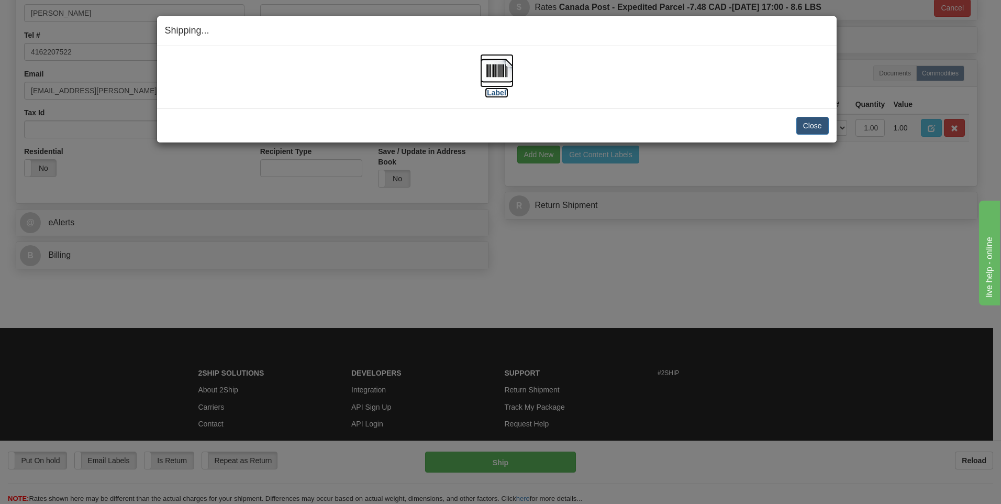
click at [498, 74] on img at bounding box center [497, 71] width 34 height 34
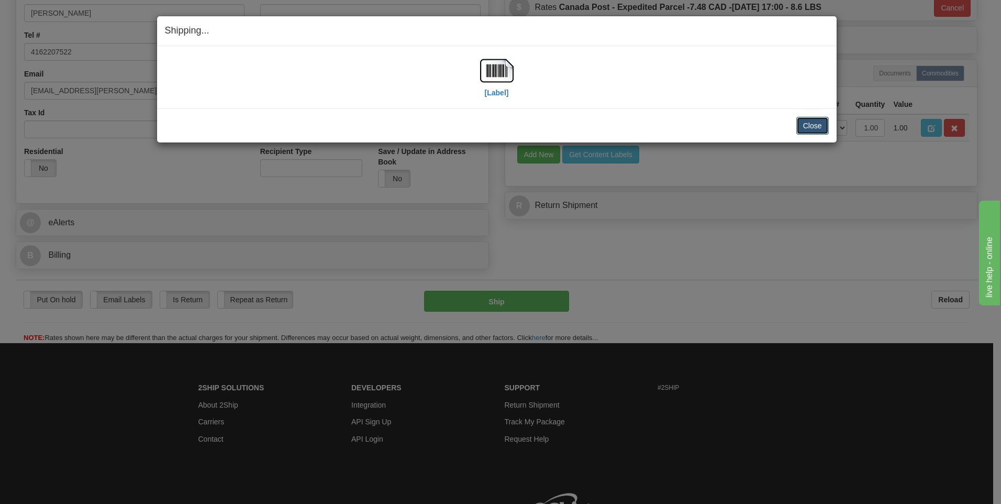
click at [801, 121] on button "Close" at bounding box center [812, 126] width 32 height 18
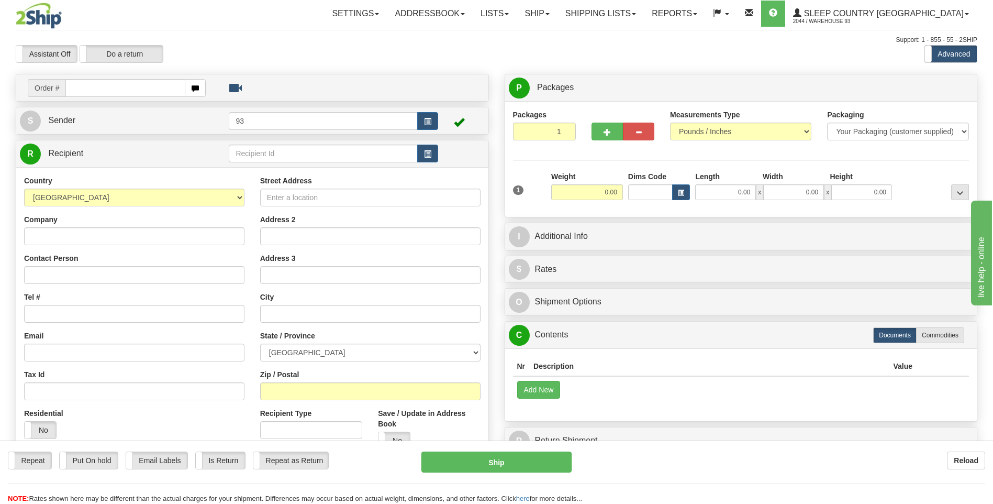
click at [95, 87] on input "text" at bounding box center [124, 88] width 119 height 18
type input "9000I032237"
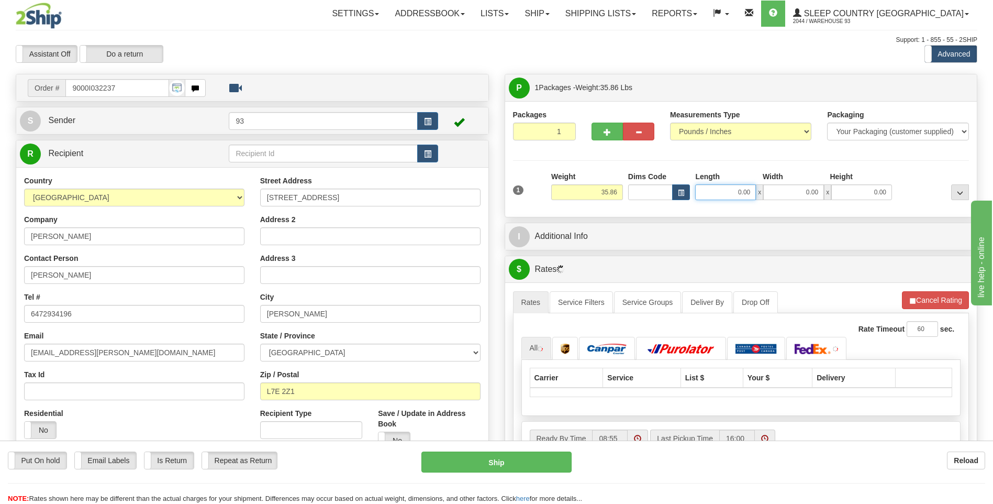
click at [725, 199] on input "0.00" at bounding box center [725, 192] width 61 height 16
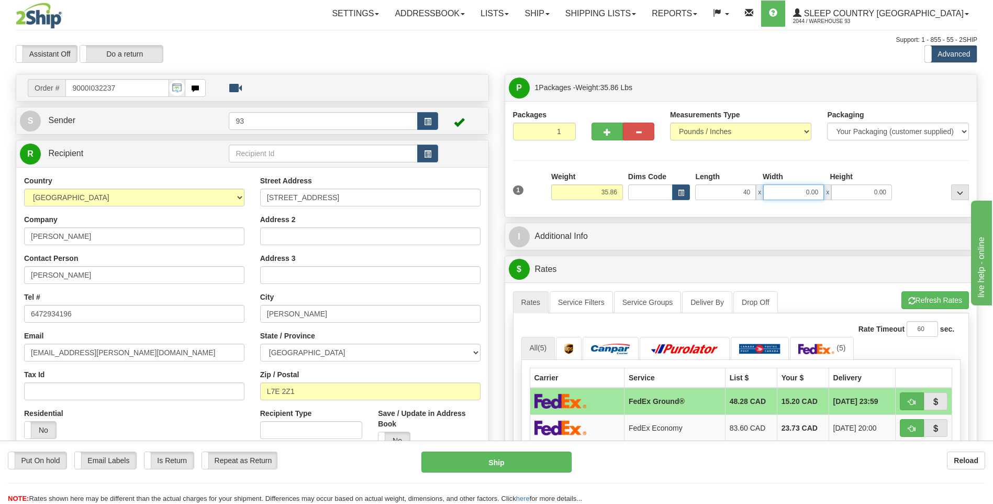
type input "40.00"
click at [802, 196] on input "0.00" at bounding box center [793, 192] width 61 height 16
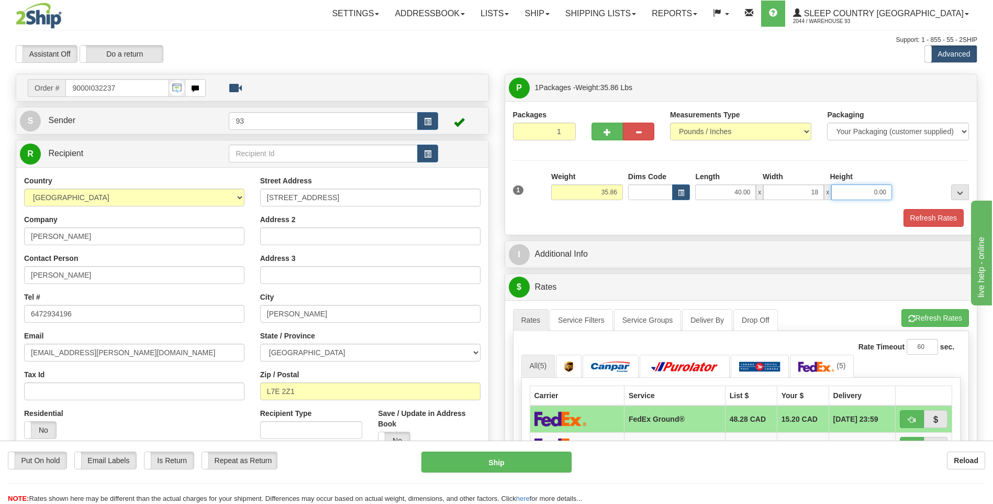
type input "18.00"
click at [867, 189] on input "0.00" at bounding box center [861, 192] width 61 height 16
type input "18.00"
click at [914, 211] on button "Refresh Rates" at bounding box center [934, 218] width 60 height 18
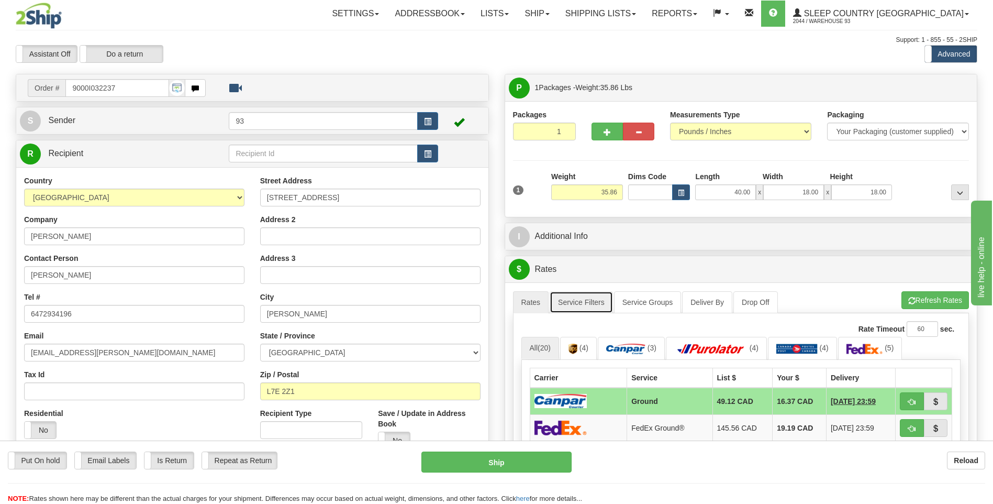
click at [596, 297] on link "Service Filters" at bounding box center [581, 302] width 63 height 22
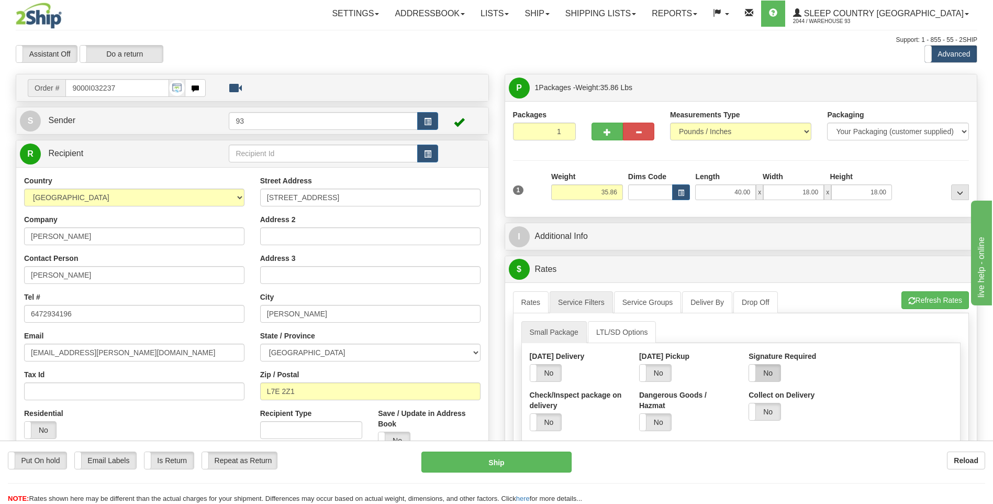
click at [777, 373] on label "No" at bounding box center [764, 372] width 31 height 17
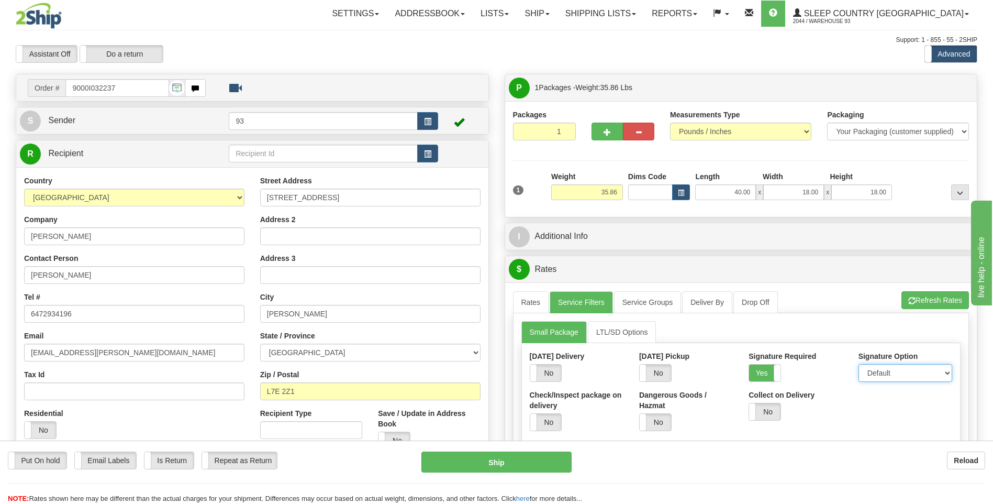
drag, startPoint x: 882, startPoint y: 369, endPoint x: 881, endPoint y: 374, distance: 5.3
click at [882, 369] on select "Default Adult Direct Indirect No Signature Required" at bounding box center [905, 373] width 94 height 18
select select "1"
click at [858, 364] on select "Default Adult Direct Indirect No Signature Required" at bounding box center [905, 373] width 94 height 18
click at [537, 302] on link "Rates" at bounding box center [531, 302] width 36 height 22
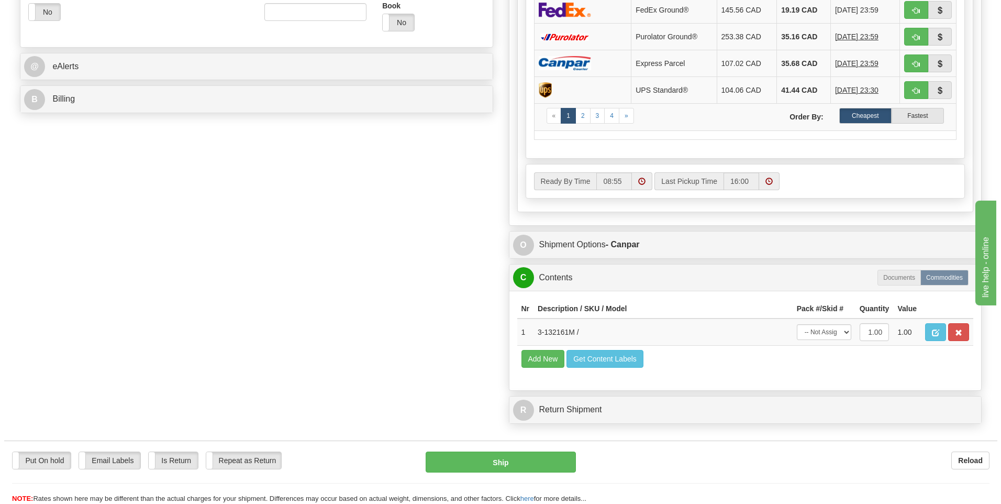
scroll to position [419, 0]
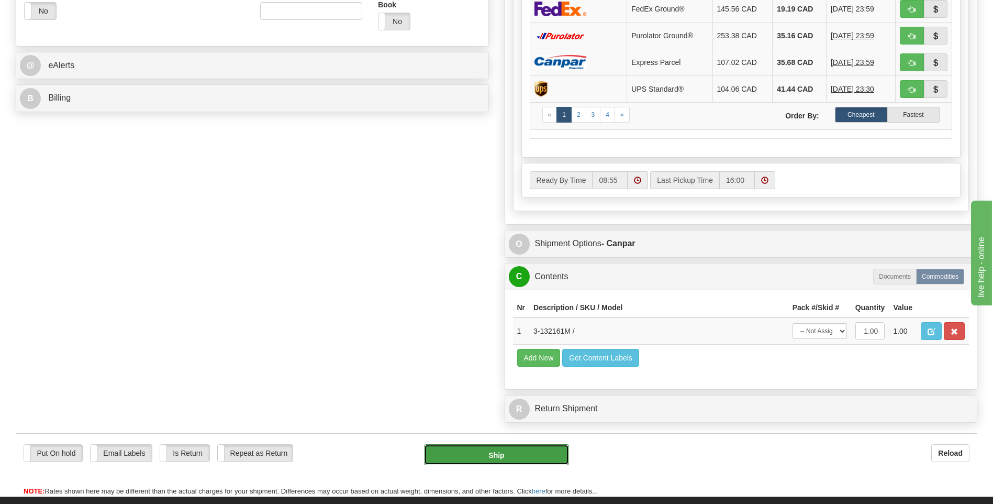
click at [549, 448] on button "Ship" at bounding box center [496, 454] width 144 height 21
type input "1"
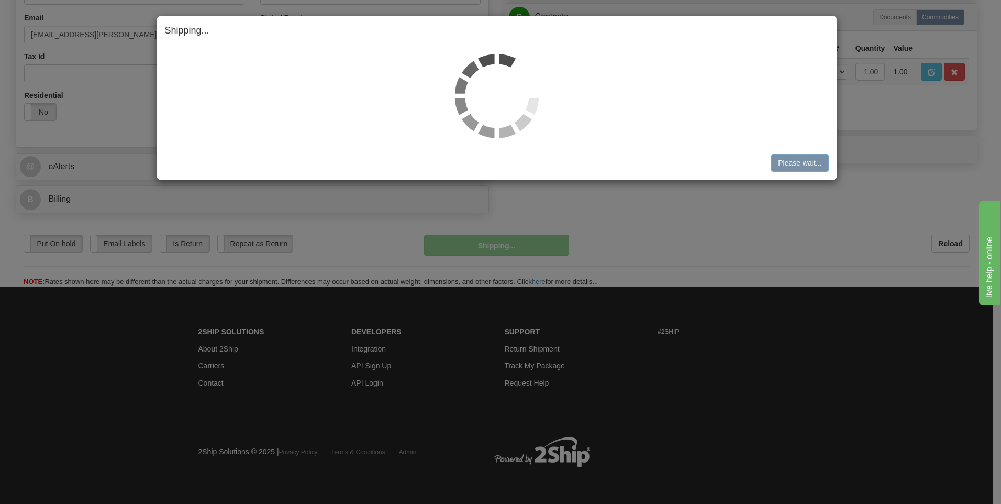
scroll to position [318, 0]
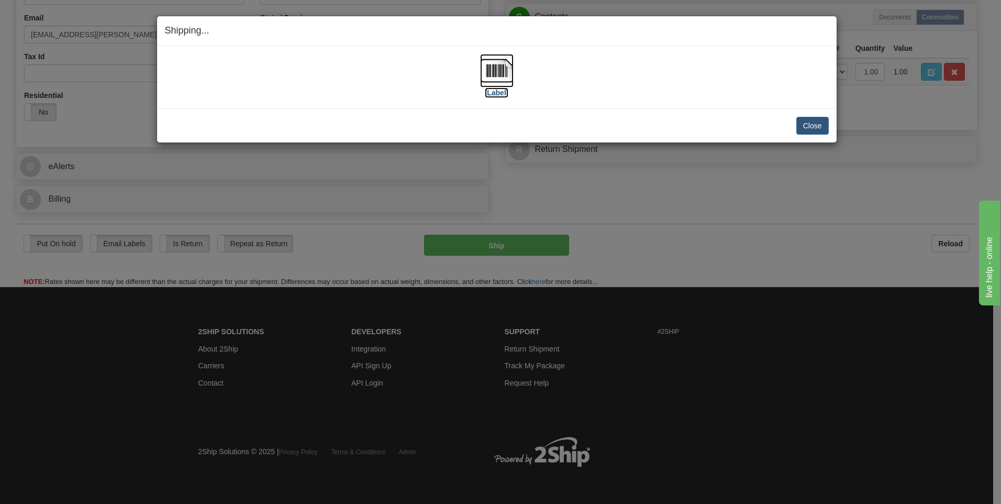
click at [490, 68] on img at bounding box center [497, 71] width 34 height 34
click at [809, 124] on button "Close" at bounding box center [812, 126] width 32 height 18
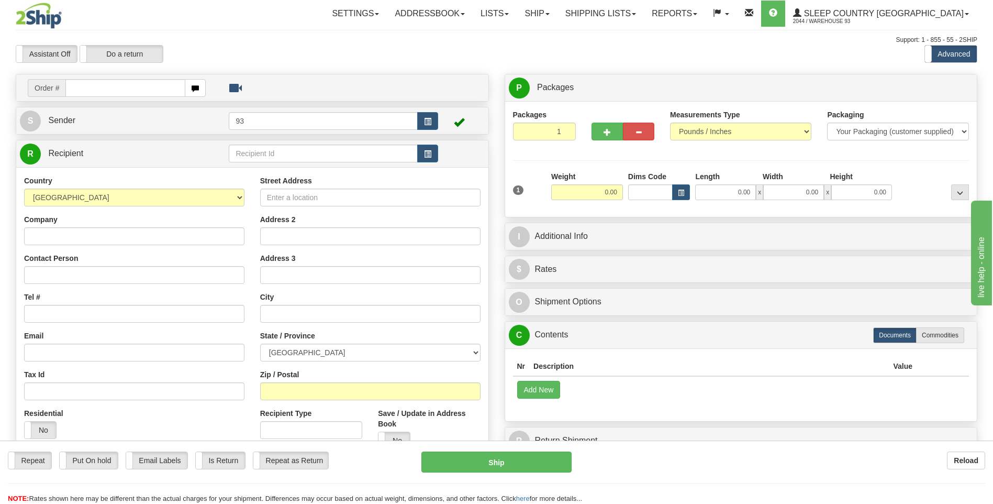
click at [97, 86] on input "text" at bounding box center [124, 88] width 119 height 18
type input "9000I033378"
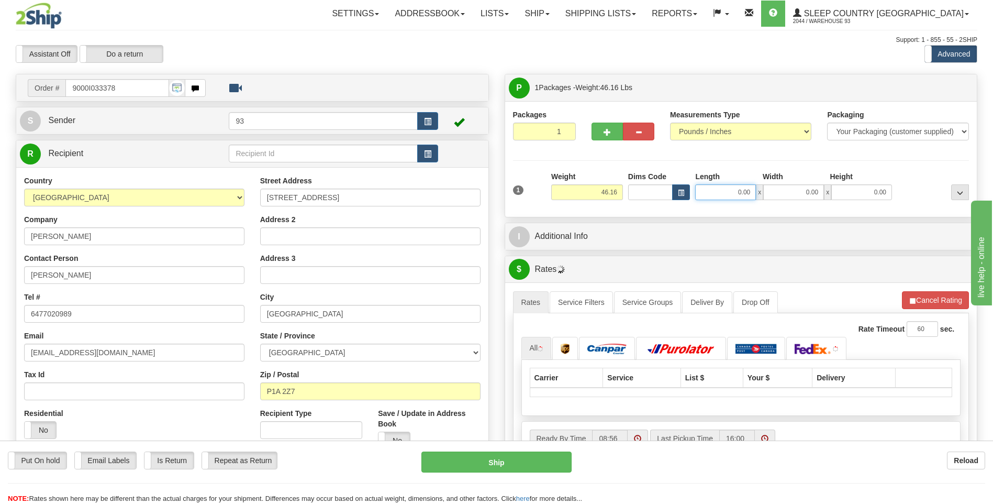
click at [737, 193] on input "0.00" at bounding box center [725, 192] width 61 height 16
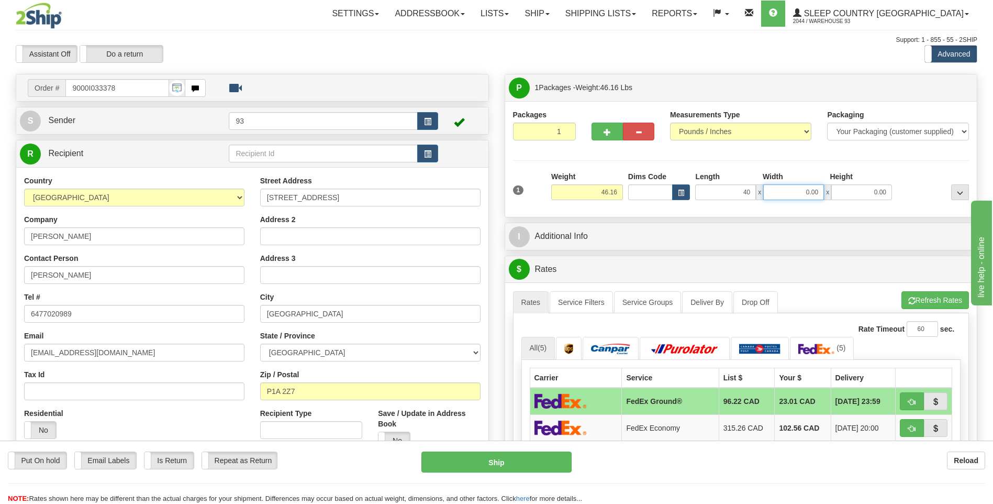
type input "40.00"
click at [816, 196] on input "0.00" at bounding box center [793, 192] width 61 height 16
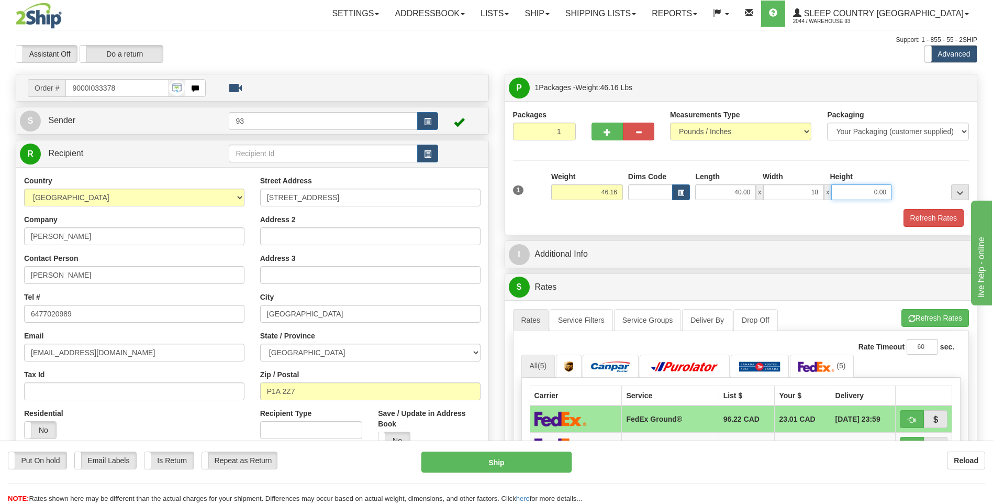
type input "18.00"
click at [867, 191] on input "0.00" at bounding box center [861, 192] width 61 height 16
type input "18.00"
click at [947, 219] on button "Refresh Rates" at bounding box center [934, 218] width 60 height 18
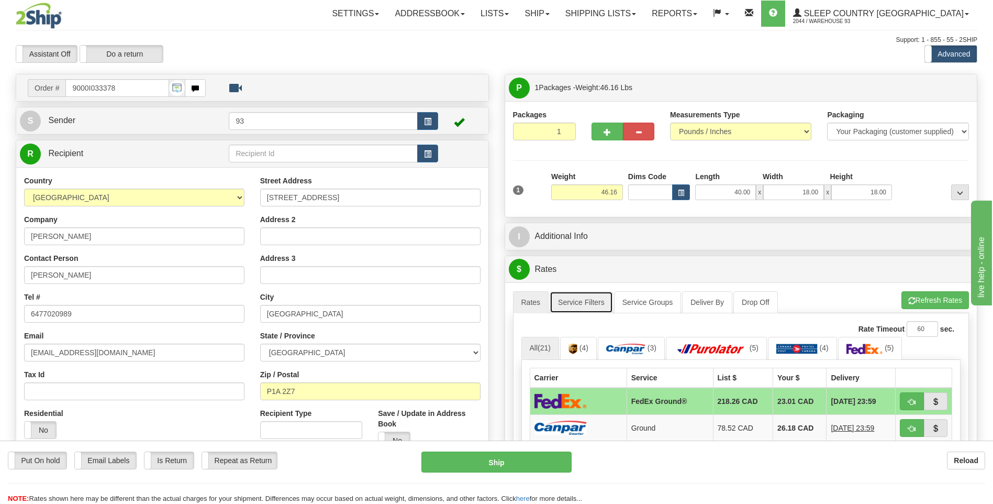
click at [574, 303] on link "Service Filters" at bounding box center [581, 302] width 63 height 22
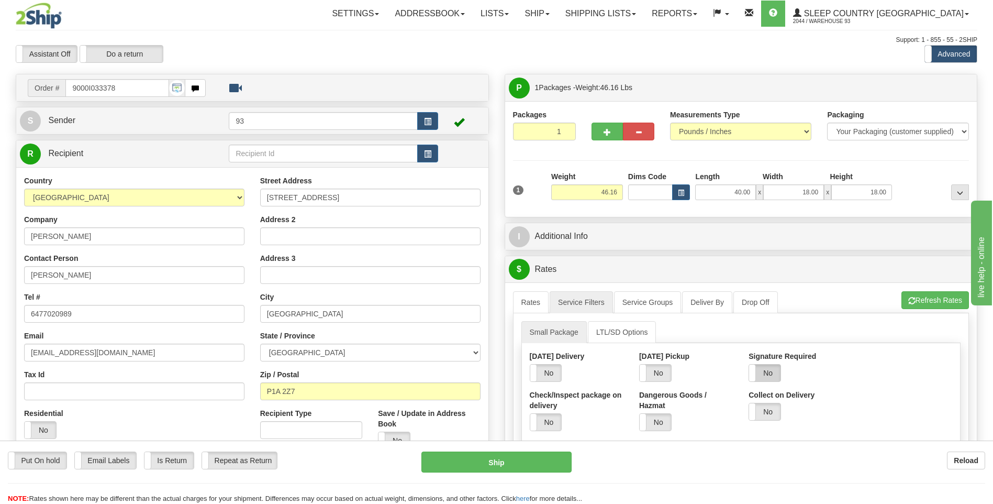
click at [767, 375] on label "No" at bounding box center [764, 372] width 31 height 17
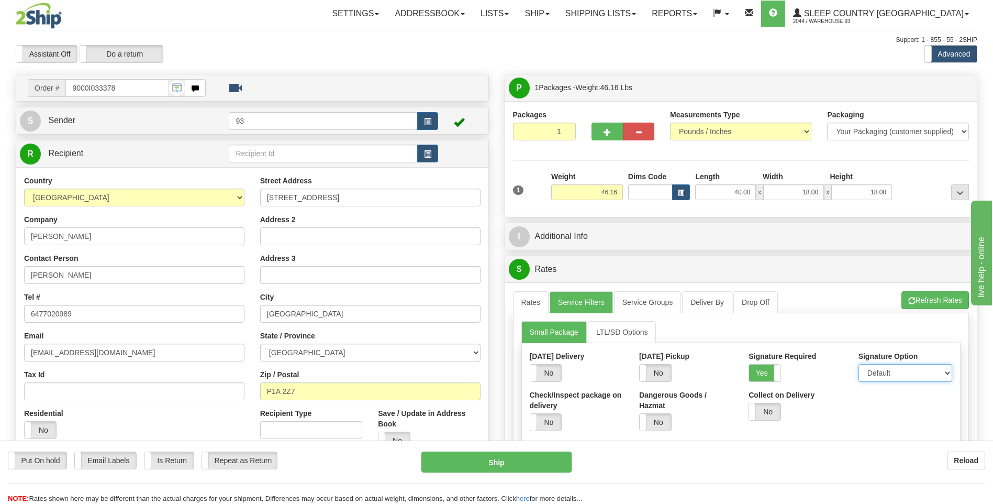
click at [881, 370] on select "Default Adult Direct Indirect No Signature Required" at bounding box center [905, 373] width 94 height 18
click at [858, 364] on select "Default Adult Direct Indirect No Signature Required" at bounding box center [905, 373] width 94 height 18
click at [879, 374] on select "Default Adult Direct Indirect No Signature Required" at bounding box center [905, 373] width 94 height 18
select select "1"
click at [858, 364] on select "Default Adult Direct Indirect No Signature Required" at bounding box center [905, 373] width 94 height 18
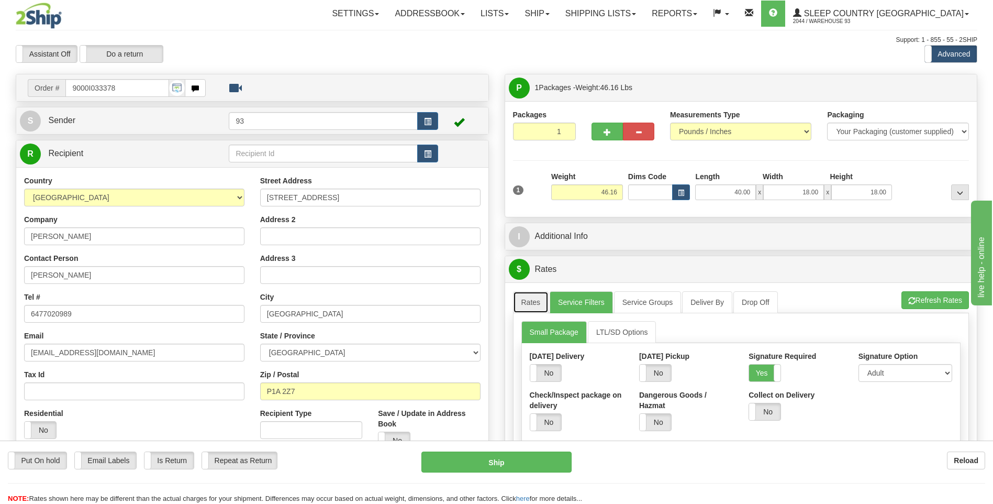
click at [537, 302] on link "Rates" at bounding box center [531, 302] width 36 height 22
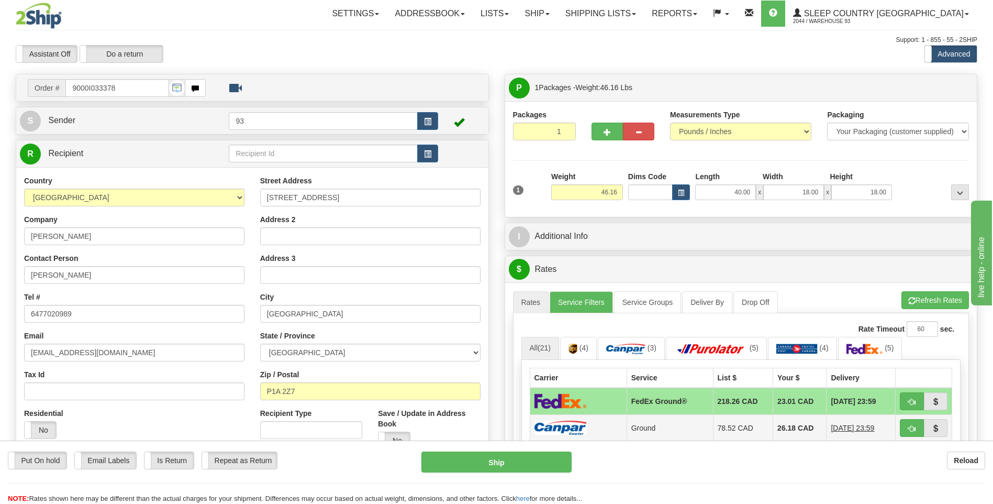
click at [571, 427] on img at bounding box center [560, 427] width 52 height 14
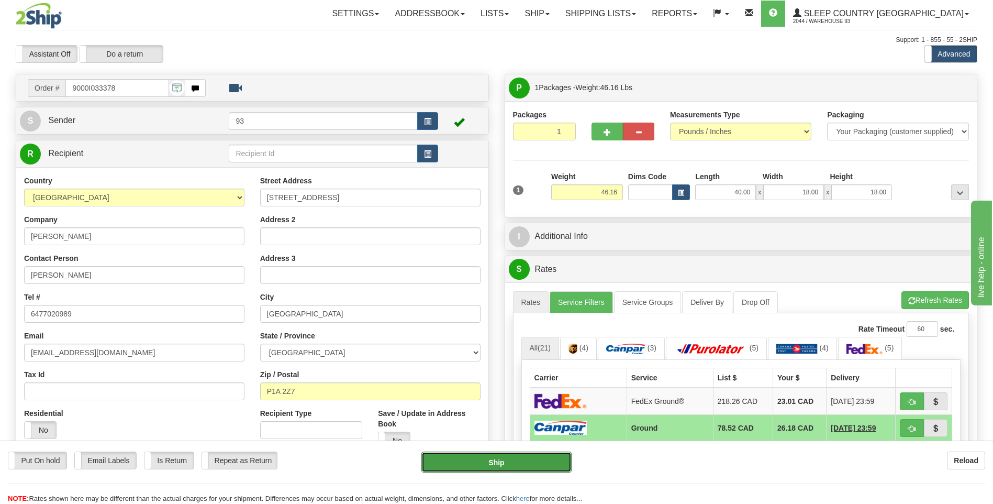
click at [531, 462] on button "Ship" at bounding box center [496, 461] width 150 height 21
type input "1"
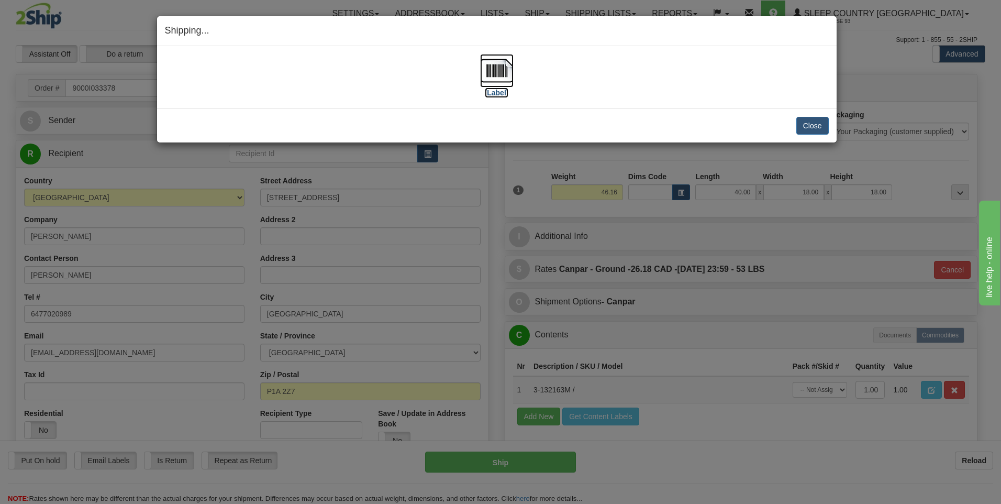
click at [504, 72] on img at bounding box center [497, 71] width 34 height 34
click at [815, 128] on button "Close" at bounding box center [812, 126] width 32 height 18
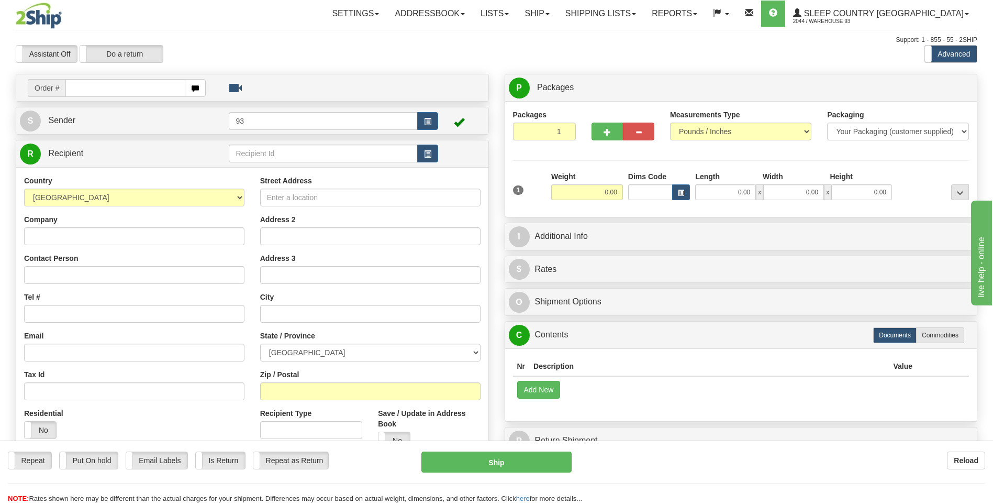
click at [117, 91] on input "text" at bounding box center [124, 88] width 119 height 18
type input "9000I033670"
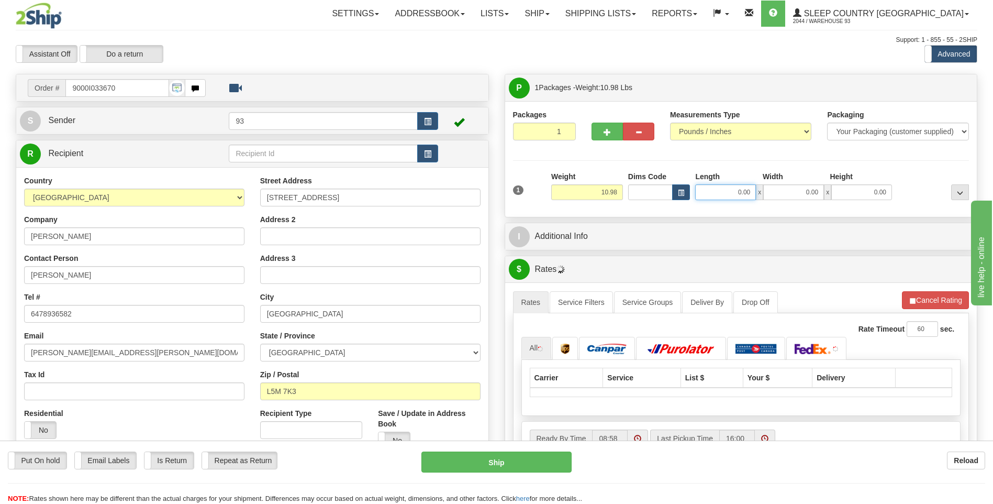
click at [728, 192] on input "0.00" at bounding box center [725, 192] width 61 height 16
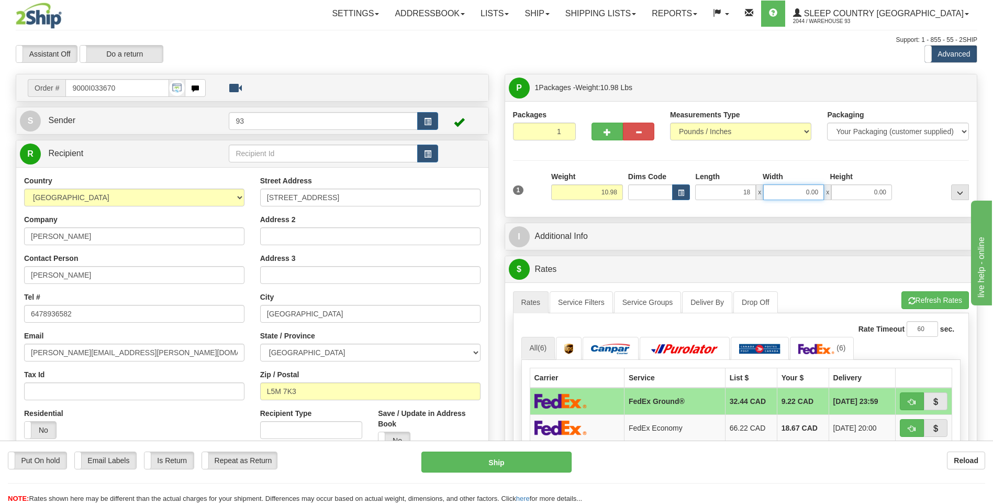
type input "18.00"
click at [792, 194] on input "0.00" at bounding box center [793, 192] width 61 height 16
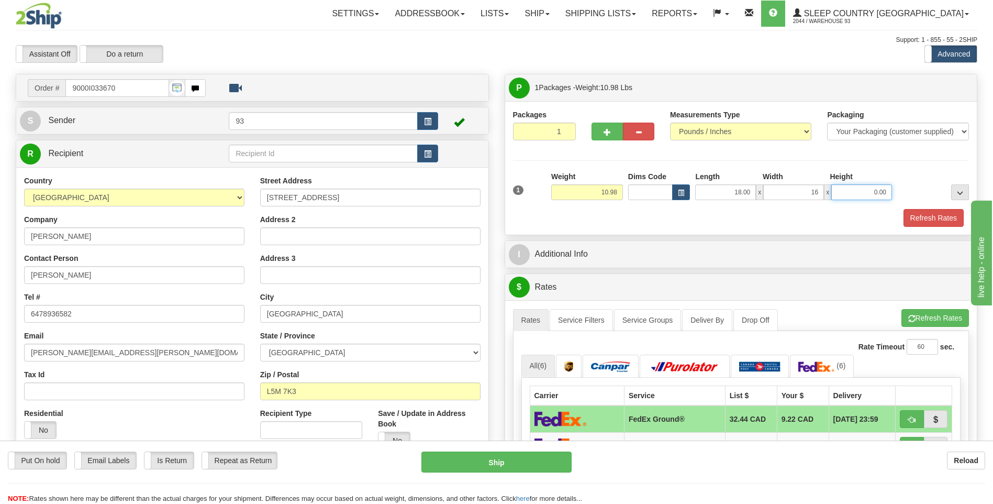
type input "16.00"
click at [871, 194] on input "0.00" at bounding box center [861, 192] width 61 height 16
type input "8.00"
click at [939, 215] on button "Refresh Rates" at bounding box center [934, 218] width 60 height 18
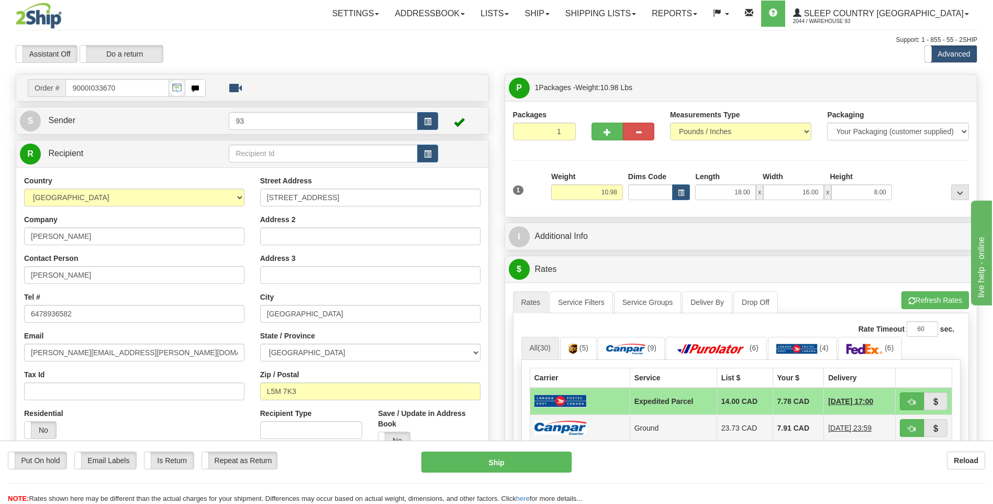
click at [556, 429] on img at bounding box center [560, 427] width 52 height 14
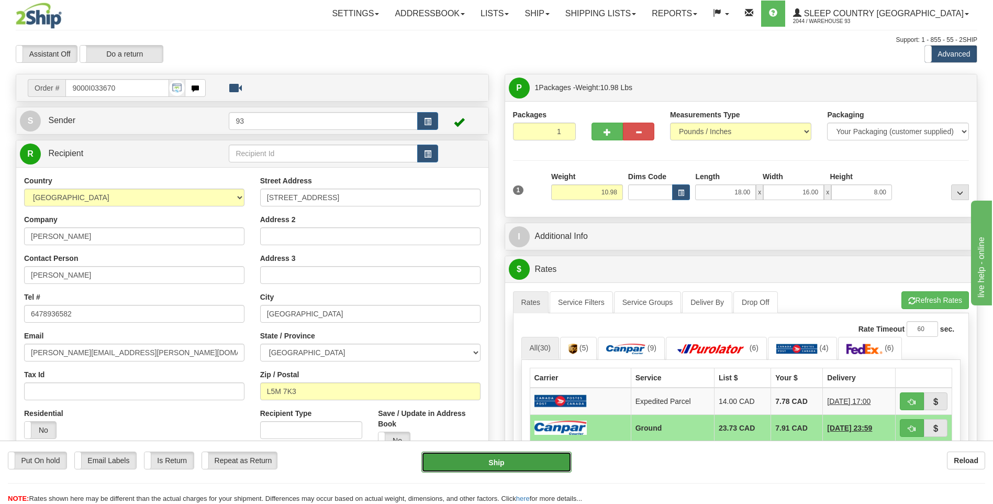
click at [544, 462] on button "Ship" at bounding box center [496, 461] width 150 height 21
type input "1"
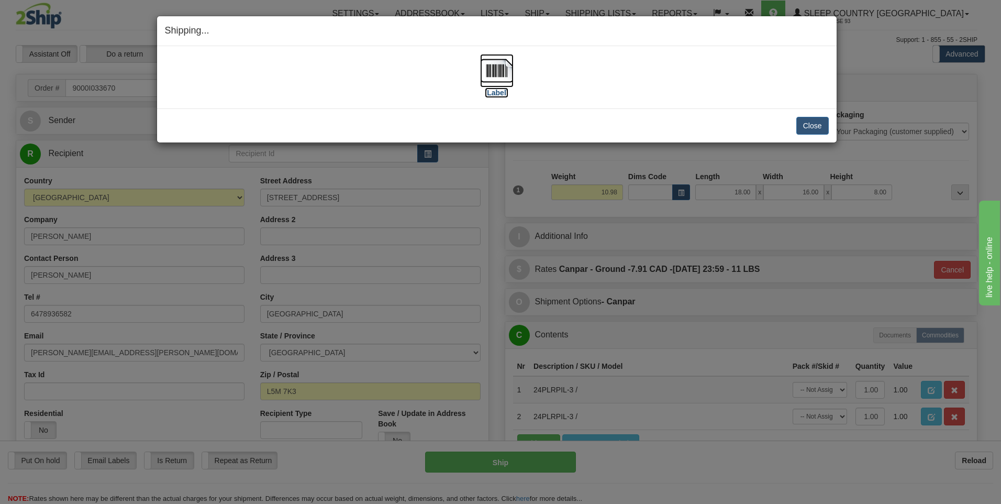
click at [496, 76] on img at bounding box center [497, 71] width 34 height 34
click at [811, 121] on button "Close" at bounding box center [812, 126] width 32 height 18
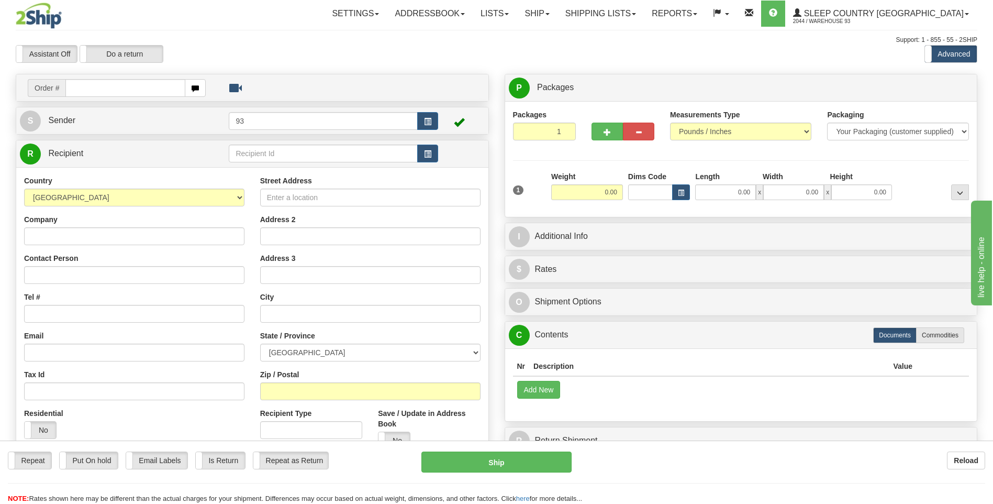
click at [111, 84] on input "text" at bounding box center [124, 88] width 119 height 18
type input "9000I033796"
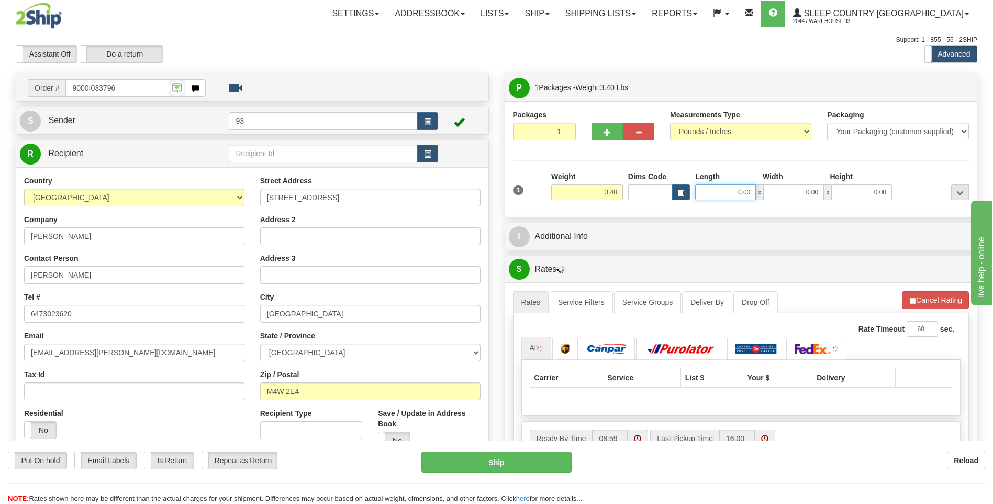
click at [718, 192] on input "0.00" at bounding box center [725, 192] width 61 height 16
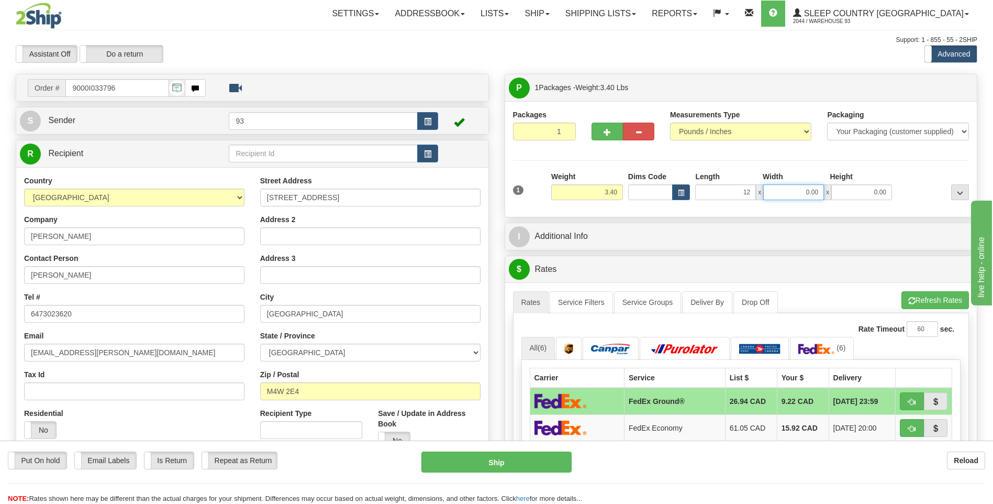
type input "12.00"
click at [815, 195] on input "0.00" at bounding box center [793, 192] width 61 height 16
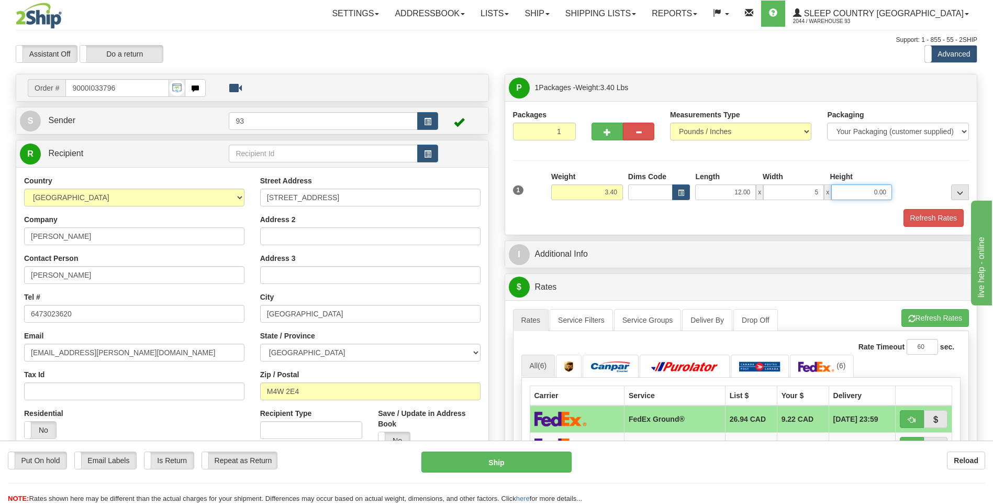
type input "5.00"
click at [872, 191] on input "0.00" at bounding box center [861, 192] width 61 height 16
type input "5.00"
click at [947, 227] on div "Packages 1 1 Measurements Type" at bounding box center [741, 167] width 472 height 133
click at [947, 220] on button "Refresh Rates" at bounding box center [934, 218] width 60 height 18
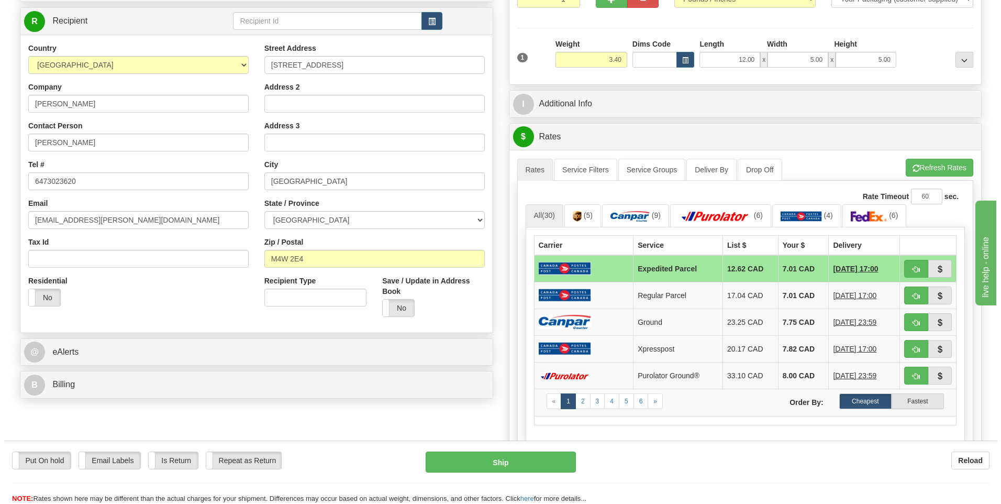
scroll to position [209, 0]
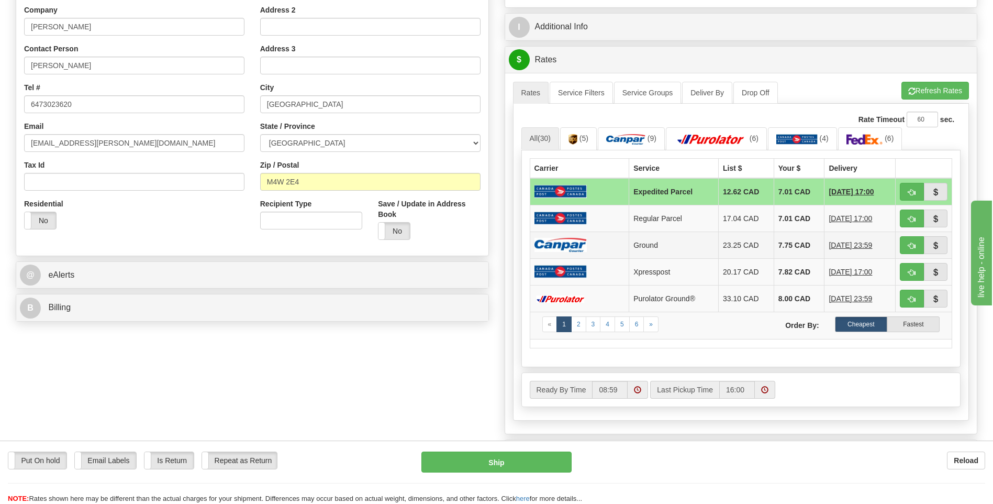
click at [692, 249] on td "Ground" at bounding box center [674, 244] width 90 height 27
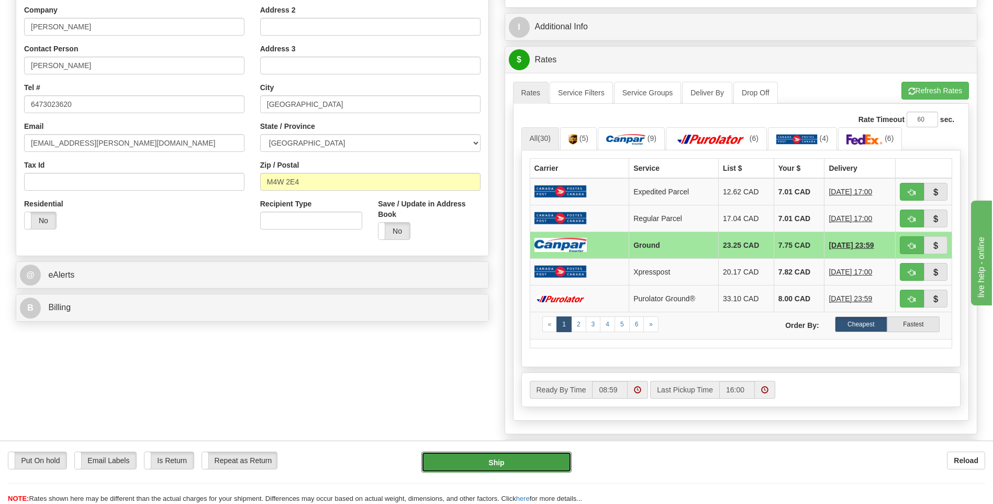
click at [517, 459] on button "Ship" at bounding box center [496, 461] width 150 height 21
type input "1"
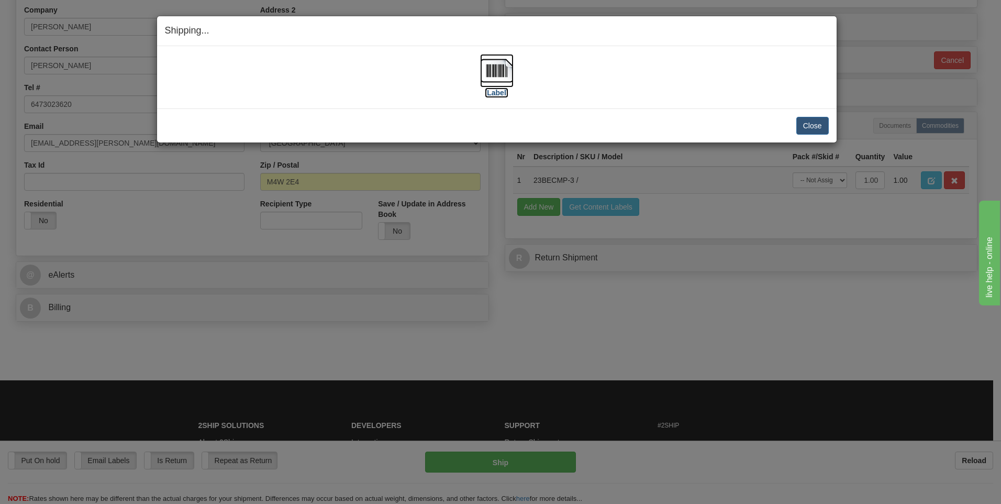
click at [495, 73] on img at bounding box center [497, 71] width 34 height 34
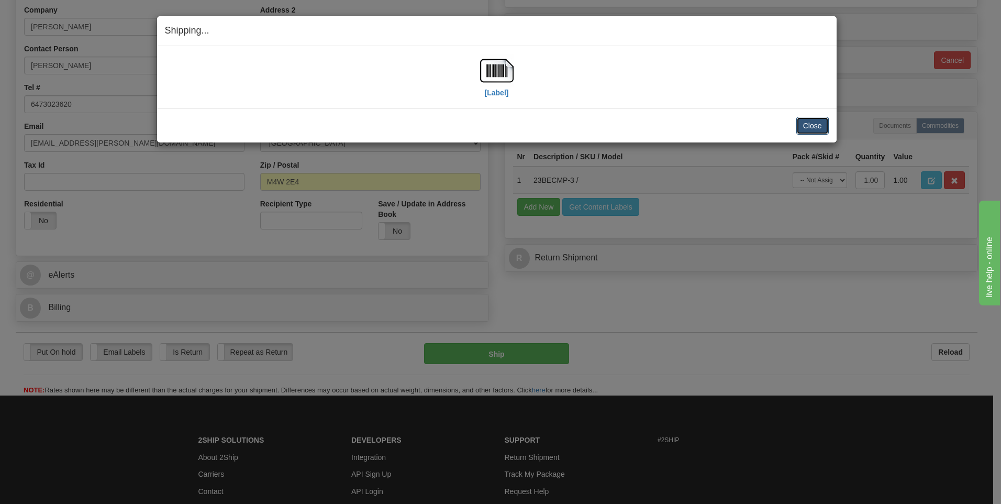
click at [809, 126] on button "Close" at bounding box center [812, 126] width 32 height 18
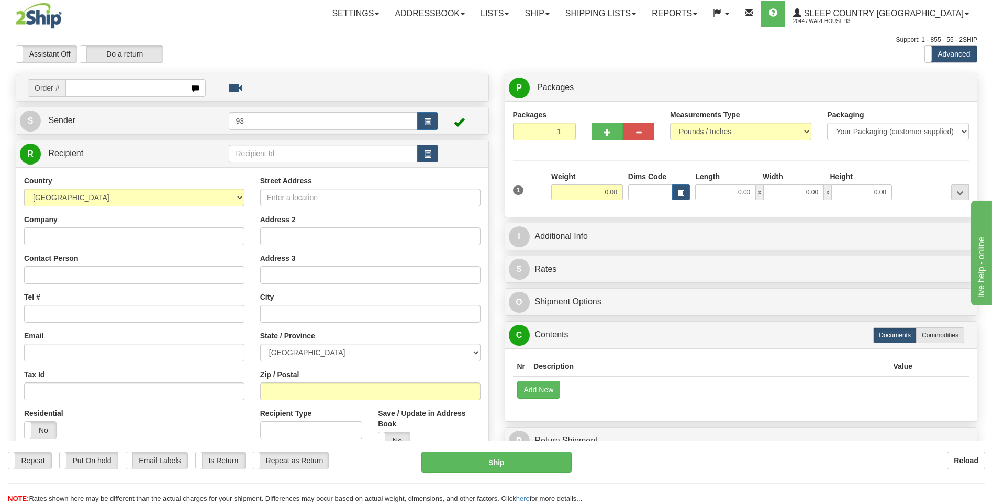
click at [111, 88] on input "text" at bounding box center [124, 88] width 119 height 18
type input "9000I033828"
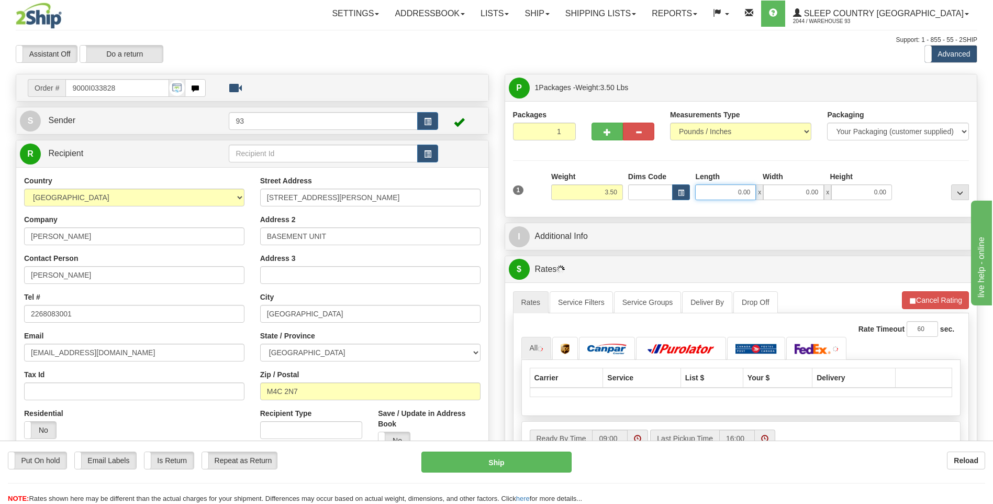
click at [730, 186] on input "0.00" at bounding box center [725, 192] width 61 height 16
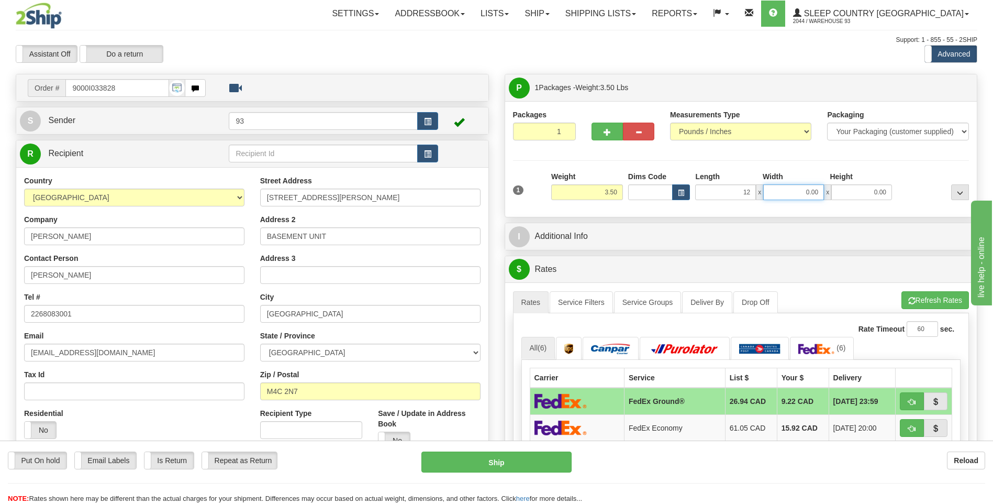
type input "12.00"
click at [799, 192] on input "0.00" at bounding box center [793, 192] width 61 height 16
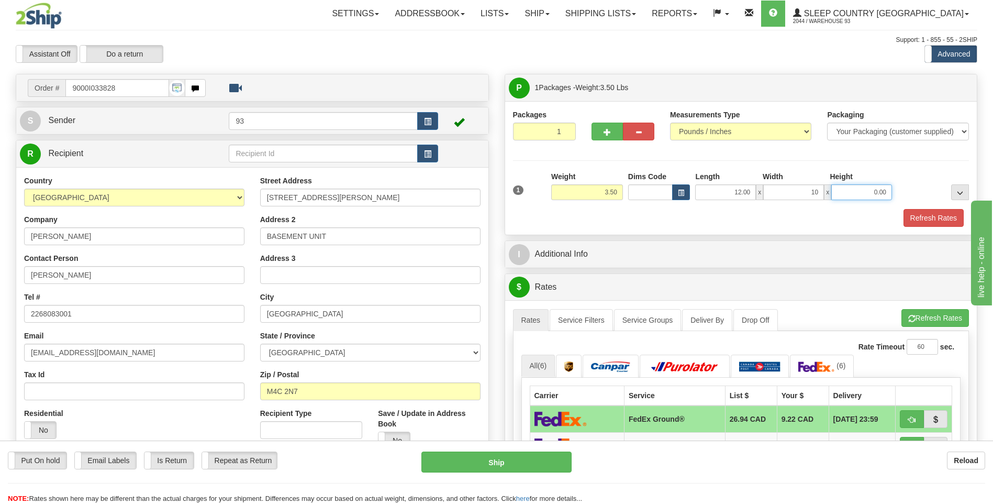
type input "10.00"
click at [864, 189] on input "0.00" at bounding box center [861, 192] width 61 height 16
type input "2.00"
click at [919, 214] on button "Refresh Rates" at bounding box center [934, 218] width 60 height 18
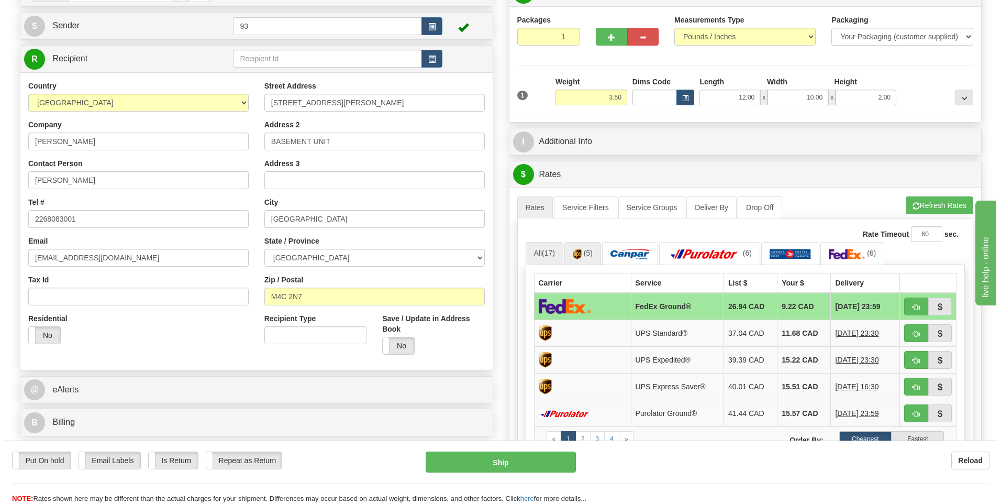
scroll to position [105, 0]
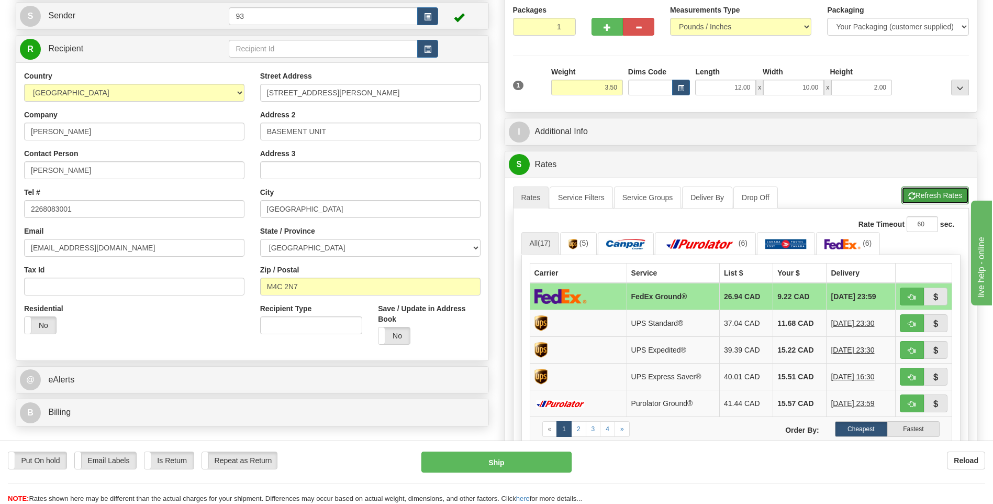
click at [940, 188] on button "Refresh Rates" at bounding box center [935, 195] width 68 height 18
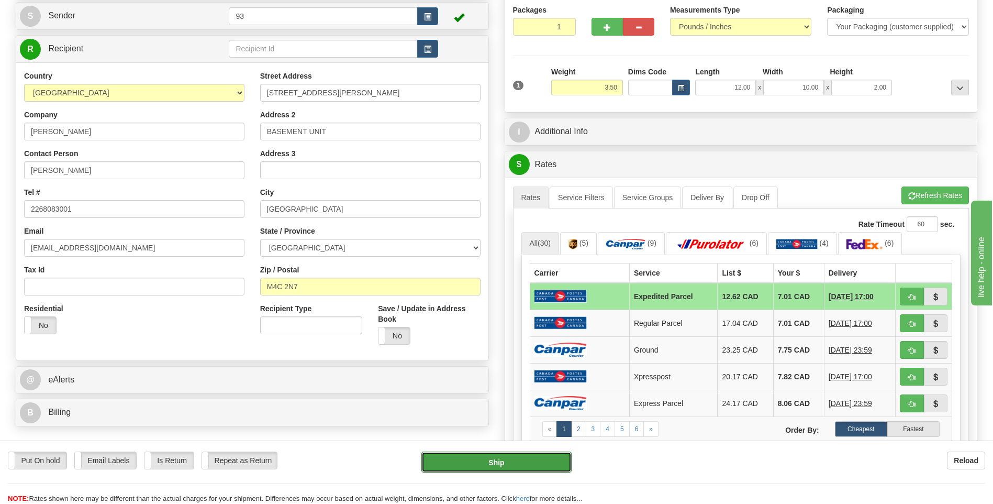
click at [557, 460] on button "Ship" at bounding box center [496, 461] width 150 height 21
type input "DOM.EP"
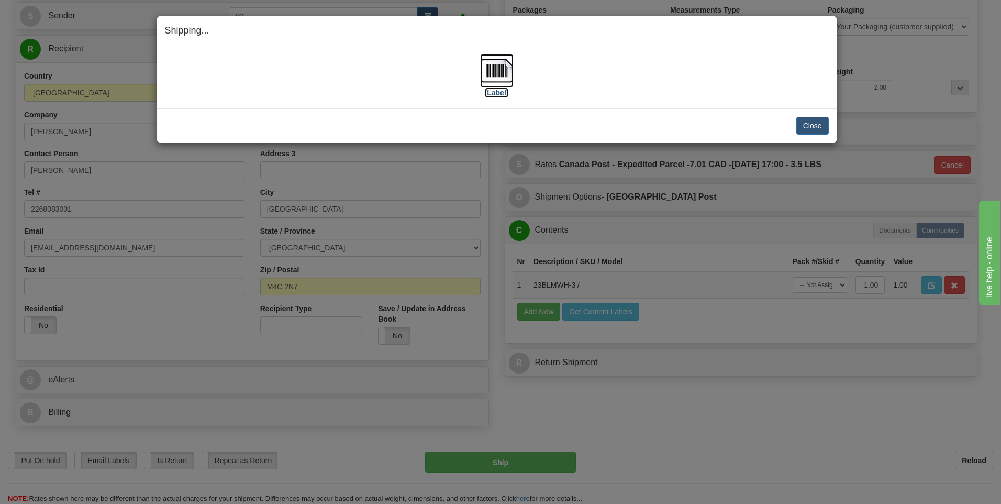
click at [502, 73] on img at bounding box center [497, 71] width 34 height 34
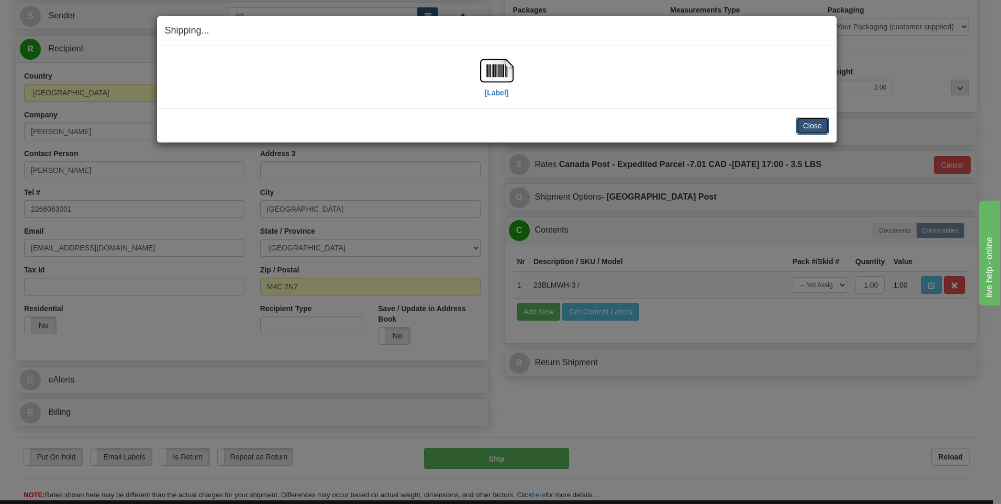
click at [798, 125] on button "Close" at bounding box center [812, 126] width 32 height 18
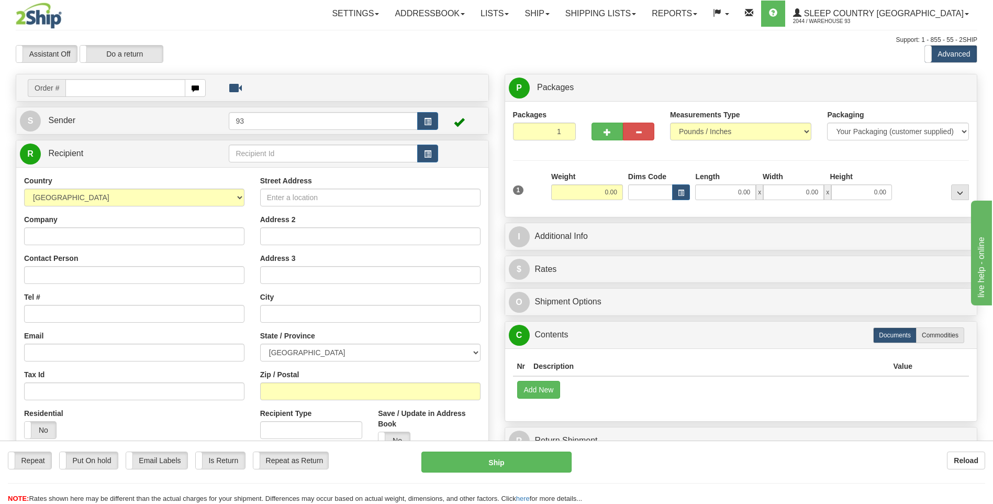
click at [100, 90] on input "text" at bounding box center [124, 88] width 119 height 18
type input "9000I034295"
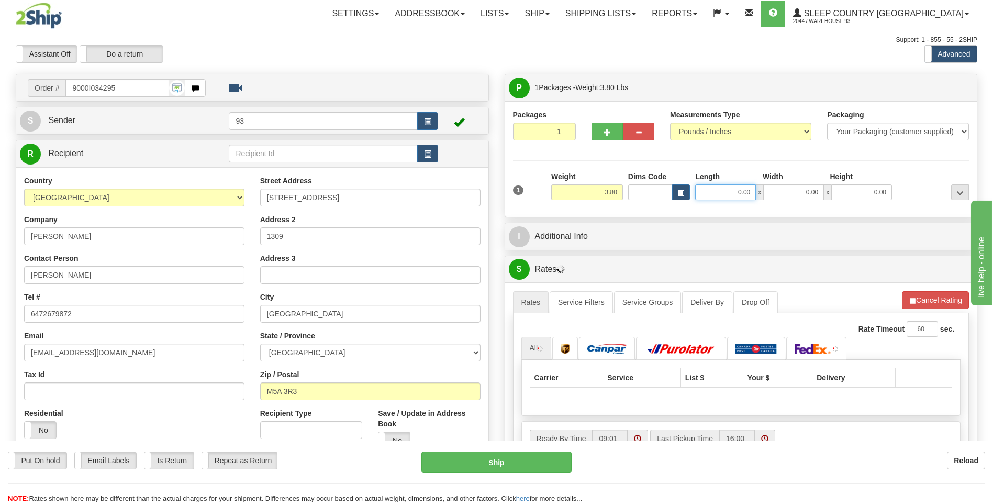
click at [719, 193] on input "0.00" at bounding box center [725, 192] width 61 height 16
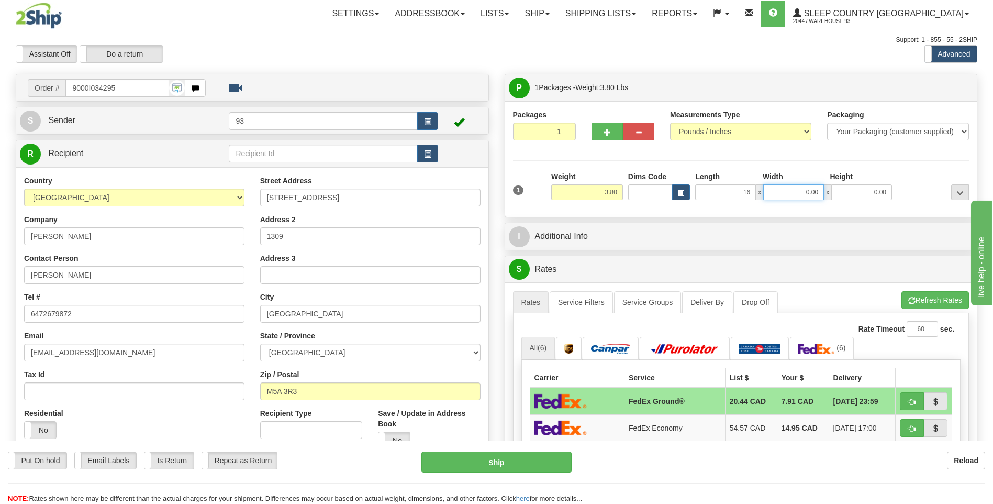
type input "16.00"
click at [783, 191] on input "0.00" at bounding box center [793, 192] width 61 height 16
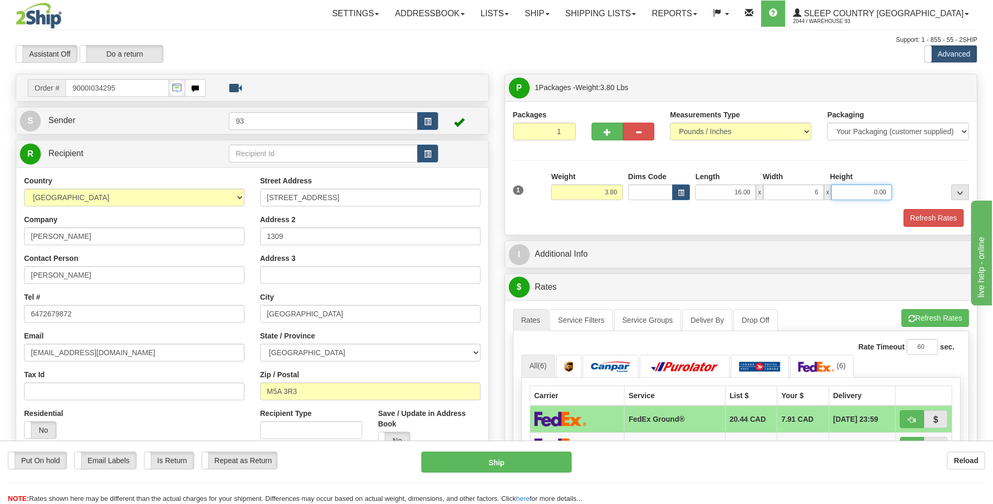
type input "6.00"
click at [867, 194] on input "0.00" at bounding box center [861, 192] width 61 height 16
type input "6.00"
click at [907, 211] on button "Refresh Rates" at bounding box center [934, 218] width 60 height 18
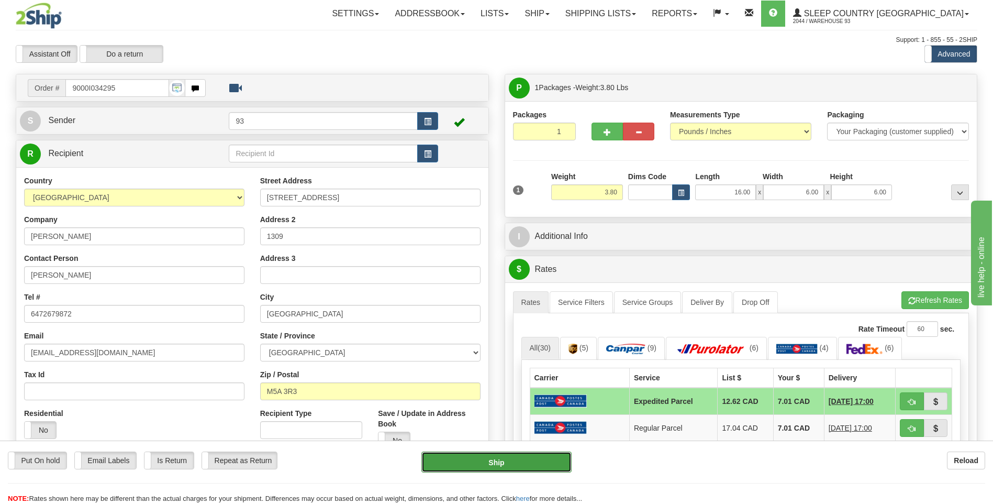
click at [544, 454] on button "Ship" at bounding box center [496, 461] width 150 height 21
type input "DOM.EP"
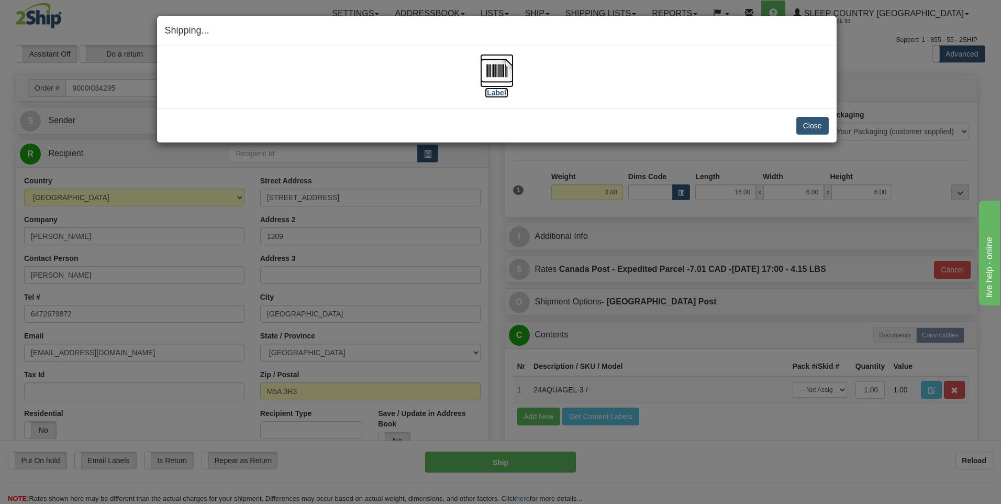
click at [505, 69] on img at bounding box center [497, 71] width 34 height 34
click at [798, 122] on button "Close" at bounding box center [812, 126] width 32 height 18
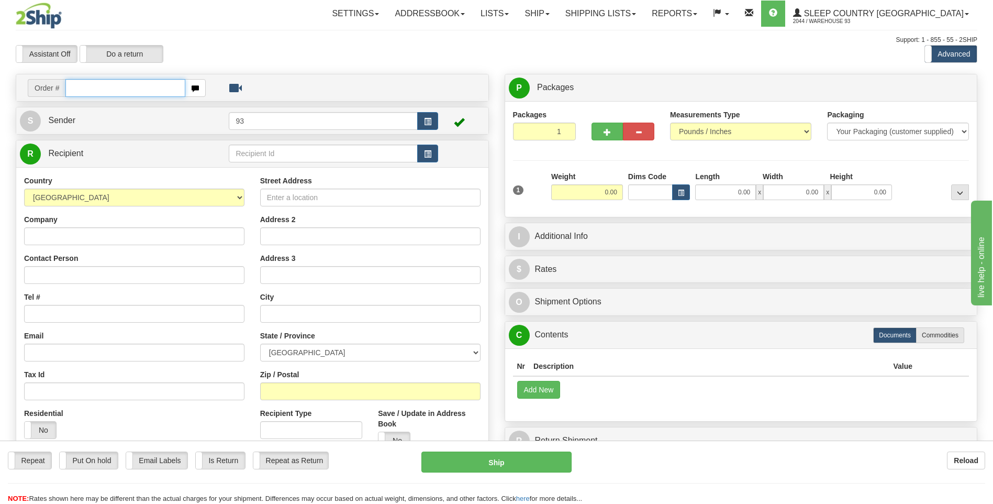
click at [95, 86] on input "text" at bounding box center [124, 88] width 119 height 18
click at [121, 85] on input "text" at bounding box center [124, 88] width 119 height 18
click at [91, 85] on input "text" at bounding box center [124, 88] width 119 height 18
type input "9000i034295"
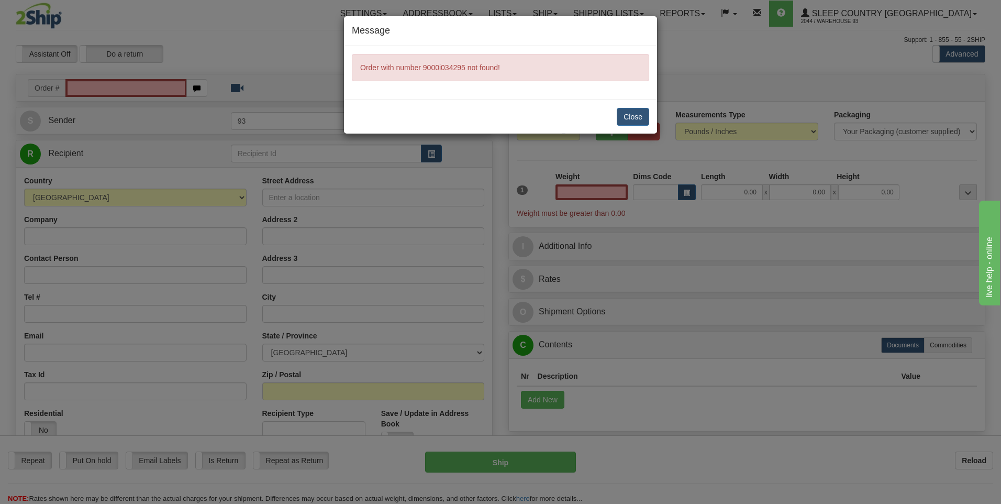
type input "0.00"
click at [633, 116] on button "Close" at bounding box center [633, 117] width 32 height 18
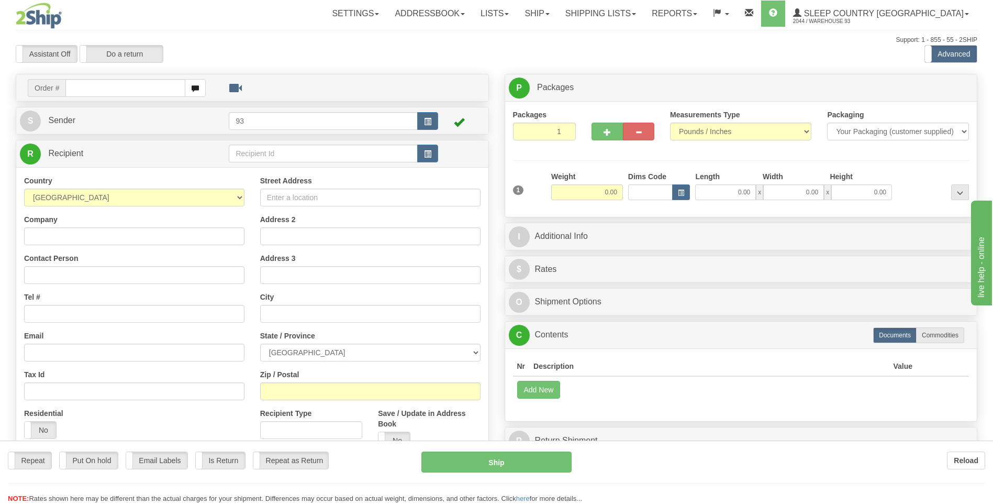
click at [110, 88] on div "Toggle navigation Settings Shipping Preferences Fields Preferences New" at bounding box center [496, 294] width 993 height 589
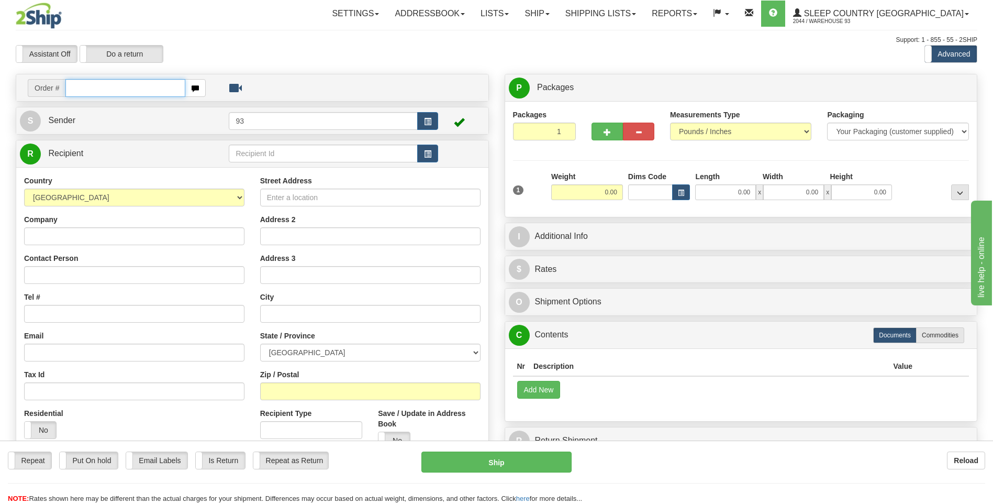
click at [110, 88] on input "text" at bounding box center [124, 88] width 119 height 18
type input "9000i034295"
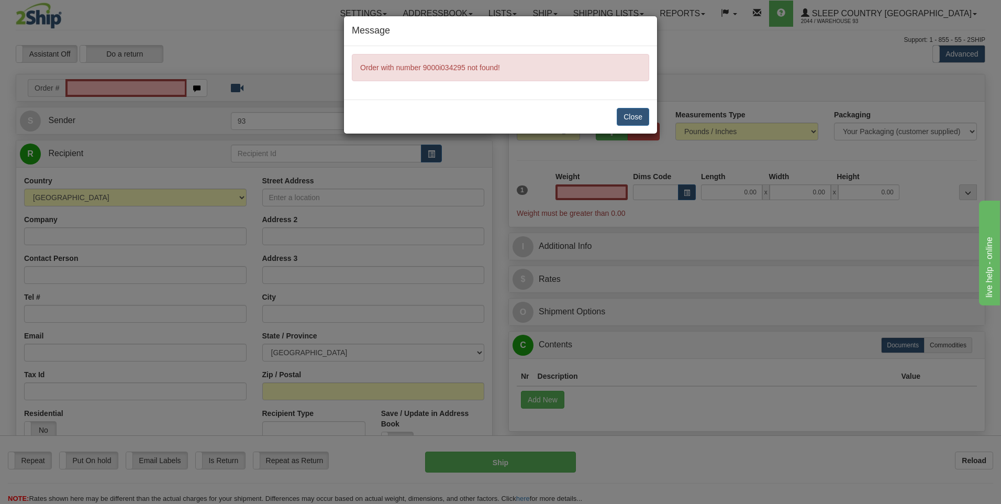
type input "0.00"
click at [642, 119] on button "Close" at bounding box center [633, 117] width 32 height 18
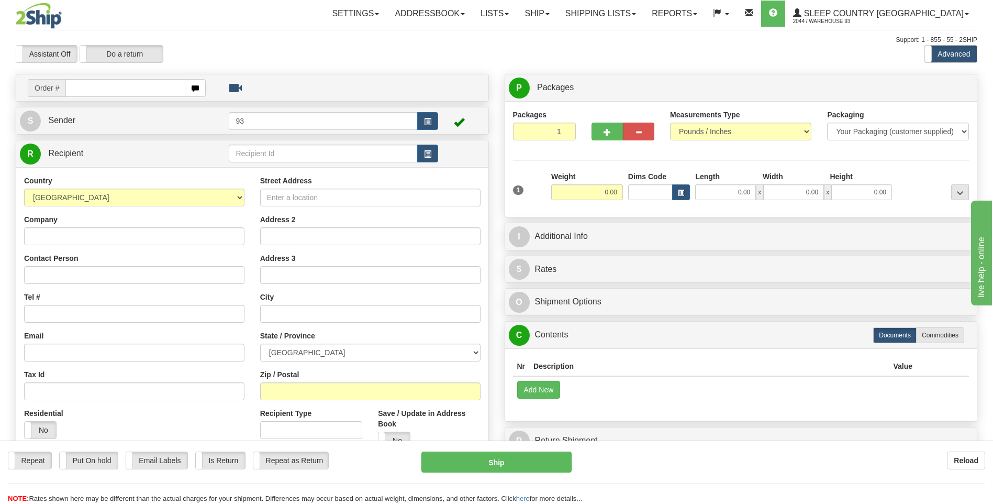
click at [130, 91] on input "text" at bounding box center [124, 88] width 119 height 18
type input "9000I034383"
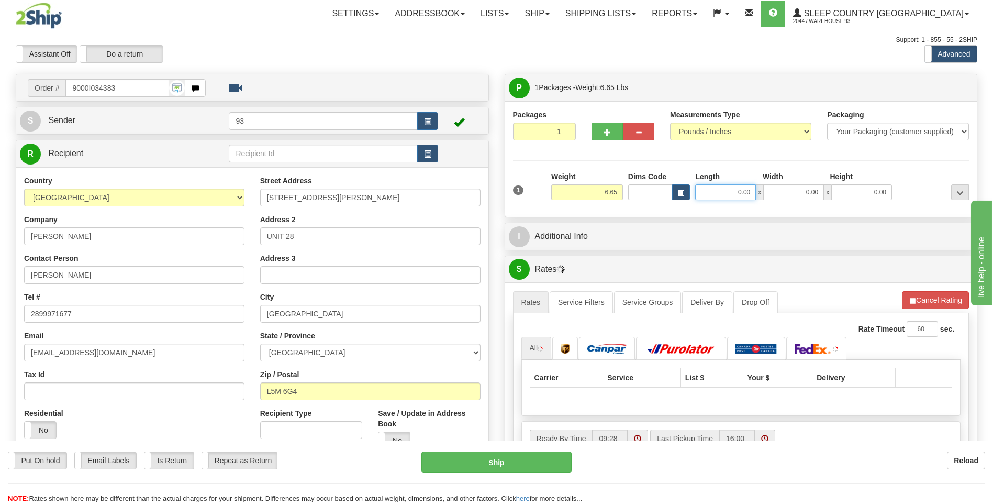
click at [732, 195] on input "0.00" at bounding box center [725, 192] width 61 height 16
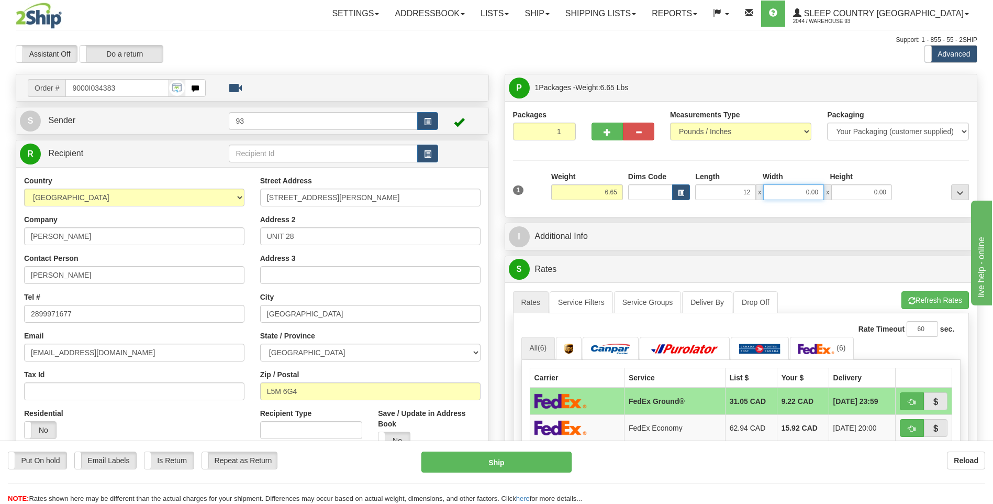
type input "12.00"
click at [809, 193] on input "0.00" at bounding box center [793, 192] width 61 height 16
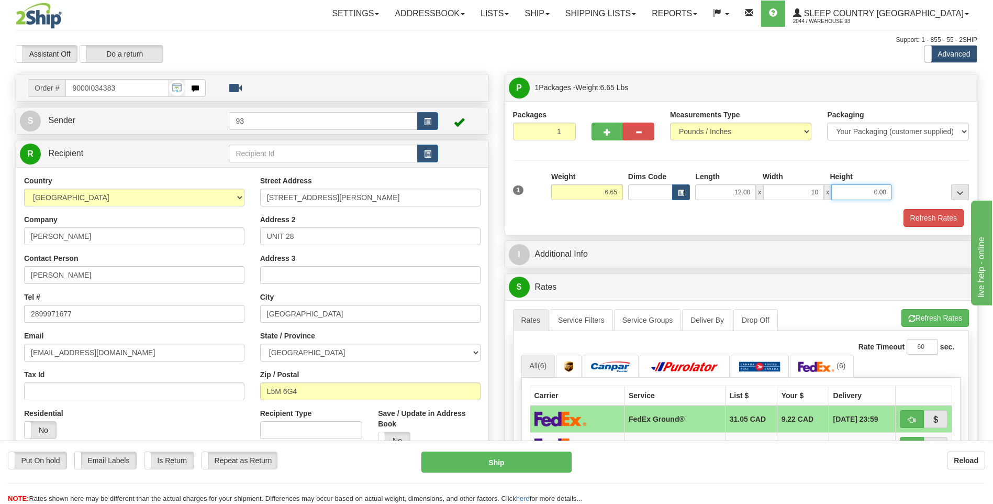
type input "10.00"
click at [864, 192] on input "0.00" at bounding box center [861, 192] width 61 height 16
click at [864, 192] on input "Height" at bounding box center [861, 192] width 61 height 16
type input "3.00"
click at [939, 218] on button "Refresh Rates" at bounding box center [934, 218] width 60 height 18
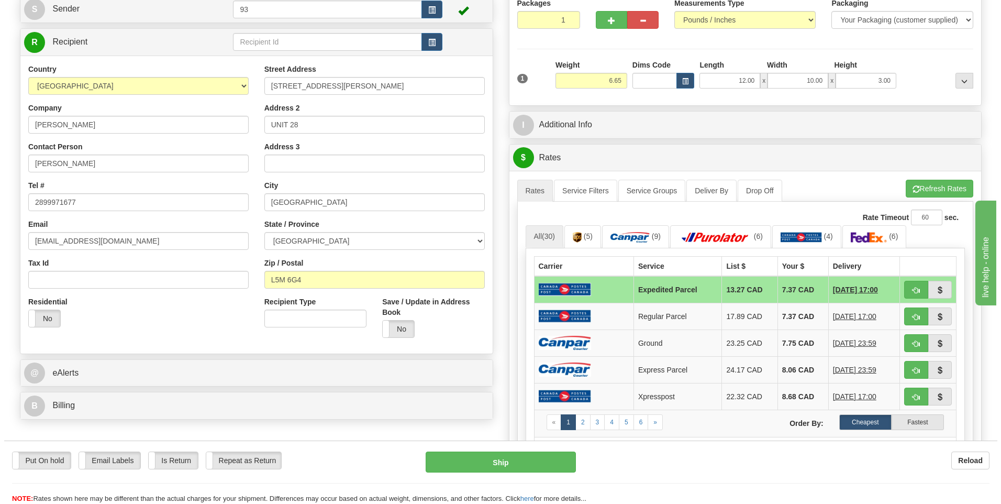
scroll to position [262, 0]
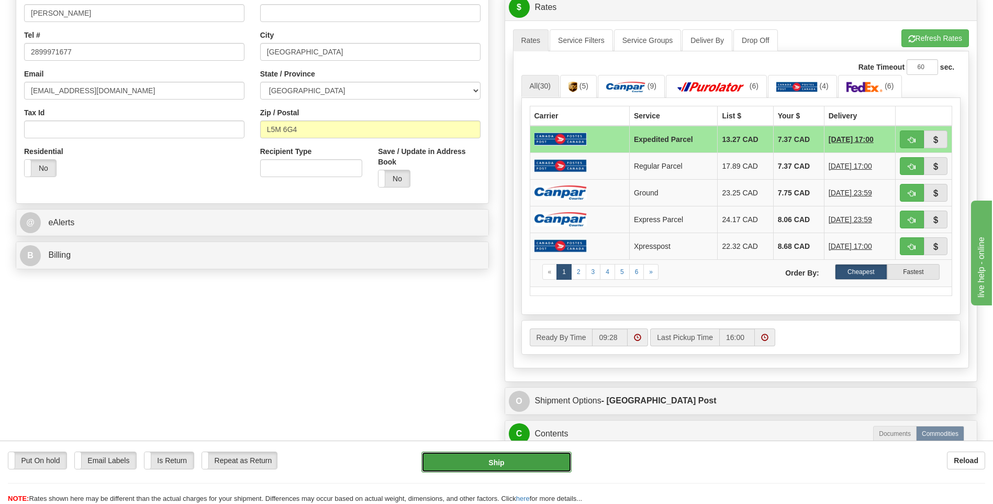
click at [547, 465] on button "Ship" at bounding box center [496, 461] width 150 height 21
type input "DOM.EP"
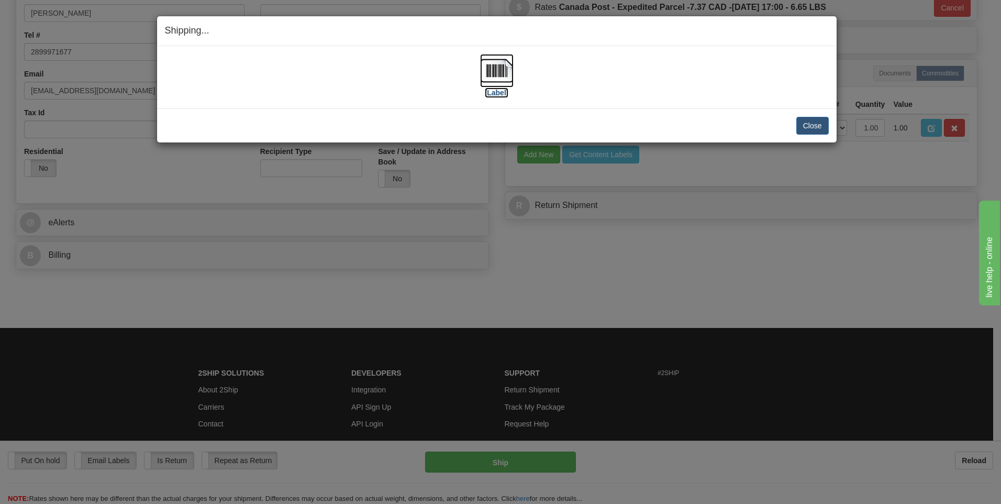
click at [494, 70] on img at bounding box center [497, 71] width 34 height 34
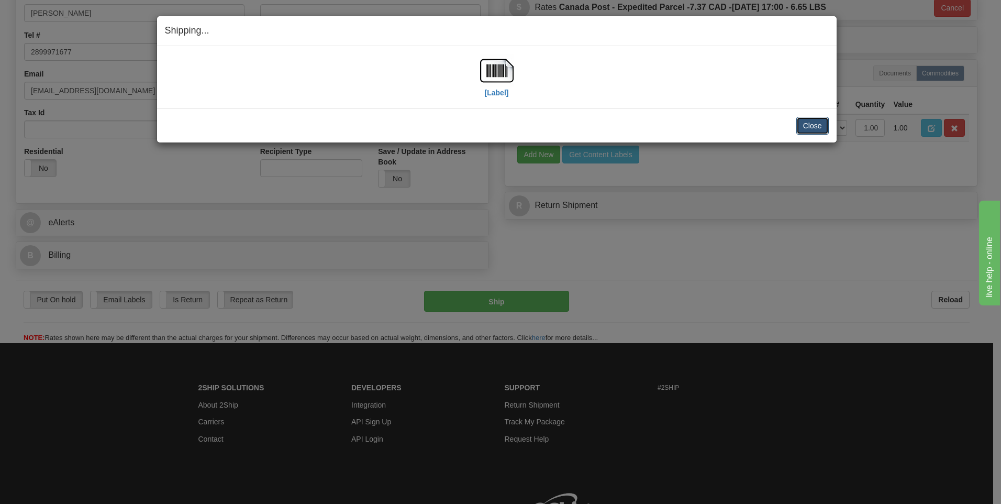
click at [805, 123] on button "Close" at bounding box center [812, 126] width 32 height 18
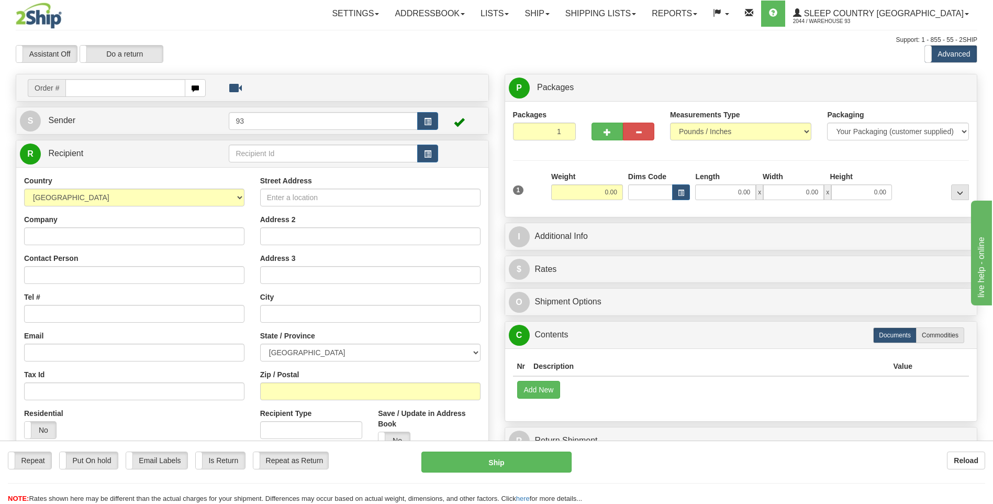
click at [110, 90] on input "text" at bounding box center [124, 88] width 119 height 18
type input "9007I034488"
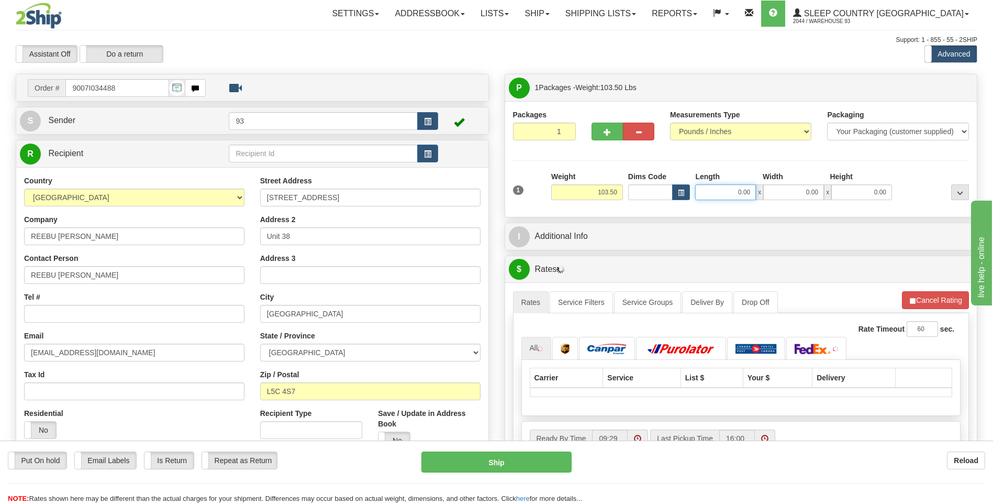
click at [733, 192] on input "0.00" at bounding box center [725, 192] width 61 height 16
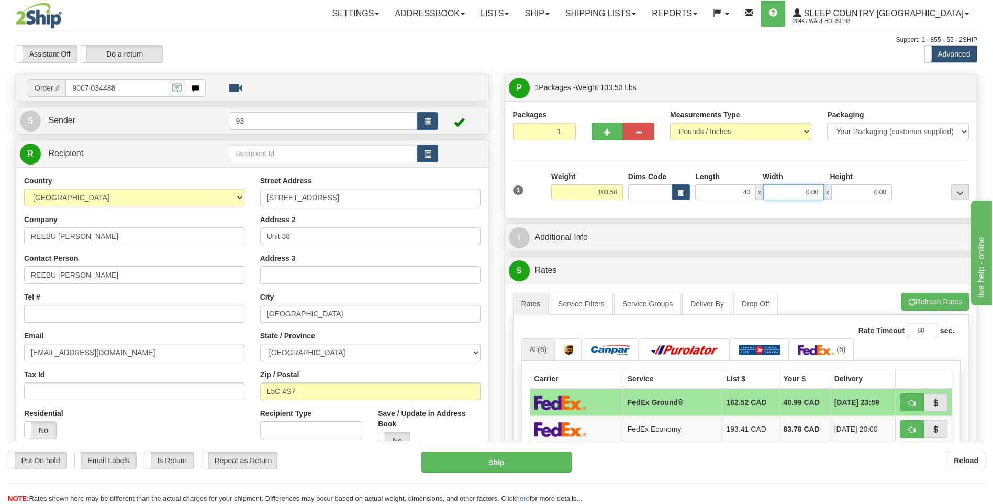
type input "40.00"
click at [811, 187] on input "0.00" at bounding box center [793, 192] width 61 height 16
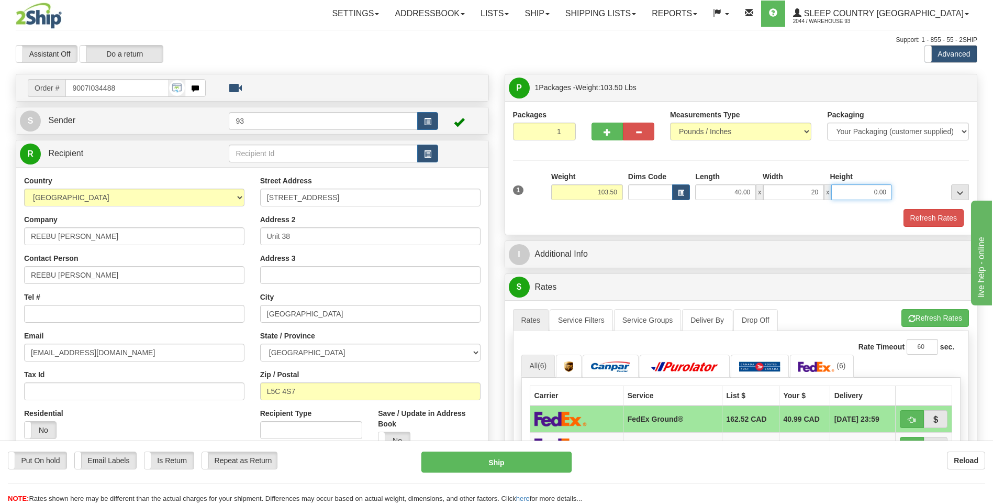
type input "20.00"
click at [869, 189] on input "0.00" at bounding box center [861, 192] width 61 height 16
type input "20.00"
click at [934, 220] on button "Refresh Rates" at bounding box center [934, 218] width 60 height 18
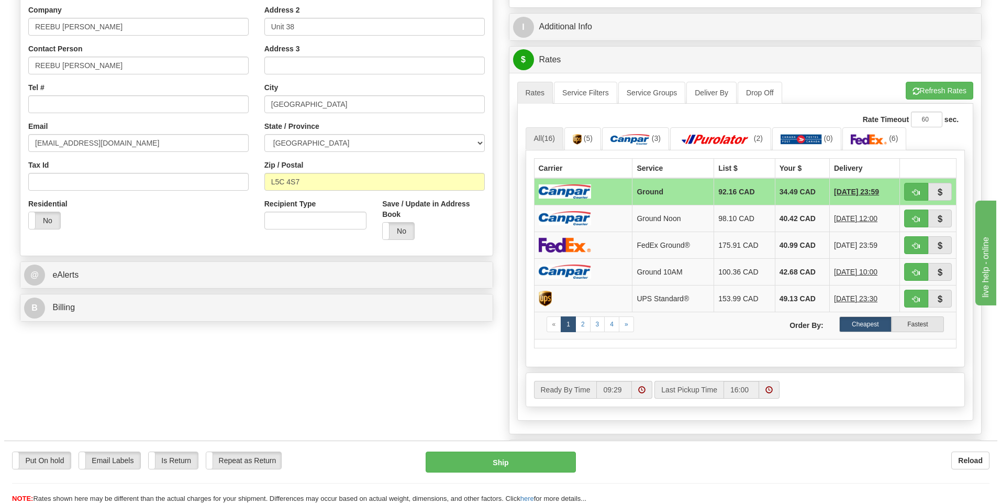
scroll to position [157, 0]
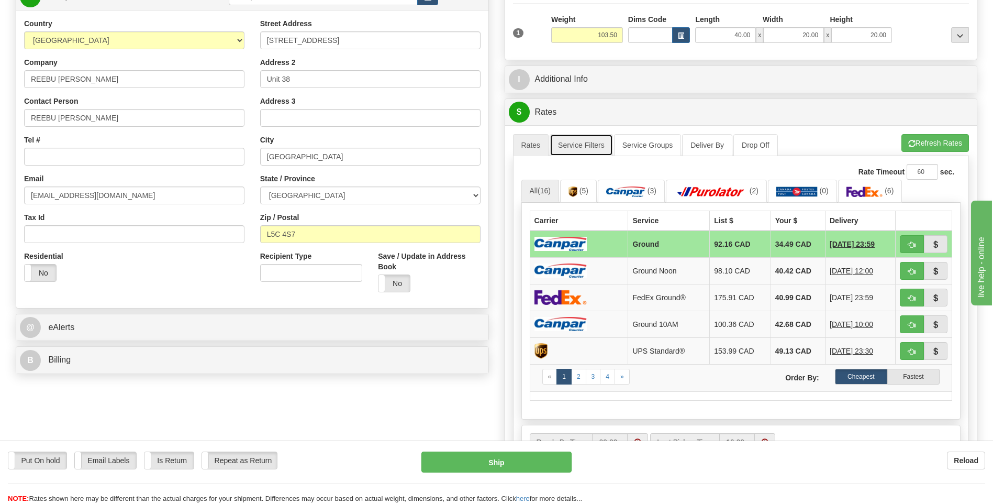
click at [576, 147] on link "Service Filters" at bounding box center [581, 145] width 63 height 22
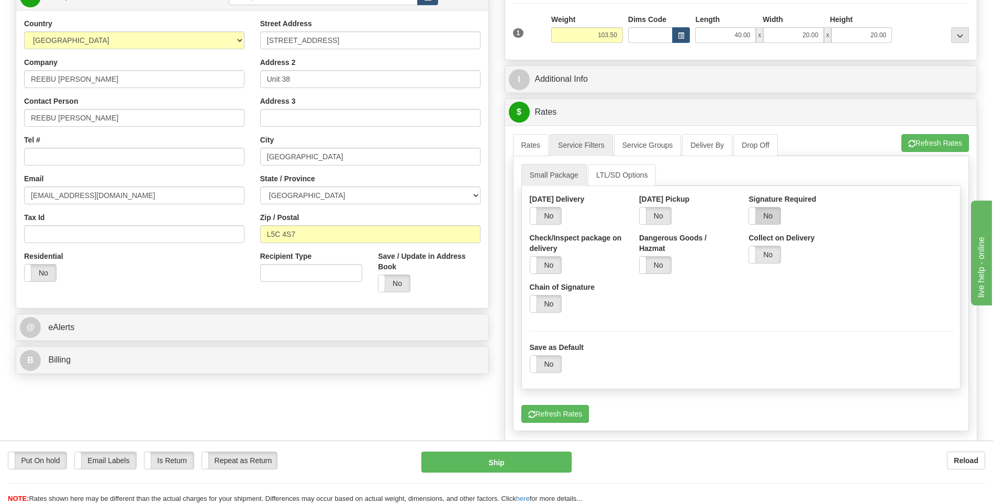
click at [777, 216] on label "No" at bounding box center [764, 215] width 31 height 17
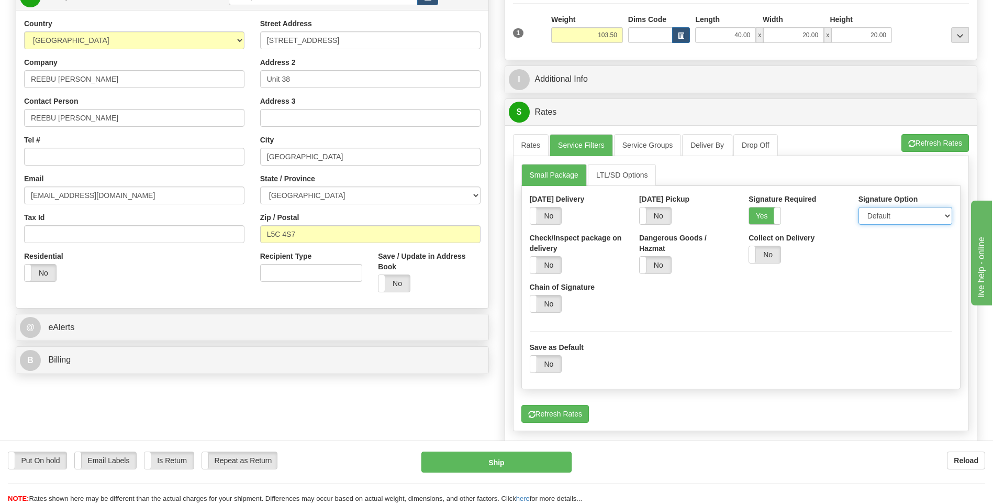
drag, startPoint x: 904, startPoint y: 214, endPoint x: 900, endPoint y: 219, distance: 6.6
click at [904, 214] on select "Default Adult Direct Indirect No Signature Required" at bounding box center [905, 216] width 94 height 18
select select "1"
click at [858, 207] on select "Default Adult Direct Indirect No Signature Required" at bounding box center [905, 216] width 94 height 18
click at [533, 146] on link "Rates" at bounding box center [531, 145] width 36 height 22
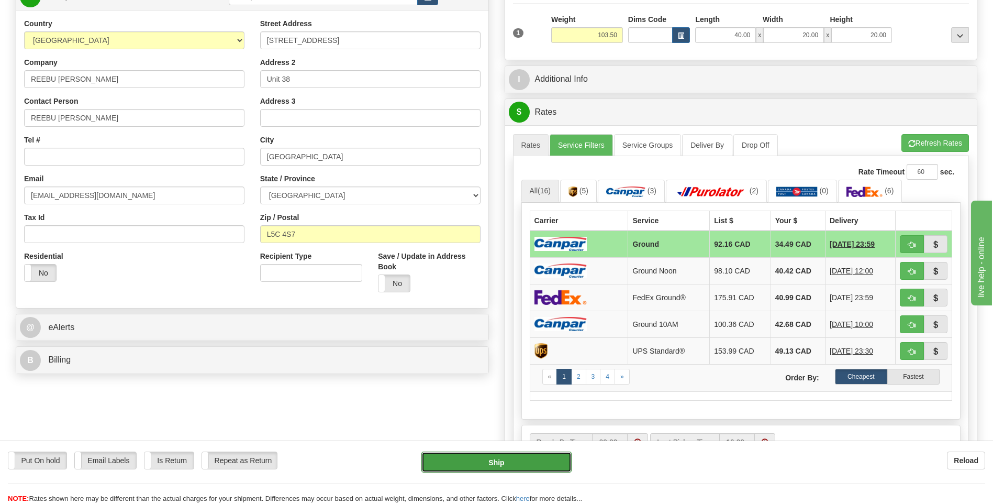
click at [548, 464] on button "Ship" at bounding box center [496, 461] width 150 height 21
type input "1"
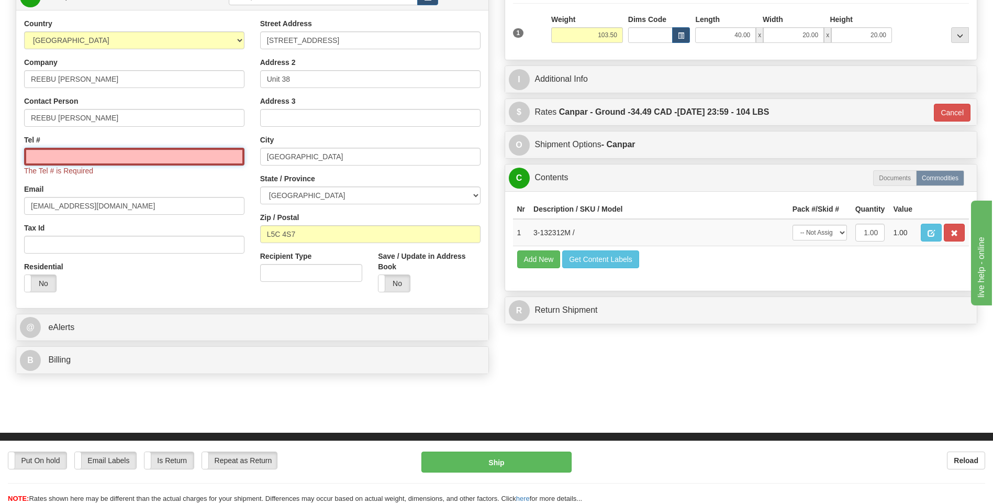
click at [188, 158] on input "Tel #" at bounding box center [134, 157] width 220 height 18
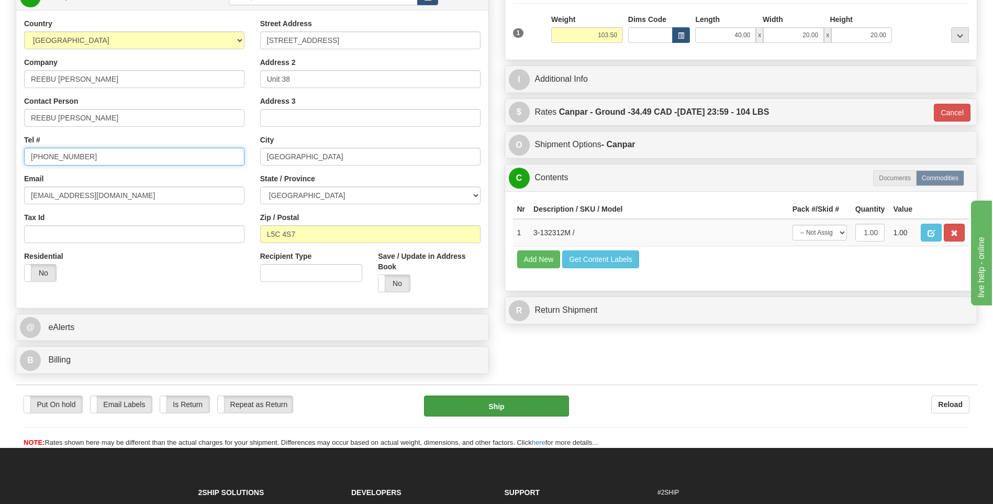
type input "905-966-5599"
click at [487, 404] on button "Ship" at bounding box center [496, 405] width 144 height 21
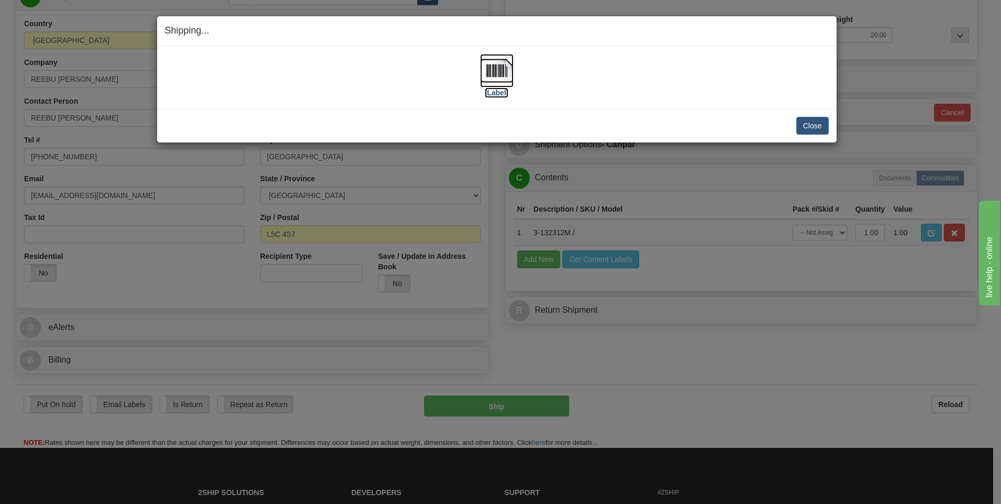
click at [498, 69] on img at bounding box center [497, 71] width 34 height 34
click at [815, 120] on button "Close" at bounding box center [812, 126] width 32 height 18
